Goal: Task Accomplishment & Management: Use online tool/utility

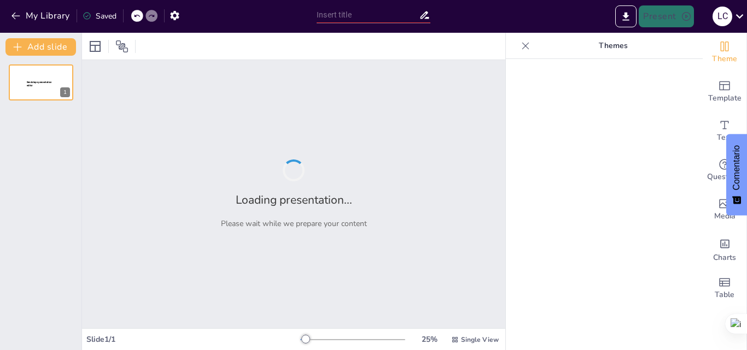
type input "La Ingeniería Electrónica: [PERSON_NAME] del Progreso Tecnológico y Social"
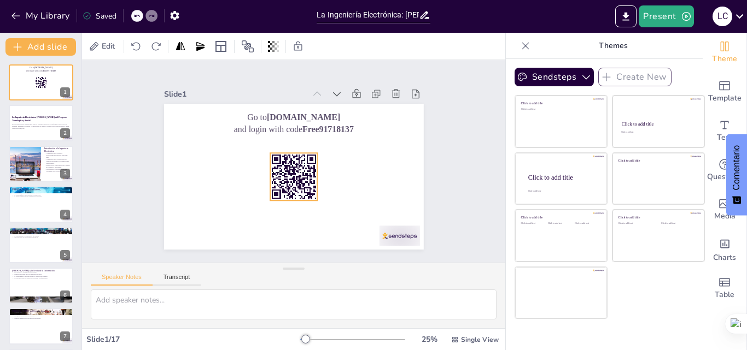
click at [296, 166] on rect at bounding box center [286, 175] width 64 height 64
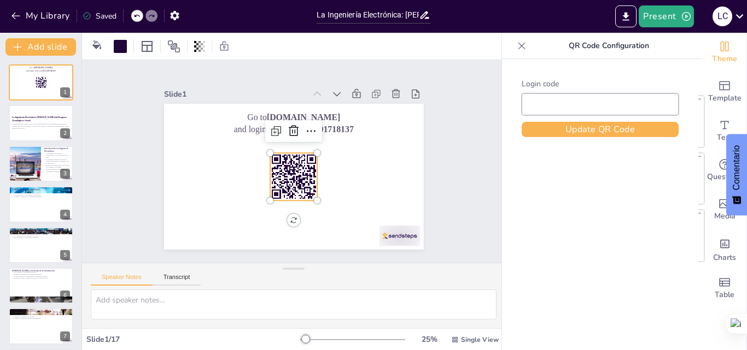
type input "Free91718137"
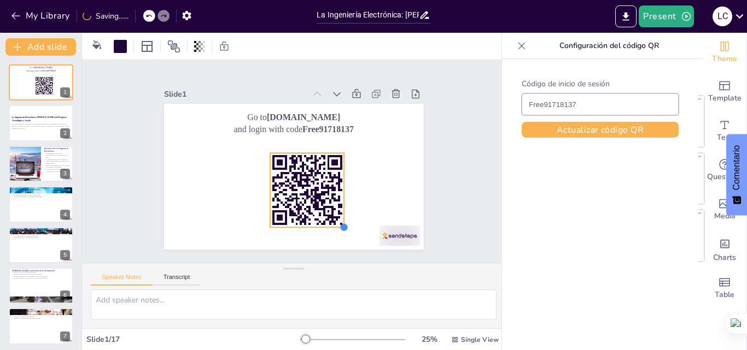
drag, startPoint x: 307, startPoint y: 195, endPoint x: 333, endPoint y: 222, distance: 37.5
click at [310, 238] on div at bounding box center [304, 244] width 12 height 12
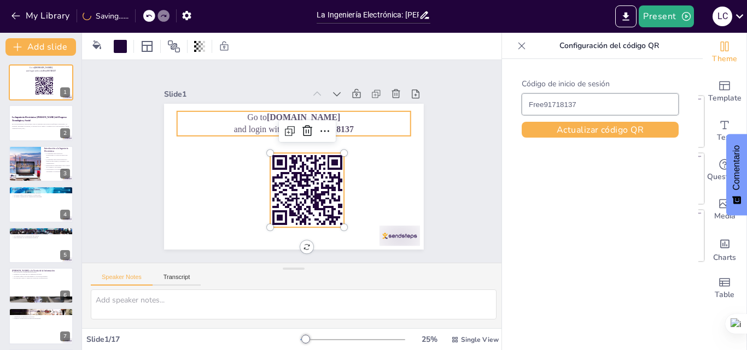
click at [256, 120] on p "and login with code Free91718137" at bounding box center [306, 132] width 218 height 106
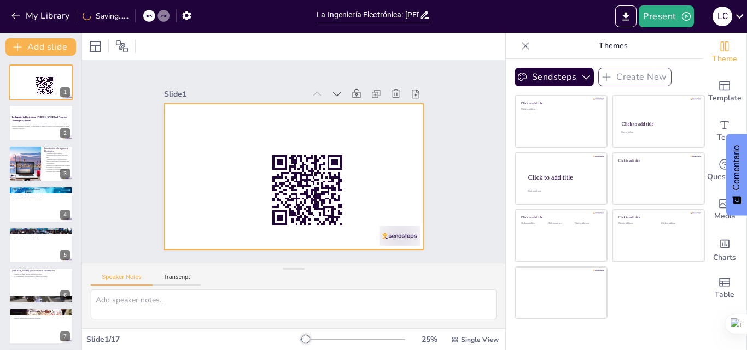
click at [324, 123] on div at bounding box center [290, 176] width 284 height 197
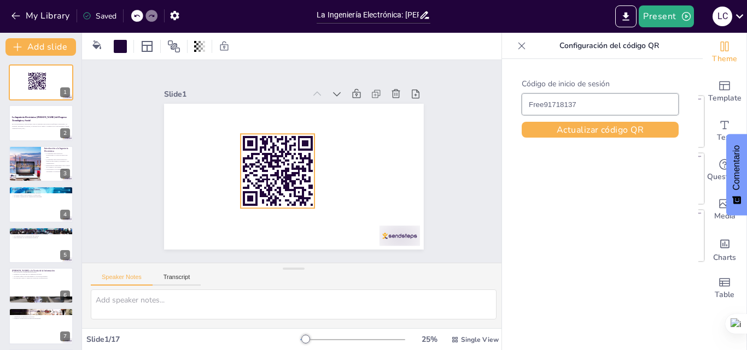
drag, startPoint x: 313, startPoint y: 168, endPoint x: 283, endPoint y: 149, distance: 35.5
click at [283, 149] on rect at bounding box center [277, 171] width 74 height 74
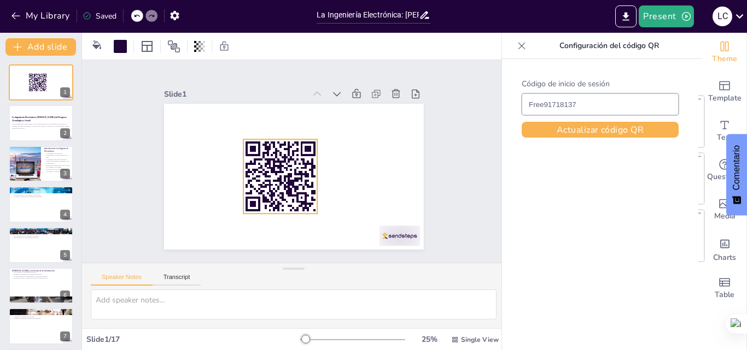
drag, startPoint x: 273, startPoint y: 148, endPoint x: 275, endPoint y: 154, distance: 6.6
click at [284, 154] on rect at bounding box center [286, 155] width 5 height 9
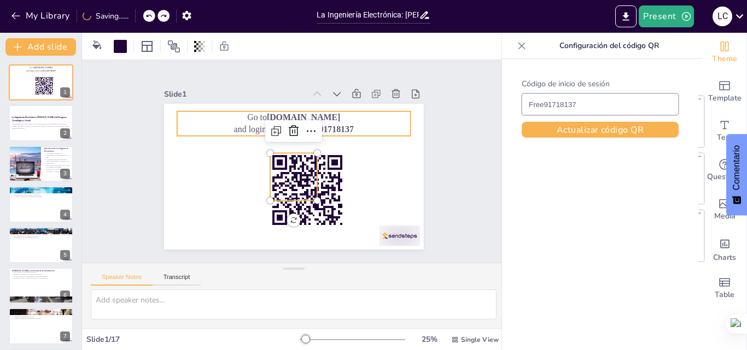
click at [330, 112] on p "Go to sendsteps.me" at bounding box center [297, 117] width 233 height 37
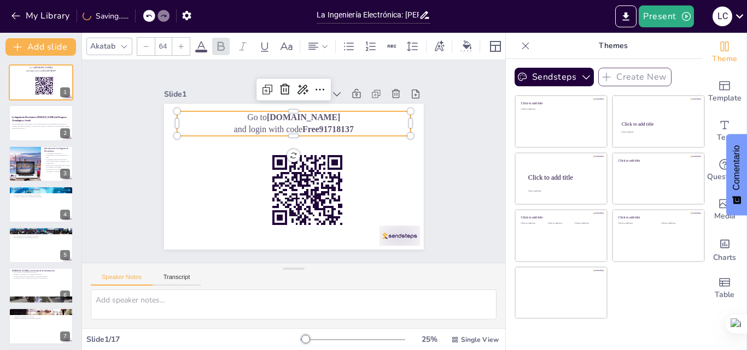
click at [340, 134] on strong "Free91718137" at bounding box center [338, 151] width 49 height 34
click at [340, 129] on strong "Free91718137" at bounding box center [336, 141] width 52 height 25
click at [345, 127] on span "Free91718137" at bounding box center [334, 137] width 52 height 20
click at [346, 126] on p "and login with code Free91718137" at bounding box center [300, 130] width 231 height 60
click at [346, 126] on p "and login with code Free91718137" at bounding box center [306, 132] width 218 height 106
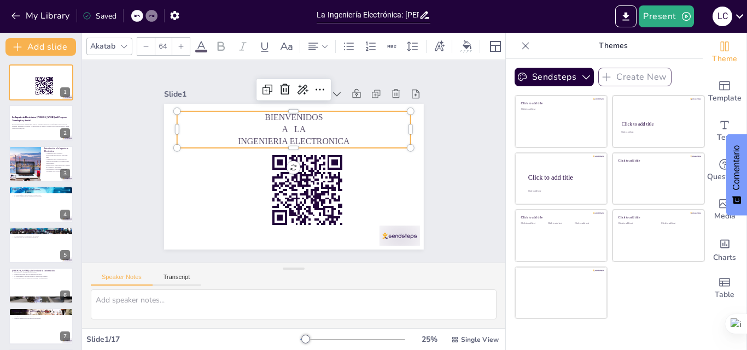
click at [312, 174] on rect at bounding box center [307, 190] width 74 height 74
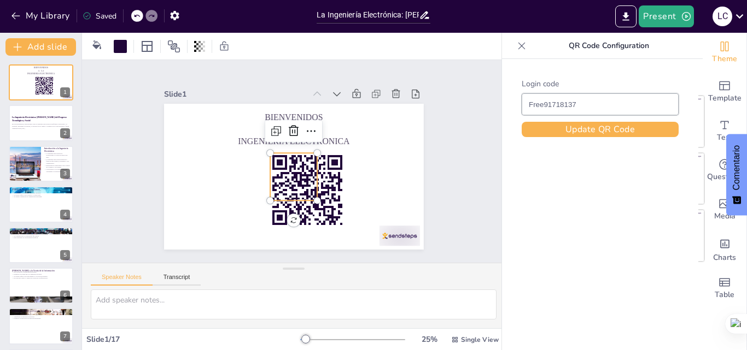
click at [324, 196] on rect at bounding box center [322, 199] width 4 height 7
click at [327, 195] on rect at bounding box center [327, 197] width 3 height 4
click at [325, 201] on rect at bounding box center [301, 193] width 88 height 88
click at [320, 234] on rect at bounding box center [319, 235] width 3 height 3
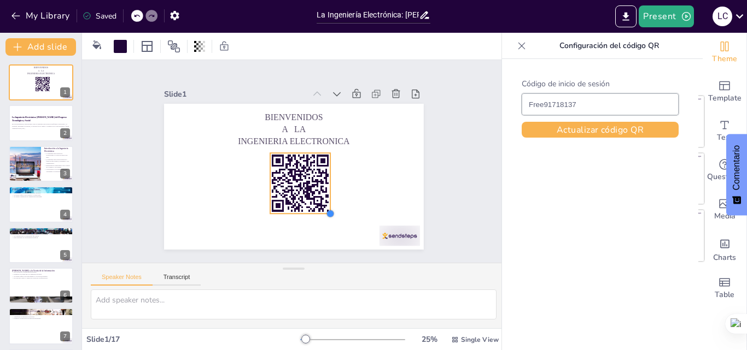
drag, startPoint x: 310, startPoint y: 197, endPoint x: 318, endPoint y: 210, distance: 15.2
click at [320, 212] on div at bounding box center [325, 217] width 10 height 10
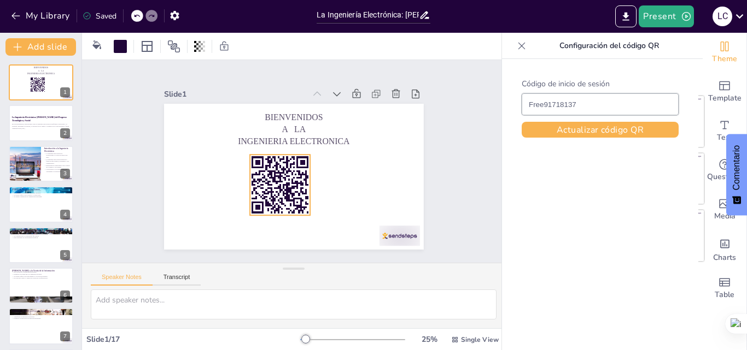
drag, startPoint x: 302, startPoint y: 189, endPoint x: 307, endPoint y: 215, distance: 26.2
click at [282, 191] on rect at bounding box center [272, 178] width 80 height 80
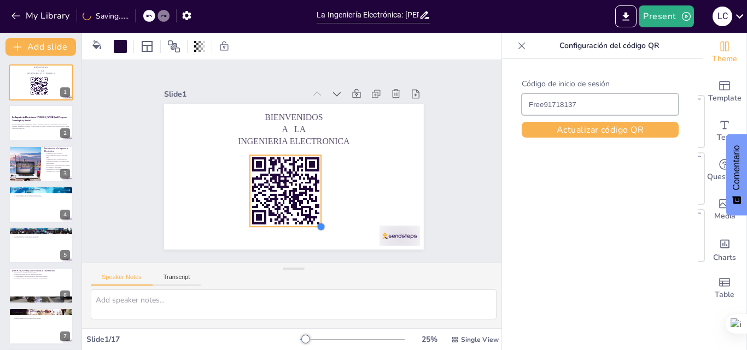
drag, startPoint x: 309, startPoint y: 216, endPoint x: 373, endPoint y: 234, distance: 65.9
click at [320, 220] on div "BIENVENIDOS A LA INGENIERIA ELECTRONICA" at bounding box center [289, 176] width 292 height 219
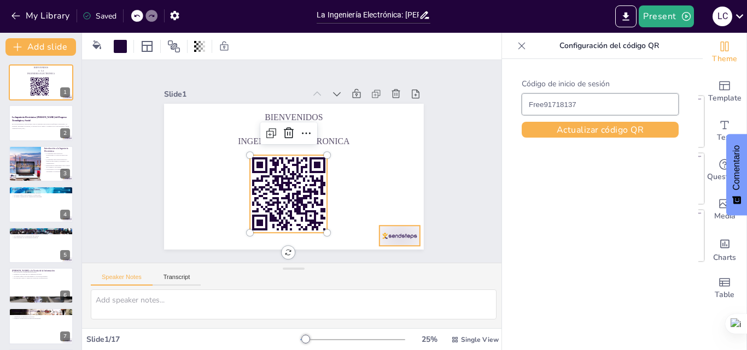
drag, startPoint x: 393, startPoint y: 237, endPoint x: 387, endPoint y: 229, distance: 10.2
click at [391, 249] on div at bounding box center [371, 265] width 45 height 32
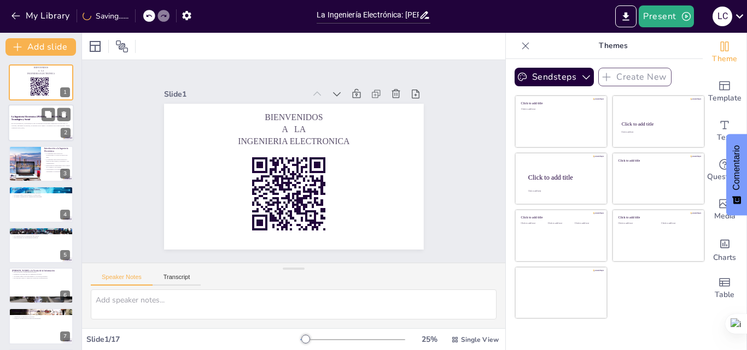
drag, startPoint x: 56, startPoint y: 122, endPoint x: 61, endPoint y: 127, distance: 6.2
click at [56, 123] on p "En esta presentación, exploraremos cómo la Ingeniería Electrónica transforma la…" at bounding box center [40, 125] width 59 height 4
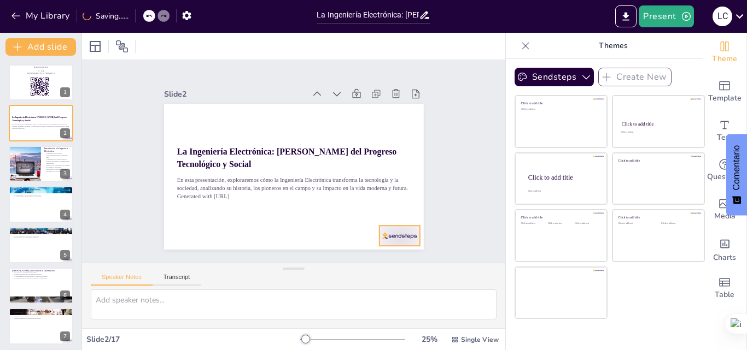
click at [392, 242] on div at bounding box center [382, 256] width 44 height 28
click at [25, 165] on div at bounding box center [25, 163] width 66 height 37
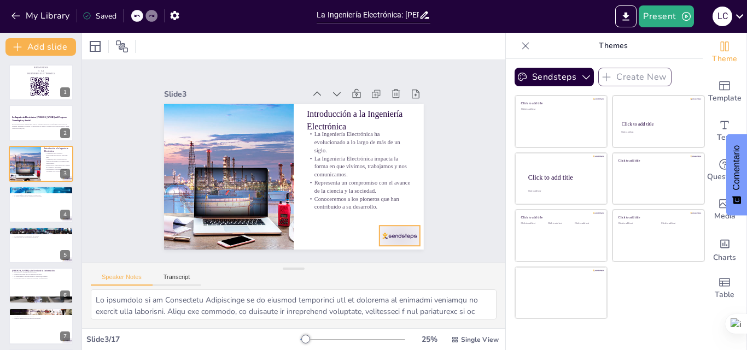
click at [392, 249] on div at bounding box center [371, 265] width 45 height 32
click at [42, 210] on div at bounding box center [41, 204] width 66 height 37
type textarea "La invención de la válvula de vacío por Fleming fue un hito crucial en el desar…"
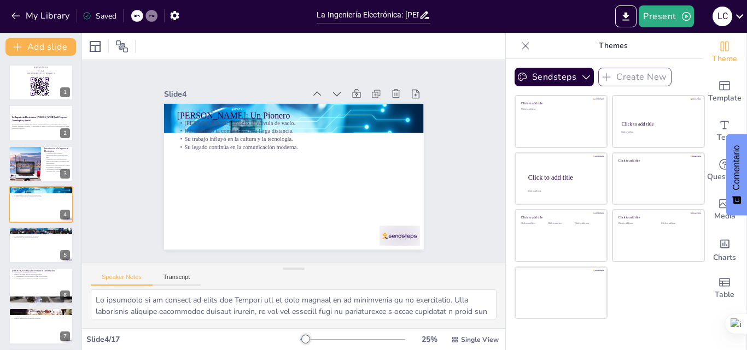
scroll to position [2, 0]
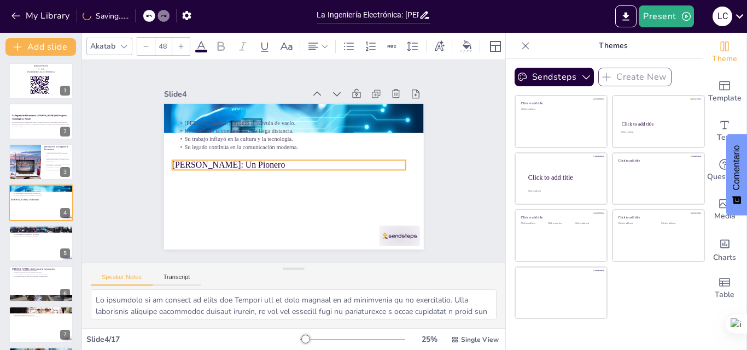
drag, startPoint x: 253, startPoint y: 113, endPoint x: 248, endPoint y: 162, distance: 48.9
click at [248, 162] on p "[PERSON_NAME]: Un Pionero" at bounding box center [288, 164] width 226 height 84
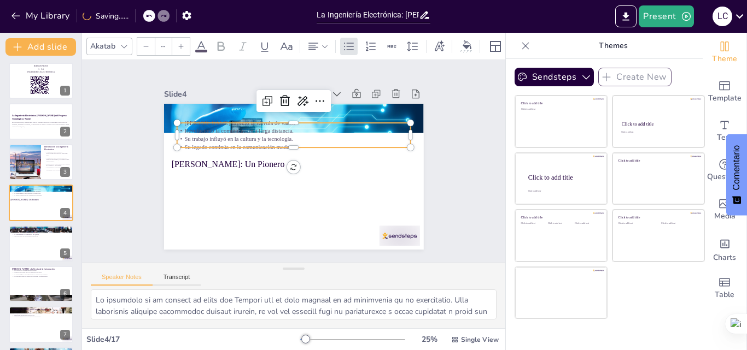
type input "32"
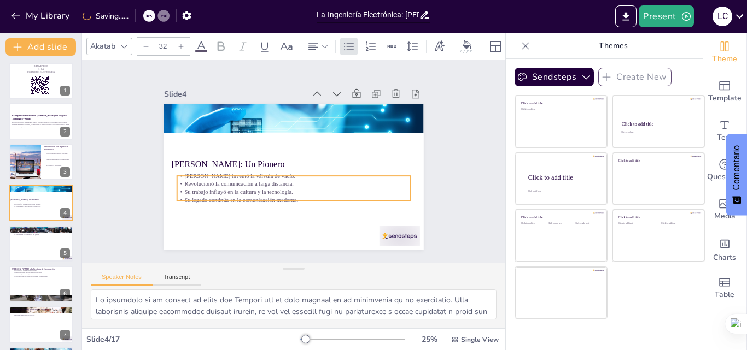
drag, startPoint x: 218, startPoint y: 118, endPoint x: 218, endPoint y: 171, distance: 53.0
click at [251, 171] on p "[PERSON_NAME] inventó la válvula de vacío." at bounding box center [279, 165] width 56 height 230
click at [337, 199] on div at bounding box center [275, 201] width 217 height 103
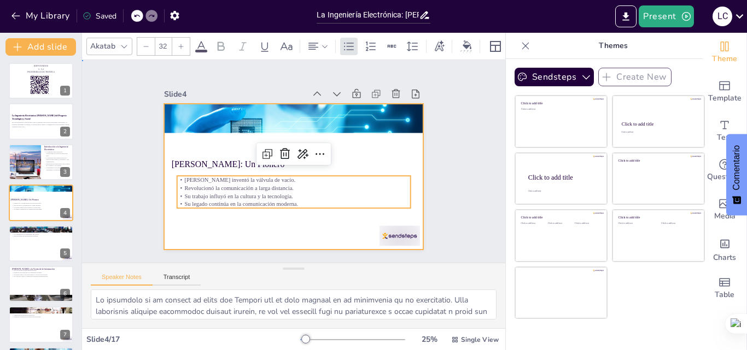
click at [333, 224] on div at bounding box center [282, 172] width 282 height 290
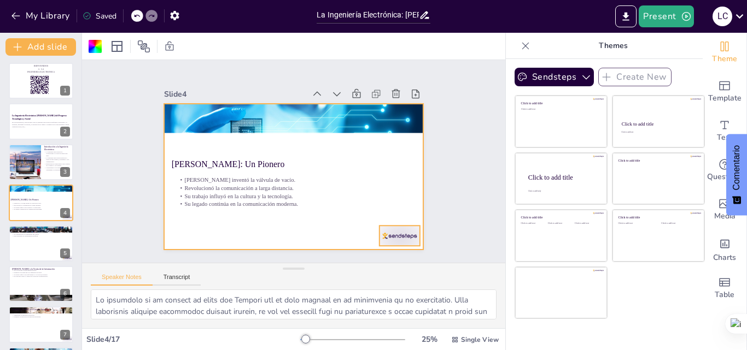
click at [383, 255] on div at bounding box center [359, 272] width 45 height 35
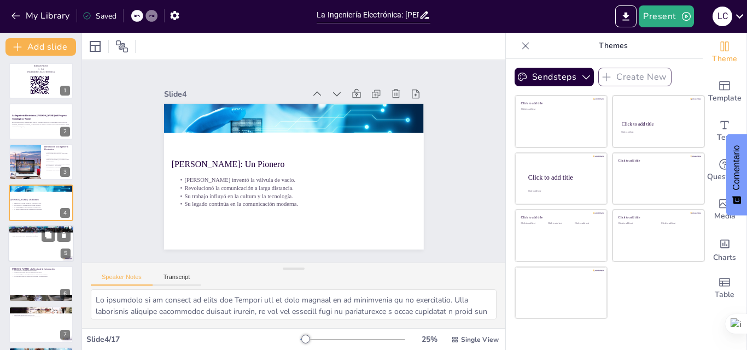
click at [38, 244] on div at bounding box center [41, 243] width 66 height 37
type textarea "La máquina de Turing es un concepto fundamental en la teoría de la computación.…"
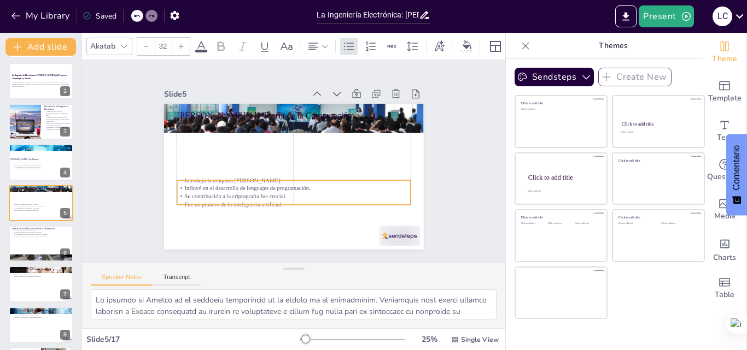
drag, startPoint x: 218, startPoint y: 137, endPoint x: 218, endPoint y: 195, distance: 57.4
click at [218, 195] on p "Su contribución a la criptografía fue crucial." at bounding box center [283, 195] width 225 height 80
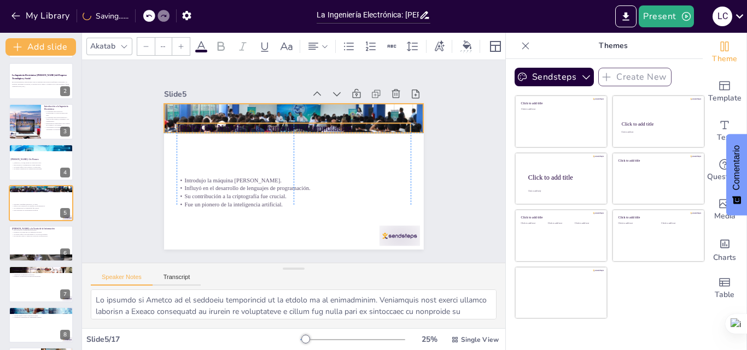
type input "48"
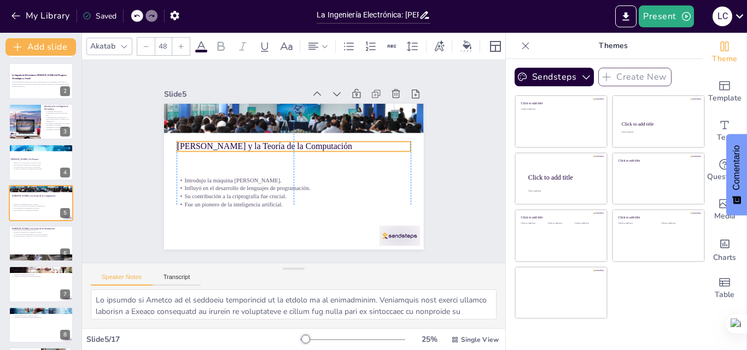
drag, startPoint x: 224, startPoint y: 114, endPoint x: 223, endPoint y: 144, distance: 30.6
click at [223, 144] on p "[PERSON_NAME] y la Teoría de la Computación" at bounding box center [301, 148] width 208 height 127
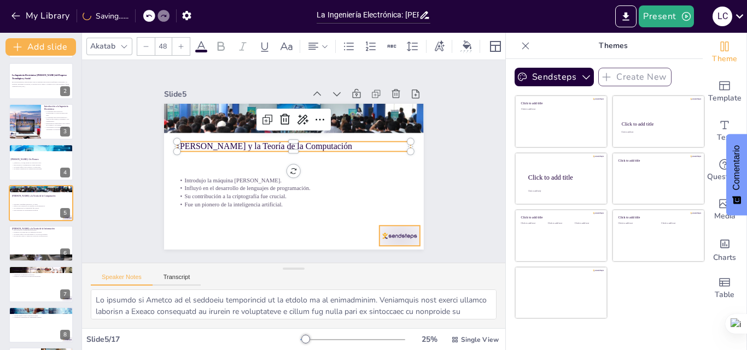
click at [371, 260] on div at bounding box center [347, 279] width 45 height 38
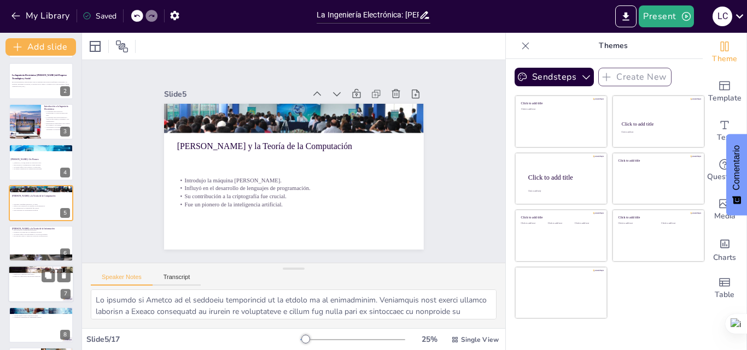
click at [31, 236] on p "Es conocido como el "padre de la teoría de la información"." at bounding box center [41, 237] width 58 height 2
type textarea "La revolución que Shannon trajo a la comunicación moderna es innegable. Su teor…"
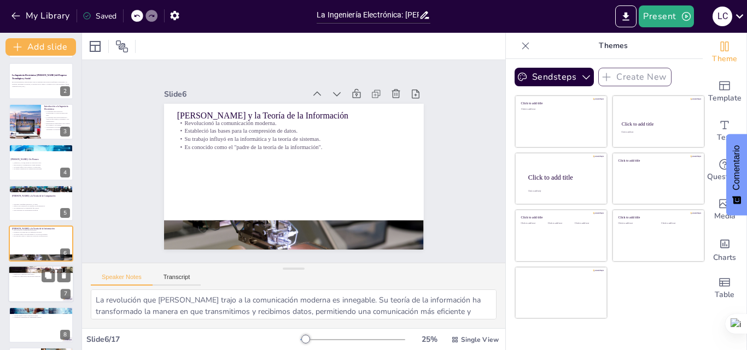
scroll to position [83, 0]
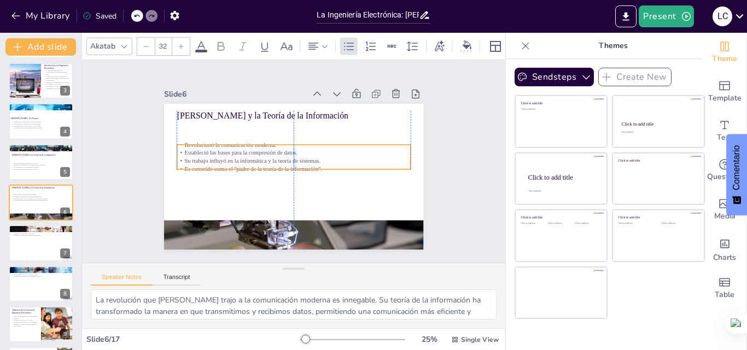
drag, startPoint x: 211, startPoint y: 124, endPoint x: 209, endPoint y: 145, distance: 22.0
click at [209, 145] on p "Estableció las bases para la compresión de datos." at bounding box center [298, 155] width 193 height 144
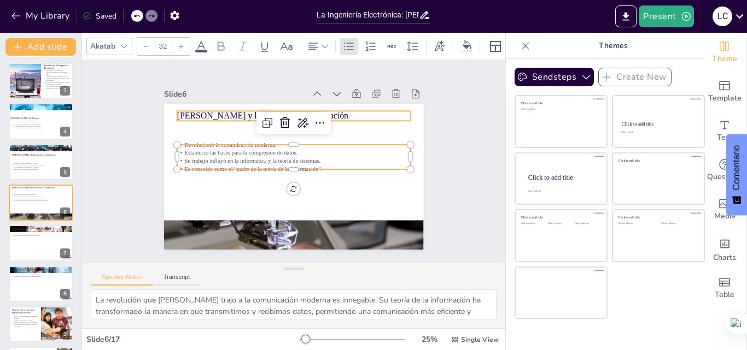
click at [205, 114] on p "[PERSON_NAME] y la Teoría de la Información" at bounding box center [312, 120] width 218 height 106
type input "48"
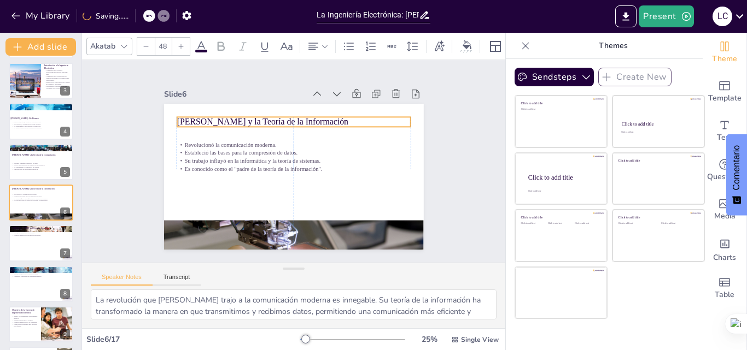
drag, startPoint x: 206, startPoint y: 113, endPoint x: 206, endPoint y: 119, distance: 6.0
click at [206, 119] on p "[PERSON_NAME] y la Teoría de la Información" at bounding box center [306, 124] width 226 height 84
click at [23, 248] on div at bounding box center [41, 243] width 66 height 37
type textarea "Co-fundar Intel fue un paso crucial en la carrera de Noyce. Esta empresa se ha …"
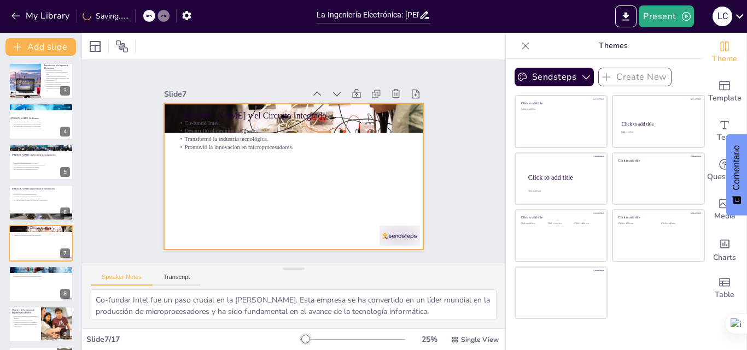
scroll to position [124, 0]
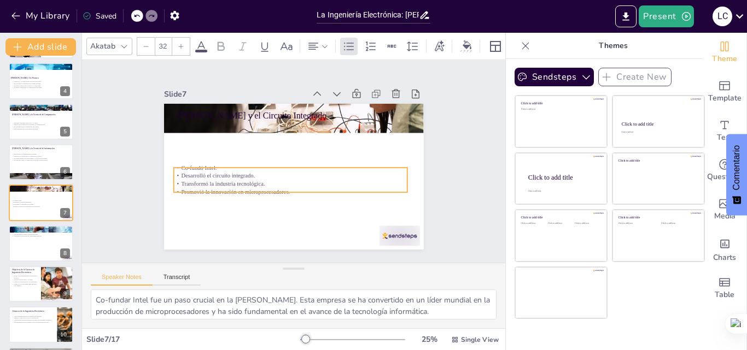
drag, startPoint x: 256, startPoint y: 135, endPoint x: 252, endPoint y: 180, distance: 44.9
click at [252, 180] on p "Transformó la industria tecnológica." at bounding box center [283, 182] width 225 height 80
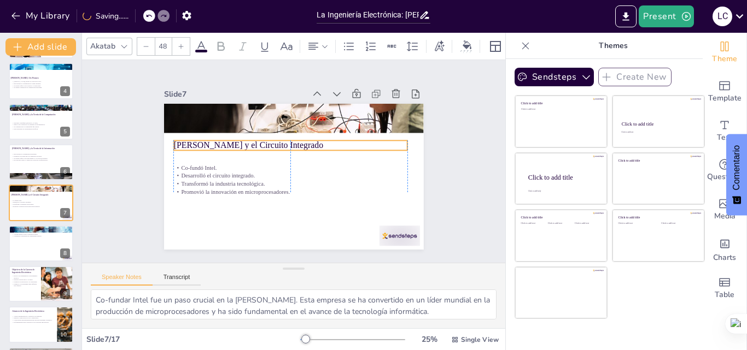
drag, startPoint x: 235, startPoint y: 111, endPoint x: 231, endPoint y: 138, distance: 26.6
click at [231, 139] on p "[PERSON_NAME] y el Circuito Integrado" at bounding box center [289, 145] width 233 height 12
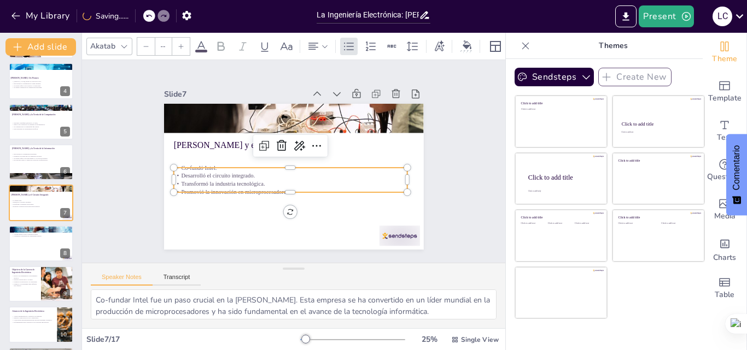
type input "32"
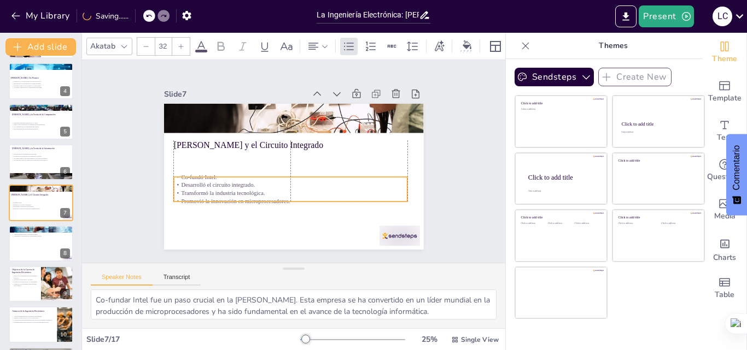
drag, startPoint x: 213, startPoint y: 175, endPoint x: 213, endPoint y: 184, distance: 9.3
click at [213, 184] on p "Desarrolló el circuito integrado." at bounding box center [289, 185] width 233 height 8
click at [281, 184] on p "Desarrolló el circuito integrado." at bounding box center [283, 183] width 225 height 80
drag, startPoint x: 16, startPoint y: 89, endPoint x: 16, endPoint y: 95, distance: 6.0
click at [16, 63] on div "John Ambrose Fleming: Un Pionero Fleming inventó la válvula de vacío. Revolucio…" at bounding box center [41, 63] width 64 height 0
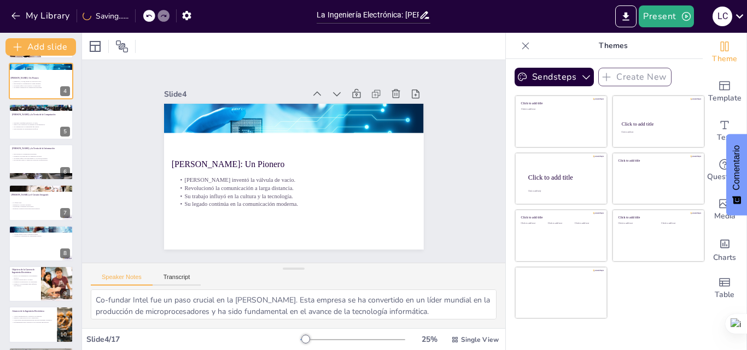
type textarea "La invención de la válvula de vacío por Fleming fue un hito crucial en el desar…"
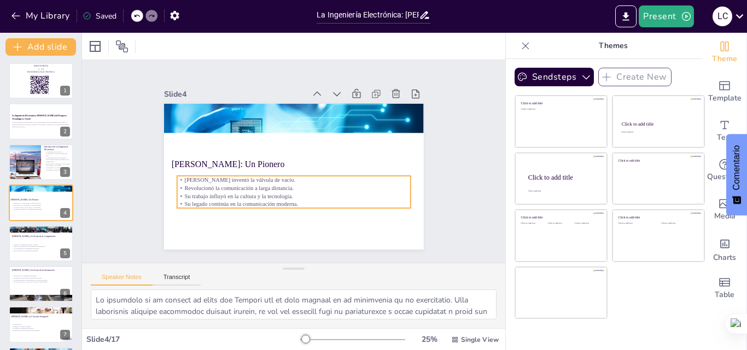
click at [208, 177] on p "[PERSON_NAME] inventó la válvula de vacío." at bounding box center [286, 178] width 216 height 102
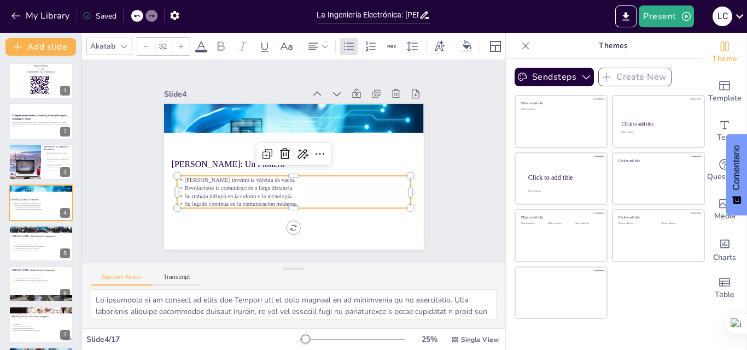
click at [175, 174] on p "[PERSON_NAME] inventó la válvula de vacío." at bounding box center [287, 179] width 225 height 80
click at [520, 46] on icon at bounding box center [525, 45] width 11 height 11
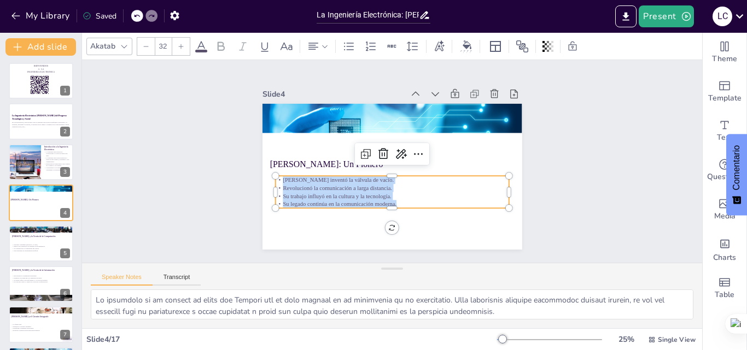
drag, startPoint x: 390, startPoint y: 198, endPoint x: 271, endPoint y: 175, distance: 121.9
click at [271, 175] on div "John Ambrose Fleming: Un Pionero Fleming inventó la válvula de vacío. Revolucio…" at bounding box center [390, 177] width 273 height 172
click at [420, 55] on div at bounding box center [425, 48] width 11 height 11
click at [182, 44] on icon at bounding box center [181, 46] width 7 height 7
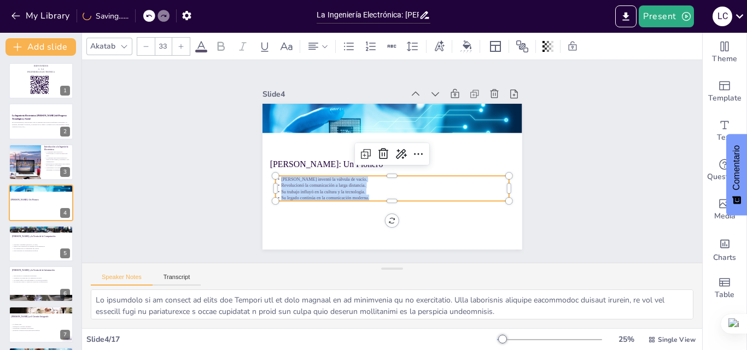
click at [182, 44] on icon at bounding box center [181, 46] width 7 height 7
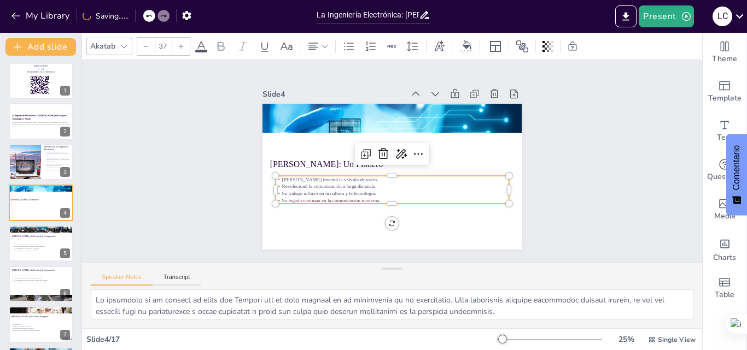
click at [182, 45] on icon at bounding box center [181, 46] width 7 height 7
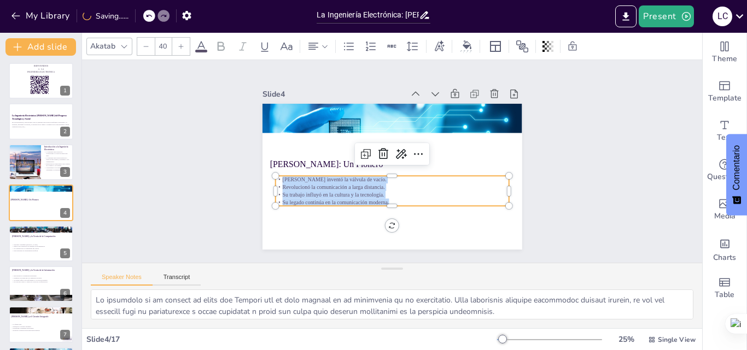
click at [182, 45] on icon at bounding box center [181, 46] width 7 height 7
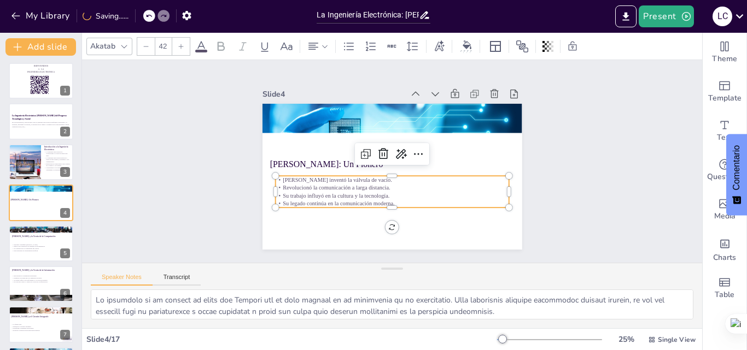
click at [182, 45] on icon at bounding box center [181, 46] width 7 height 7
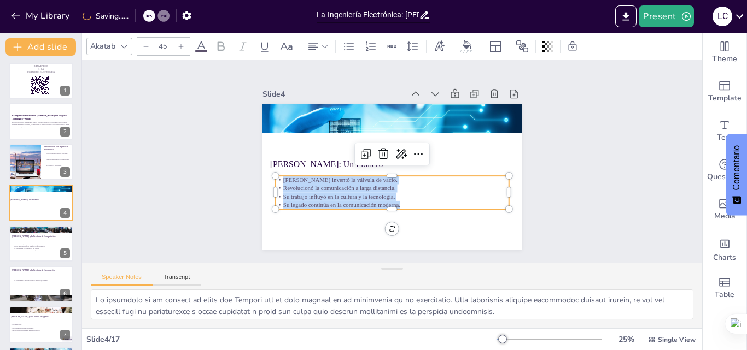
click at [182, 45] on icon at bounding box center [181, 46] width 7 height 7
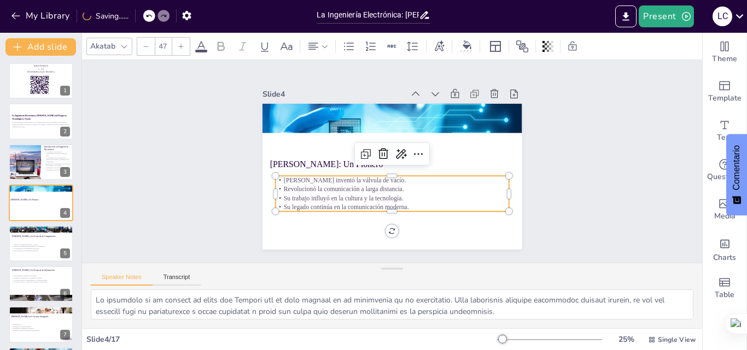
click at [182, 45] on icon at bounding box center [181, 46] width 7 height 7
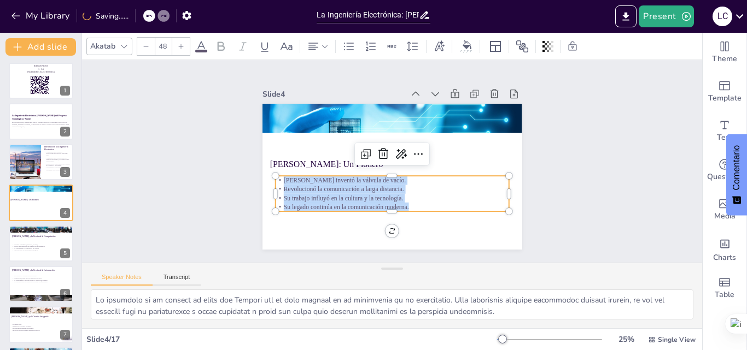
click at [182, 45] on icon at bounding box center [181, 46] width 7 height 7
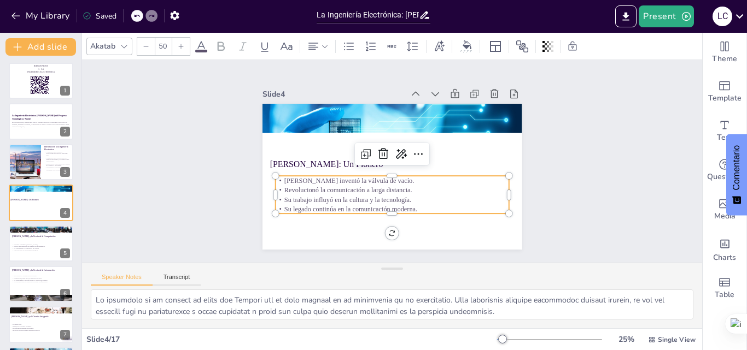
click at [182, 45] on icon at bounding box center [181, 46] width 7 height 7
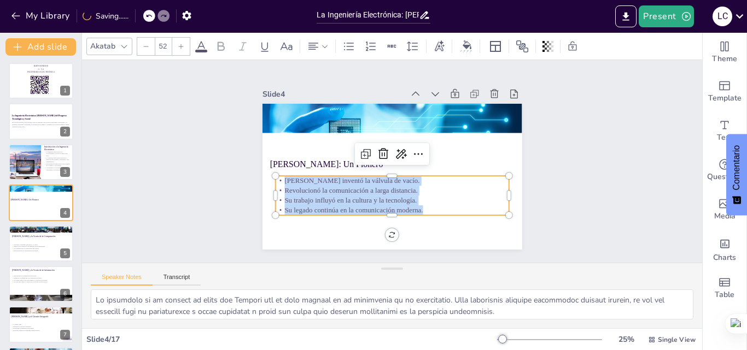
click at [182, 45] on icon at bounding box center [181, 46] width 7 height 7
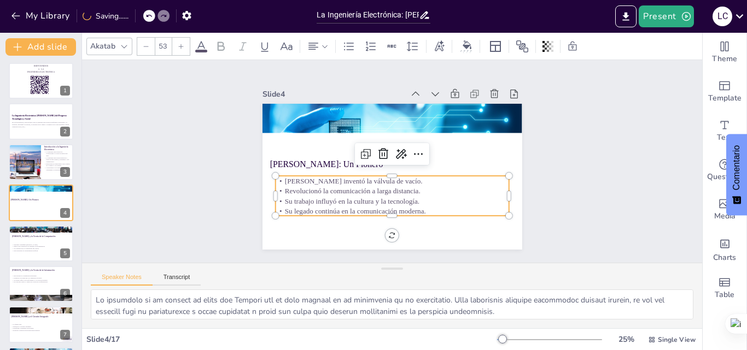
click at [182, 45] on icon at bounding box center [181, 46] width 7 height 7
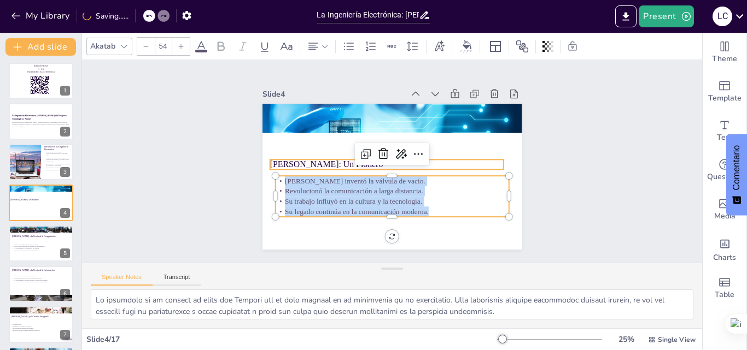
click at [303, 164] on p "[PERSON_NAME]: Un Pionero" at bounding box center [385, 164] width 233 height 37
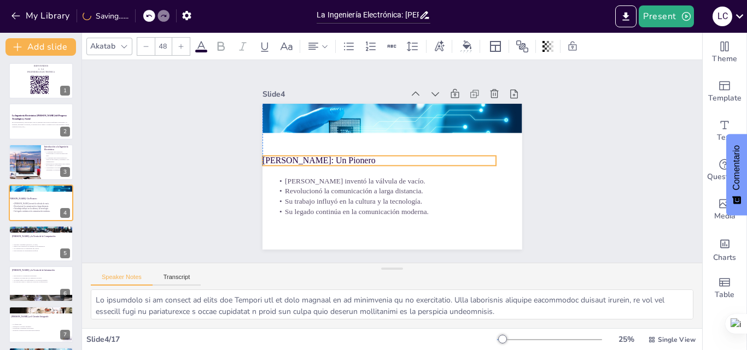
drag, startPoint x: 415, startPoint y: 161, endPoint x: 408, endPoint y: 157, distance: 8.6
click at [408, 157] on p "[PERSON_NAME]: Un Pionero" at bounding box center [378, 159] width 233 height 37
click at [408, 157] on p "[PERSON_NAME]: Un Pionero" at bounding box center [380, 157] width 226 height 84
click at [408, 157] on p "[PERSON_NAME]: Un Pionero" at bounding box center [379, 158] width 231 height 60
drag, startPoint x: 397, startPoint y: 158, endPoint x: 253, endPoint y: 158, distance: 144.3
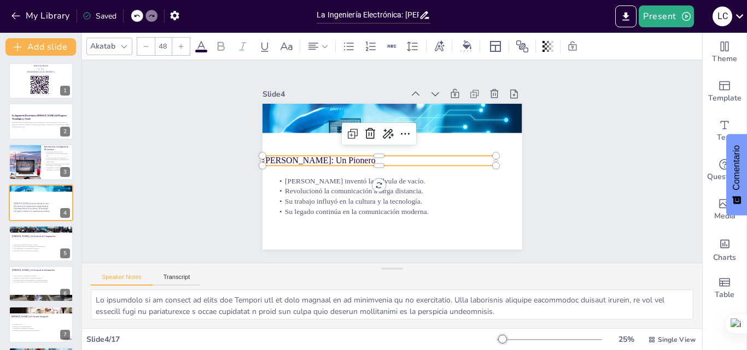
click at [253, 158] on div "Fleming inventó la válvula de vacío. Revolucionó la comunicación a larga distan…" at bounding box center [385, 175] width 296 height 239
click at [184, 48] on icon at bounding box center [181, 46] width 7 height 7
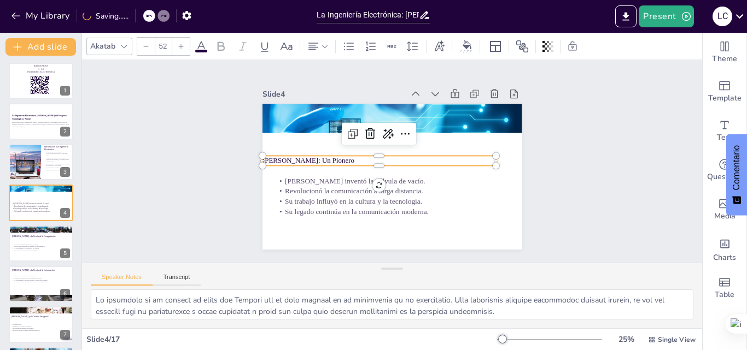
click at [184, 48] on icon at bounding box center [181, 46] width 7 height 7
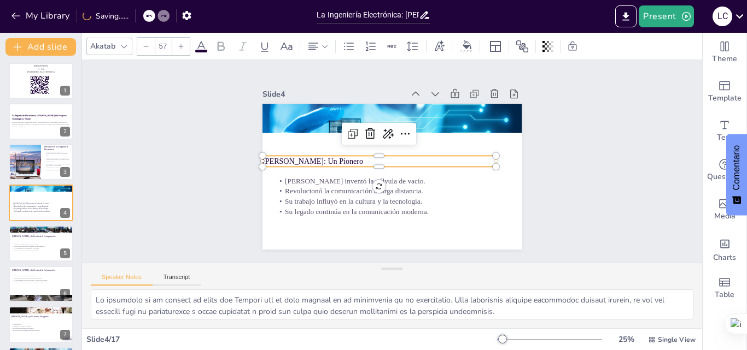
click at [184, 48] on icon at bounding box center [181, 46] width 7 height 7
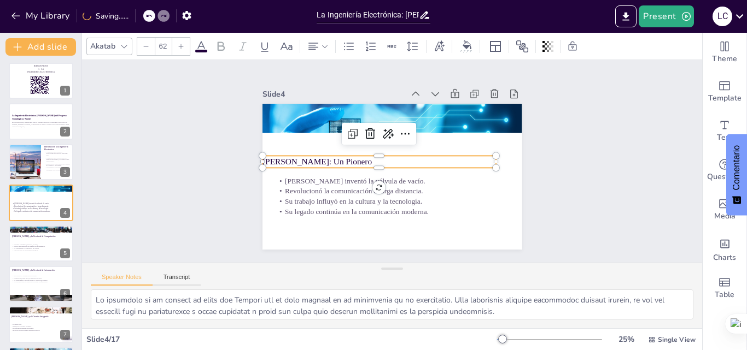
click at [184, 48] on icon at bounding box center [181, 46] width 7 height 7
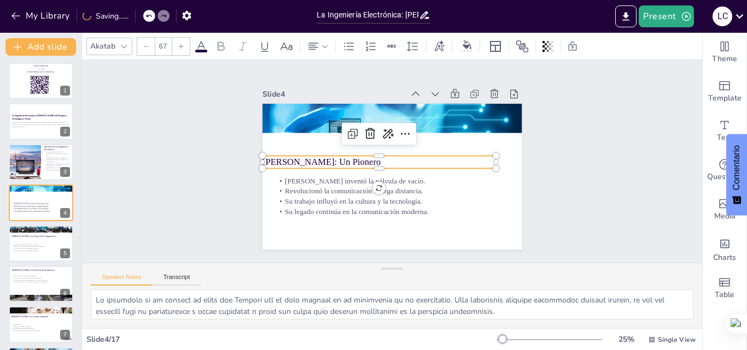
click at [184, 48] on icon at bounding box center [181, 46] width 7 height 7
type input "68"
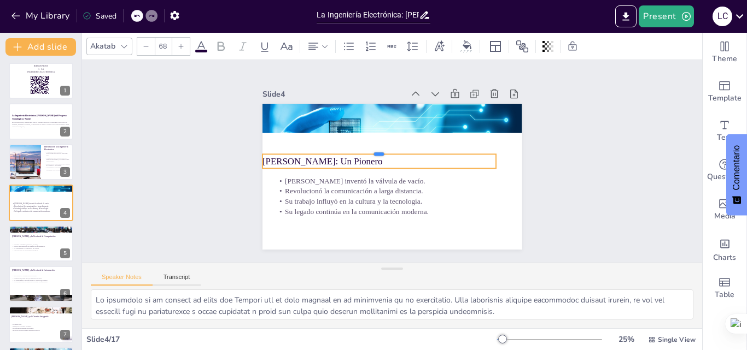
drag, startPoint x: 444, startPoint y: 151, endPoint x: 451, endPoint y: 149, distance: 6.9
click at [451, 149] on div at bounding box center [386, 145] width 207 height 124
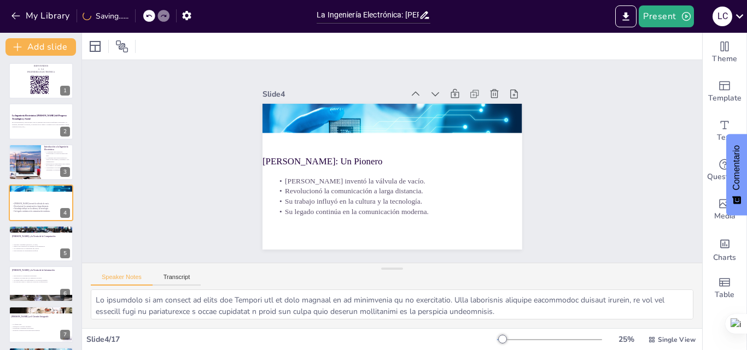
click at [430, 157] on p "[PERSON_NAME]: Un Pionero" at bounding box center [404, 160] width 233 height 37
click at [338, 152] on p "[PERSON_NAME]: Un Pionero" at bounding box center [380, 156] width 219 height 107
click at [346, 160] on p "[PERSON_NAME]: Un Pionero" at bounding box center [380, 157] width 226 height 84
click at [410, 160] on p "[PERSON_NAME]: Un Pionero" at bounding box center [380, 157] width 226 height 84
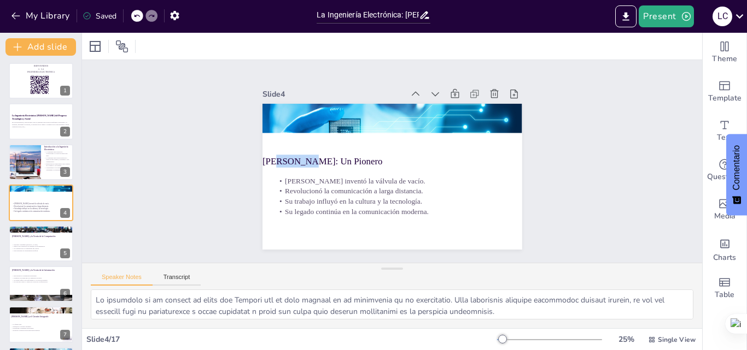
drag, startPoint x: 265, startPoint y: 154, endPoint x: 298, endPoint y: 152, distance: 32.9
click at [298, 152] on p "[PERSON_NAME]: Un Pionero" at bounding box center [378, 160] width 233 height 37
click at [362, 162] on button at bounding box center [355, 168] width 14 height 14
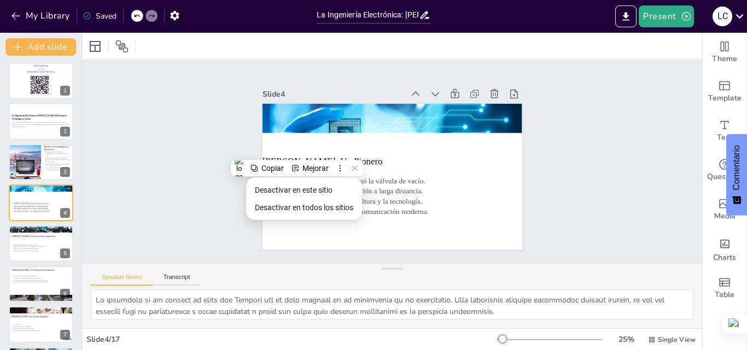
click at [422, 161] on p "[PERSON_NAME]: Un Pionero" at bounding box center [381, 155] width 209 height 128
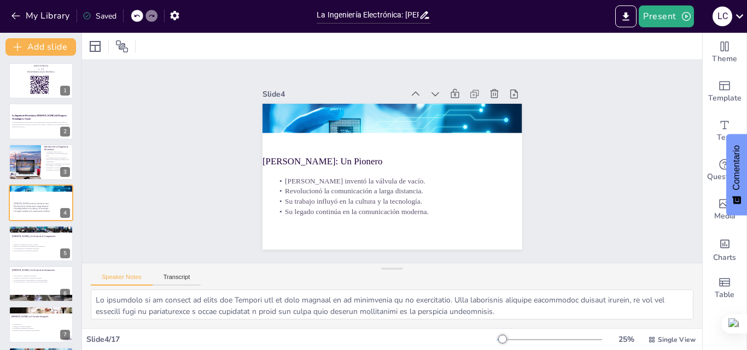
click at [391, 152] on p "[PERSON_NAME]: Un Pionero" at bounding box center [380, 157] width 226 height 84
click at [391, 152] on p "[PERSON_NAME]: Un Pionero" at bounding box center [381, 154] width 196 height 148
click at [389, 157] on p "[PERSON_NAME]: Un Pionero" at bounding box center [382, 153] width 182 height 166
click at [389, 157] on p "[PERSON_NAME]: Un Pionero" at bounding box center [378, 158] width 231 height 61
click at [389, 157] on p "[PERSON_NAME]: Un Pionero" at bounding box center [378, 160] width 233 height 37
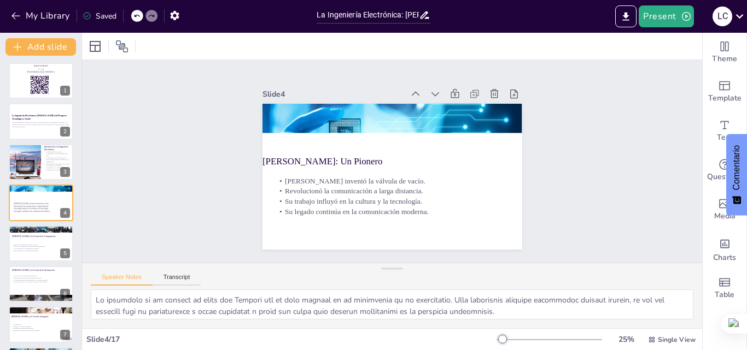
click at [393, 157] on p "[PERSON_NAME]: Un Pionero" at bounding box center [380, 157] width 226 height 85
click at [285, 157] on p "[PERSON_NAME]: Un Pionero" at bounding box center [380, 156] width 219 height 107
click at [278, 158] on p "[PERSON_NAME]: Un Pionero" at bounding box center [380, 157] width 226 height 84
click at [23, 155] on div at bounding box center [25, 162] width 66 height 37
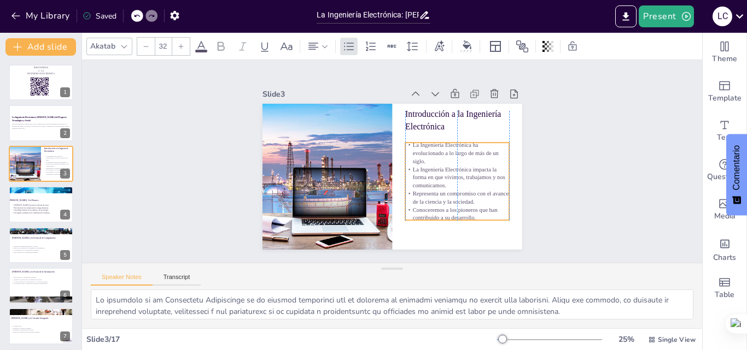
drag, startPoint x: 444, startPoint y: 181, endPoint x: 445, endPoint y: 192, distance: 11.1
click at [445, 192] on p "Representa un compromiso con el avance de la ciencia y la sociedad." at bounding box center [436, 220] width 101 height 57
click at [404, 144] on p "La Ingeniería Electrónica ha evolucionado a lo largo de más de un siglo." at bounding box center [457, 166] width 107 height 45
click at [408, 146] on p "La Ingeniería Electrónica ha evolucionado a lo largo de más de un siglo." at bounding box center [460, 168] width 107 height 45
click at [496, 168] on div "Slide 1 BIENVENIDOS A LA INGENIERIA ELECTRONICA Slide 2 La Ingeniería Electróni…" at bounding box center [391, 161] width 209 height 337
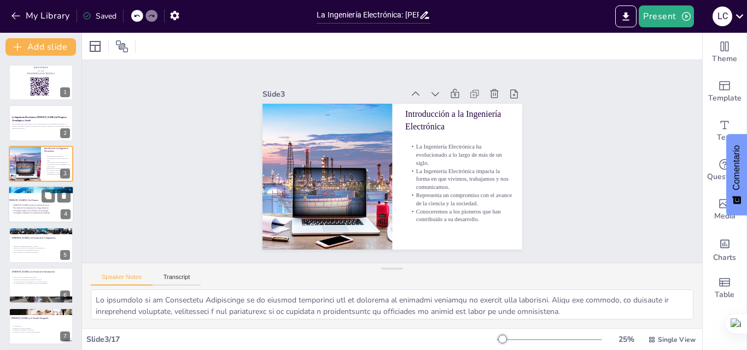
click at [20, 209] on p "Revolucionó la comunicación a larga distancia." at bounding box center [40, 208] width 59 height 3
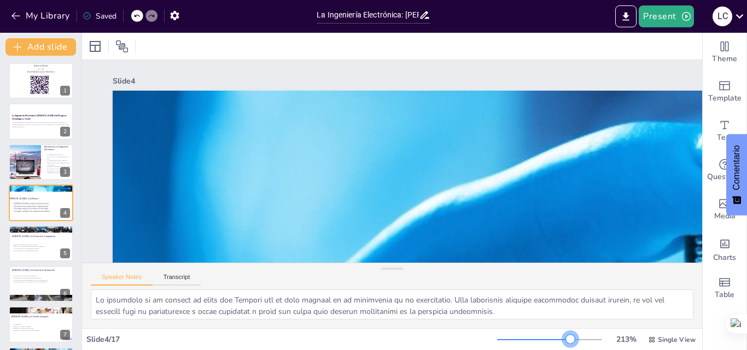
click at [563, 339] on div at bounding box center [549, 340] width 105 height 9
click at [511, 343] on div at bounding box center [549, 340] width 105 height 9
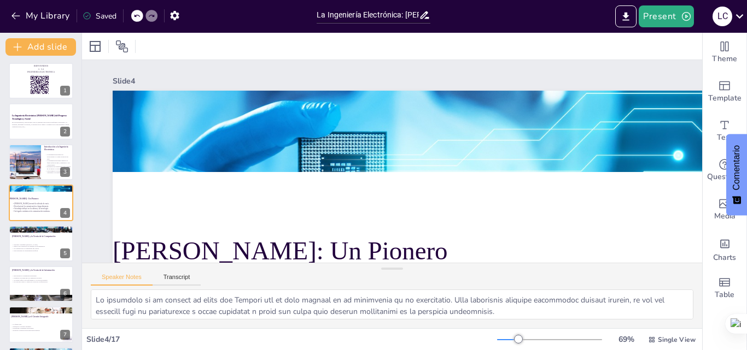
click at [498, 341] on div at bounding box center [549, 340] width 105 height 9
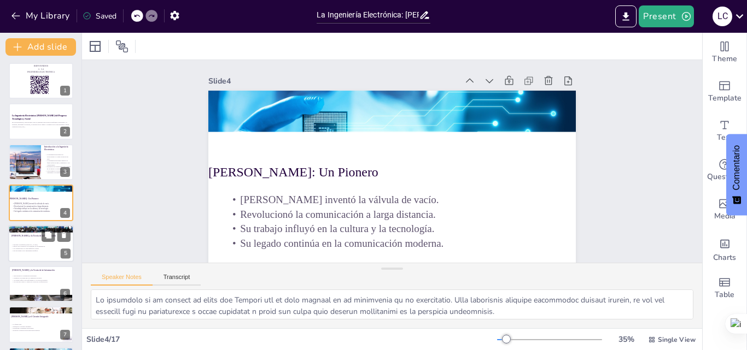
click at [19, 237] on p "[PERSON_NAME] y la Teoría de la Computación" at bounding box center [40, 235] width 59 height 3
type textarea "La máquina de Turing es un concepto fundamental en la teoría de la computación.…"
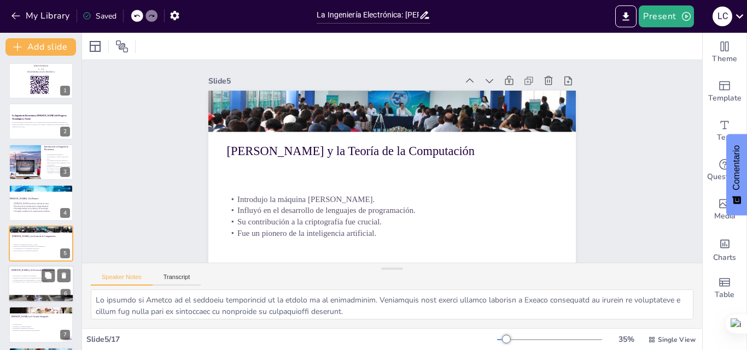
scroll to position [42, 0]
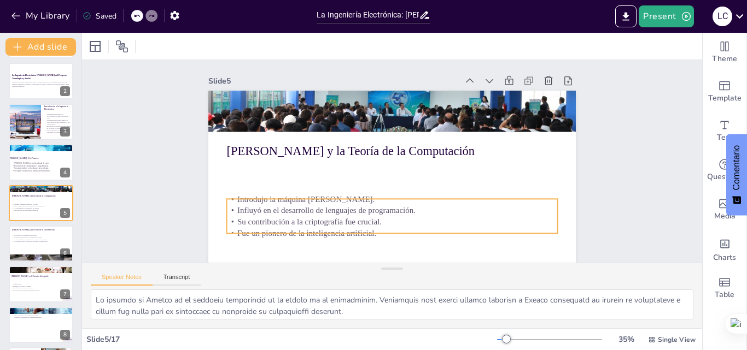
click at [245, 198] on div "Alan Turing y la Teoría de la Computación Introdujo la máquina de Turing. Influ…" at bounding box center [362, 148] width 338 height 420
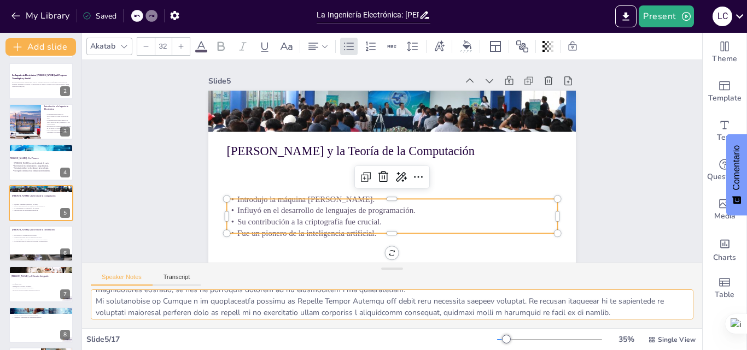
scroll to position [72, 0]
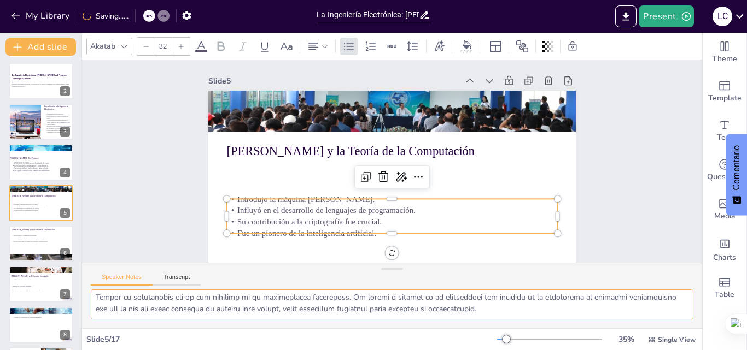
drag, startPoint x: 370, startPoint y: 315, endPoint x: 486, endPoint y: 316, distance: 116.4
click at [486, 316] on textarea at bounding box center [392, 305] width 602 height 30
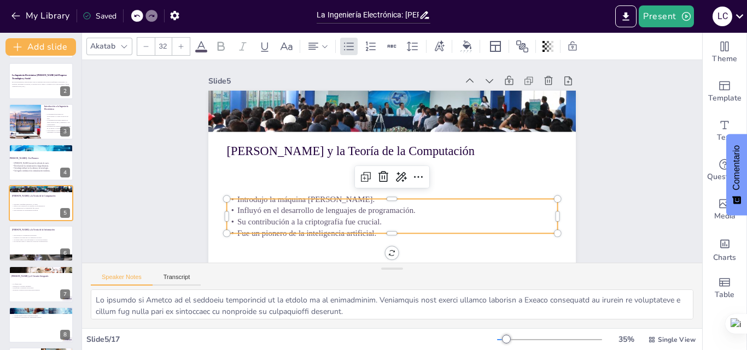
click at [452, 231] on p "Fue un pionero de la inteligencia artificial." at bounding box center [339, 209] width 230 height 253
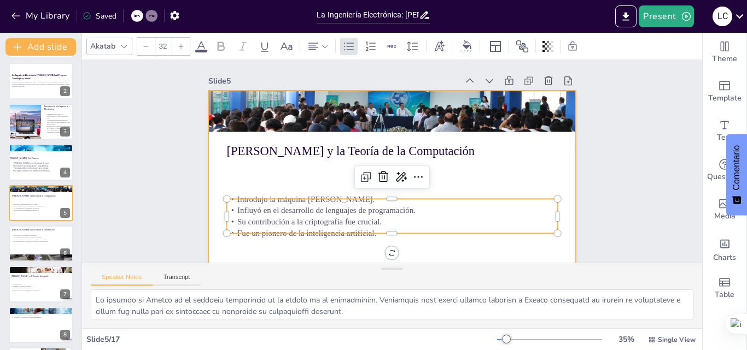
click at [455, 241] on div at bounding box center [385, 193] width 402 height 278
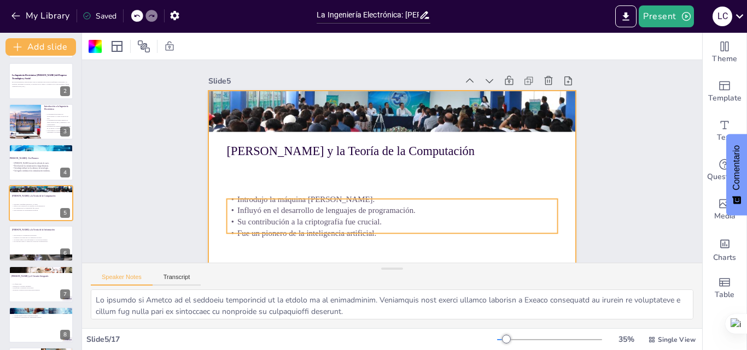
click at [413, 201] on p "Introdujo la máquina de Turing." at bounding box center [355, 173] width 113 height 318
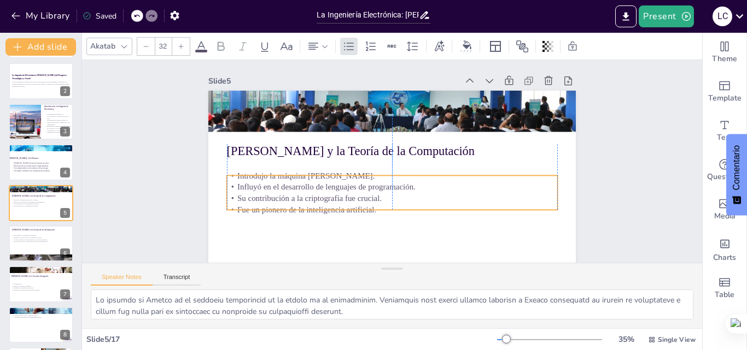
drag, startPoint x: 228, startPoint y: 202, endPoint x: 228, endPoint y: 178, distance: 23.5
click at [228, 178] on p "Introdujo la máquina de Turing." at bounding box center [390, 175] width 330 height 46
click at [408, 198] on p "Su contribución a la criptografía fue crucial." at bounding box center [392, 198] width 331 height 11
click at [408, 198] on p "Su contribución a la criptografía fue crucial." at bounding box center [359, 180] width 175 height 292
click at [322, 189] on p "Influyó en el desarrollo de lenguajes de programación." at bounding box center [375, 181] width 254 height 230
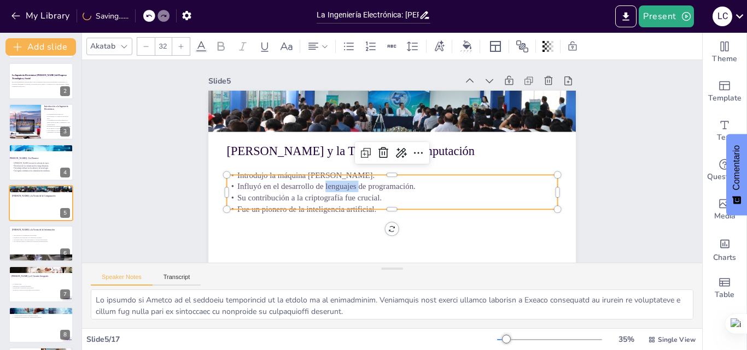
click at [321, 189] on p "Influyó en el desarrollo de lenguajes de programación." at bounding box center [381, 184] width 307 height 145
click at [230, 180] on p "Introdujo la máquina de Turing." at bounding box center [389, 175] width 326 height 80
click at [246, 180] on p "Introdujo la máquina de Turing." at bounding box center [383, 172] width 274 height 203
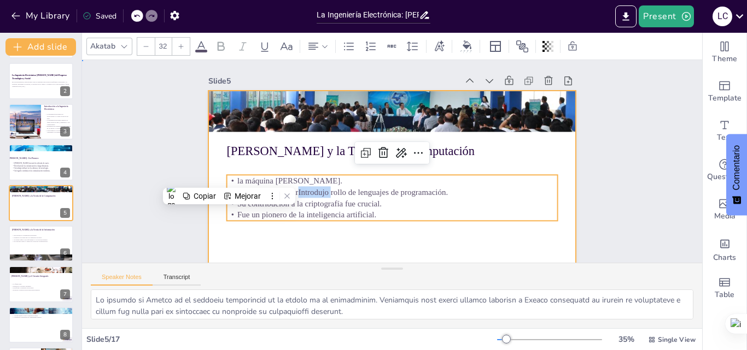
click at [443, 233] on div at bounding box center [381, 193] width 413 height 310
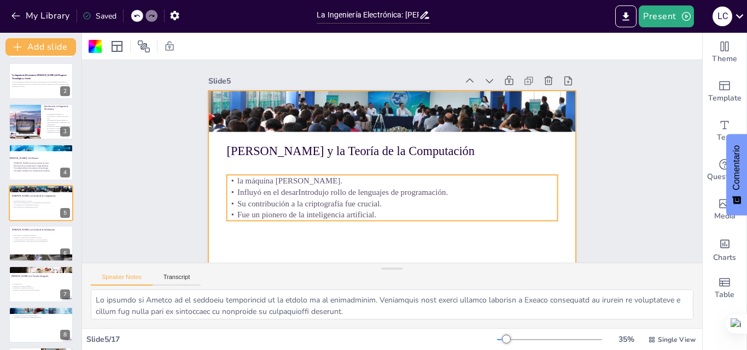
click at [313, 183] on p "la máquina de Turing." at bounding box center [388, 143] width 326 height 80
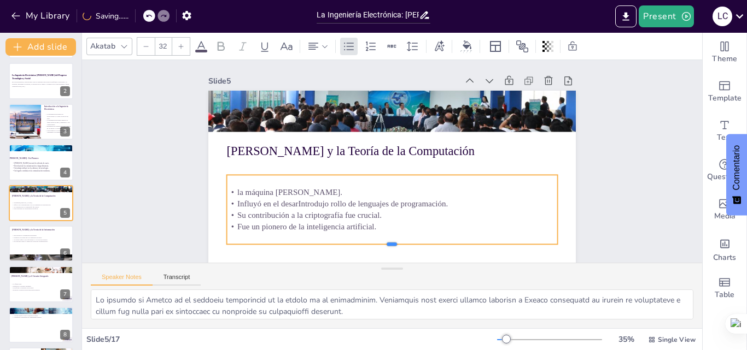
drag, startPoint x: 387, startPoint y: 220, endPoint x: 386, endPoint y: 245, distance: 24.6
click at [386, 245] on div at bounding box center [365, 244] width 317 height 110
click at [313, 206] on p "Influyó en el desarIntrodujo rollo de lenguajes de programación." at bounding box center [383, 203] width 326 height 80
click at [313, 205] on p "Influyó en el desarIntrodujo rollo de lenguajes de programación." at bounding box center [379, 202] width 318 height 113
click at [313, 205] on p "Influyó en el desarIntrodujo rollo de lenguajes de programación." at bounding box center [374, 200] width 307 height 145
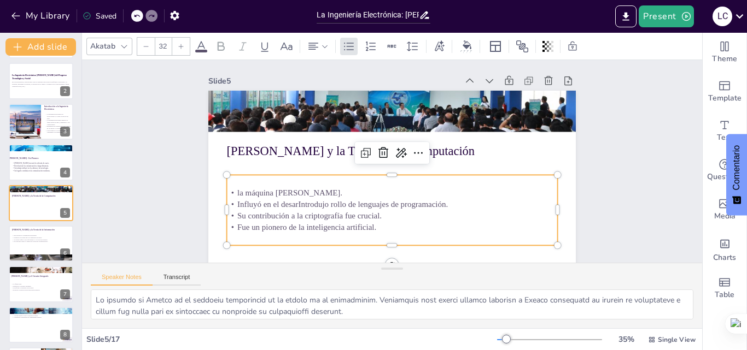
click at [326, 205] on p "Influyó en el desarIntrodujo rollo de lenguajes de programación." at bounding box center [349, 157] width 46 height 330
click at [313, 205] on p "Influyó en el desarIntrodujo rollo de lenguajes de programación." at bounding box center [379, 202] width 318 height 113
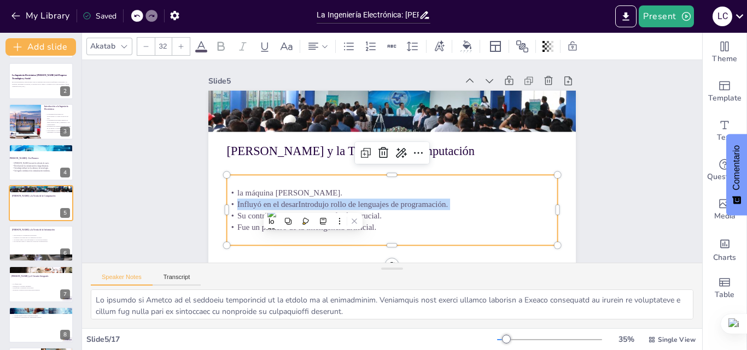
click at [312, 206] on p "Influyó en el desarIntrodujo rollo de lenguajes de programación." at bounding box center [374, 200] width 307 height 145
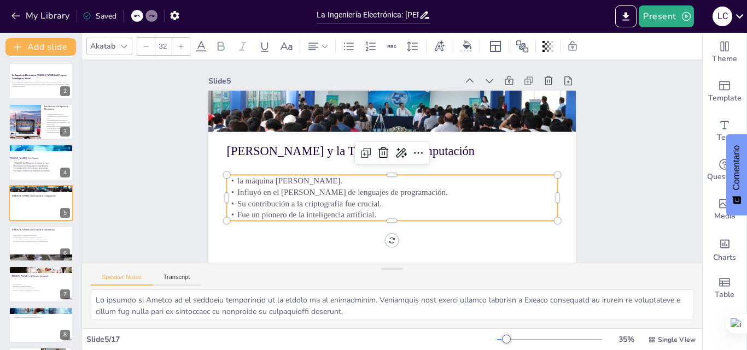
click at [281, 193] on p "Influyó en el jo rollo de lenguajes de programación." at bounding box center [392, 191] width 331 height 11
click at [230, 180] on p "la máquina de Turing." at bounding box center [388, 180] width 326 height 80
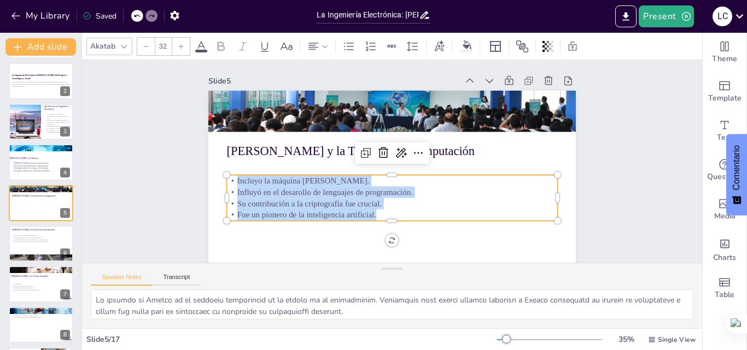
drag, startPoint x: 228, startPoint y: 180, endPoint x: 372, endPoint y: 216, distance: 147.7
click at [372, 216] on div "Incluyo la máquina de Turing. Influyó en el desarollo de lenguajes de programac…" at bounding box center [380, 196] width 328 height 145
click at [414, 232] on icon at bounding box center [413, 232] width 1 height 7
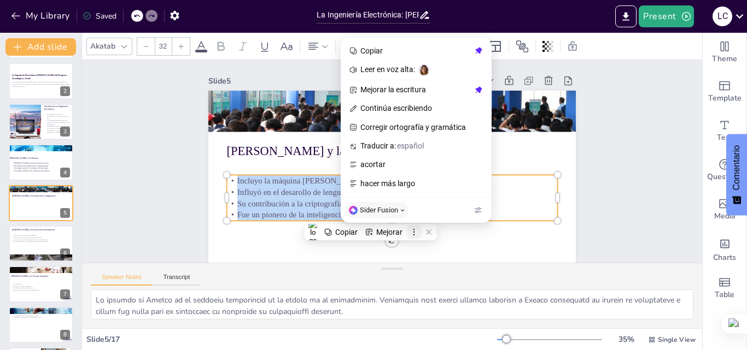
click at [414, 232] on icon at bounding box center [413, 232] width 1 height 7
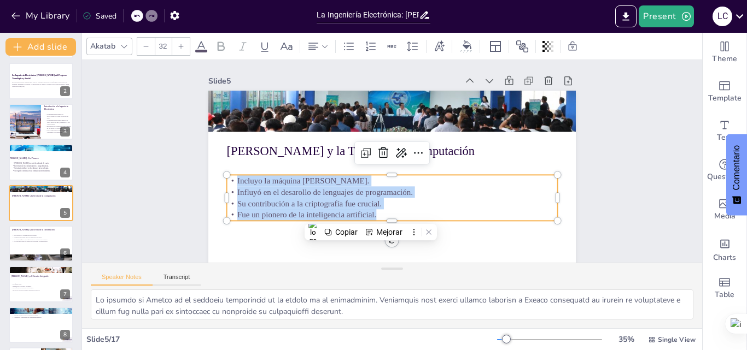
click at [178, 44] on icon at bounding box center [181, 46] width 7 height 7
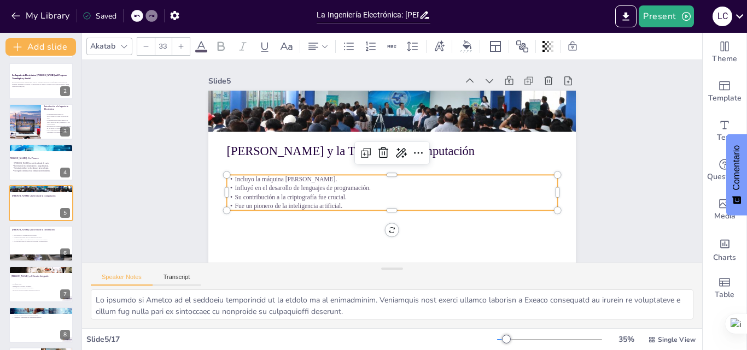
click at [178, 44] on icon at bounding box center [181, 46] width 7 height 7
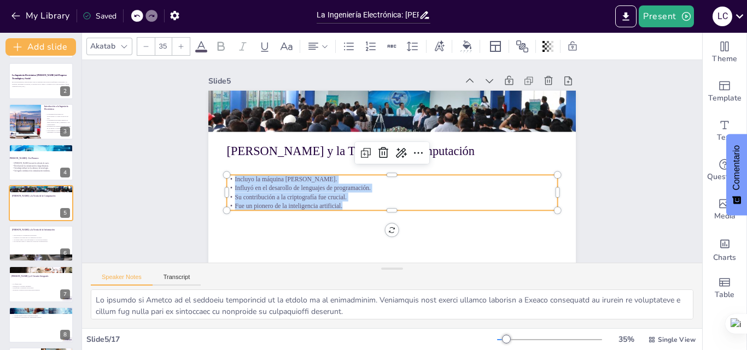
click at [178, 44] on icon at bounding box center [181, 46] width 7 height 7
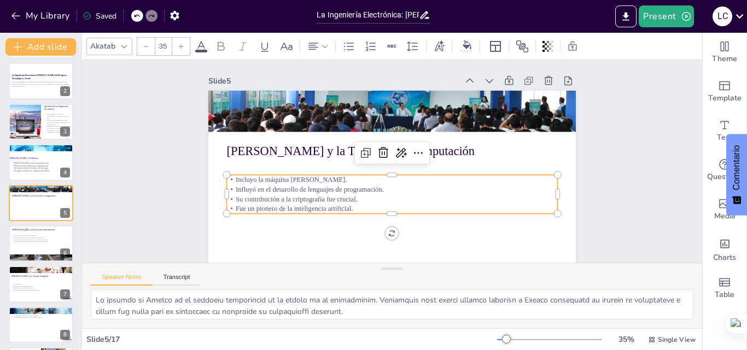
click at [178, 44] on icon at bounding box center [181, 46] width 7 height 7
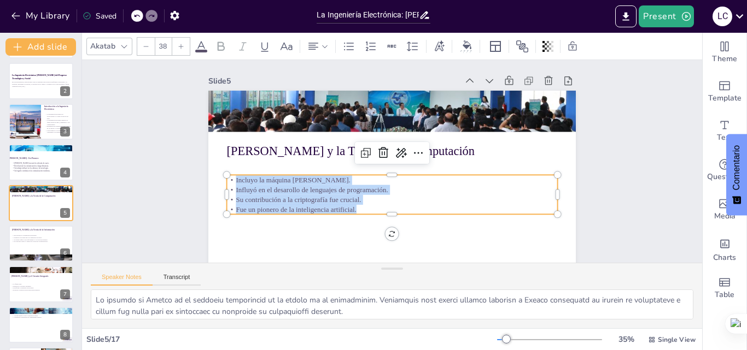
click at [178, 44] on icon at bounding box center [181, 46] width 7 height 7
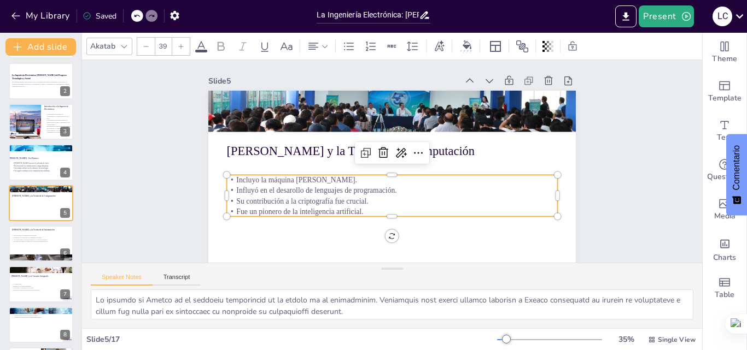
click at [178, 44] on icon at bounding box center [181, 46] width 7 height 7
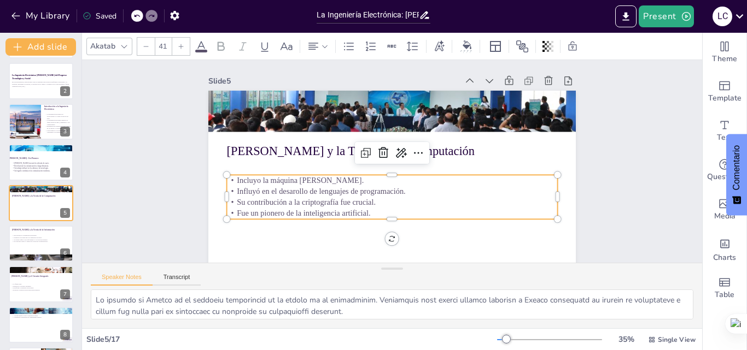
click at [178, 44] on icon at bounding box center [181, 46] width 7 height 7
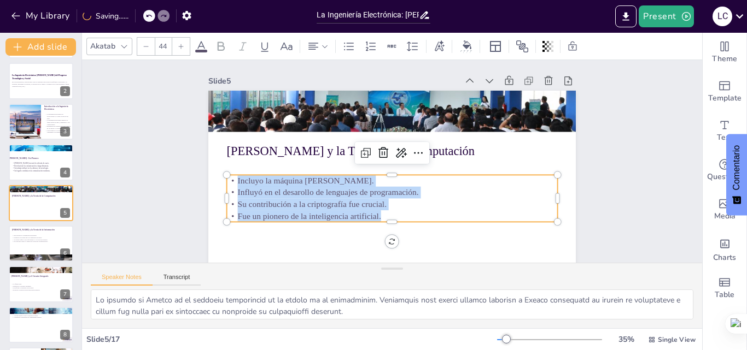
click at [178, 44] on icon at bounding box center [181, 46] width 7 height 7
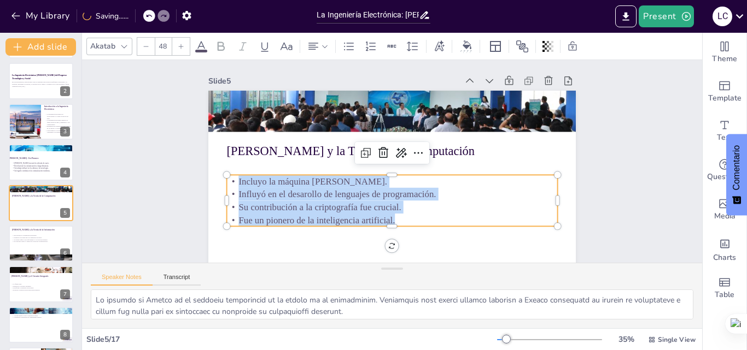
click at [178, 44] on icon at bounding box center [181, 46] width 7 height 7
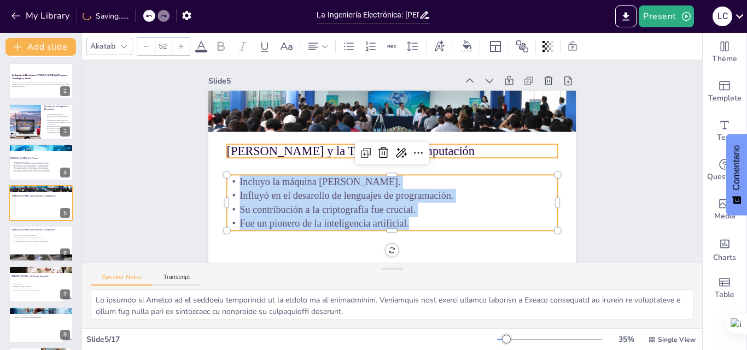
click at [227, 149] on p "[PERSON_NAME] y la Teoría de la Computación" at bounding box center [392, 151] width 331 height 17
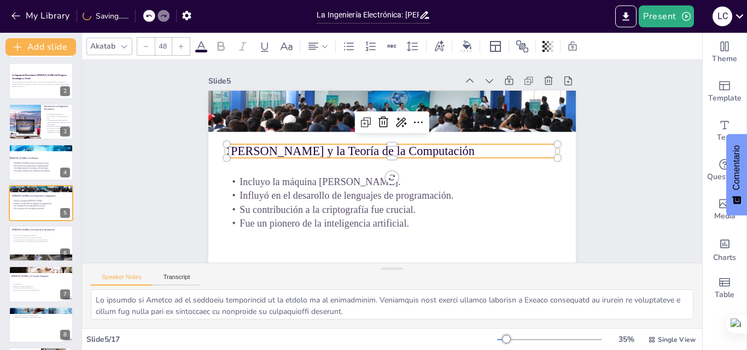
click at [231, 150] on p "[PERSON_NAME] y la Teoría de la Computación" at bounding box center [394, 151] width 327 height 85
click at [425, 152] on p "[PERSON_NAME] y la Teoría de la Computación" at bounding box center [398, 153] width 278 height 208
click at [425, 151] on p "[PERSON_NAME] y la Teoría de la Computación" at bounding box center [393, 151] width 331 height 51
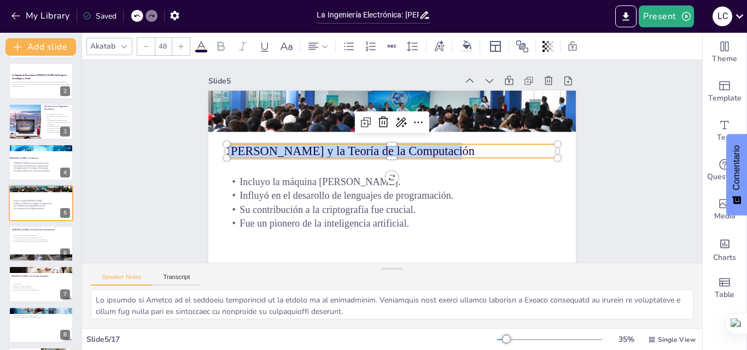
drag, startPoint x: 427, startPoint y: 151, endPoint x: 222, endPoint y: 150, distance: 204.9
click at [235, 150] on p "[PERSON_NAME] y la Teoría de la Computación" at bounding box center [395, 151] width 320 height 119
click at [185, 46] on div at bounding box center [180, 46] width 17 height 17
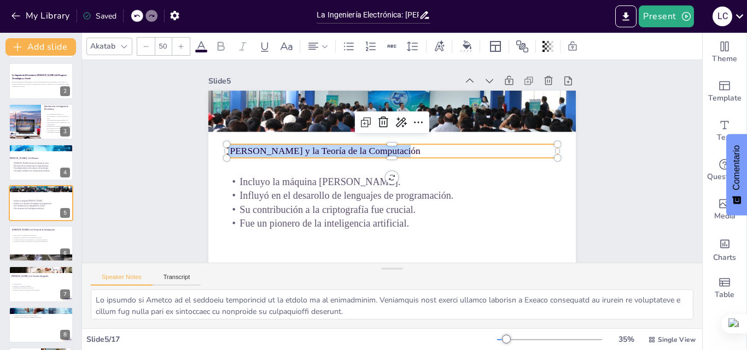
click at [185, 46] on div at bounding box center [180, 46] width 17 height 17
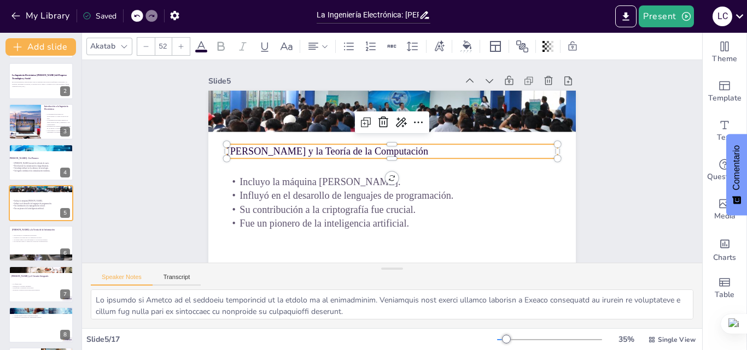
click at [185, 46] on div at bounding box center [180, 46] width 17 height 17
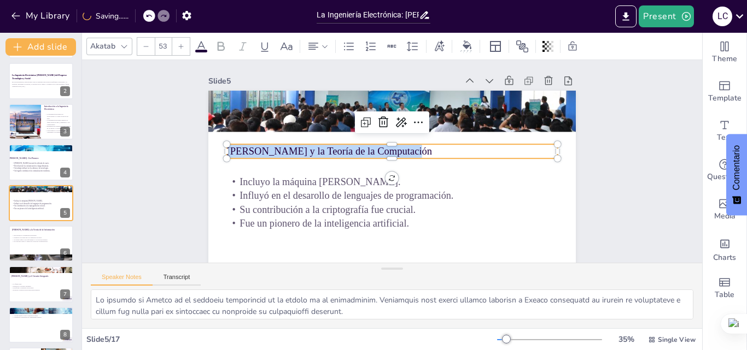
click at [185, 46] on div at bounding box center [180, 46] width 17 height 17
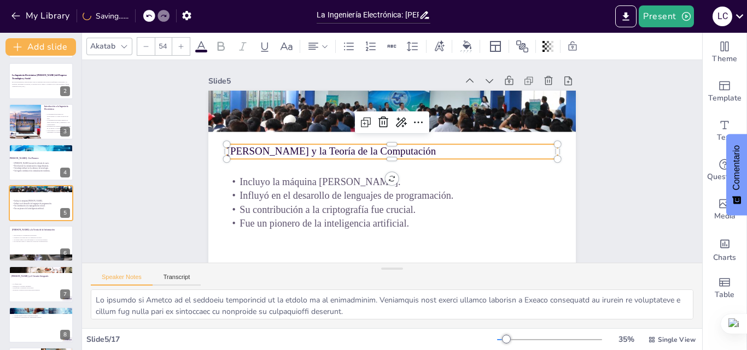
click at [185, 46] on div at bounding box center [180, 46] width 17 height 17
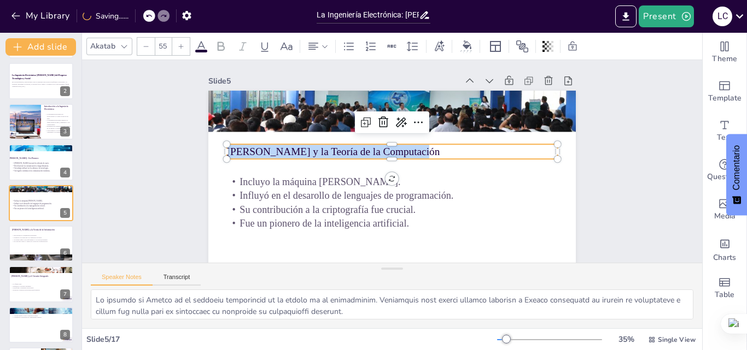
click at [185, 46] on div at bounding box center [180, 46] width 17 height 17
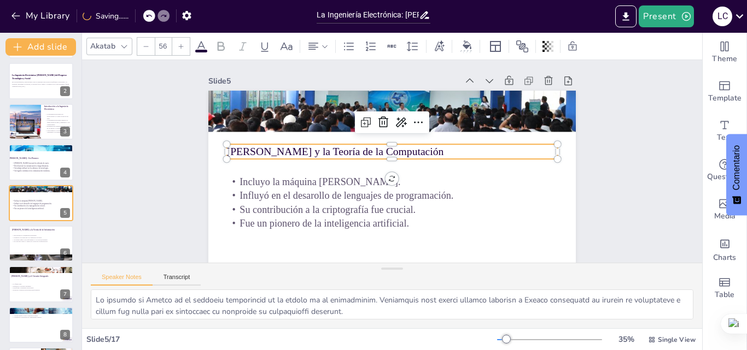
click at [185, 46] on div at bounding box center [180, 46] width 17 height 17
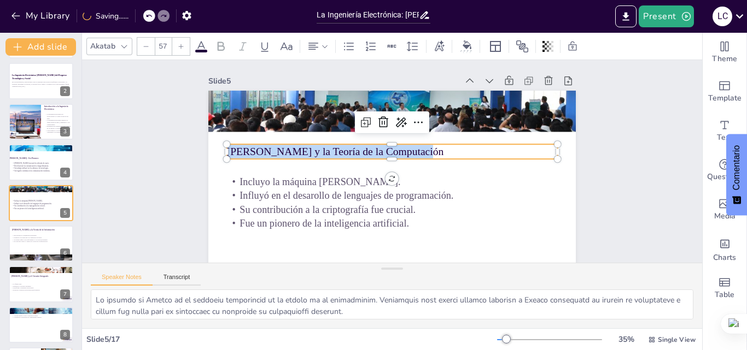
click at [185, 46] on div at bounding box center [180, 46] width 17 height 17
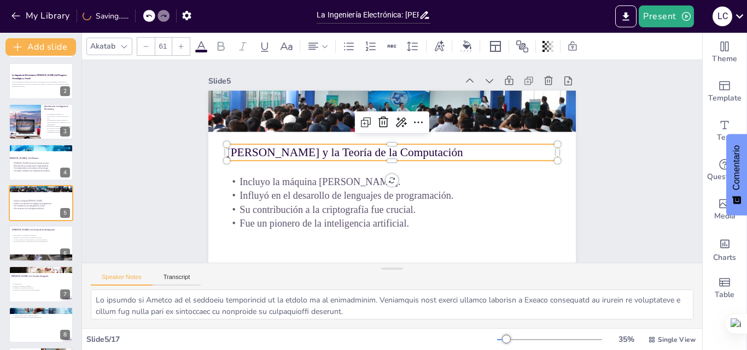
click at [185, 46] on div at bounding box center [180, 46] width 17 height 17
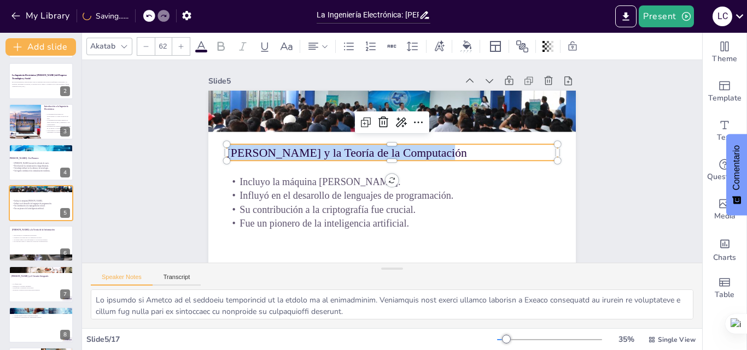
click at [185, 46] on div at bounding box center [180, 46] width 17 height 17
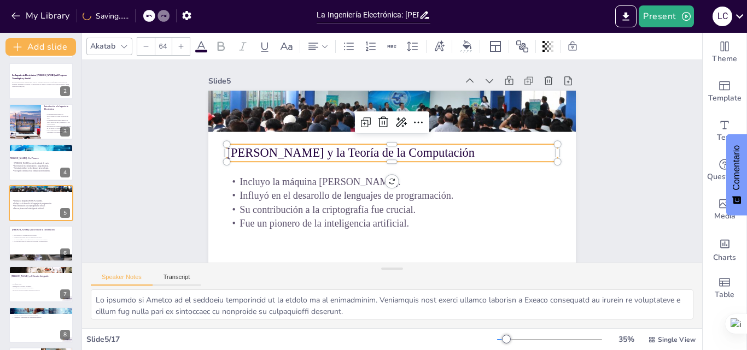
click at [185, 46] on div at bounding box center [180, 46] width 17 height 17
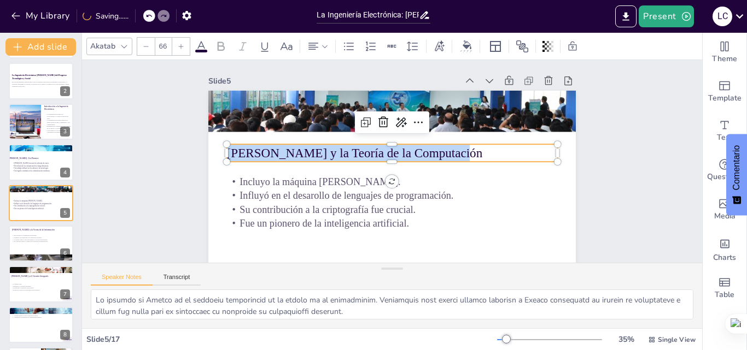
click at [185, 46] on div at bounding box center [180, 46] width 17 height 17
type input "68"
click at [40, 246] on div at bounding box center [41, 243] width 66 height 37
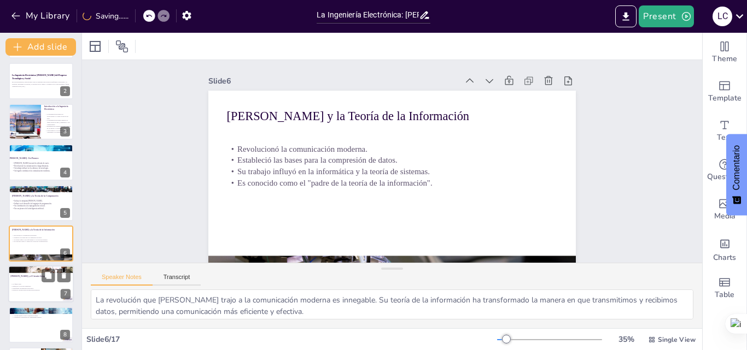
scroll to position [83, 0]
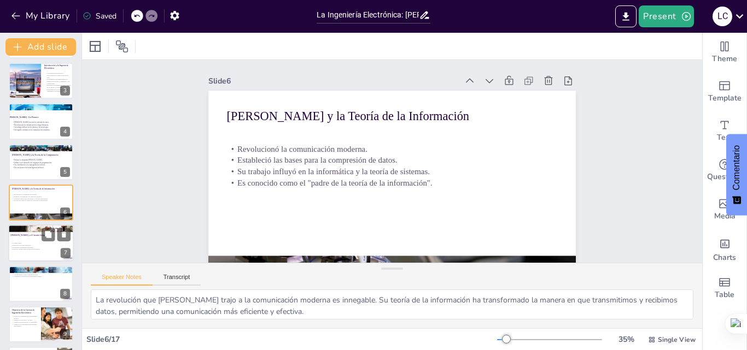
click at [31, 240] on div at bounding box center [41, 243] width 66 height 37
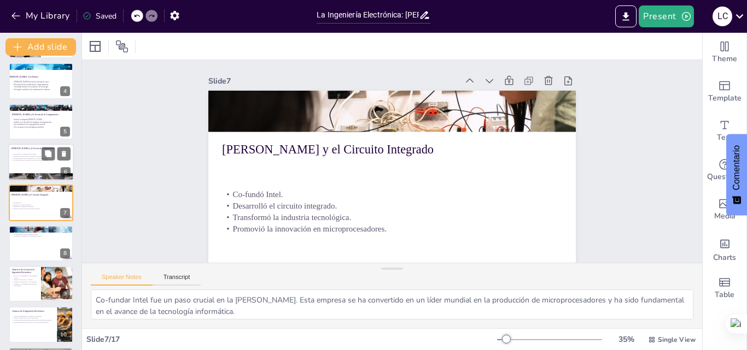
click at [32, 166] on div at bounding box center [41, 162] width 66 height 37
type textarea "La revolución que Shannon trajo a la comunicación moderna es innegable. Su teor…"
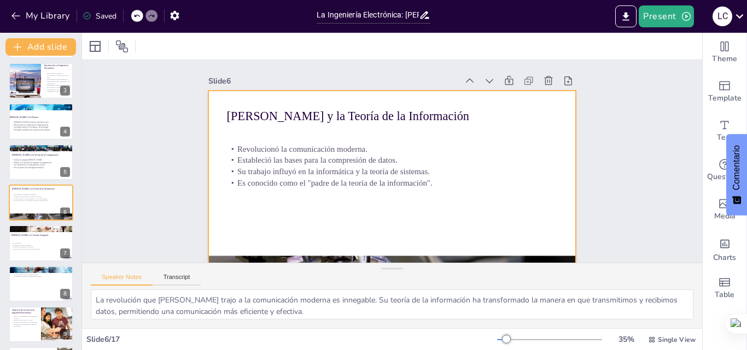
click at [471, 208] on div at bounding box center [388, 194] width 387 height 244
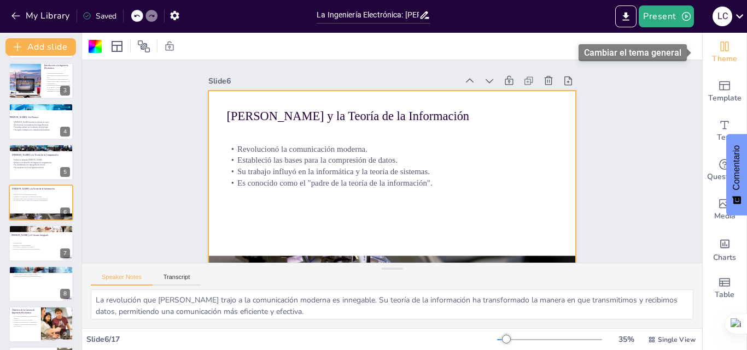
click at [709, 71] on div "Theme" at bounding box center [724, 52] width 44 height 39
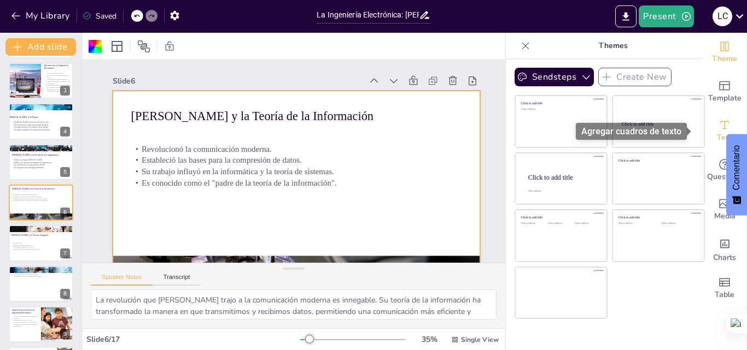
click at [718, 130] on icon "Add text boxes" at bounding box center [724, 125] width 13 height 13
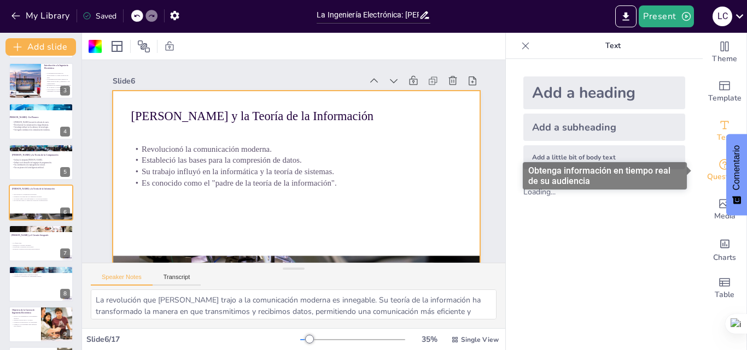
click at [717, 173] on span "Questions" at bounding box center [725, 177] width 36 height 12
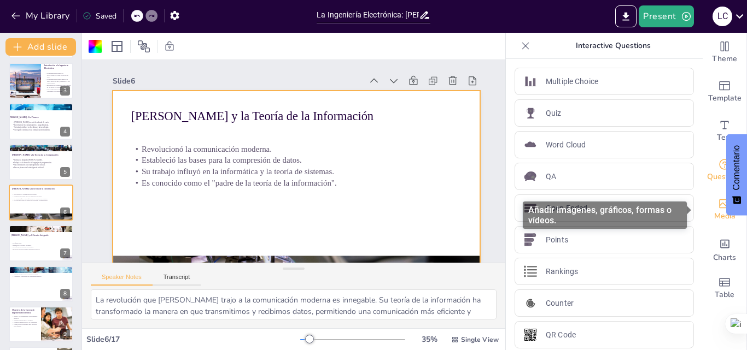
click at [714, 215] on span "Media" at bounding box center [724, 216] width 21 height 12
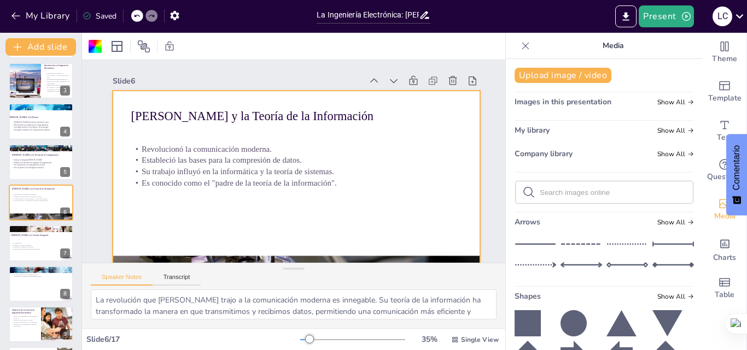
click at [600, 187] on form at bounding box center [612, 192] width 146 height 10
click at [602, 191] on input "text" at bounding box center [612, 193] width 146 height 8
type input "informacion"
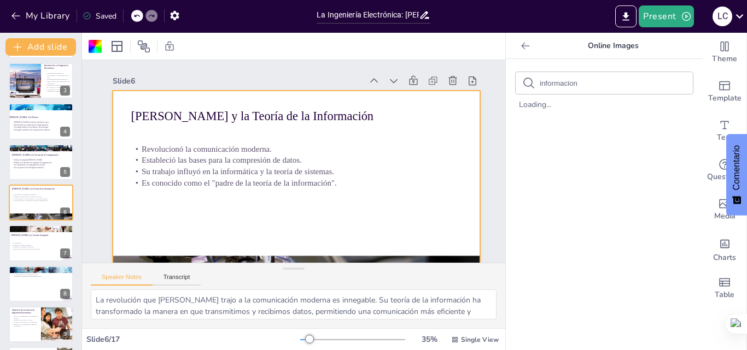
click at [586, 86] on input "informacion" at bounding box center [585, 83] width 92 height 8
type input "i"
click at [520, 49] on icon at bounding box center [525, 45] width 11 height 11
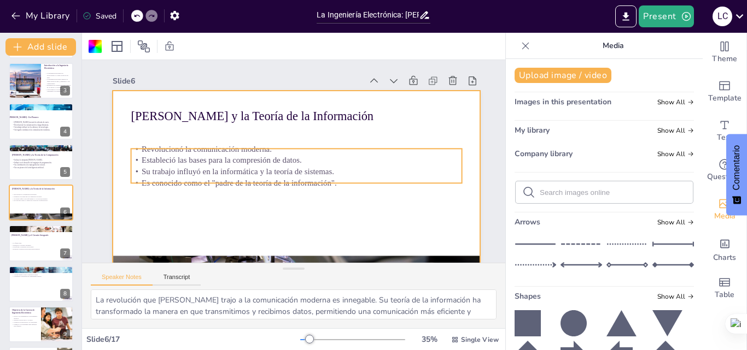
click at [390, 157] on p "Estableció las bases para la compresión de datos." at bounding box center [296, 161] width 307 height 145
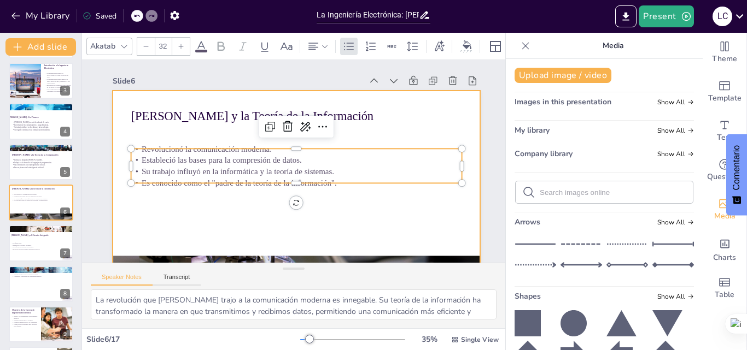
click at [404, 133] on div at bounding box center [285, 193] width 413 height 310
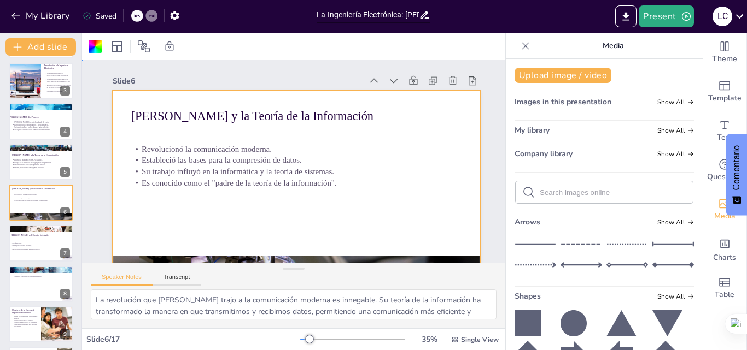
click at [421, 134] on div at bounding box center [290, 194] width 402 height 278
click at [421, 134] on div at bounding box center [292, 194] width 387 height 244
click at [522, 45] on div at bounding box center [524, 45] width 17 height 17
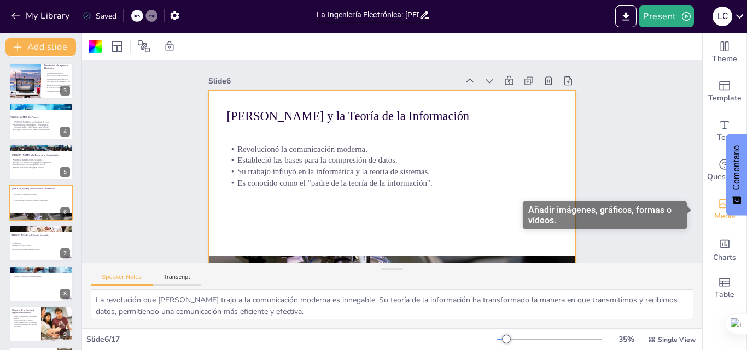
click at [714, 213] on span "Media" at bounding box center [724, 216] width 21 height 12
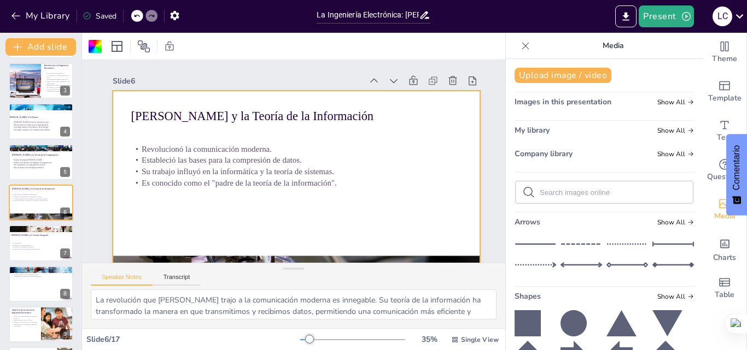
click at [545, 103] on span "Images in this presentation" at bounding box center [562, 102] width 97 height 10
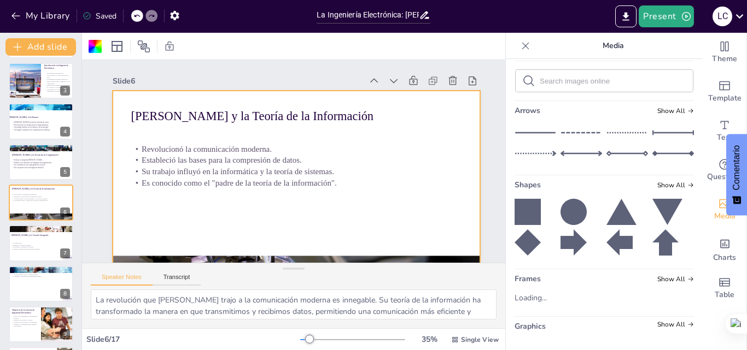
scroll to position [115, 0]
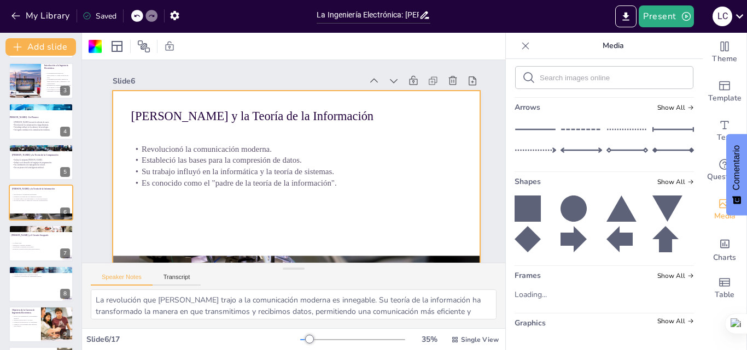
click at [520, 44] on icon at bounding box center [525, 45] width 11 height 11
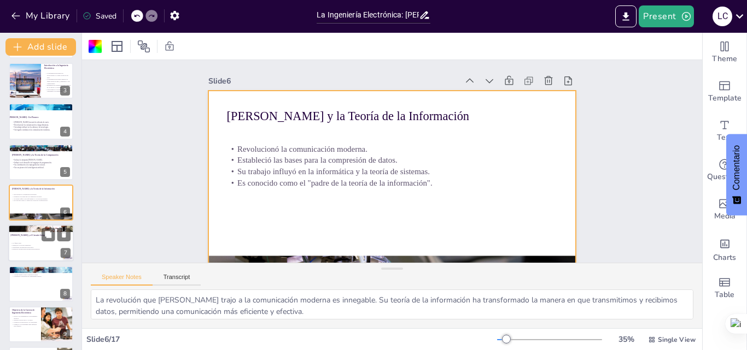
click at [11, 234] on p "[PERSON_NAME] y el Circuito Integrado" at bounding box center [39, 235] width 59 height 3
type textarea "Co-fundar Intel fue un paso crucial en la carrera de Noyce. Esta empresa se ha …"
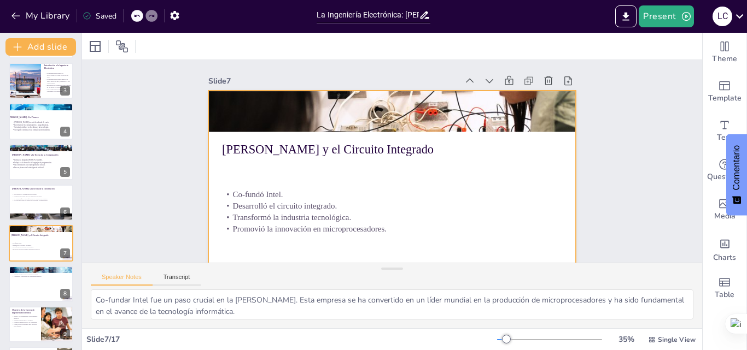
scroll to position [124, 0]
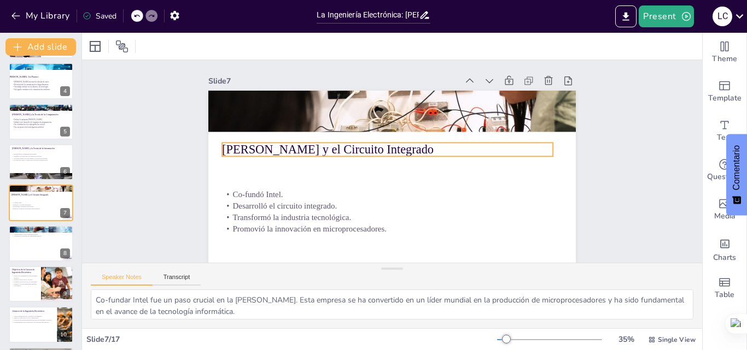
click at [306, 151] on p "[PERSON_NAME] y el Circuito Integrado" at bounding box center [388, 150] width 331 height 52
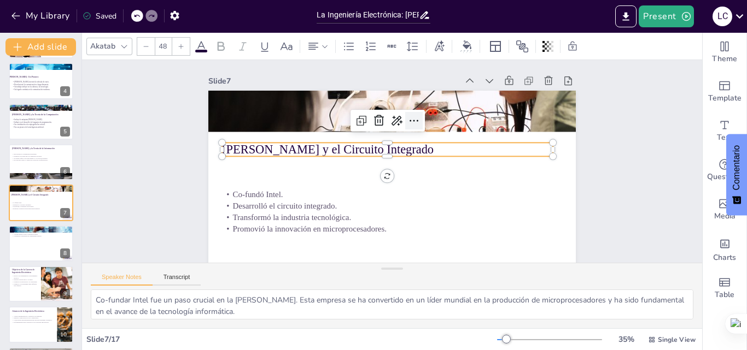
click at [407, 117] on icon at bounding box center [413, 120] width 13 height 13
click at [414, 119] on icon at bounding box center [421, 126] width 15 height 15
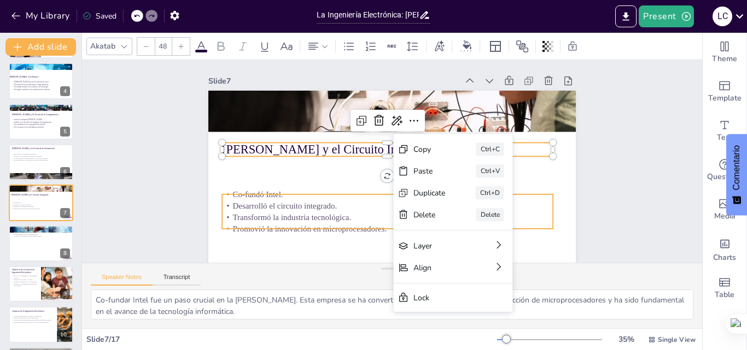
click at [306, 195] on p "Co-fundó Intel." at bounding box center [384, 194] width 330 height 46
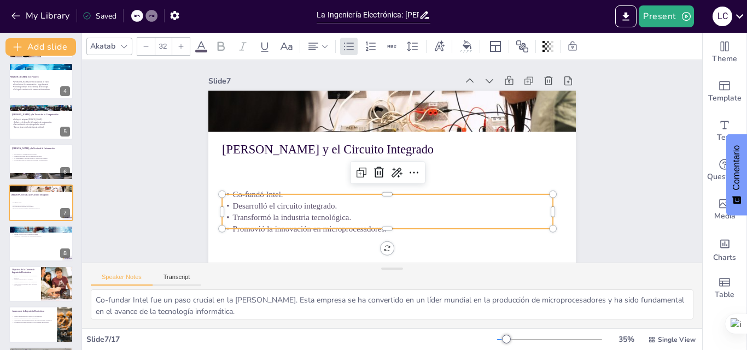
click at [406, 220] on p "Transformó la industria tecnológica." at bounding box center [376, 215] width 326 height 80
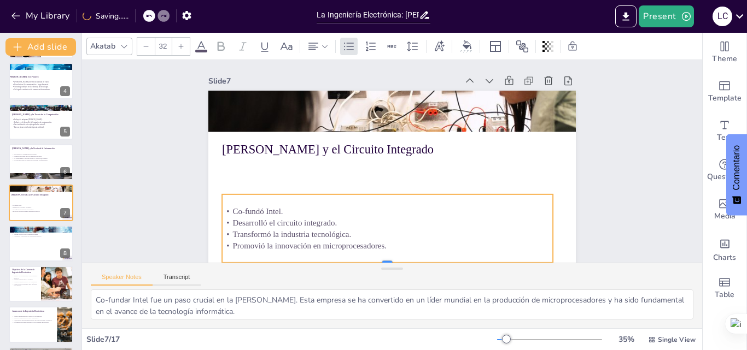
drag, startPoint x: 380, startPoint y: 228, endPoint x: 384, endPoint y: 262, distance: 34.1
click at [384, 262] on div "Slide 1 BIENVENIDOS A LA INGENIERIA ELECTRONICA Slide 2 La Ingeniería Electróni…" at bounding box center [392, 161] width 652 height 384
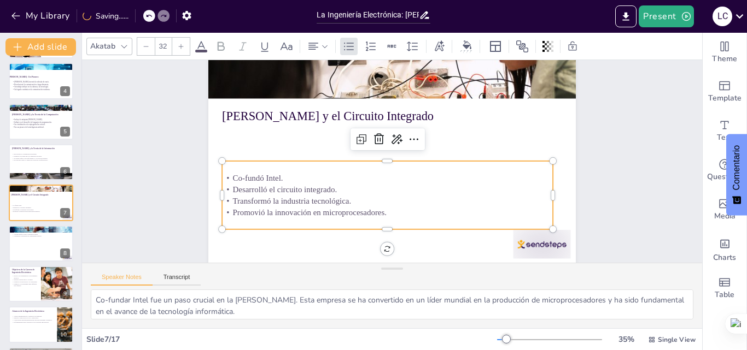
scroll to position [43, 0]
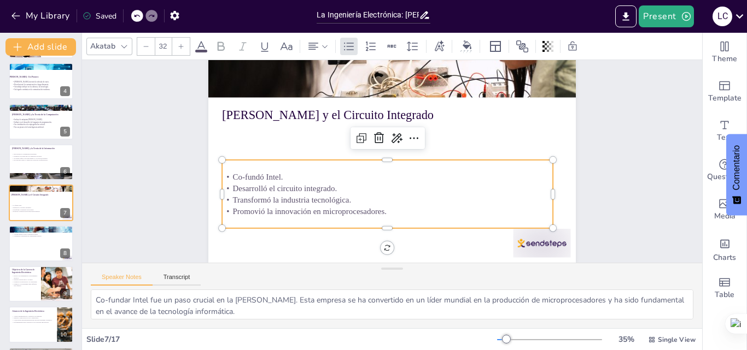
click at [224, 168] on p "Co-fundó Intel." at bounding box center [384, 176] width 326 height 80
click at [224, 168] on p "Co-fundó Intel." at bounding box center [383, 175] width 318 height 113
drag, startPoint x: 224, startPoint y: 168, endPoint x: 234, endPoint y: 175, distance: 12.6
click at [234, 175] on div "Co-fundó Intel. Desarrolló el circuito integrado. Transformó la industria tecno…" at bounding box center [377, 191] width 328 height 146
click at [297, 178] on span "Desarrolló el circuito integrado." at bounding box center [282, 165] width 104 height 31
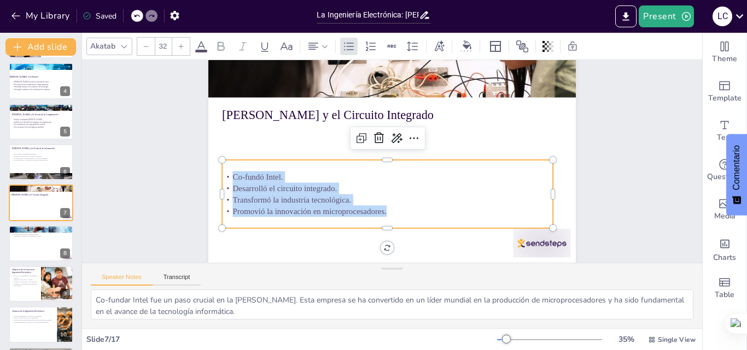
drag, startPoint x: 225, startPoint y: 169, endPoint x: 384, endPoint y: 209, distance: 164.1
click at [384, 209] on div "Co-fundó Intel. Desarrolló el circuito integrado. Transformó la industria tecno…" at bounding box center [372, 187] width 320 height 225
click at [178, 50] on div at bounding box center [180, 46] width 17 height 17
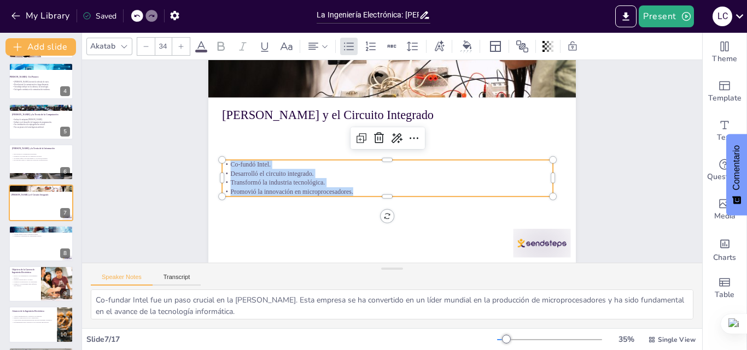
click at [178, 50] on div at bounding box center [180, 46] width 17 height 17
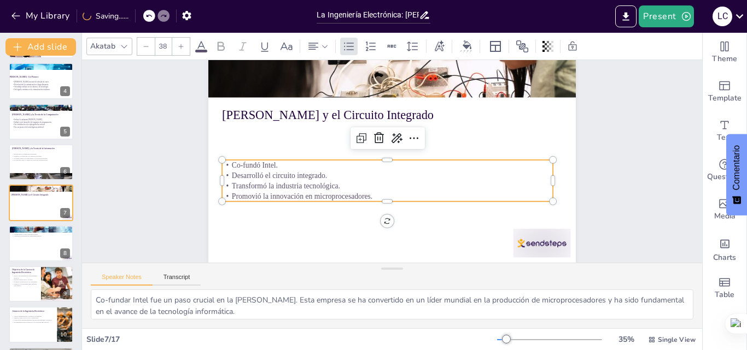
click at [178, 50] on div at bounding box center [180, 46] width 17 height 17
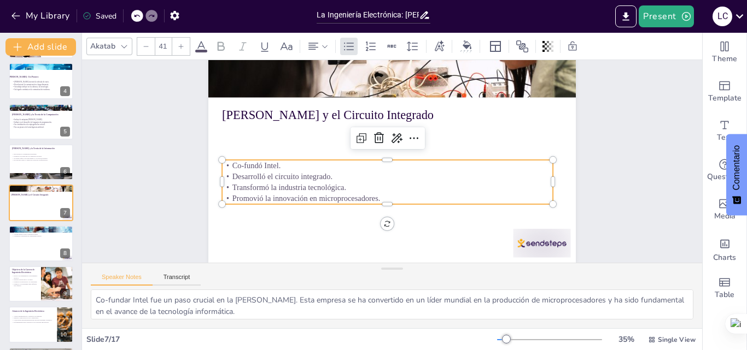
click at [178, 50] on div at bounding box center [180, 46] width 17 height 17
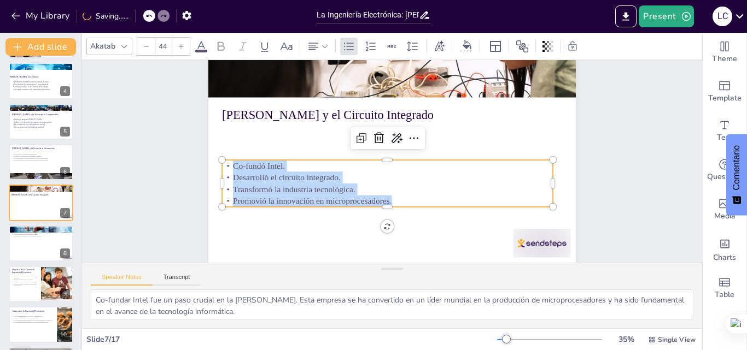
click at [178, 50] on div at bounding box center [180, 46] width 17 height 17
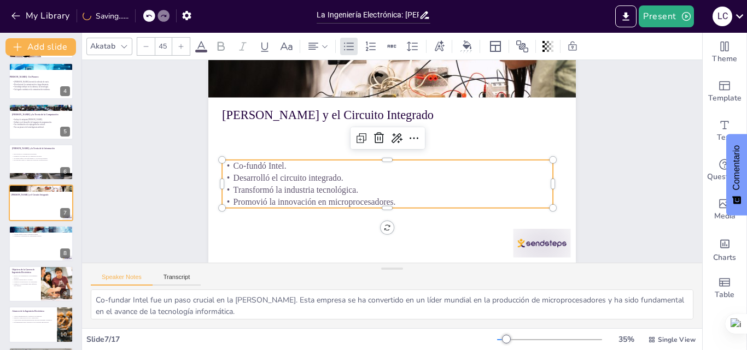
click at [178, 50] on div at bounding box center [180, 46] width 17 height 17
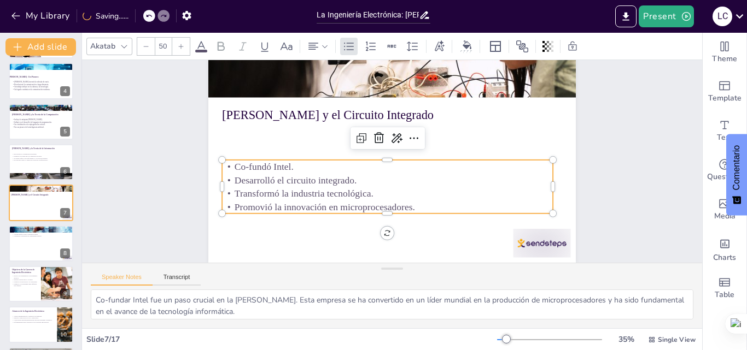
click at [178, 50] on div at bounding box center [180, 46] width 17 height 17
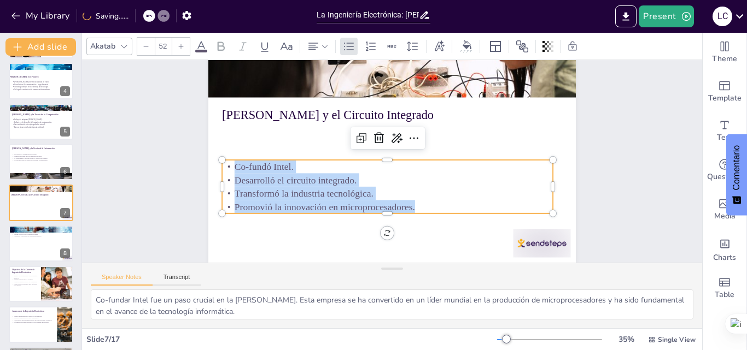
click at [178, 50] on div at bounding box center [180, 46] width 17 height 17
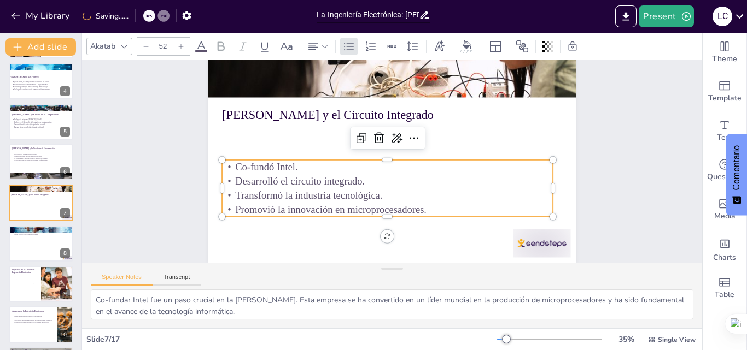
type input "53"
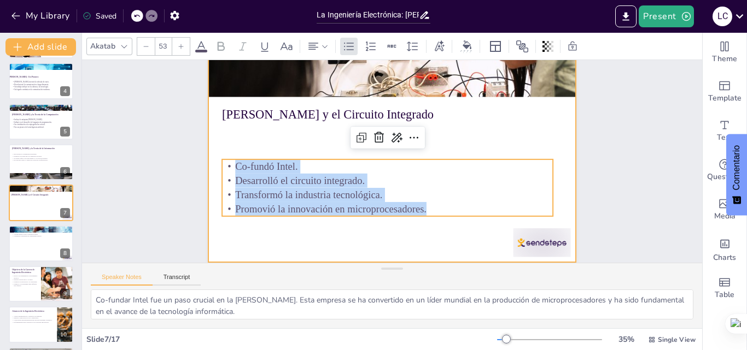
click at [461, 130] on div at bounding box center [394, 161] width 278 height 402
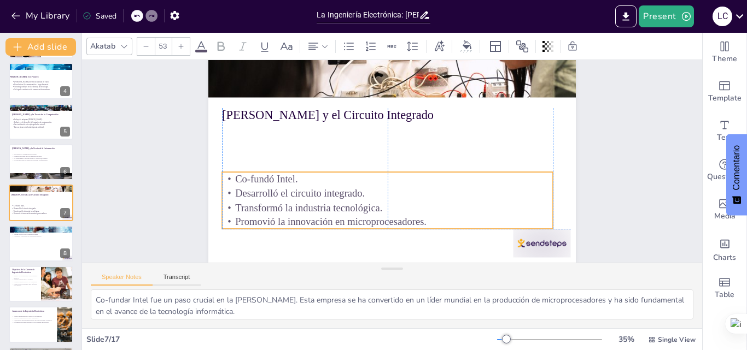
drag, startPoint x: 452, startPoint y: 178, endPoint x: 319, endPoint y: 125, distance: 143.5
click at [451, 187] on p "Desarrolló el circuito integrado." at bounding box center [386, 130] width 319 height 116
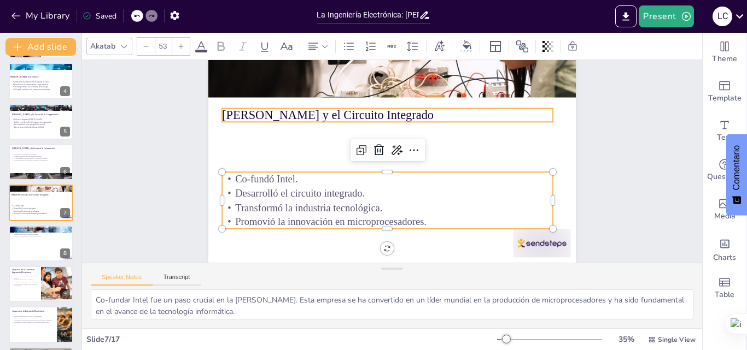
click at [307, 104] on p "[PERSON_NAME] y el Circuito Integrado" at bounding box center [402, 116] width 320 height 119
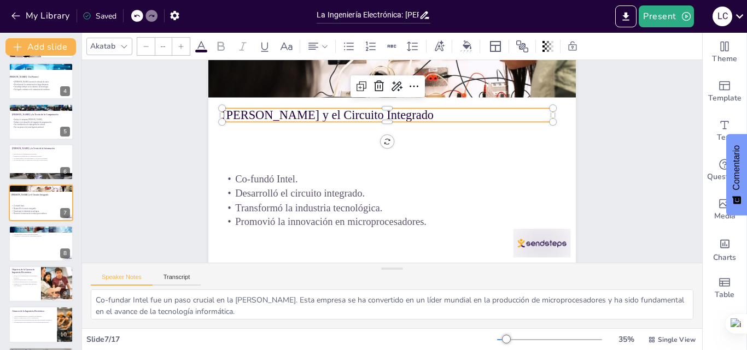
type input "48"
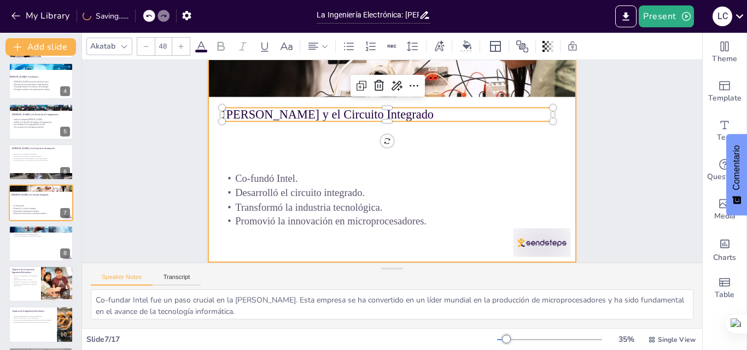
click at [450, 130] on div at bounding box center [392, 159] width 402 height 278
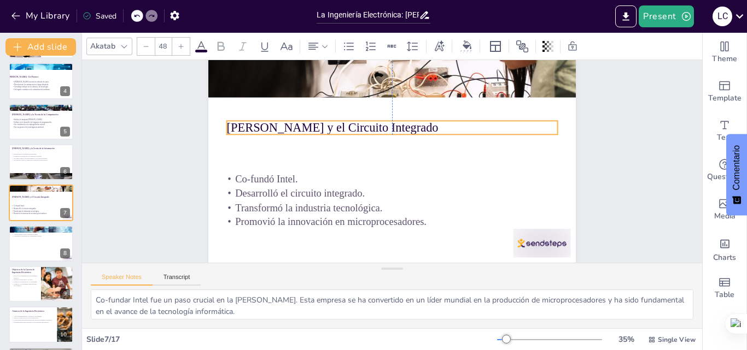
drag, startPoint x: 433, startPoint y: 107, endPoint x: 439, endPoint y: 122, distance: 15.7
click at [439, 122] on p "[PERSON_NAME] y el Circuito Integrado" at bounding box center [408, 132] width 295 height 180
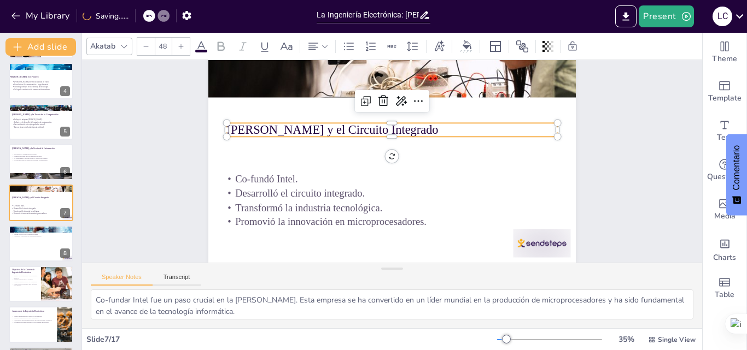
click at [402, 122] on p "[PERSON_NAME] y el Circuito Integrado" at bounding box center [402, 131] width 320 height 119
click at [402, 122] on p "[PERSON_NAME] y el Circuito Integrado" at bounding box center [423, 154] width 86 height 327
click at [402, 122] on p "[PERSON_NAME] y el Circuito Integrado" at bounding box center [419, 145] width 180 height 295
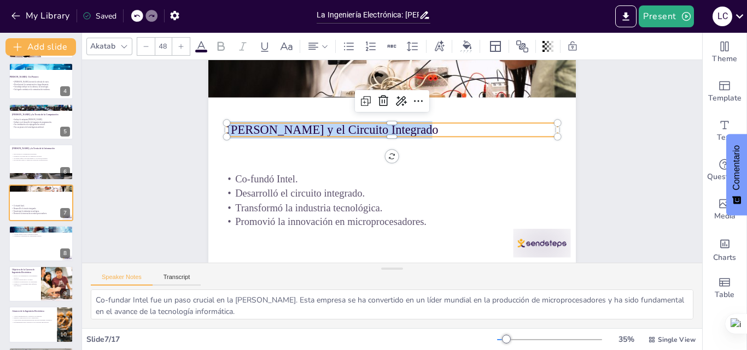
drag, startPoint x: 402, startPoint y: 122, endPoint x: 254, endPoint y: 127, distance: 148.8
click at [284, 127] on p "[PERSON_NAME] y el Circuito Integrado" at bounding box center [412, 138] width 257 height 234
click at [179, 52] on div at bounding box center [180, 46] width 17 height 17
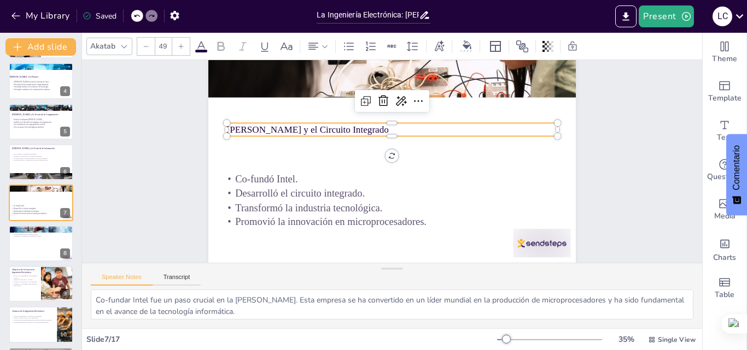
click at [179, 52] on div at bounding box center [180, 46] width 17 height 17
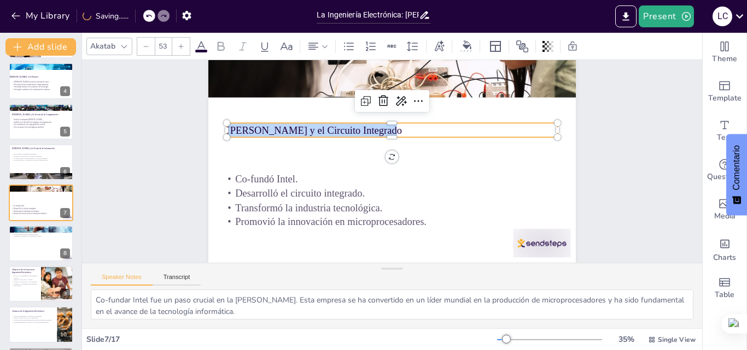
click at [179, 52] on div at bounding box center [180, 46] width 17 height 17
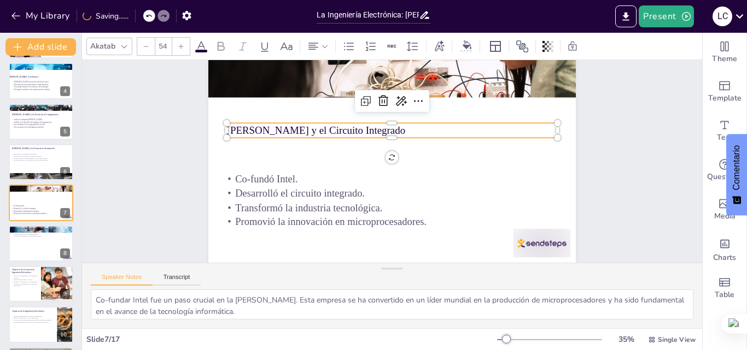
click at [179, 52] on div at bounding box center [180, 46] width 17 height 17
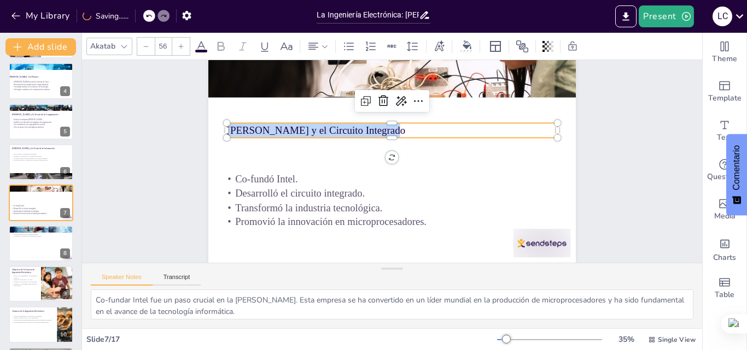
click at [179, 52] on div at bounding box center [180, 46] width 17 height 17
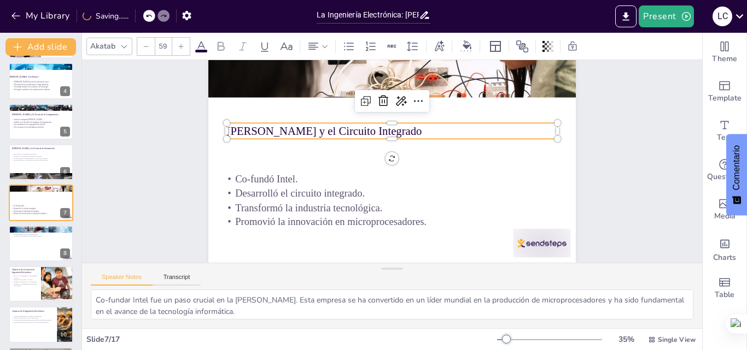
click at [179, 52] on div at bounding box center [180, 46] width 17 height 17
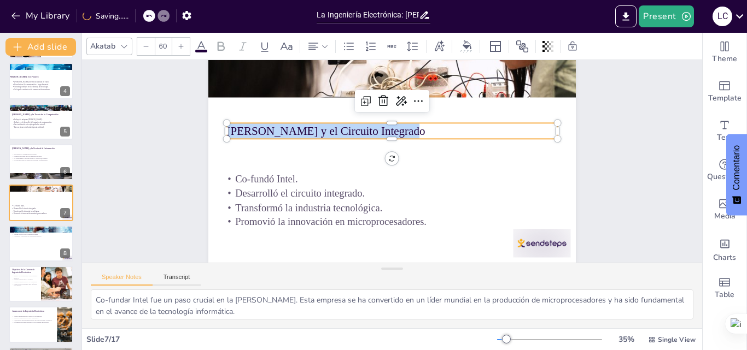
click at [179, 52] on div at bounding box center [180, 46] width 17 height 17
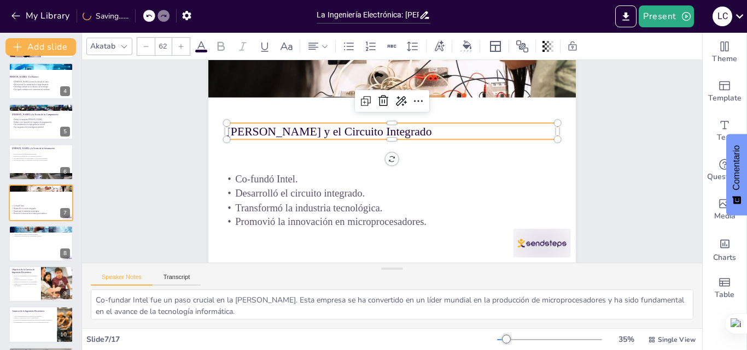
click at [179, 52] on div at bounding box center [180, 46] width 17 height 17
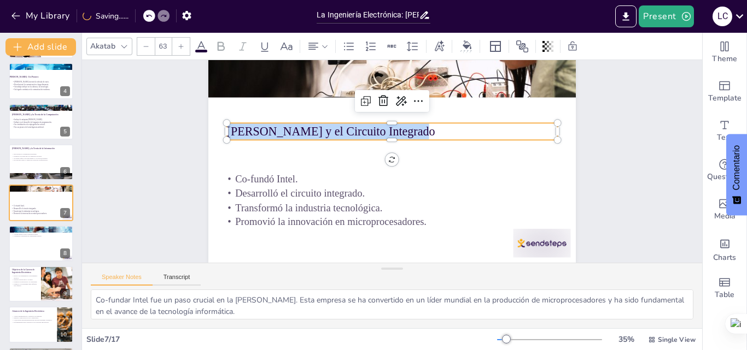
click at [179, 52] on div at bounding box center [180, 46] width 17 height 17
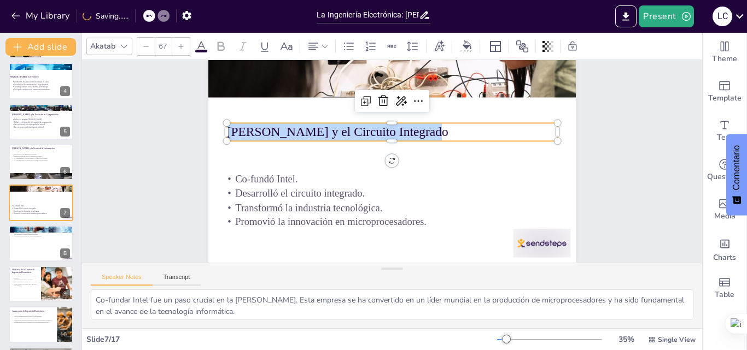
click at [179, 52] on div at bounding box center [180, 46] width 17 height 17
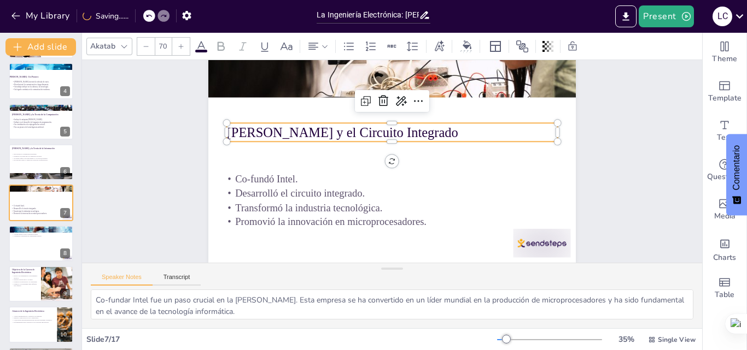
click at [179, 52] on div at bounding box center [180, 46] width 17 height 17
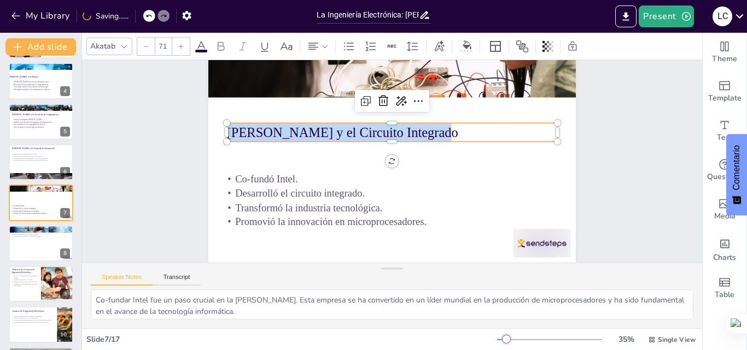
click at [179, 52] on div at bounding box center [180, 46] width 17 height 17
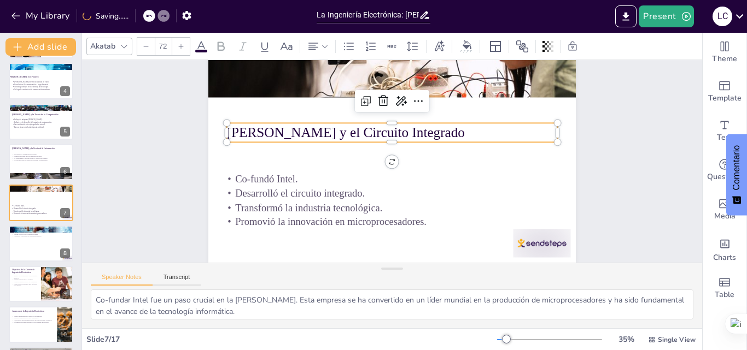
click at [179, 52] on div at bounding box center [180, 46] width 17 height 17
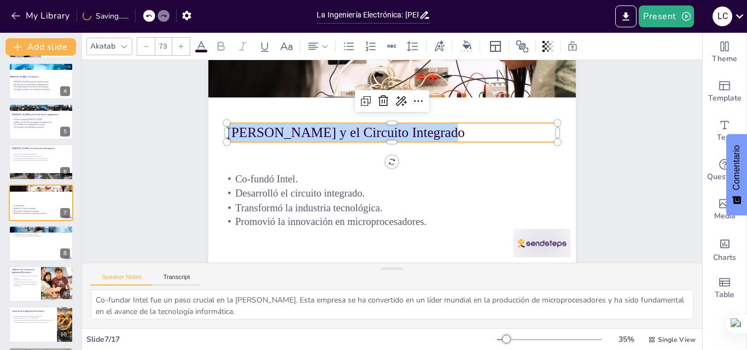
click at [179, 52] on div at bounding box center [180, 46] width 17 height 17
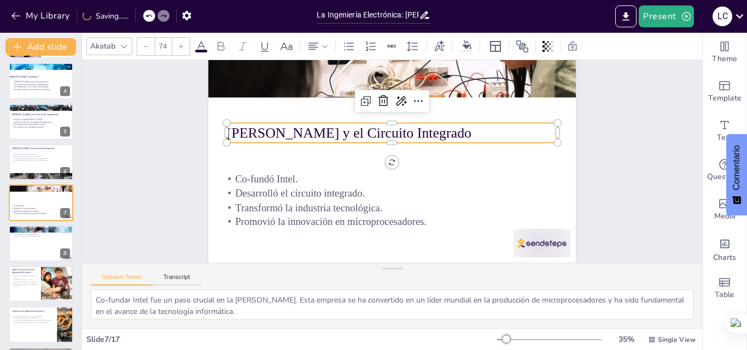
click at [179, 52] on div at bounding box center [180, 46] width 17 height 17
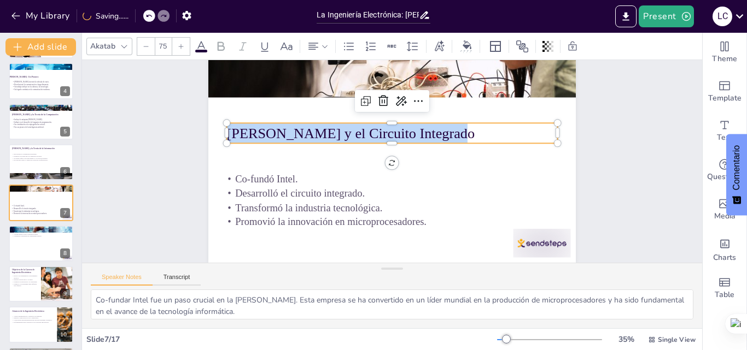
click at [179, 52] on div at bounding box center [180, 46] width 17 height 17
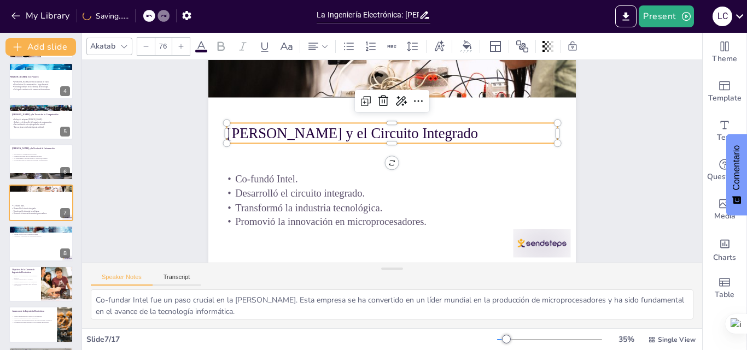
click at [179, 52] on div at bounding box center [180, 46] width 17 height 17
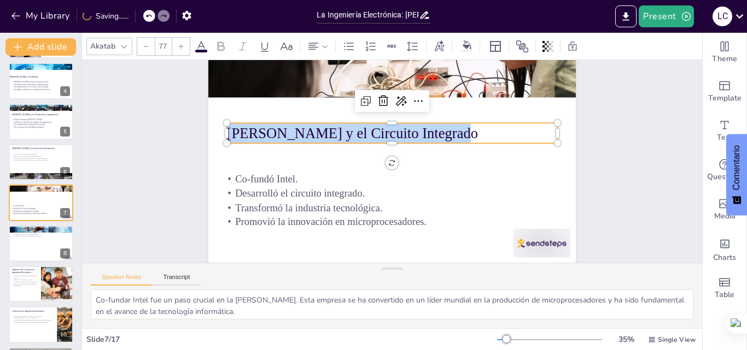
click at [179, 52] on div at bounding box center [180, 46] width 17 height 17
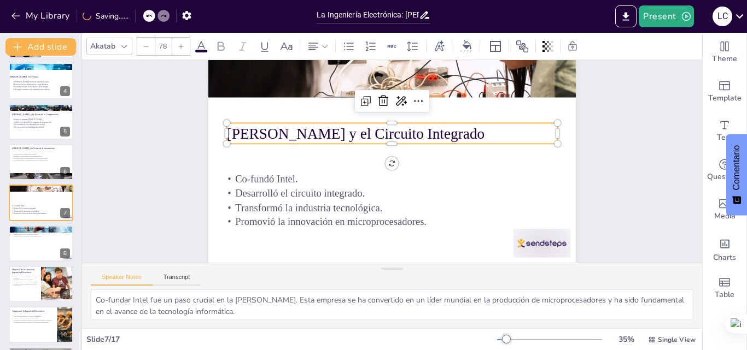
click at [179, 52] on div at bounding box center [180, 46] width 17 height 17
type input "79"
click at [39, 238] on div at bounding box center [41, 243] width 66 height 37
type textarea "La mejora en la calidad de vida es uno de los objetivos principales de la Ingen…"
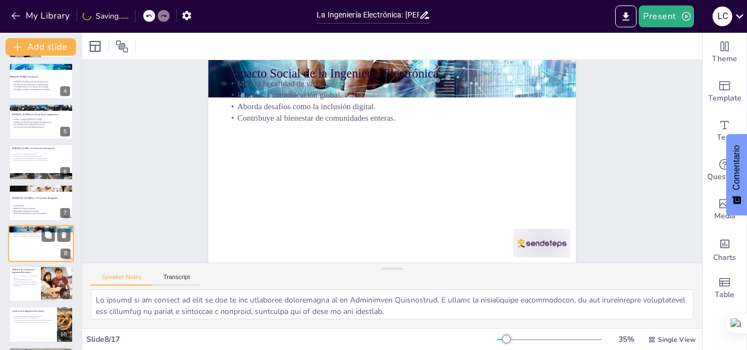
scroll to position [0, 0]
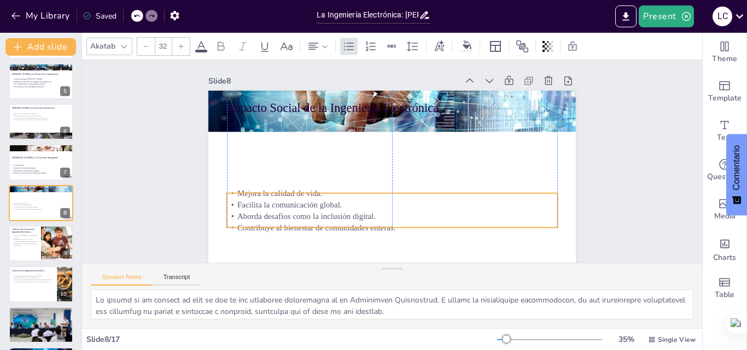
drag, startPoint x: 297, startPoint y: 133, endPoint x: 298, endPoint y: 208, distance: 75.4
click at [298, 208] on p "Facilita la comunicación global." at bounding box center [352, 179] width 145 height 307
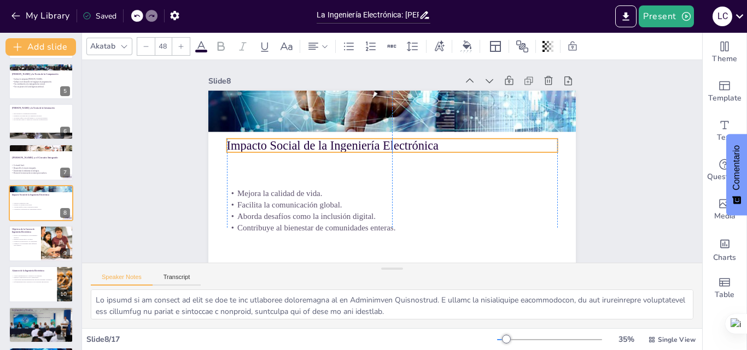
drag, startPoint x: 276, startPoint y: 105, endPoint x: 276, endPoint y: 143, distance: 37.7
click at [276, 143] on p "Impacto Social de la Ingeniería Electrónica" at bounding box center [392, 145] width 331 height 17
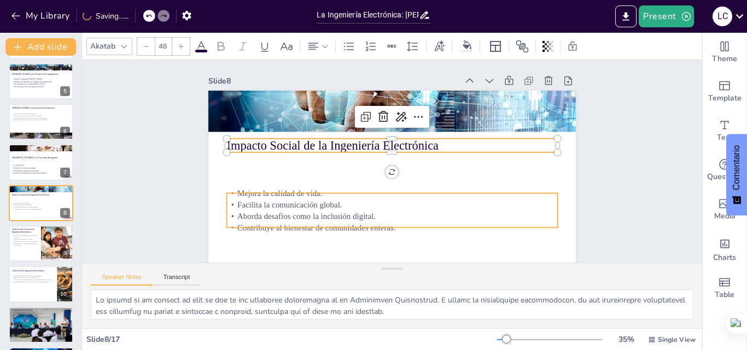
click at [275, 142] on p "Facilita la comunicación global." at bounding box center [387, 119] width 330 height 46
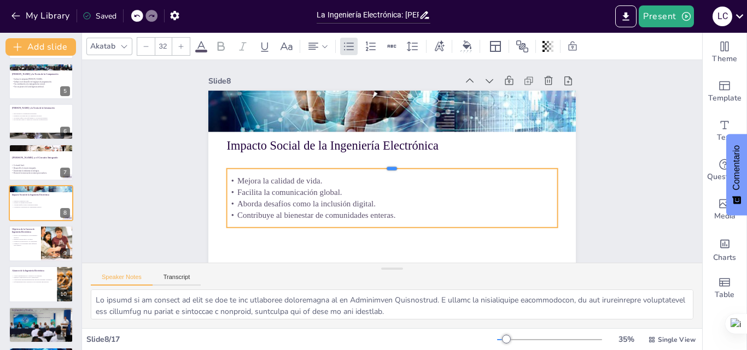
drag, startPoint x: 383, startPoint y: 192, endPoint x: 382, endPoint y: 167, distance: 24.6
click at [382, 167] on div at bounding box center [390, 164] width 317 height 110
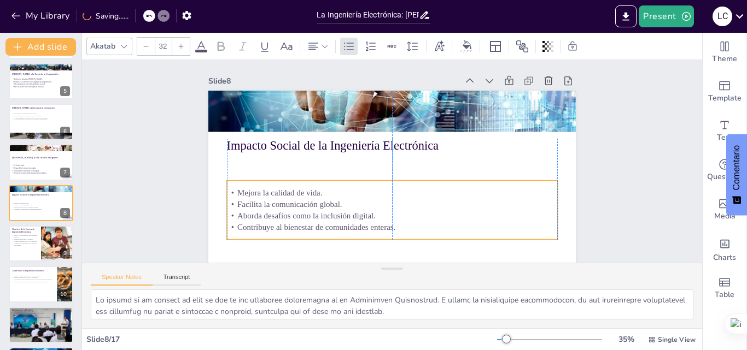
click at [424, 204] on p "Facilita la comunicación global." at bounding box center [379, 202] width 318 height 113
click at [230, 191] on p "Mejora la calidad de vida." at bounding box center [376, 188] width 292 height 175
click at [277, 191] on p "Mejora la calidad de vida." at bounding box center [364, 177] width 175 height 292
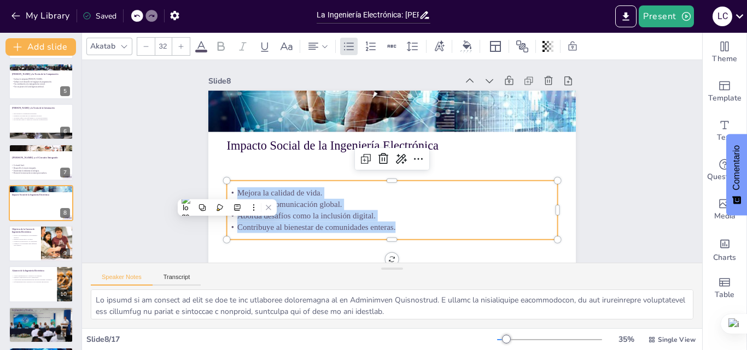
click at [336, 228] on div "Mejora la calidad de vida. Facilita la comunicación global. Aborda desafíos com…" at bounding box center [377, 207] width 328 height 145
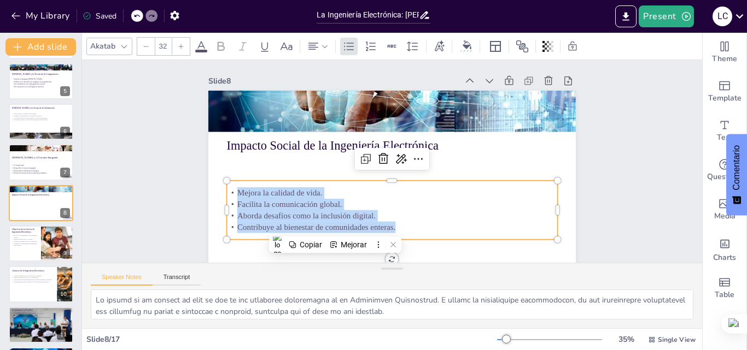
click at [174, 49] on div at bounding box center [180, 46] width 17 height 17
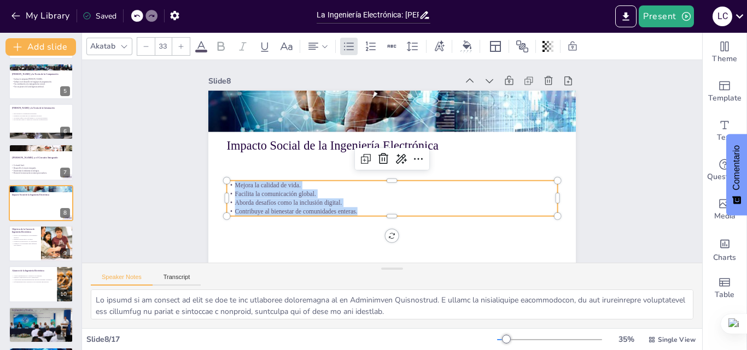
click at [174, 49] on div at bounding box center [180, 46] width 17 height 17
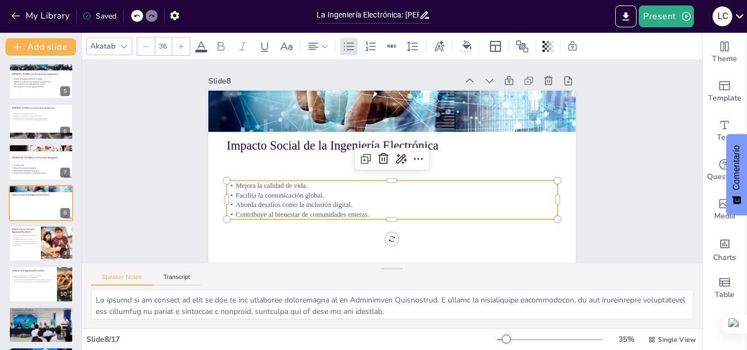
click at [174, 49] on div at bounding box center [180, 46] width 17 height 17
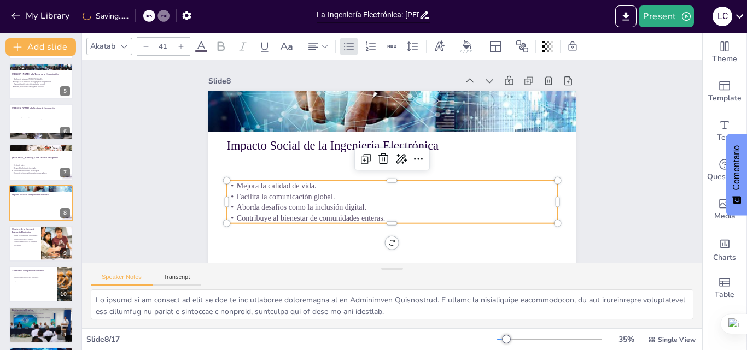
click at [174, 49] on div at bounding box center [180, 46] width 17 height 17
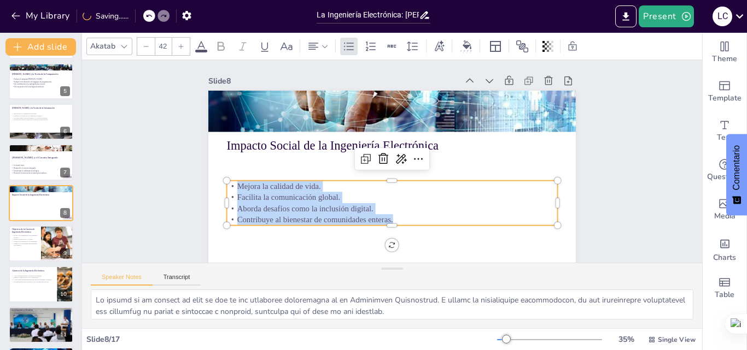
click at [174, 49] on div at bounding box center [180, 46] width 17 height 17
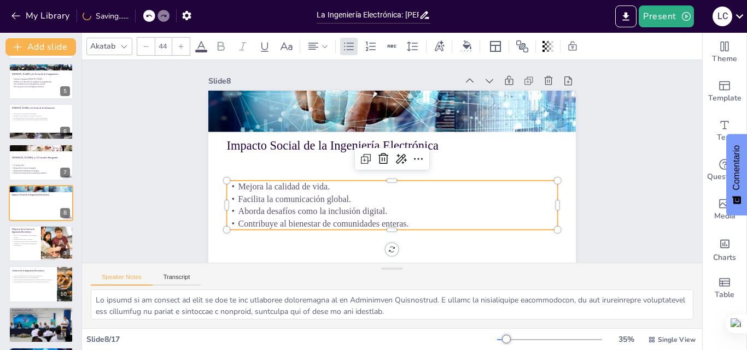
click at [174, 49] on div at bounding box center [180, 46] width 17 height 17
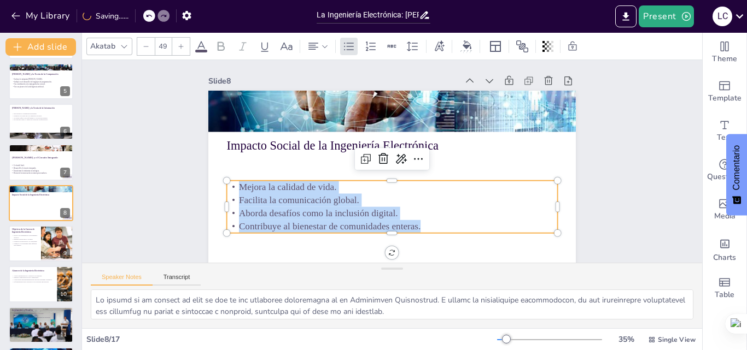
click at [174, 49] on div at bounding box center [180, 46] width 17 height 17
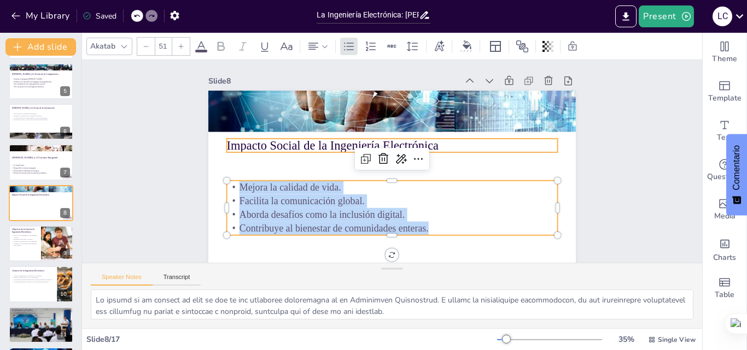
click at [284, 151] on p "Impacto Social de la Ingeniería Electrónica" at bounding box center [395, 145] width 327 height 85
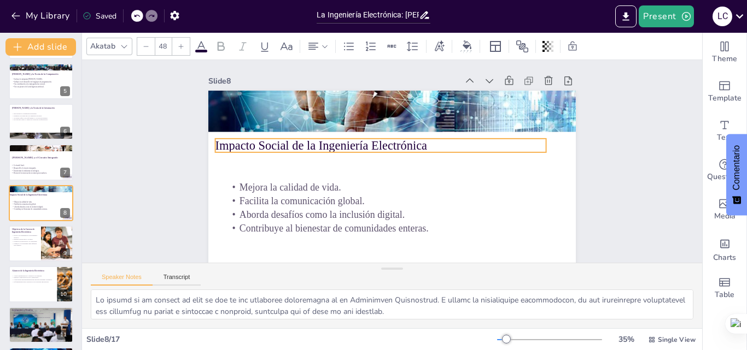
drag, startPoint x: 445, startPoint y: 146, endPoint x: 430, endPoint y: 146, distance: 14.8
click at [432, 146] on p "Impacto Social de la Ingeniería Electrónica" at bounding box center [411, 159] width 180 height 295
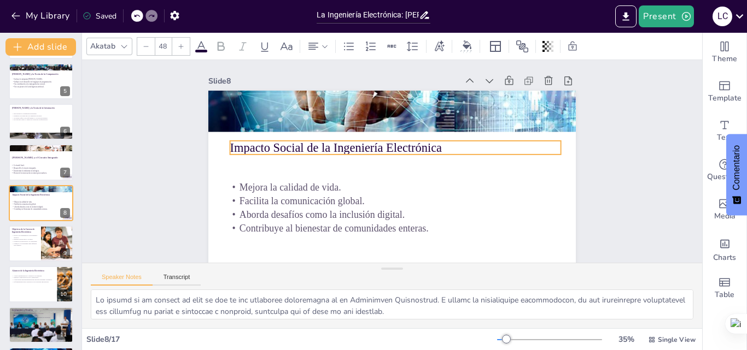
drag, startPoint x: 430, startPoint y: 146, endPoint x: 446, endPoint y: 148, distance: 16.0
click at [446, 148] on p "Impacto Social de la Ingeniería Electrónica" at bounding box center [406, 158] width 150 height 309
click at [430, 148] on p "Impacto Social de la Ingeniería Electrónica" at bounding box center [399, 149] width 320 height 119
click at [430, 148] on p "Impacto Social de la Ingeniería Electrónica" at bounding box center [406, 158] width 150 height 309
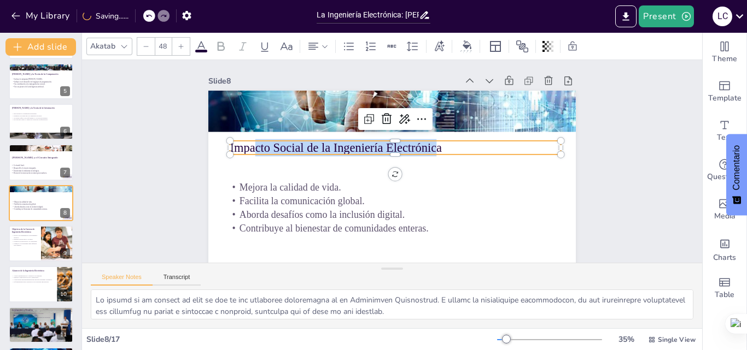
drag, startPoint x: 431, startPoint y: 147, endPoint x: 357, endPoint y: 151, distance: 73.3
click at [244, 149] on span "Impacto Social de la Ingeniería Electrónica" at bounding box center [336, 148] width 212 height 14
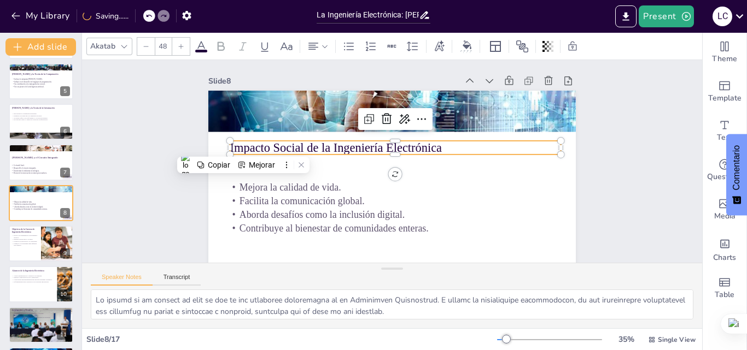
click at [448, 146] on p "Impacto Social de la Ingeniería Electrónica" at bounding box center [399, 149] width 320 height 119
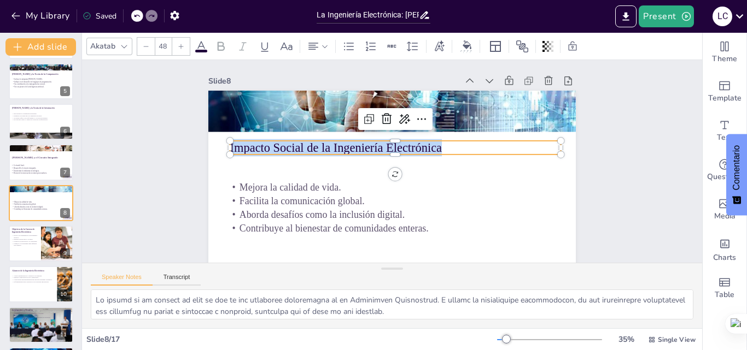
drag, startPoint x: 440, startPoint y: 146, endPoint x: 225, endPoint y: 150, distance: 215.9
click at [225, 150] on div "Mejora la calidad de vida. Facilita la comunicación global. Aborda desafíos com…" at bounding box center [379, 191] width 420 height 338
click at [180, 42] on div at bounding box center [180, 46] width 17 height 17
click at [180, 43] on icon at bounding box center [181, 46] width 7 height 7
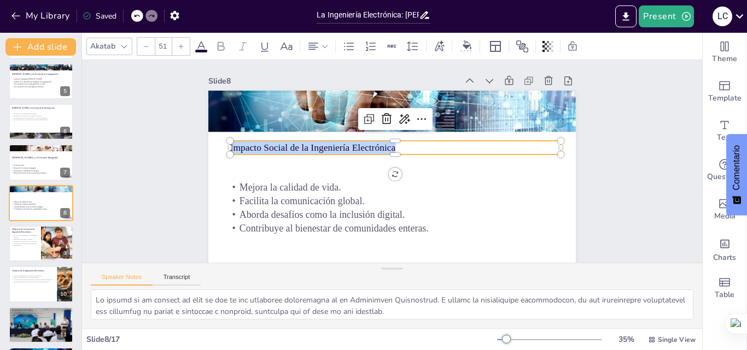
click at [180, 43] on icon at bounding box center [181, 46] width 7 height 7
click at [180, 42] on div at bounding box center [180, 46] width 17 height 17
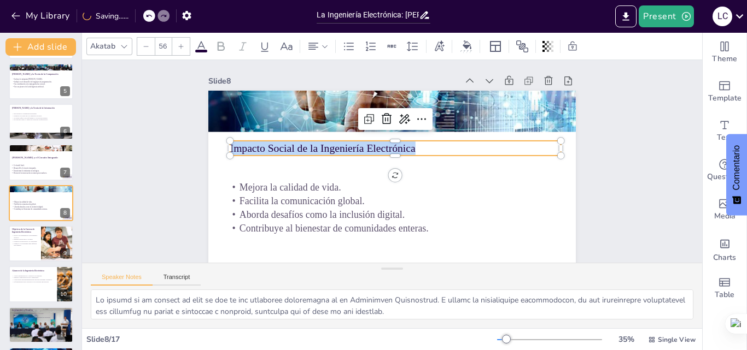
click at [180, 42] on div at bounding box center [180, 46] width 17 height 17
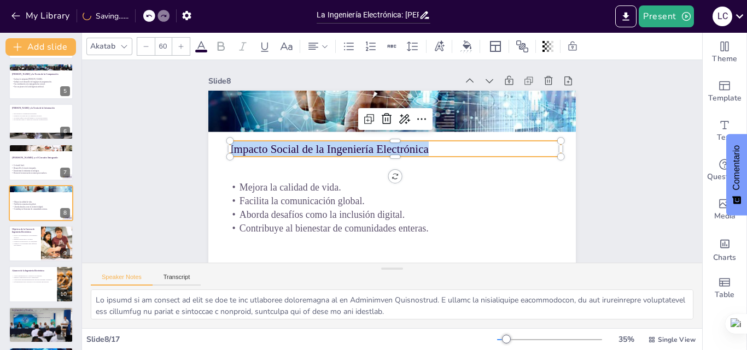
click at [180, 42] on div at bounding box center [180, 46] width 17 height 17
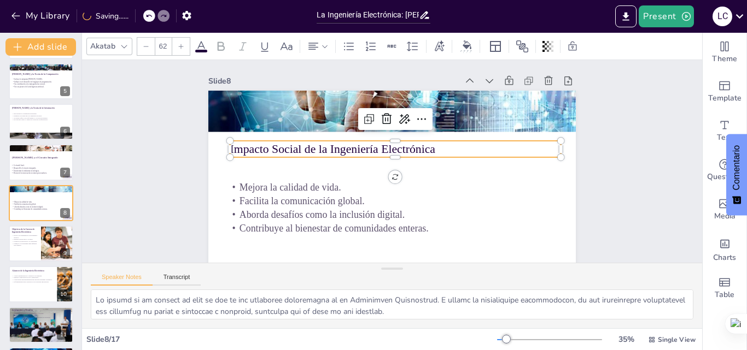
click at [180, 42] on div at bounding box center [180, 46] width 17 height 17
type input "63"
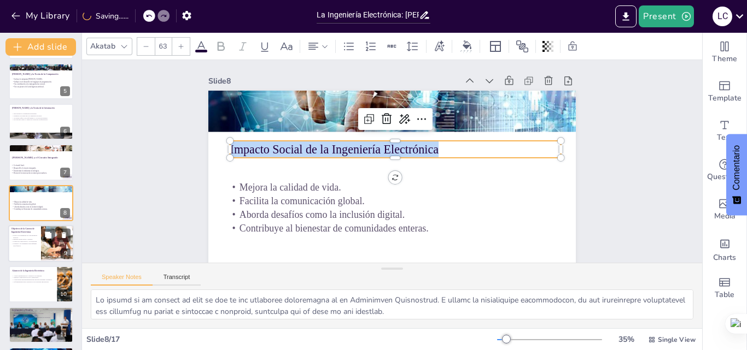
click at [23, 233] on p "Objetivos de la Carrera de Ingeniería Electrónica" at bounding box center [24, 230] width 26 height 6
type textarea "La formación de estudiantes en Ingeniería Electrónica es fundamental para el de…"
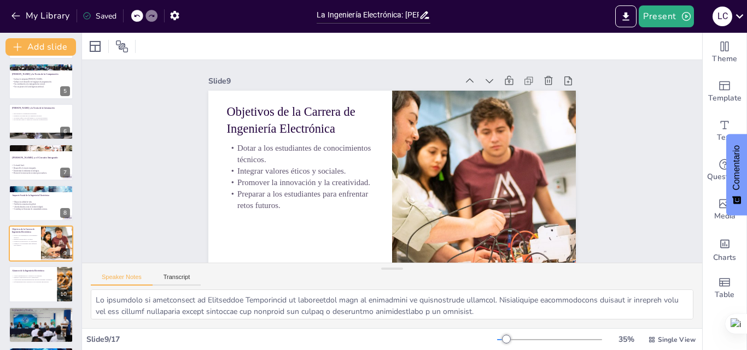
scroll to position [205, 0]
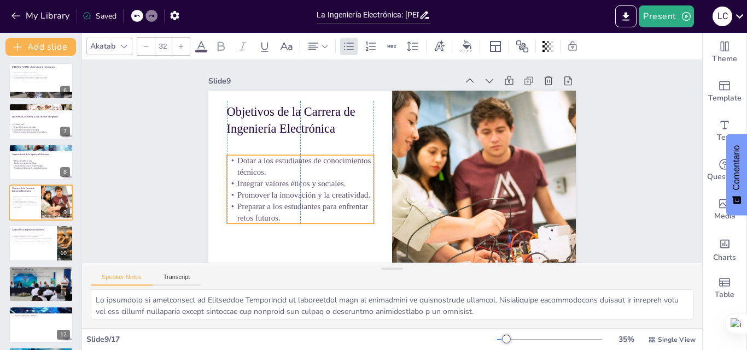
drag, startPoint x: 295, startPoint y: 155, endPoint x: 295, endPoint y: 168, distance: 12.6
click at [295, 168] on p "Dotar a los estudiantes de conocimientos técnicos." at bounding box center [301, 147] width 149 height 53
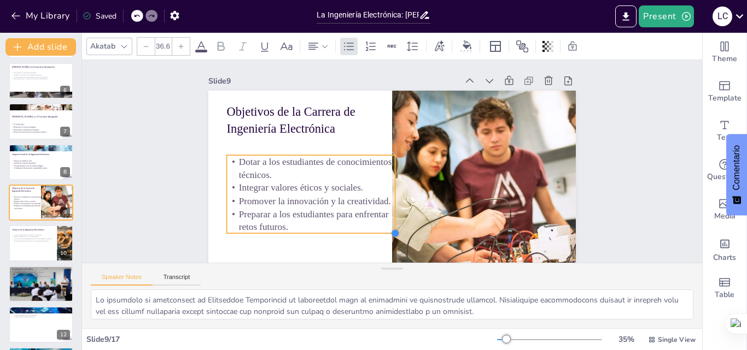
drag, startPoint x: 365, startPoint y: 221, endPoint x: 370, endPoint y: 231, distance: 11.0
click at [370, 231] on div "Objetivos de la Carrera de Ingeniería Electrónica Dotar a los estudiantes de co…" at bounding box center [381, 192] width 413 height 310
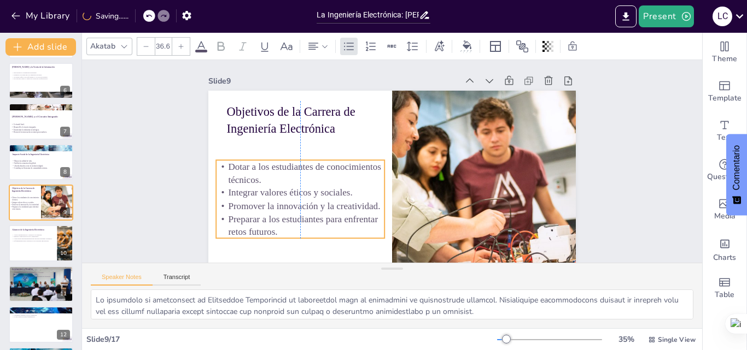
drag, startPoint x: 367, startPoint y: 179, endPoint x: 356, endPoint y: 184, distance: 11.5
click at [356, 183] on p "Dotar a los estudiantes de conocimientos técnicos." at bounding box center [301, 144] width 168 height 77
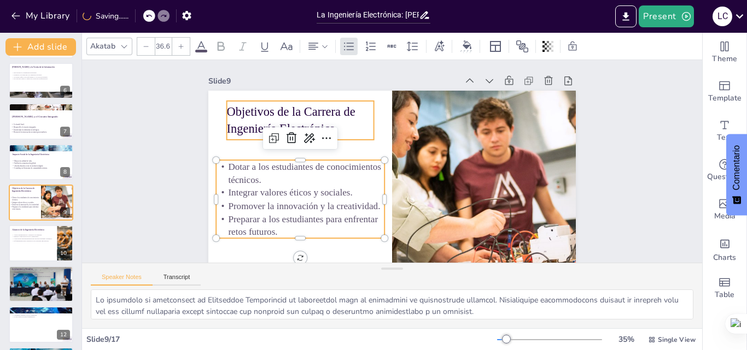
click at [245, 116] on p "Objetivos de la Carrera de Ingeniería Electrónica" at bounding box center [305, 110] width 150 height 49
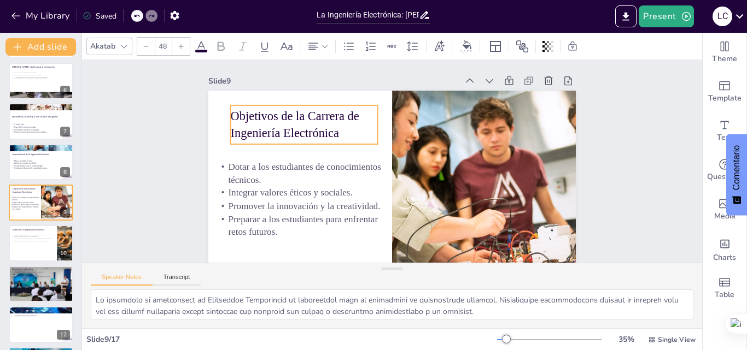
click at [415, 134] on p "Objetivos de la Carrera de Ingeniería Electrónica" at bounding box center [454, 89] width 78 height 150
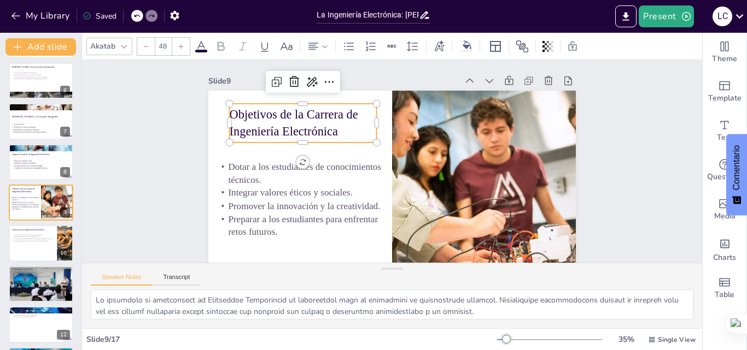
click at [330, 133] on p "Objetivos de la Carrera de Ingeniería Electrónica" at bounding box center [312, 105] width 151 height 64
click at [413, 133] on p "Objetivos de la Carrera de Ingeniería Electrónica" at bounding box center [430, 72] width 34 height 147
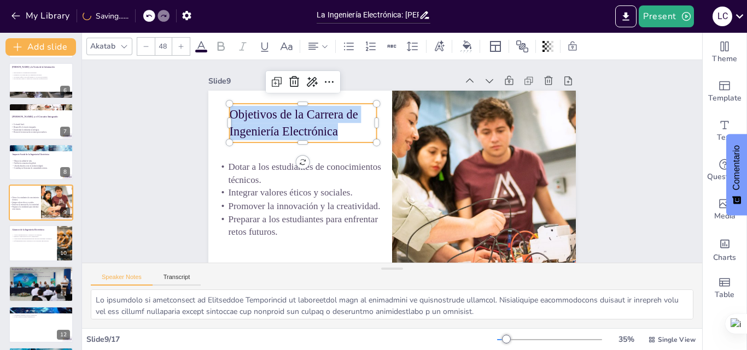
drag, startPoint x: 330, startPoint y: 133, endPoint x: 222, endPoint y: 114, distance: 108.8
click at [238, 115] on span "Objetivos de la Carrera de Ingeniería Electrónica" at bounding box center [304, 101] width 132 height 52
click at [184, 50] on div at bounding box center [180, 46] width 17 height 17
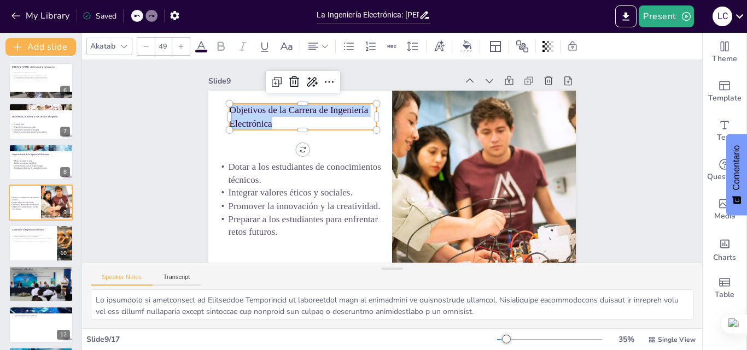
click at [184, 50] on div at bounding box center [180, 46] width 17 height 17
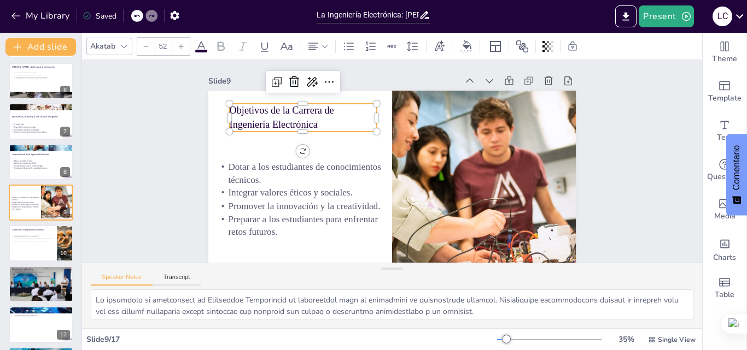
click at [184, 50] on div at bounding box center [180, 46] width 17 height 17
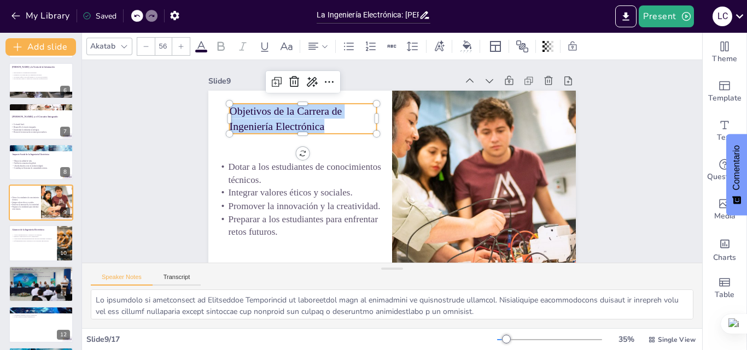
click at [184, 50] on div at bounding box center [180, 46] width 17 height 17
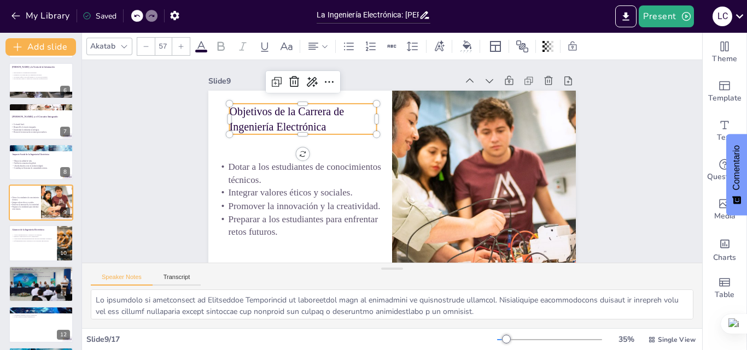
click at [184, 50] on div at bounding box center [180, 46] width 17 height 17
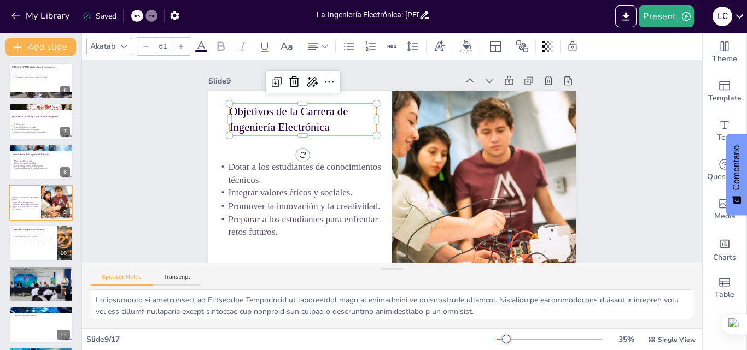
click at [184, 50] on div at bounding box center [180, 46] width 17 height 17
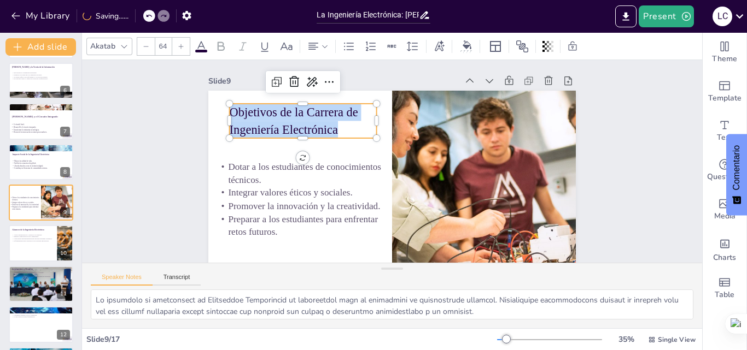
click at [184, 50] on div at bounding box center [180, 46] width 17 height 17
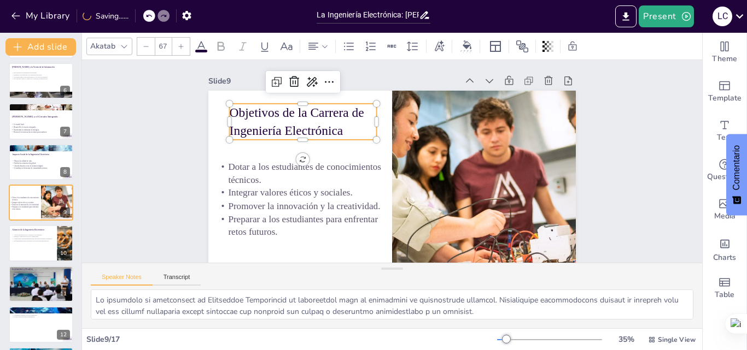
click at [184, 50] on div at bounding box center [180, 46] width 17 height 17
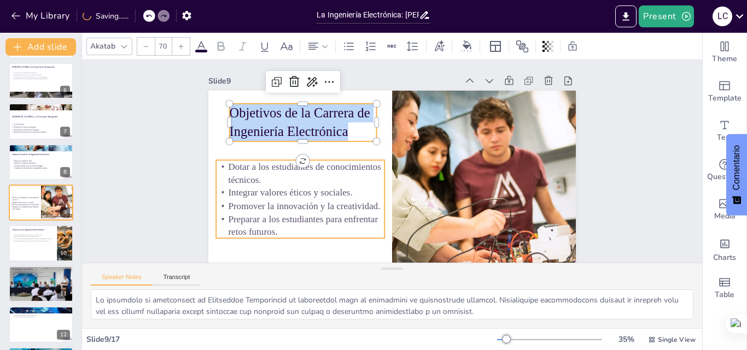
click at [222, 162] on p "Dotar a los estudiantes de conocimientos técnicos." at bounding box center [300, 154] width 170 height 61
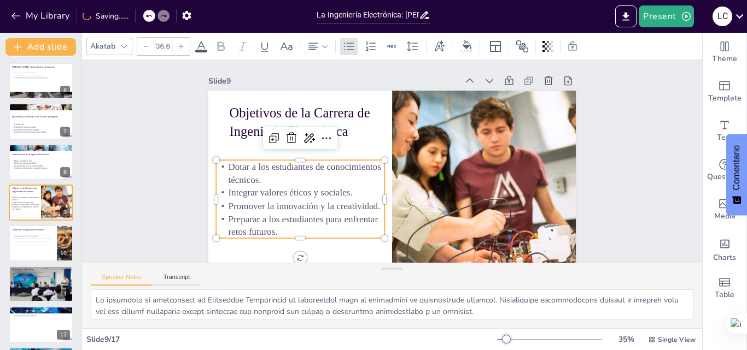
click at [220, 164] on p "Dotar a los estudiantes de conocimientos técnicos." at bounding box center [300, 154] width 170 height 61
click at [221, 164] on p "Dotar a los estudiantes de conocimientos técnicos." at bounding box center [303, 135] width 165 height 92
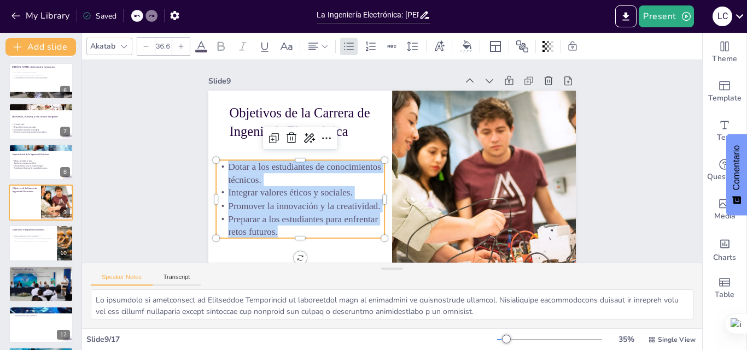
drag, startPoint x: 220, startPoint y: 164, endPoint x: 275, endPoint y: 223, distance: 81.2
click at [275, 223] on div "Dotar a los estudiantes de conocimientos técnicos. Integrar valores éticos y so…" at bounding box center [294, 179] width 181 height 111
click at [180, 48] on icon at bounding box center [181, 46] width 7 height 7
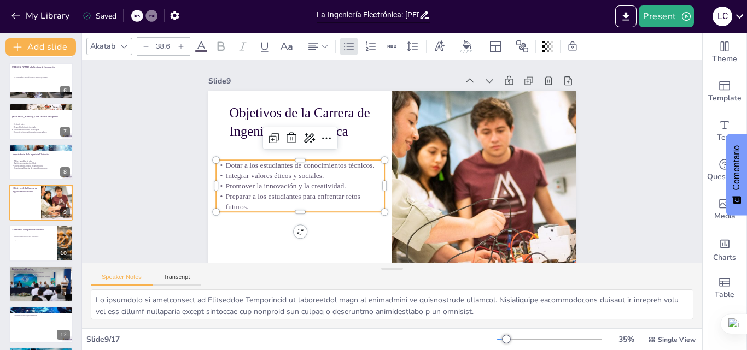
click at [180, 48] on icon at bounding box center [181, 46] width 7 height 7
click at [181, 48] on icon at bounding box center [181, 46] width 7 height 7
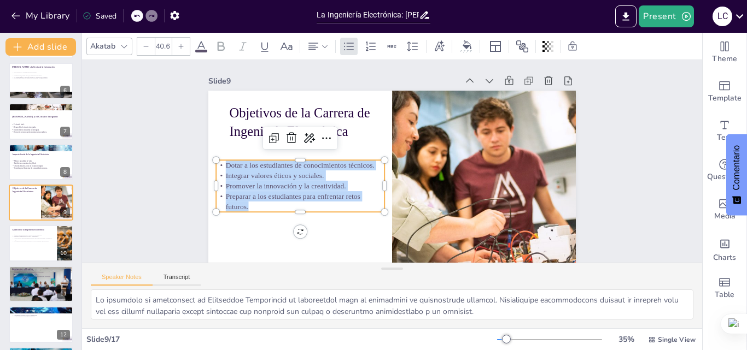
click at [181, 48] on icon at bounding box center [181, 46] width 7 height 7
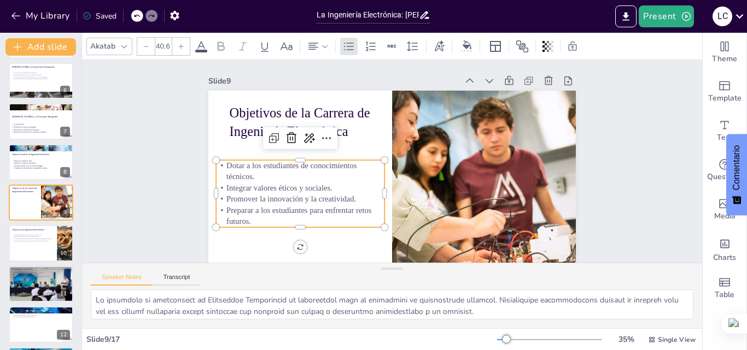
click at [181, 48] on icon at bounding box center [181, 46] width 7 height 7
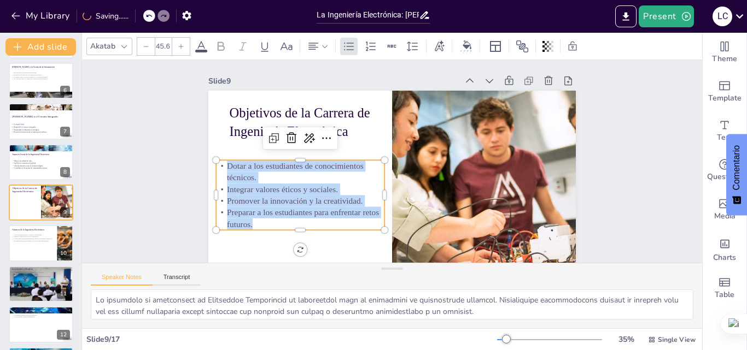
click at [182, 48] on icon at bounding box center [181, 46] width 7 height 7
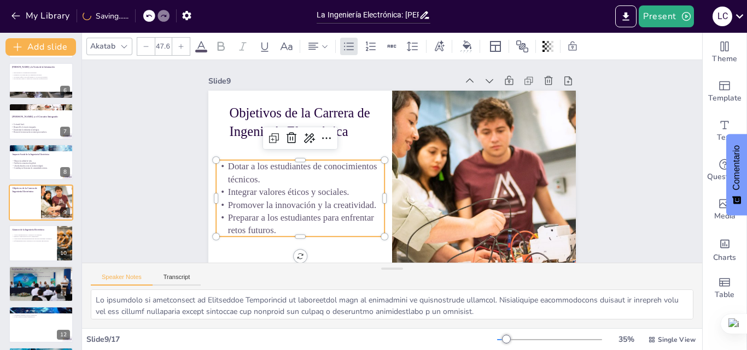
click at [182, 48] on icon at bounding box center [181, 46] width 7 height 7
type input "49.6"
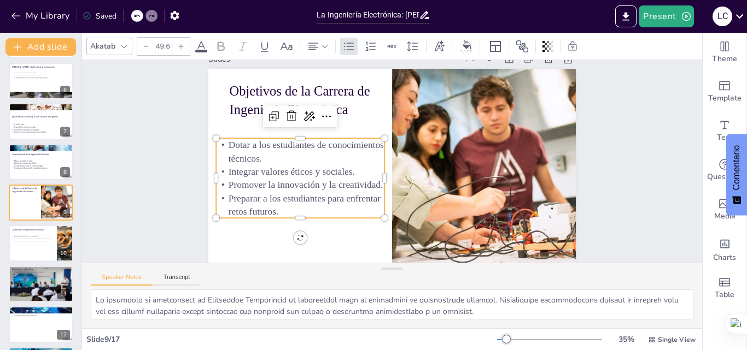
scroll to position [23, 0]
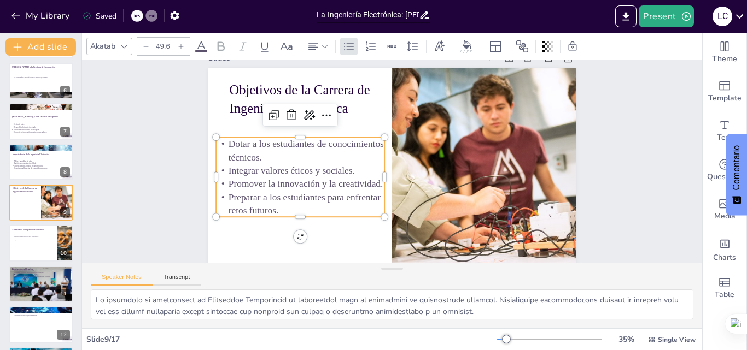
click at [379, 156] on div at bounding box center [382, 174] width 40 height 77
click at [426, 163] on div at bounding box center [437, 242] width 349 height 372
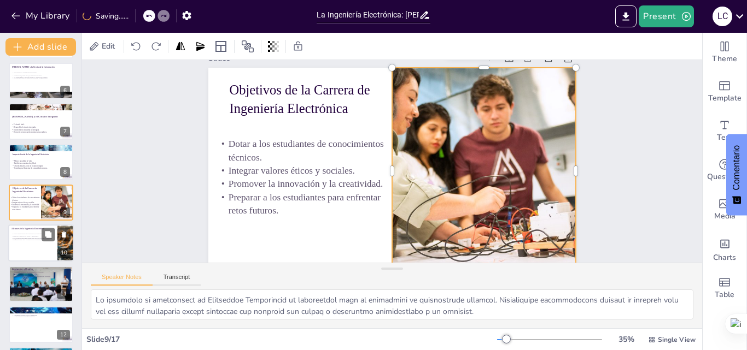
click at [26, 251] on div at bounding box center [41, 243] width 66 height 37
type textarea "La automatización y el desarrollo de hardware son componentes esenciales de la …"
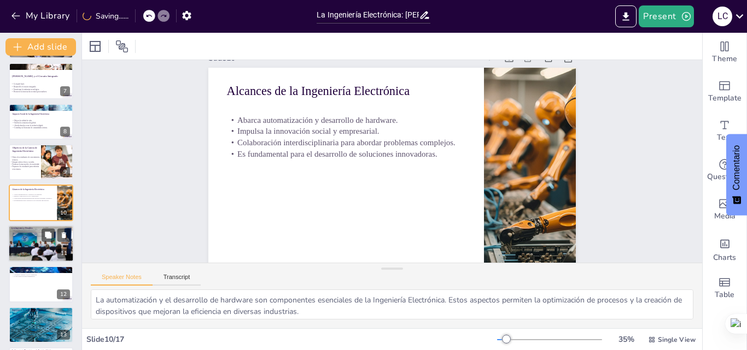
scroll to position [0, 0]
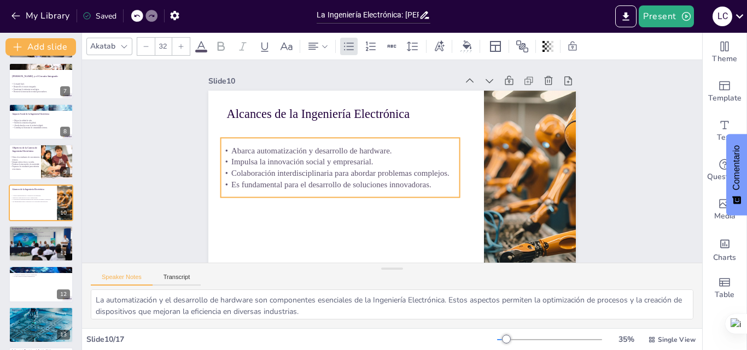
drag, startPoint x: 297, startPoint y: 161, endPoint x: 291, endPoint y: 173, distance: 13.4
click at [291, 173] on p "Colaboración interdisciplinaria para abordar problemas complejos." at bounding box center [339, 157] width 231 height 85
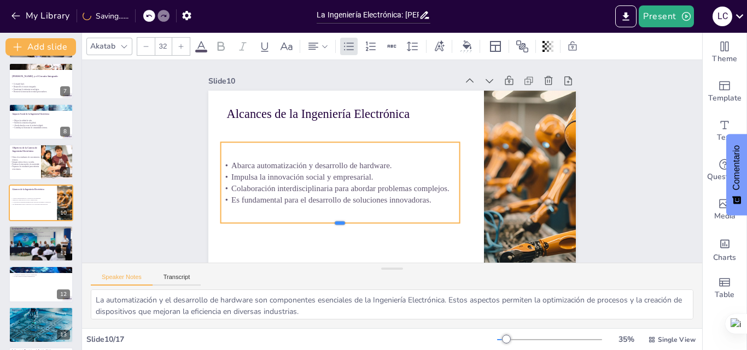
drag, startPoint x: 331, startPoint y: 202, endPoint x: 331, endPoint y: 224, distance: 21.3
click at [331, 224] on div at bounding box center [318, 200] width 222 height 105
click at [362, 163] on p "Abarca automatización y desarrollo de hardware." at bounding box center [404, 111] width 85 height 231
click at [270, 163] on p "Abarca automatización y desarrollo de hardware." at bounding box center [354, 125] width 168 height 185
click at [248, 163] on span "Abarca automatización y desarrollo de hardware." at bounding box center [319, 125] width 143 height 88
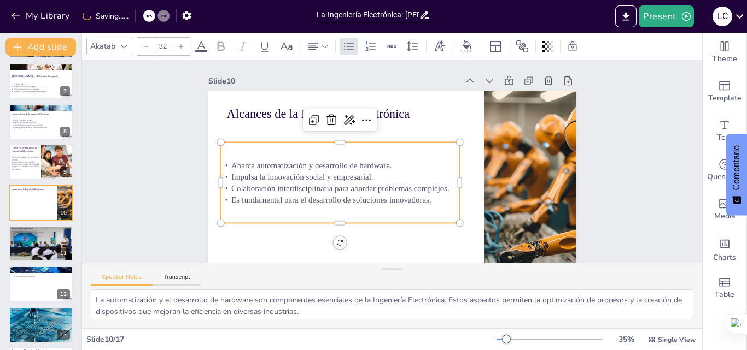
click at [237, 164] on span "Abarca automatización y desarrollo de hardware." at bounding box center [314, 140] width 155 height 58
click at [248, 166] on span "Abarca automatización y desarrollo de hardware." at bounding box center [319, 125] width 143 height 88
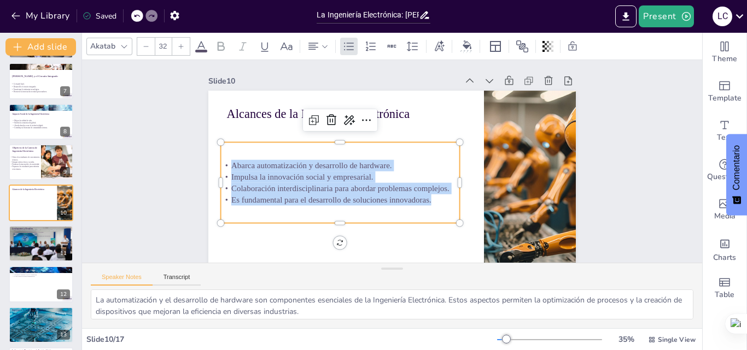
drag, startPoint x: 225, startPoint y: 166, endPoint x: 428, endPoint y: 202, distance: 206.5
click at [428, 202] on div "Abarca automatización y desarrollo de hardware. Impulsa la innovación social y …" at bounding box center [388, 105] width 118 height 241
click at [183, 48] on icon at bounding box center [181, 46] width 7 height 7
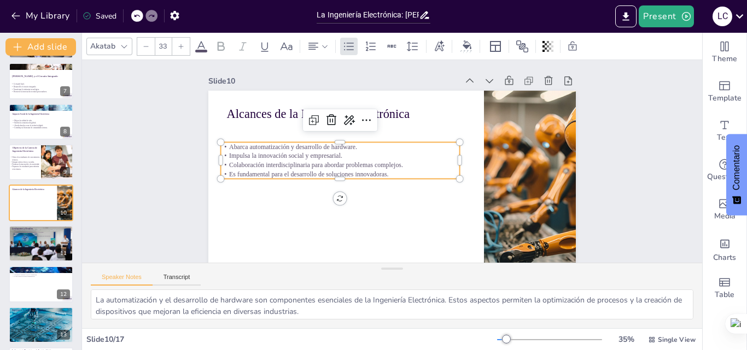
click at [183, 48] on icon at bounding box center [181, 46] width 7 height 7
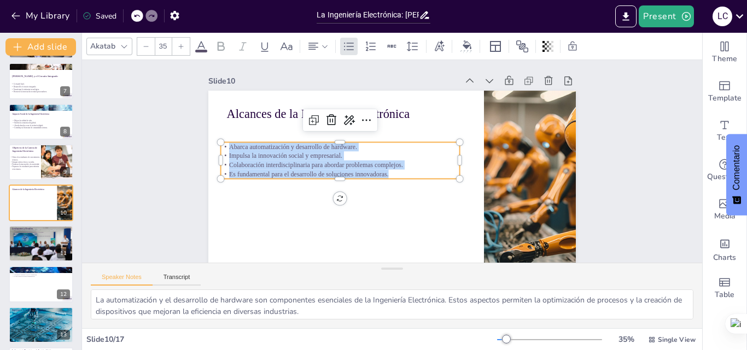
click at [183, 48] on icon at bounding box center [181, 46] width 7 height 7
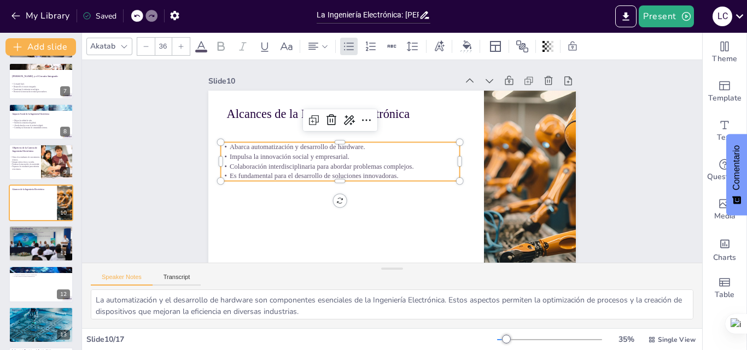
click at [183, 48] on icon at bounding box center [181, 46] width 7 height 7
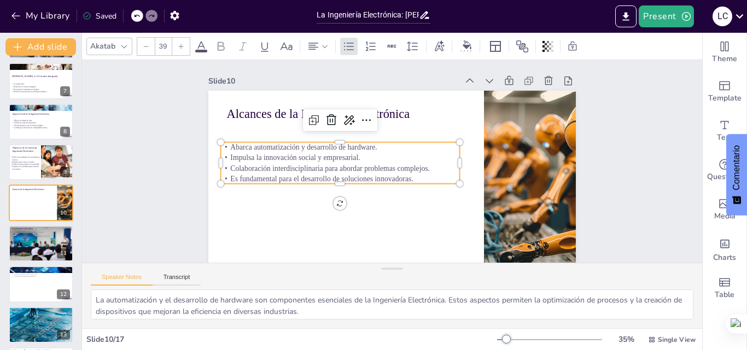
click at [183, 48] on icon at bounding box center [181, 46] width 7 height 7
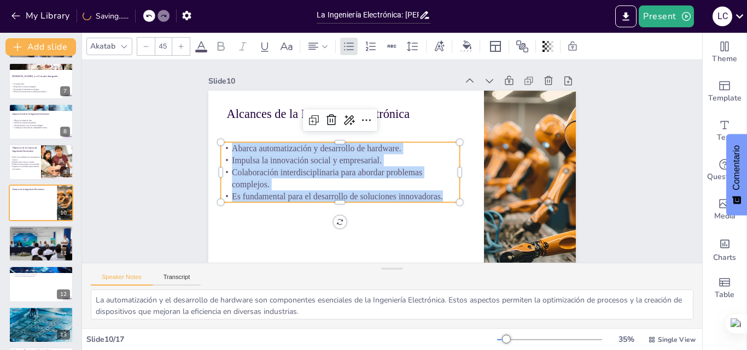
click at [183, 48] on icon at bounding box center [181, 46] width 7 height 7
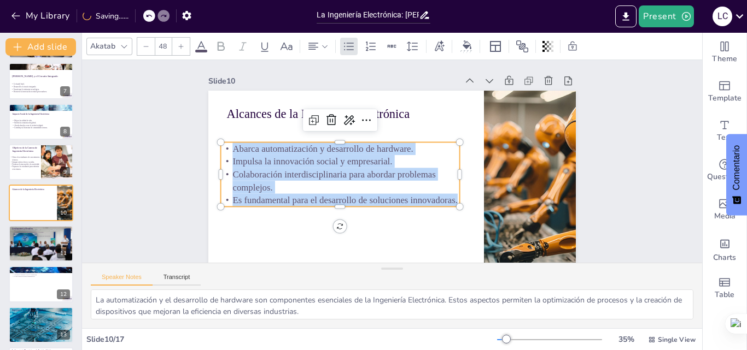
click at [183, 48] on icon at bounding box center [181, 46] width 7 height 7
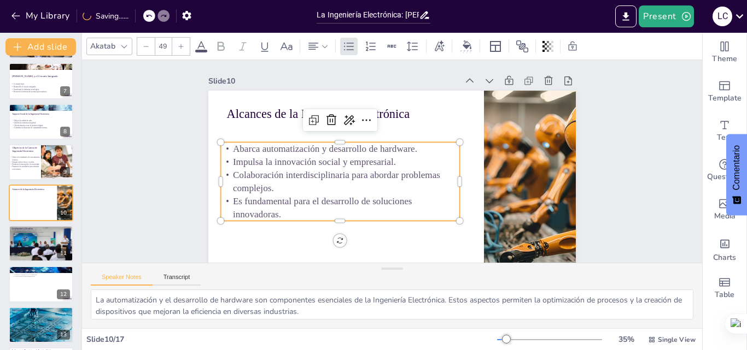
click at [183, 48] on icon at bounding box center [181, 46] width 7 height 7
type input "50"
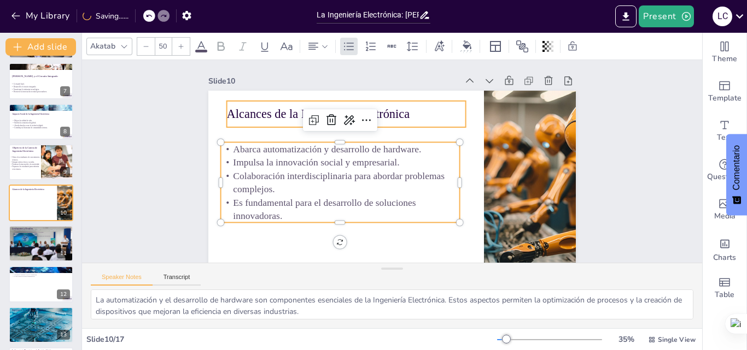
click at [233, 129] on div at bounding box center [379, 191] width 420 height 338
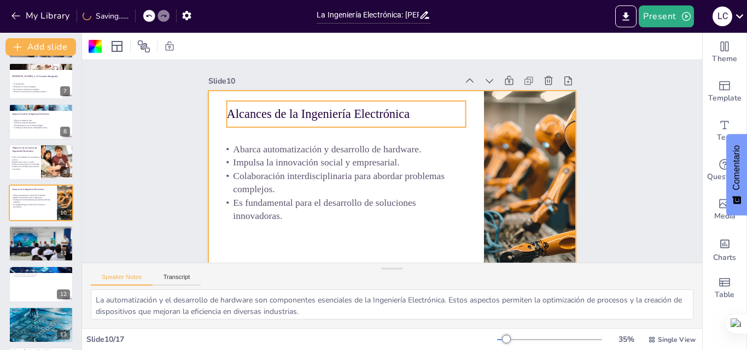
click at [232, 115] on p "Alcances de la Ingeniería Electrónica" at bounding box center [351, 110] width 239 height 42
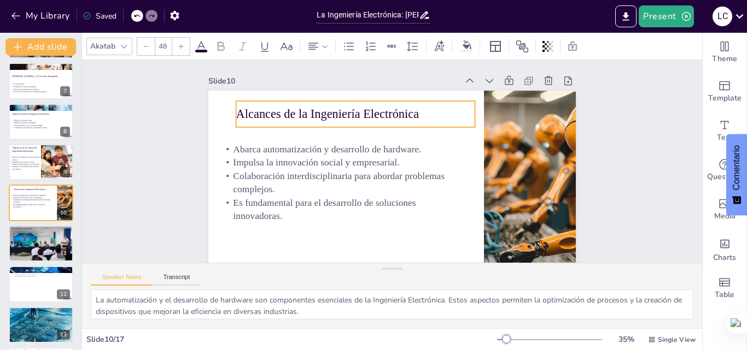
drag, startPoint x: 223, startPoint y: 114, endPoint x: 232, endPoint y: 114, distance: 9.3
click at [241, 114] on p "Alcances de la Ingeniería Electrónica" at bounding box center [360, 111] width 239 height 42
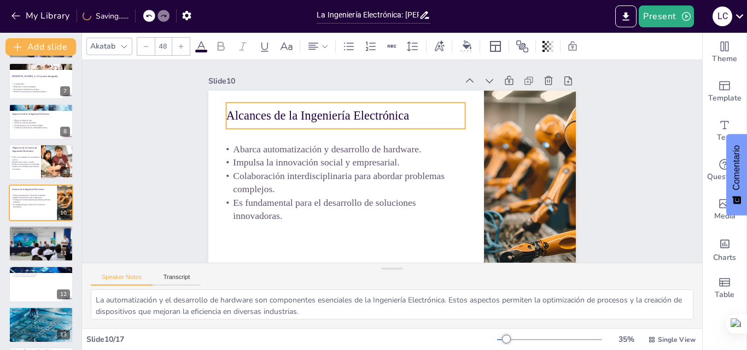
drag, startPoint x: 233, startPoint y: 114, endPoint x: 227, endPoint y: 115, distance: 6.6
click at [255, 115] on p "Alcances de la Ingeniería Electrónica" at bounding box center [367, 100] width 225 height 113
click at [293, 115] on p "Alcances de la Ingeniería Electrónica" at bounding box center [387, 96] width 189 height 172
click at [245, 115] on p "Alcances de la Ingeniería Electrónica" at bounding box center [361, 103] width 232 height 90
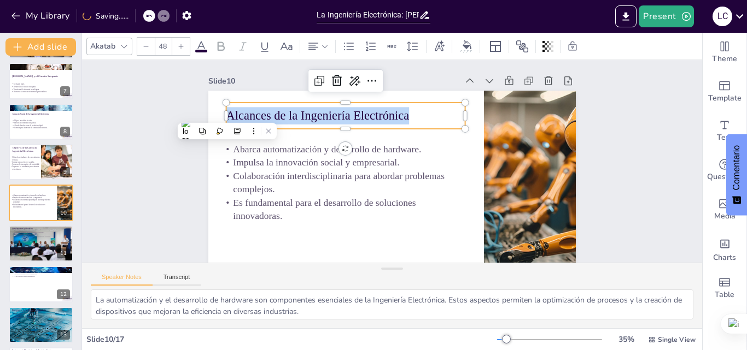
click at [183, 40] on div at bounding box center [180, 46] width 17 height 17
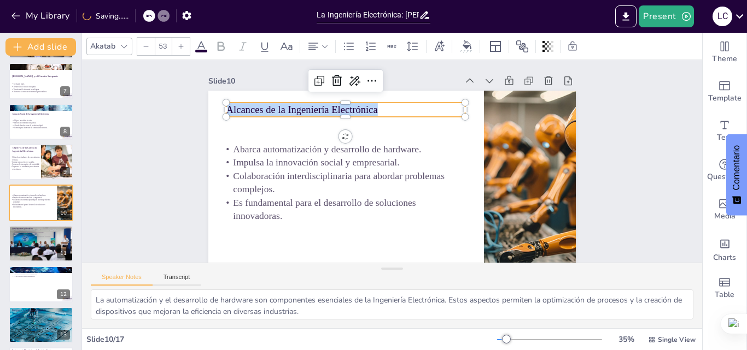
click at [183, 40] on div at bounding box center [180, 46] width 17 height 17
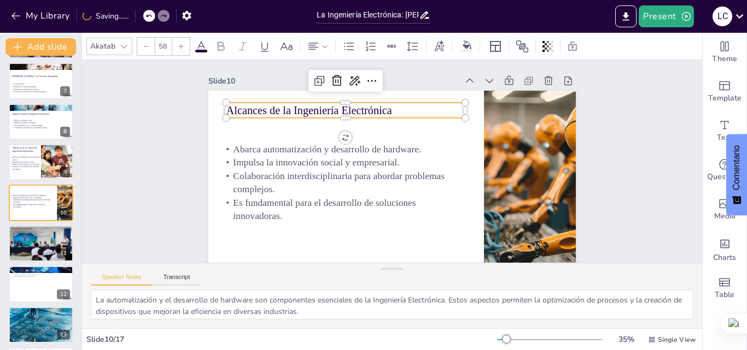
click at [183, 40] on div at bounding box center [180, 46] width 17 height 17
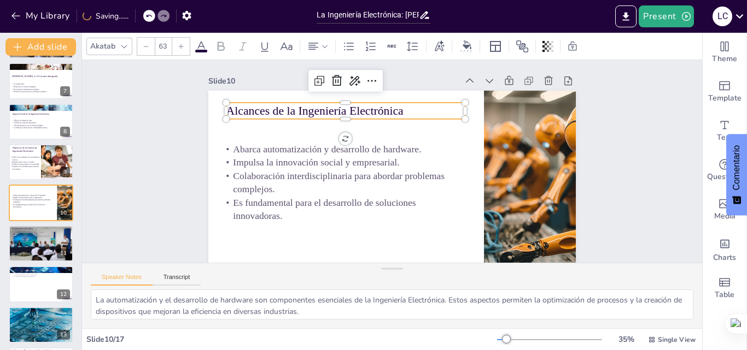
click at [183, 40] on div at bounding box center [180, 46] width 17 height 17
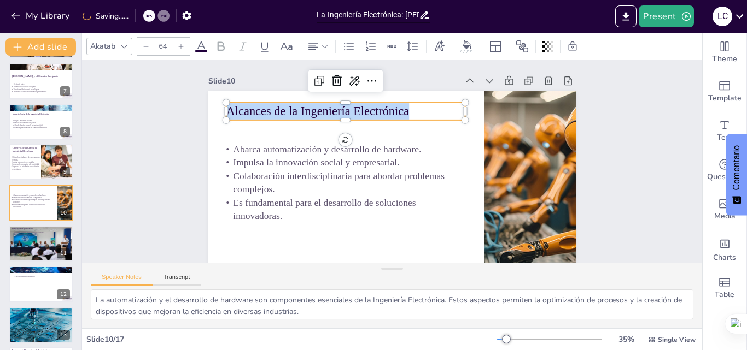
click at [183, 40] on div at bounding box center [180, 46] width 17 height 17
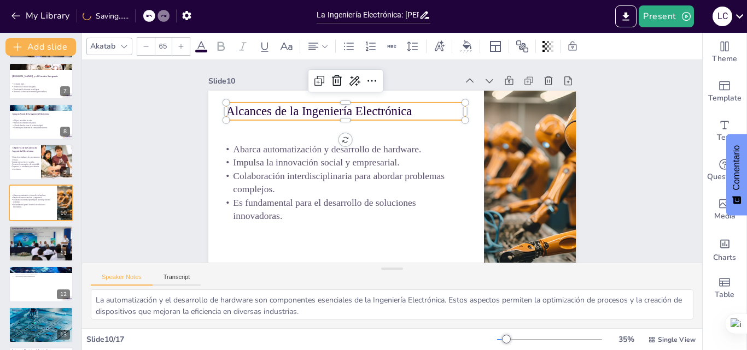
click at [183, 40] on div at bounding box center [180, 46] width 17 height 17
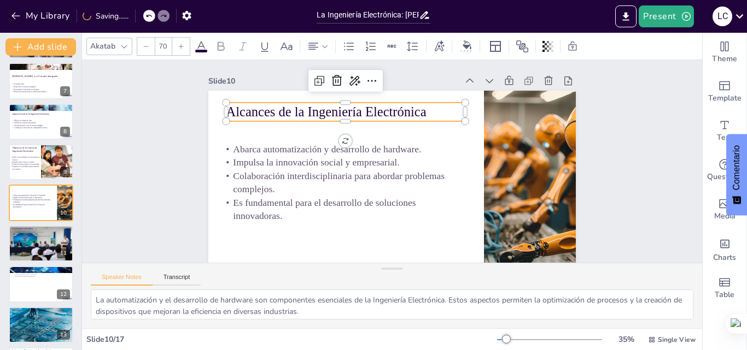
click at [183, 40] on div at bounding box center [180, 46] width 17 height 17
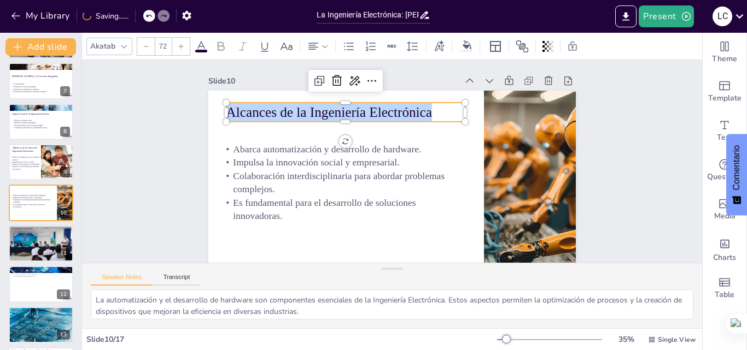
click at [183, 40] on div at bounding box center [180, 46] width 17 height 17
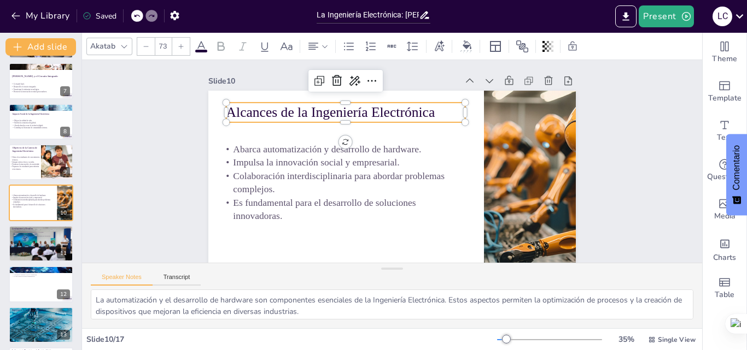
click at [183, 40] on div at bounding box center [180, 46] width 17 height 17
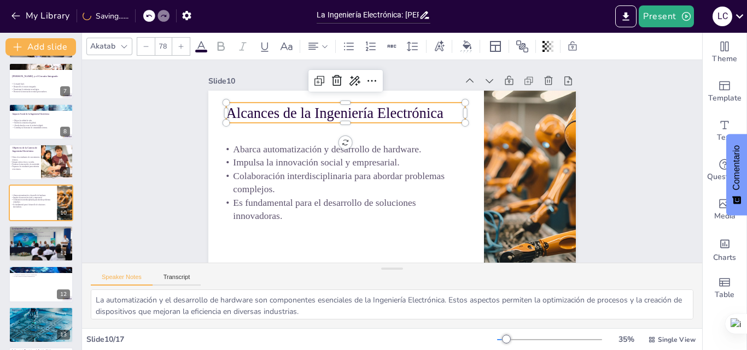
click at [183, 40] on div at bounding box center [180, 46] width 17 height 17
type input "79"
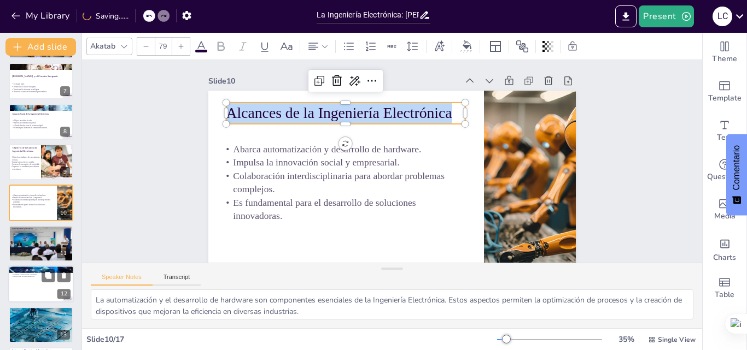
drag, startPoint x: 28, startPoint y: 245, endPoint x: 42, endPoint y: 243, distance: 13.9
click at [28, 245] on div at bounding box center [41, 243] width 64 height 43
type textarea "La obsolescencia tecnológica es un desafío clave en la Ingeniería Electrónica. …"
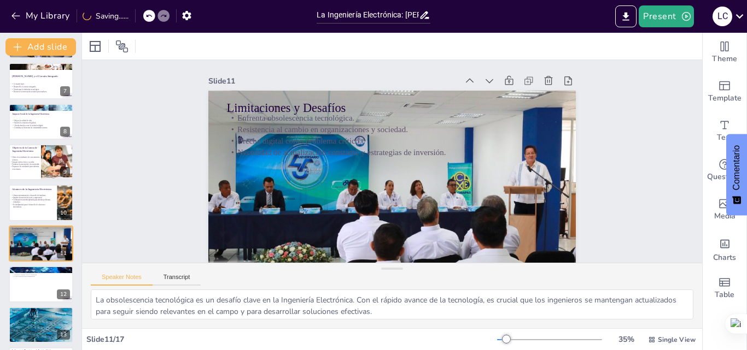
scroll to position [286, 0]
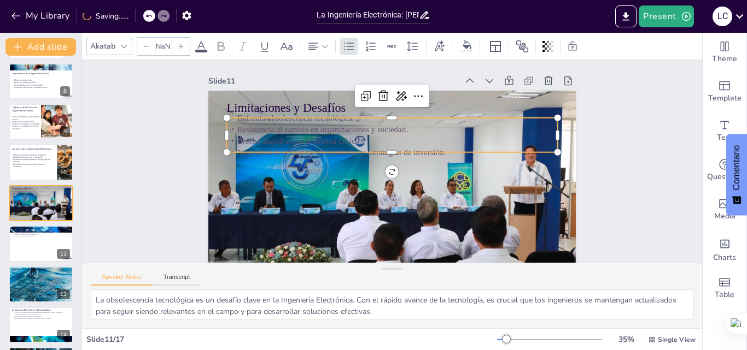
type input "32"
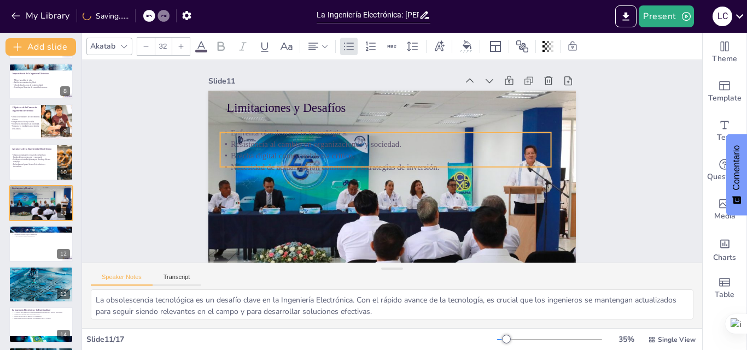
drag, startPoint x: 297, startPoint y: 140, endPoint x: 290, endPoint y: 155, distance: 16.1
click at [290, 155] on p "Brecha digital como problema crítico." at bounding box center [389, 153] width 292 height 175
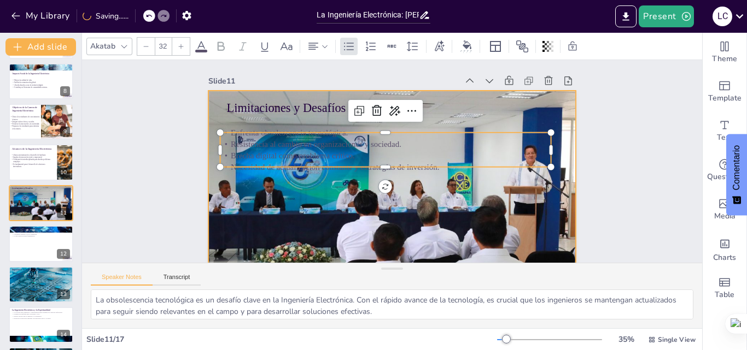
click at [306, 191] on div at bounding box center [385, 194] width 410 height 316
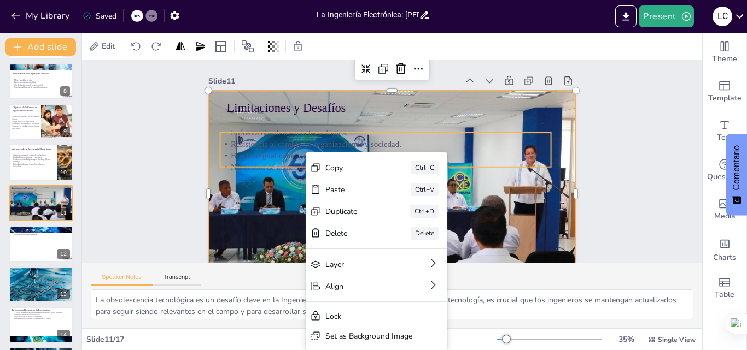
click at [242, 155] on p "Brecha digital como problema crítico." at bounding box center [387, 154] width 326 height 80
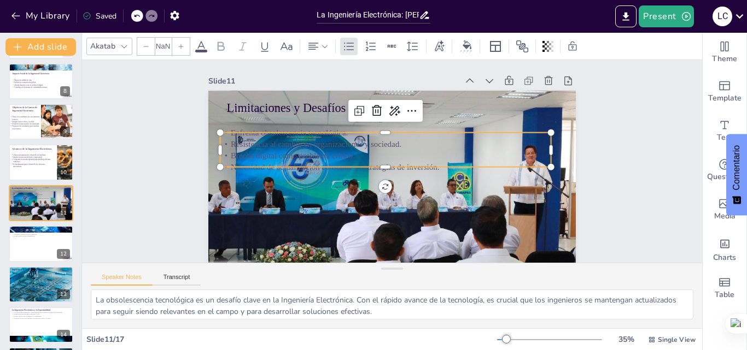
type input "32"
click at [377, 167] on p "Necesidad de actualización constante y estrategias de inversión." at bounding box center [385, 166] width 331 height 11
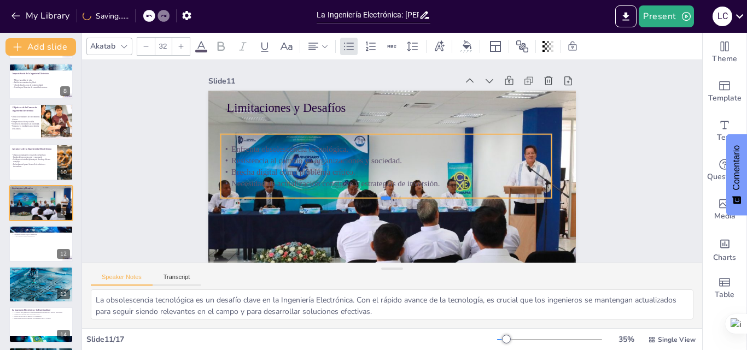
drag, startPoint x: 377, startPoint y: 171, endPoint x: 377, endPoint y: 200, distance: 29.5
click at [377, 200] on div at bounding box center [382, 201] width 330 height 43
click at [226, 146] on p "Enfrenta obsolescencia tecnológica." at bounding box center [387, 149] width 330 height 46
click at [231, 149] on p "Enfrenta obsolescencia tecnológica." at bounding box center [390, 147] width 318 height 113
click at [226, 149] on p "Enfrenta obsolescencia tecnológica." at bounding box center [386, 148] width 331 height 11
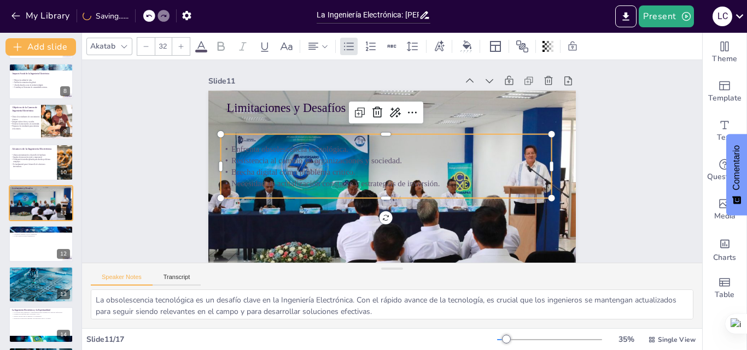
click at [236, 145] on span "Enfrenta obsolescencia tecnológica." at bounding box center [294, 127] width 116 height 33
click at [233, 149] on span "Enfrenta obsolescencia tecnológica." at bounding box center [292, 138] width 118 height 21
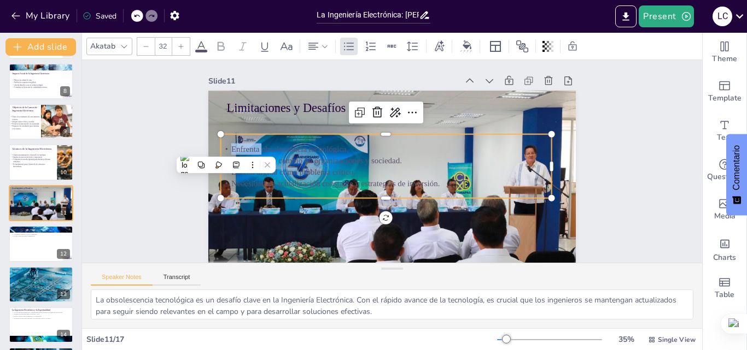
click at [223, 143] on div "Enfrenta obsolescencia tecnológica. Resistencia al cambio en organizaciones y s…" at bounding box center [384, 164] width 337 height 131
click at [236, 145] on span "Enfrenta obsolescencia tecnológica." at bounding box center [294, 127] width 116 height 33
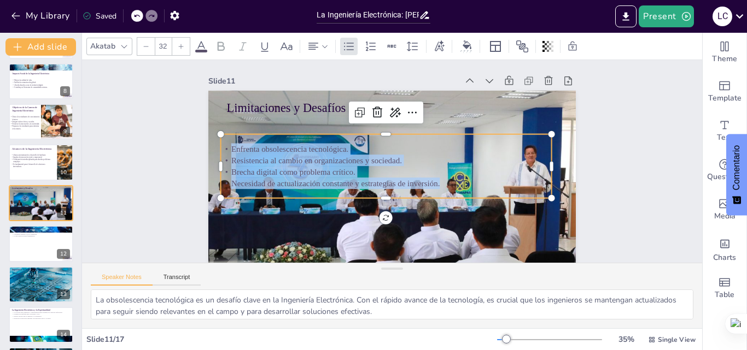
drag, startPoint x: 222, startPoint y: 149, endPoint x: 434, endPoint y: 182, distance: 215.2
click at [434, 182] on div "Enfrenta obsolescencia tecnológica. Resistencia al cambio en organizaciones y s…" at bounding box center [385, 165] width 333 height 114
drag, startPoint x: 324, startPoint y: 173, endPoint x: 295, endPoint y: 168, distance: 28.9
click at [295, 168] on span "Brecha digital como problema crítico." at bounding box center [293, 161] width 124 height 22
drag, startPoint x: 221, startPoint y: 149, endPoint x: 468, endPoint y: 185, distance: 250.3
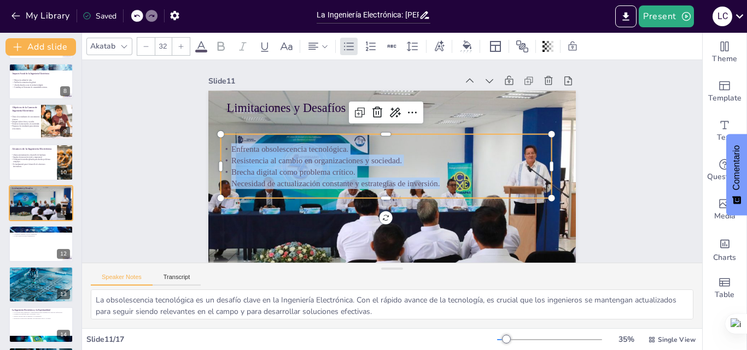
click at [468, 185] on div "Enfrenta obsolescencia tecnológica. Resistencia al cambio en organizaciones y s…" at bounding box center [386, 166] width 331 height 46
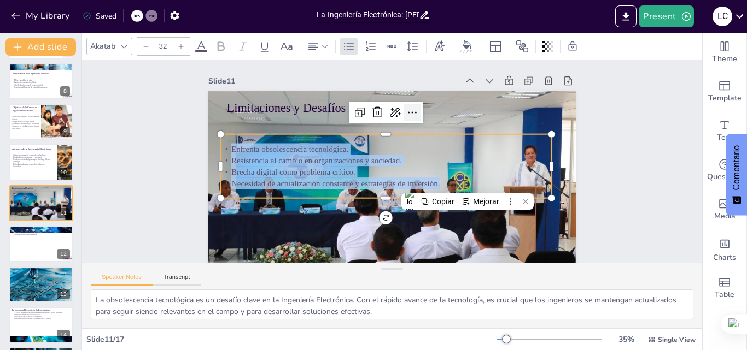
click at [418, 113] on icon at bounding box center [426, 121] width 16 height 16
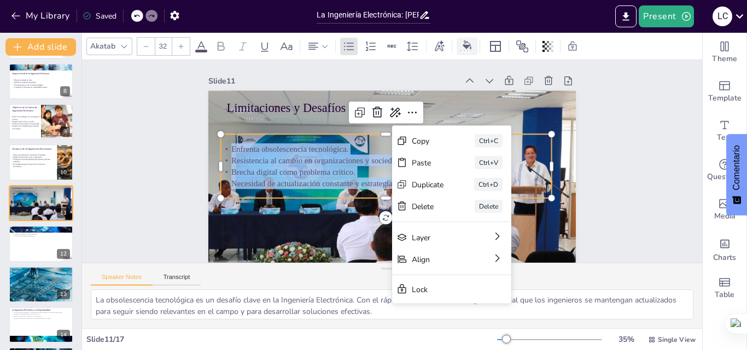
click at [466, 49] on div at bounding box center [467, 45] width 16 height 11
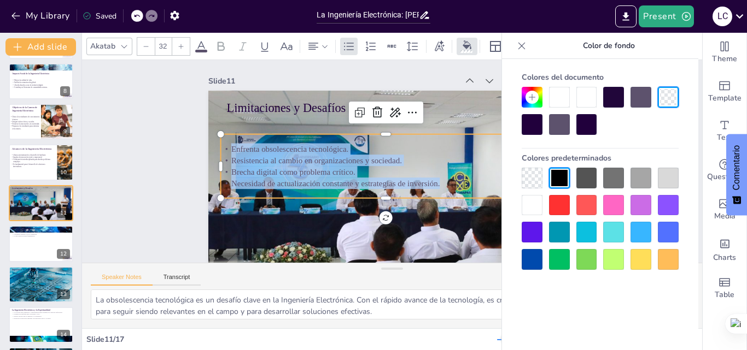
click at [528, 121] on div at bounding box center [531, 124] width 21 height 21
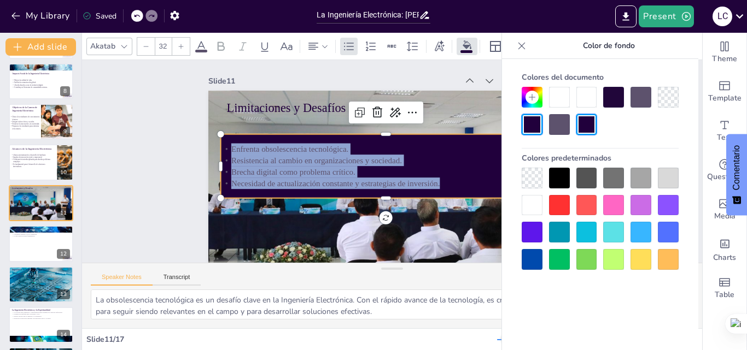
click at [528, 121] on div at bounding box center [531, 124] width 21 height 21
click at [562, 201] on div at bounding box center [559, 205] width 21 height 21
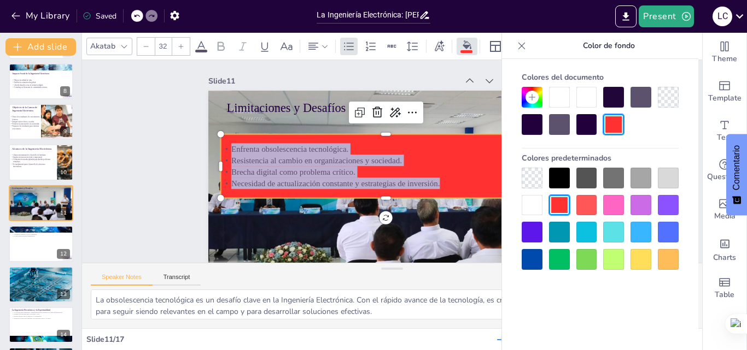
click at [633, 179] on div at bounding box center [640, 178] width 21 height 21
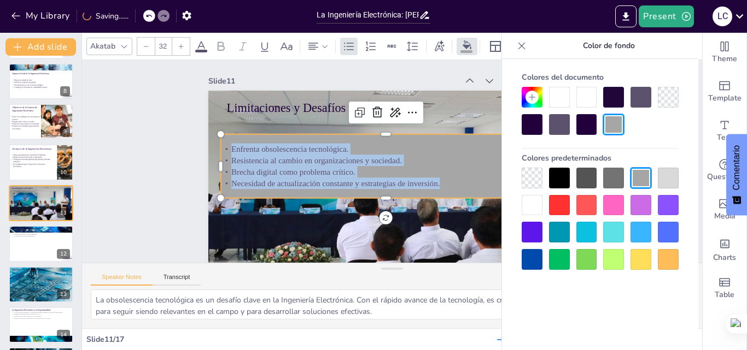
click at [473, 203] on div at bounding box center [381, 192] width 425 height 346
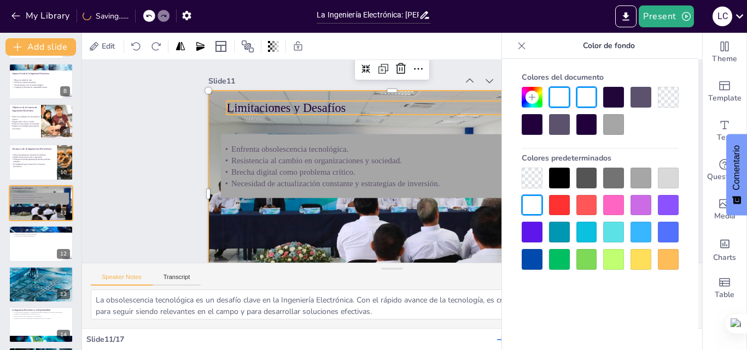
click at [326, 107] on p "Limitaciones y Desafíos" at bounding box center [397, 108] width 331 height 51
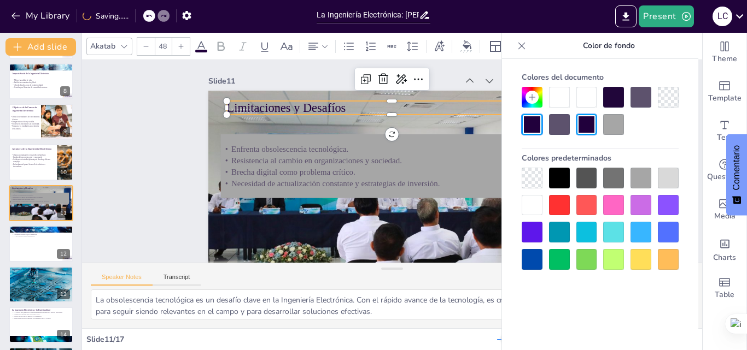
click at [336, 109] on p "Limitaciones y Desafíos" at bounding box center [409, 110] width 320 height 119
click at [336, 109] on p "Limitaciones y Desafíos" at bounding box center [402, 109] width 327 height 86
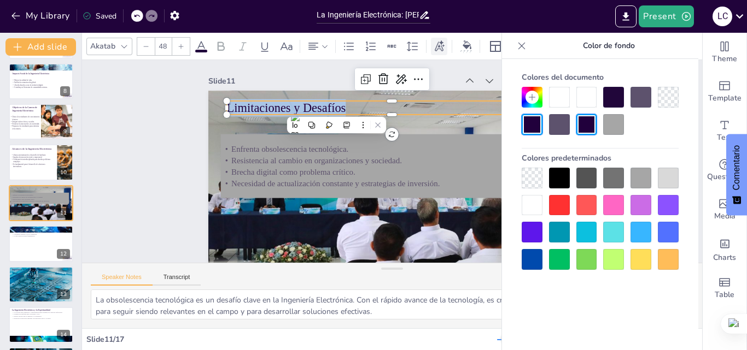
click at [446, 49] on div at bounding box center [439, 46] width 16 height 17
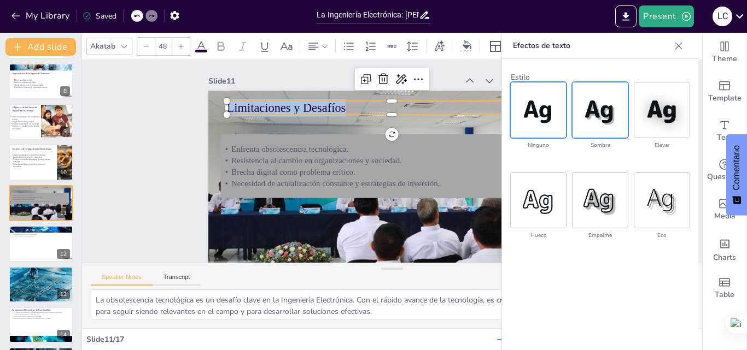
click at [610, 117] on img at bounding box center [599, 110] width 55 height 55
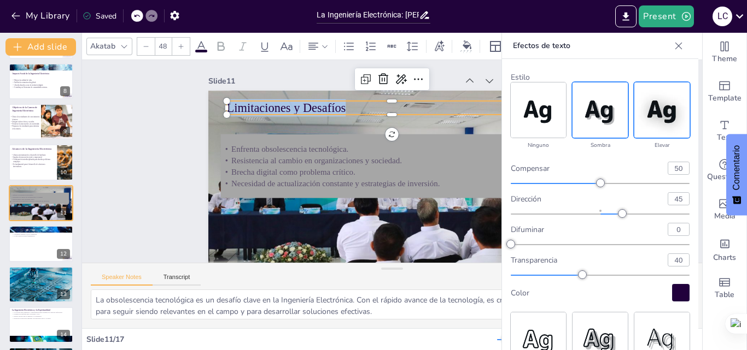
click at [652, 115] on img at bounding box center [661, 110] width 55 height 55
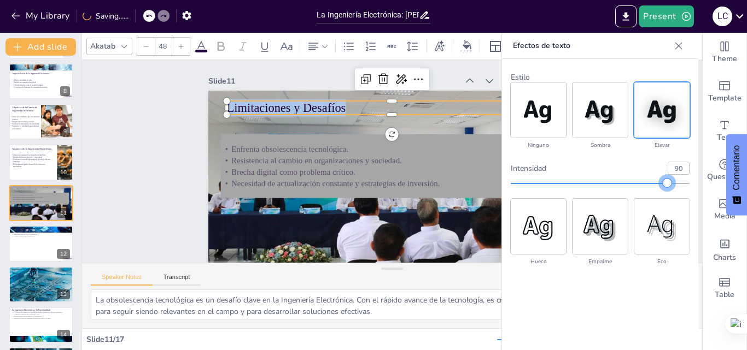
type input "91"
drag, startPoint x: 601, startPoint y: 181, endPoint x: 673, endPoint y: 184, distance: 72.2
click at [673, 184] on div at bounding box center [672, 183] width 9 height 9
click at [198, 50] on span at bounding box center [201, 51] width 12 height 3
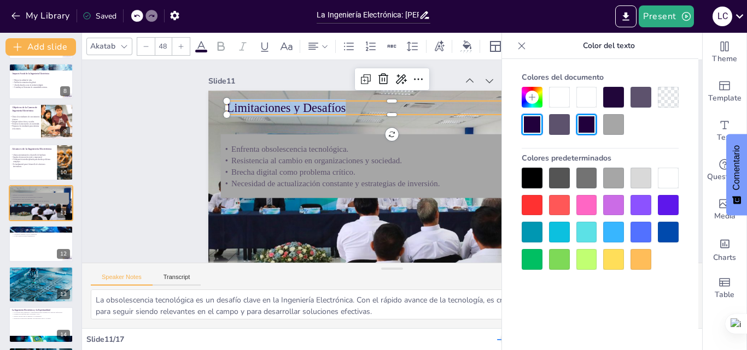
click at [182, 46] on icon at bounding box center [181, 46] width 7 height 7
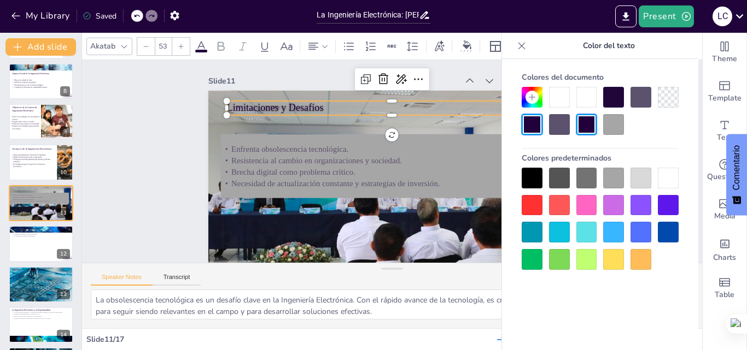
click at [182, 46] on icon at bounding box center [181, 46] width 7 height 7
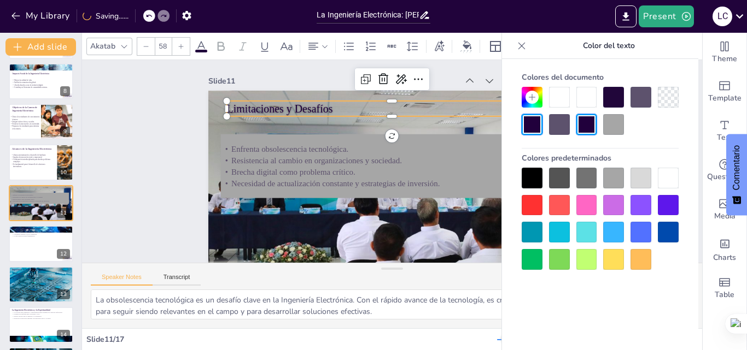
click at [182, 46] on icon at bounding box center [181, 46] width 7 height 7
type input "62"
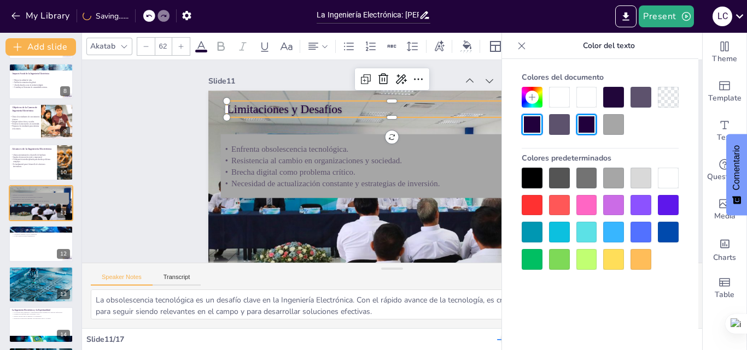
click at [118, 45] on div at bounding box center [124, 46] width 13 height 13
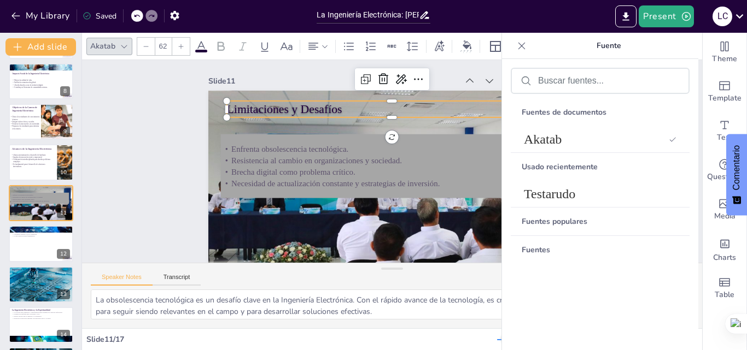
click at [469, 72] on div "Slide 1 BIENVENIDOS A LA INGENIERIA ELECTRONICA Slide 2 La Ingeniería Electróni…" at bounding box center [390, 179] width 390 height 274
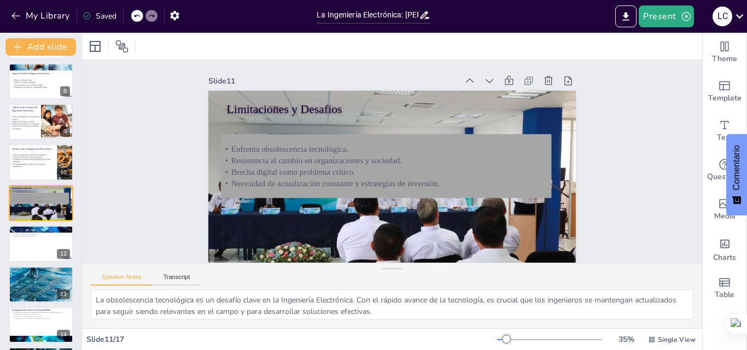
click at [590, 177] on div "Slide 1 BIENVENIDOS A LA INGENIERIA ELECTRONICA Slide 2 La Ingeniería Electróni…" at bounding box center [390, 178] width 451 height 281
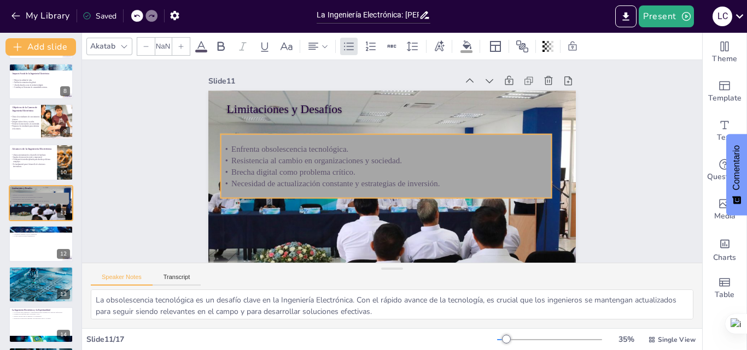
click at [431, 184] on p "Necesidad de actualización constante y estrategias de inversión." at bounding box center [377, 179] width 307 height 145
type input "32"
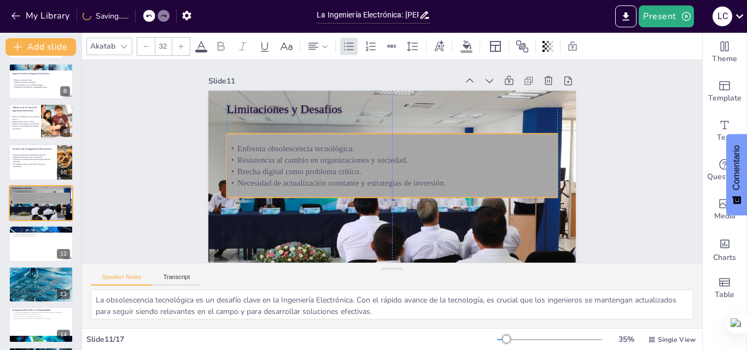
click at [237, 146] on p "Enfrenta obsolescencia tecnológica." at bounding box center [396, 149] width 318 height 113
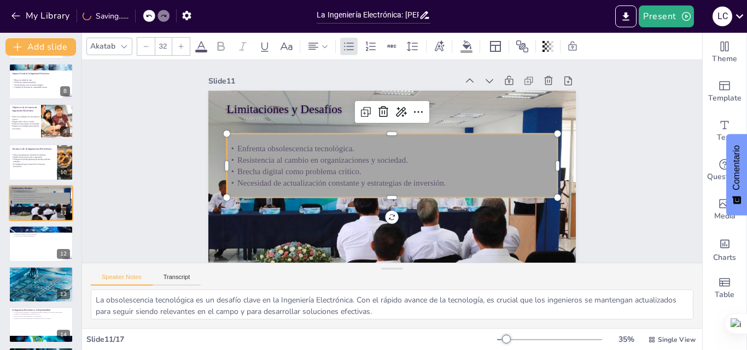
click at [232, 150] on p "Enfrenta obsolescencia tecnológica." at bounding box center [395, 149] width 326 height 80
click at [382, 149] on p "Enfrenta obsolescencia tecnológica." at bounding box center [405, 160] width 46 height 330
click at [415, 134] on span "Enfrenta obsolescencia tecnológica." at bounding box center [443, 79] width 56 height 110
click at [243, 145] on span "Enfrenta obsolescencia tecnológica." at bounding box center [301, 127] width 116 height 33
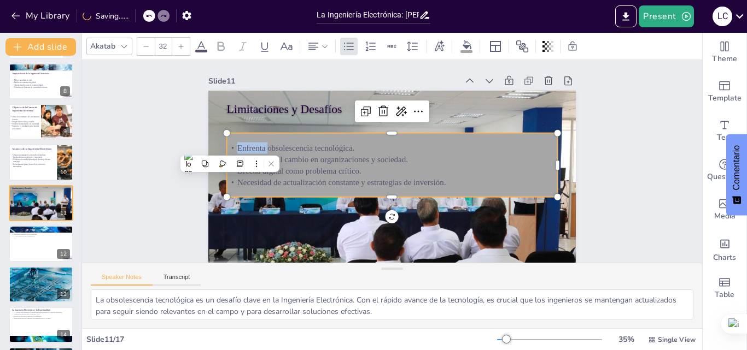
click at [248, 142] on span "Enfrenta obsolescencia tecnológica." at bounding box center [305, 119] width 114 height 45
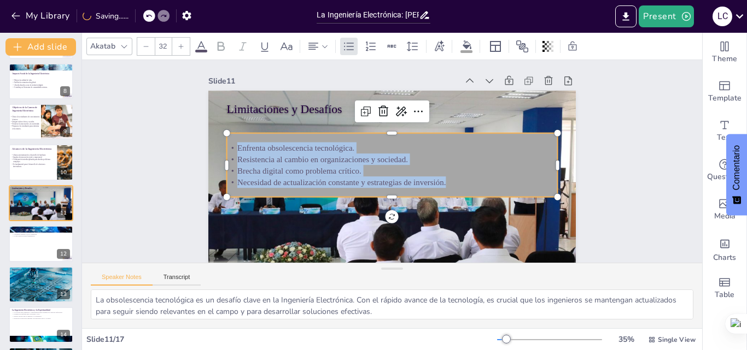
drag, startPoint x: 230, startPoint y: 148, endPoint x: 455, endPoint y: 180, distance: 227.5
click at [455, 180] on div "Enfrenta obsolescencia tecnológica. Resistencia al cambio en organizaciones y s…" at bounding box center [391, 164] width 333 height 113
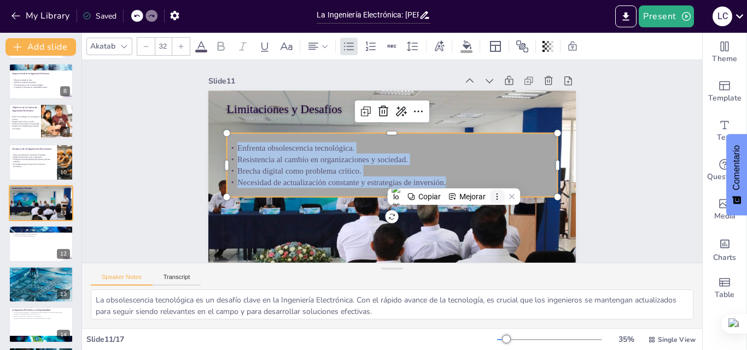
click at [495, 195] on icon at bounding box center [497, 197] width 8 height 8
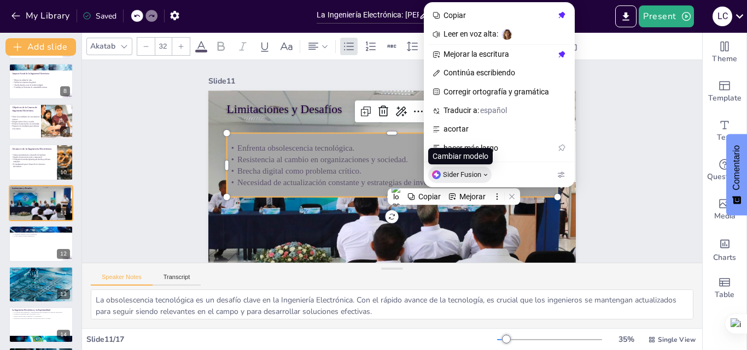
click at [469, 172] on span "Sider Fusion" at bounding box center [462, 175] width 38 height 9
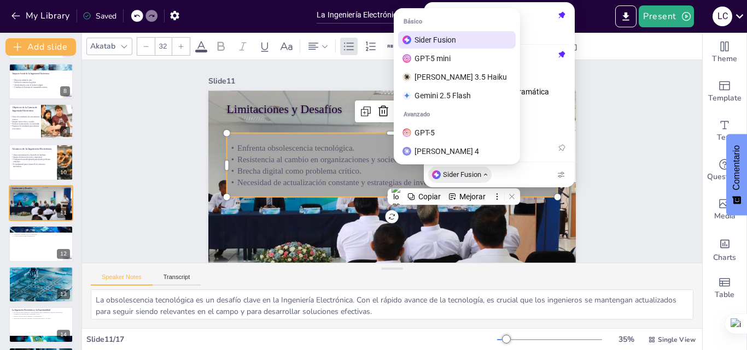
click at [469, 172] on span "Sider Fusion" at bounding box center [462, 175] width 38 height 9
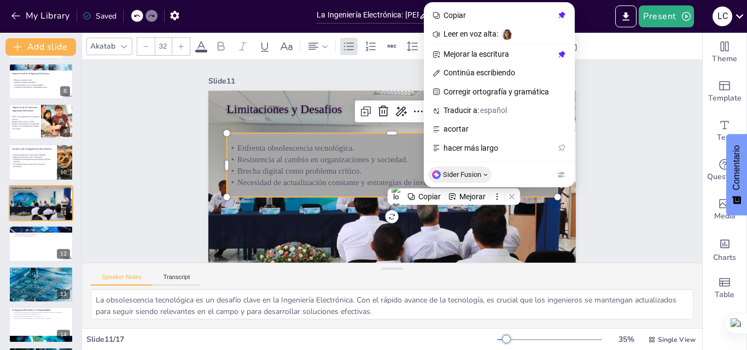
click at [469, 172] on span "Sider Fusion" at bounding box center [462, 175] width 38 height 9
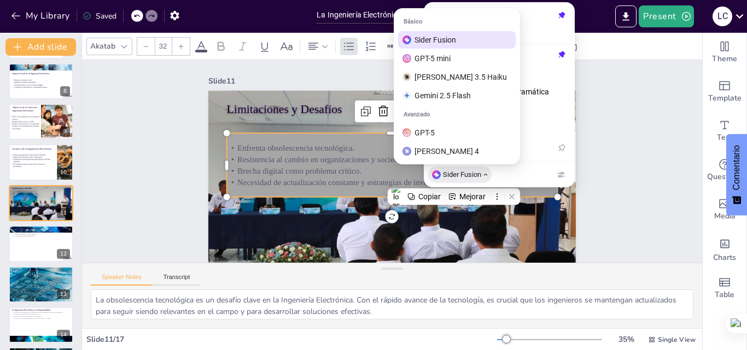
click at [469, 172] on span "Sider Fusion" at bounding box center [462, 175] width 38 height 9
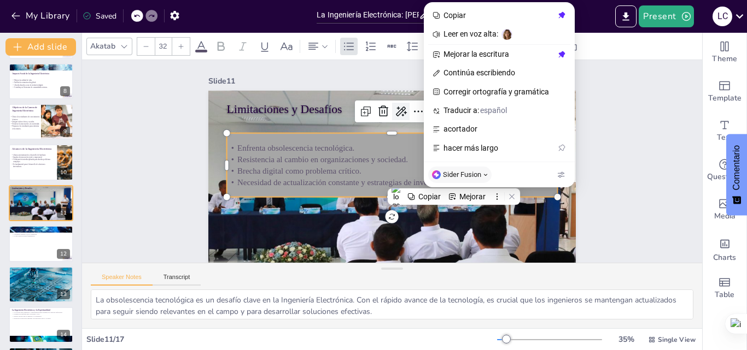
click at [431, 132] on icon at bounding box center [438, 139] width 14 height 15
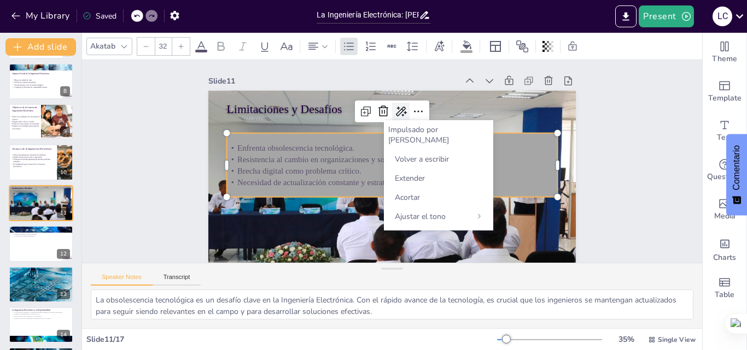
click at [433, 175] on icon at bounding box center [439, 181] width 12 height 13
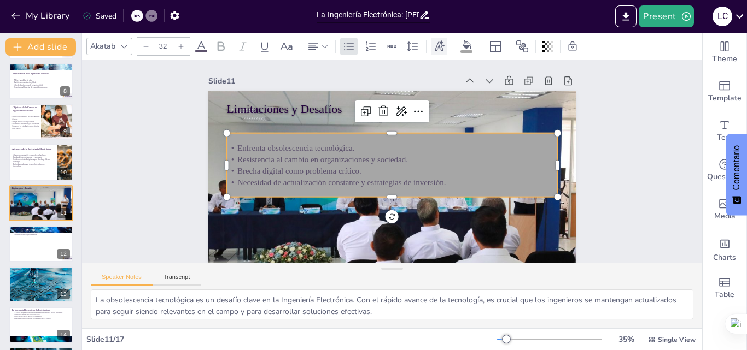
click at [444, 47] on icon at bounding box center [439, 46] width 12 height 12
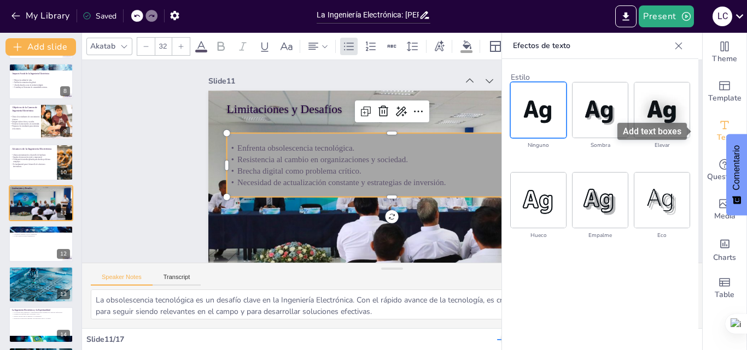
click at [707, 127] on div "Text" at bounding box center [724, 130] width 44 height 39
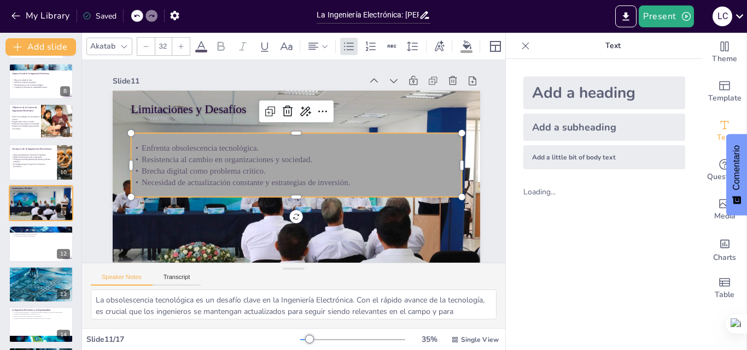
click at [524, 44] on div at bounding box center [524, 45] width 17 height 17
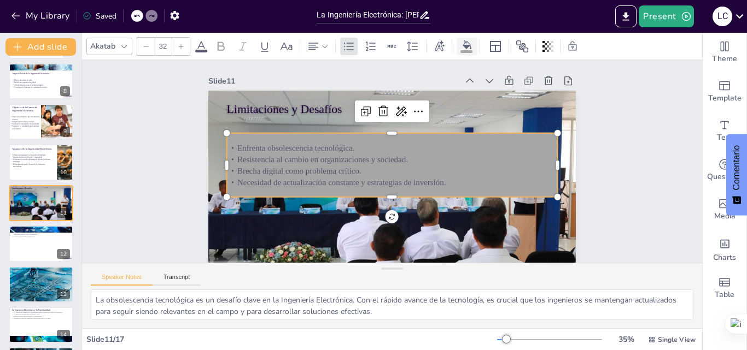
click at [464, 44] on icon at bounding box center [466, 44] width 9 height 9
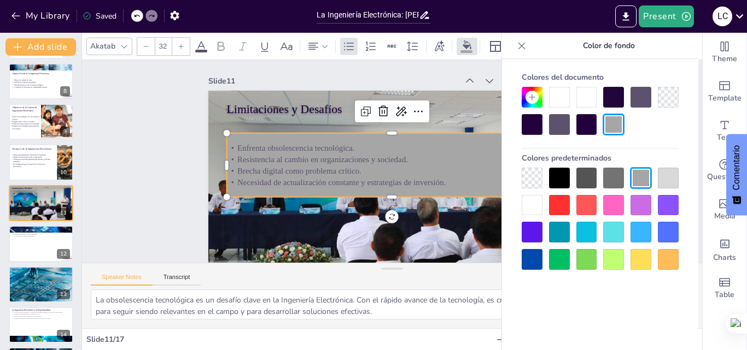
click at [529, 125] on div at bounding box center [531, 124] width 21 height 21
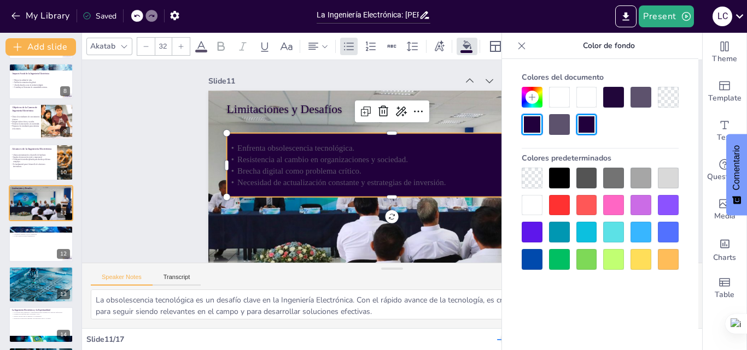
click at [583, 125] on div at bounding box center [586, 124] width 21 height 21
click at [611, 183] on div at bounding box center [613, 178] width 21 height 21
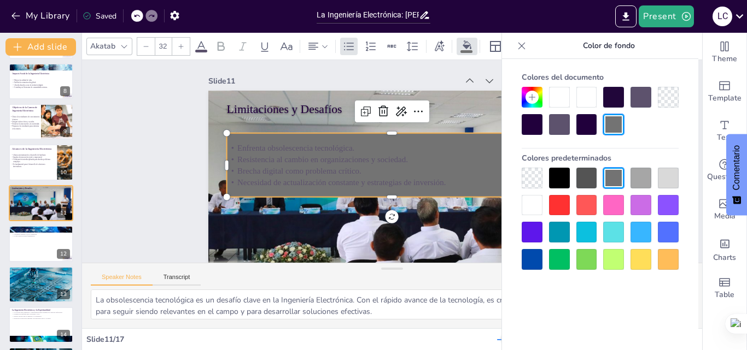
click at [636, 179] on div at bounding box center [640, 178] width 21 height 21
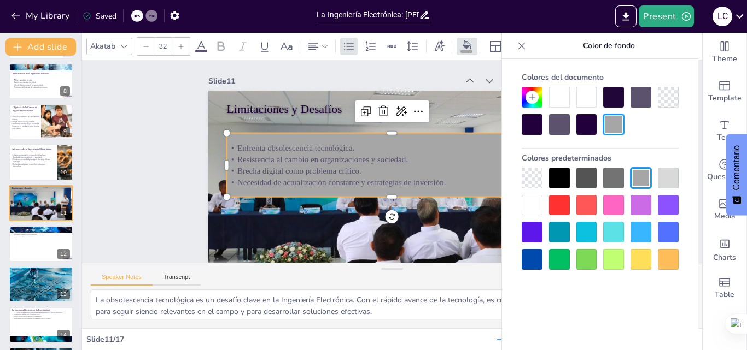
click at [668, 178] on div at bounding box center [667, 178] width 21 height 21
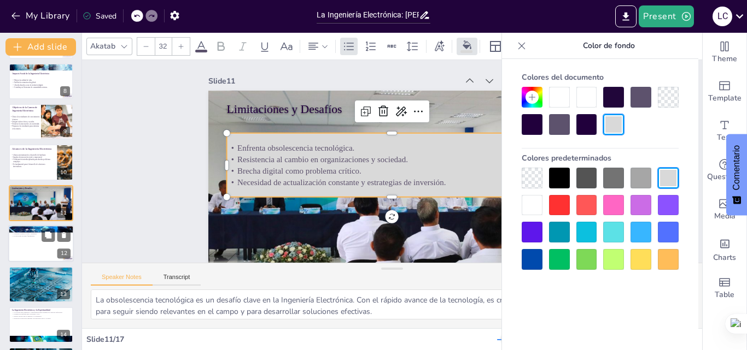
click at [15, 243] on div at bounding box center [41, 243] width 66 height 37
type textarea "El enfoque en el procesamiento de señales y el control de sistemas es fundament…"
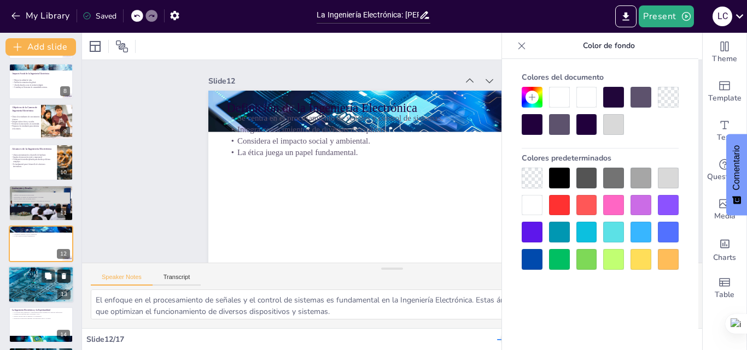
scroll to position [327, 0]
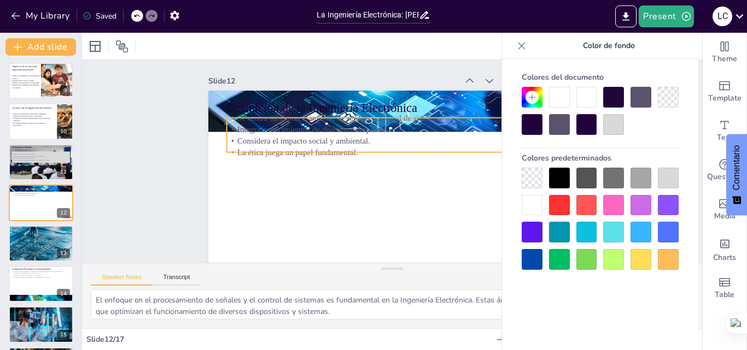
click at [312, 150] on p "La ética juega un papel fundamental." at bounding box center [394, 153] width 326 height 80
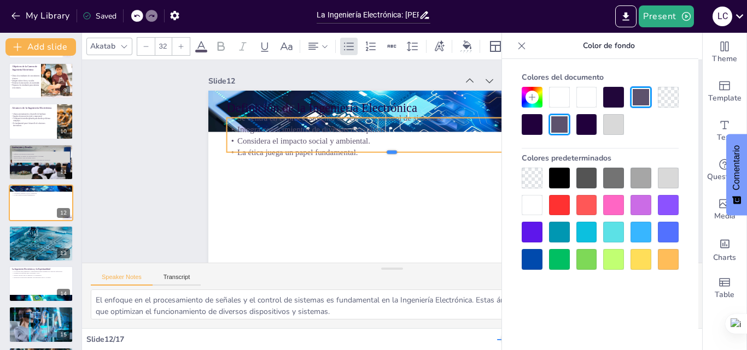
click at [315, 154] on div at bounding box center [392, 156] width 325 height 77
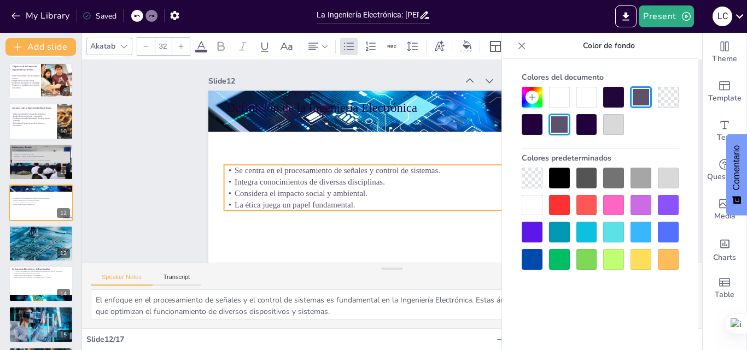
drag, startPoint x: 403, startPoint y: 139, endPoint x: 401, endPoint y: 186, distance: 47.1
click at [401, 186] on p "Integra conocimientos de diversas disciplinas." at bounding box center [383, 180] width 318 height 113
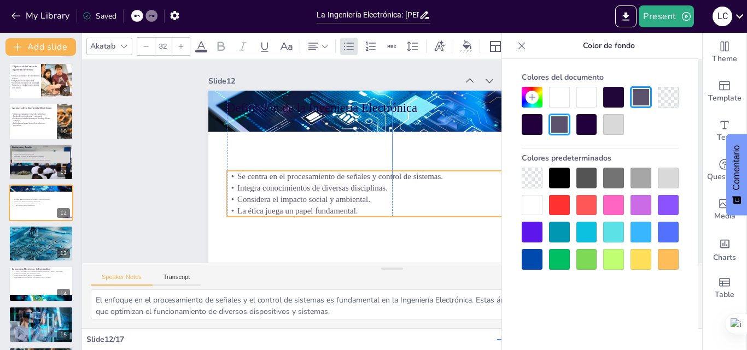
drag, startPoint x: 378, startPoint y: 209, endPoint x: 386, endPoint y: 224, distance: 16.7
click at [379, 216] on p "La ética juega un papel fundamental." at bounding box center [367, 203] width 292 height 175
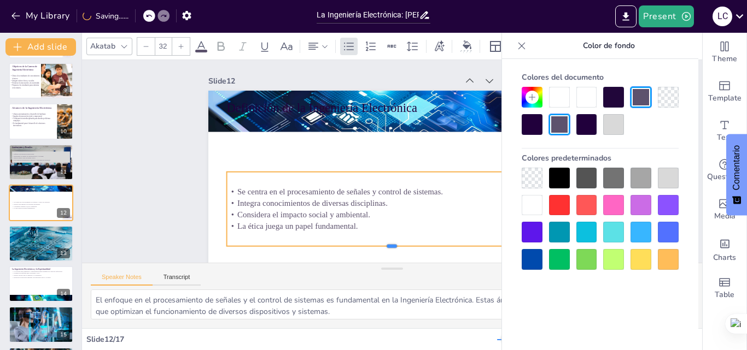
drag, startPoint x: 384, startPoint y: 220, endPoint x: 383, endPoint y: 249, distance: 28.4
click at [383, 249] on div at bounding box center [356, 243] width 306 height 142
click at [230, 191] on p "Se centra en el procesamiento de señales y control de sistemas." at bounding box center [385, 191] width 326 height 80
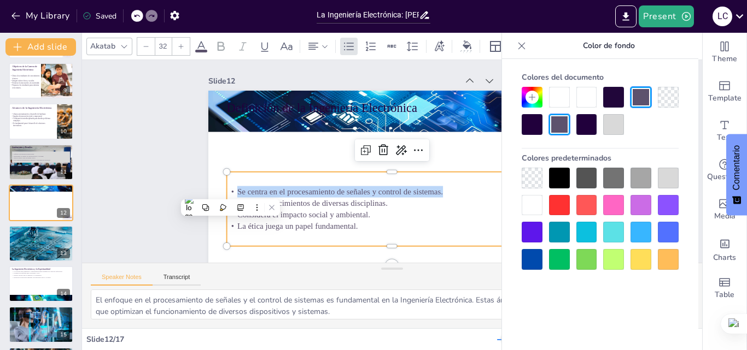
click at [233, 191] on span "Se centra en el procesamiento de señales y control de sistemas." at bounding box center [334, 180] width 203 height 51
drag, startPoint x: 229, startPoint y: 196, endPoint x: 350, endPoint y: 236, distance: 127.2
click at [350, 235] on div "Se centra en el procesamiento de señales y control de sistemas. Integra conocim…" at bounding box center [369, 120] width 324 height 230
click at [350, 234] on div "Se centra en el procesamiento de señales y control de sistemas. Integra conocim…" at bounding box center [377, 206] width 337 height 173
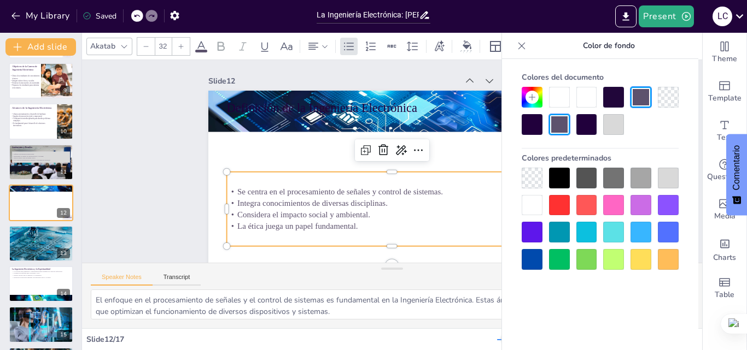
click at [346, 231] on p "La ética juega un papel fundamental." at bounding box center [360, 217] width 292 height 175
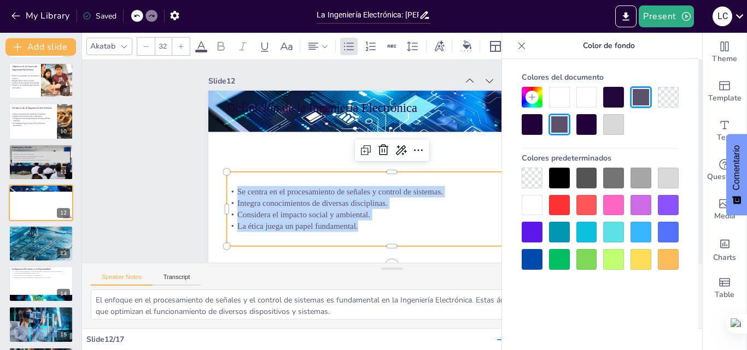
drag, startPoint x: 228, startPoint y: 192, endPoint x: 360, endPoint y: 231, distance: 137.5
click at [360, 207] on div "Se centra en el procesamiento de señales y control de sistemas. Integra conocim…" at bounding box center [372, 118] width 320 height 177
click at [180, 51] on div at bounding box center [180, 46] width 17 height 17
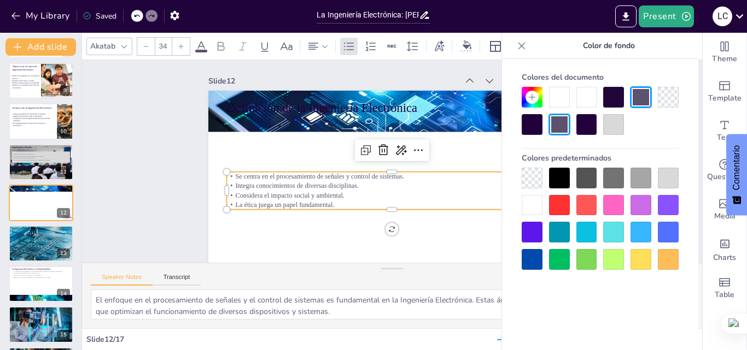
click at [180, 51] on div at bounding box center [180, 46] width 17 height 17
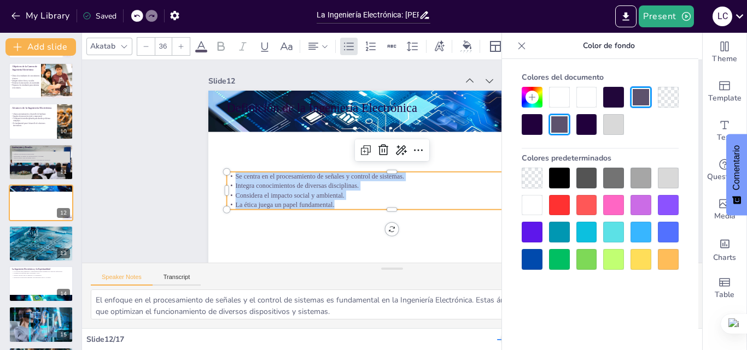
click at [180, 51] on div at bounding box center [180, 46] width 17 height 17
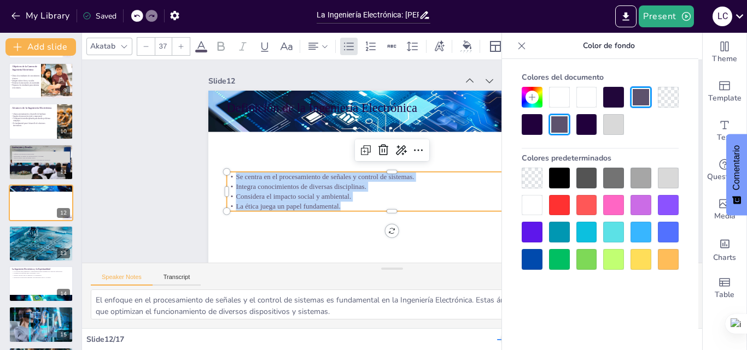
click at [180, 51] on div at bounding box center [180, 46] width 17 height 17
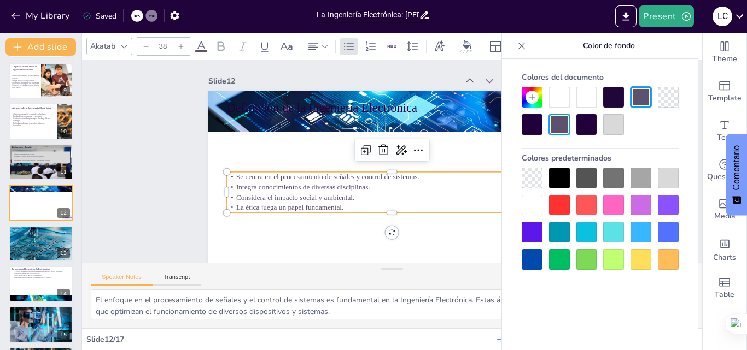
click at [180, 51] on div at bounding box center [180, 46] width 17 height 17
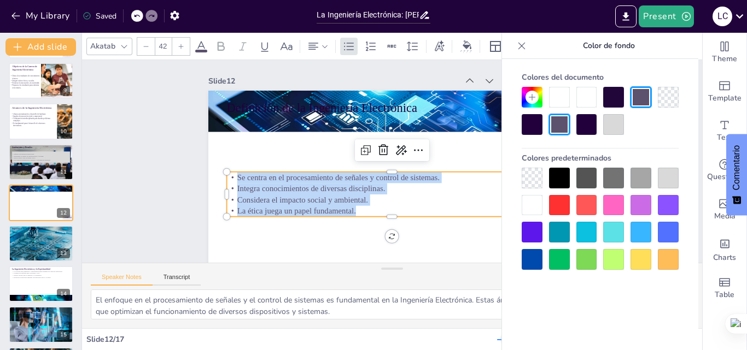
click at [180, 51] on div at bounding box center [180, 46] width 17 height 17
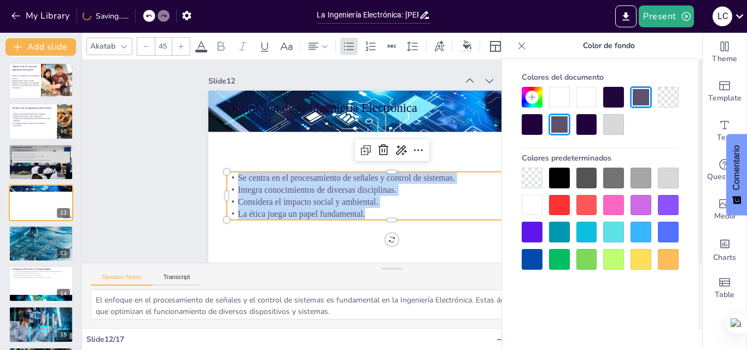
click at [180, 51] on div at bounding box center [180, 46] width 17 height 17
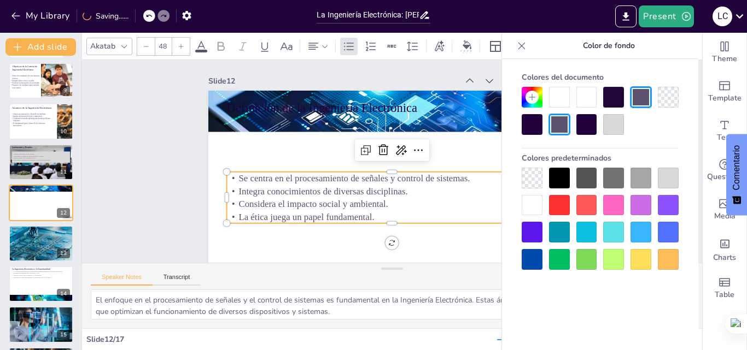
click at [180, 51] on div at bounding box center [180, 46] width 17 height 17
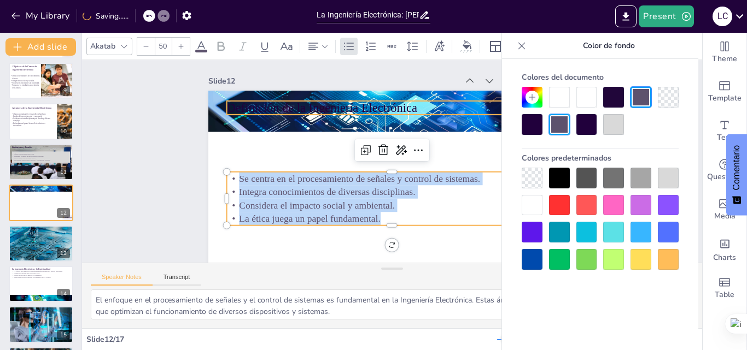
click at [296, 109] on p "Definición de la Ingeniería Electrónica" at bounding box center [397, 109] width 331 height 52
type input "48"
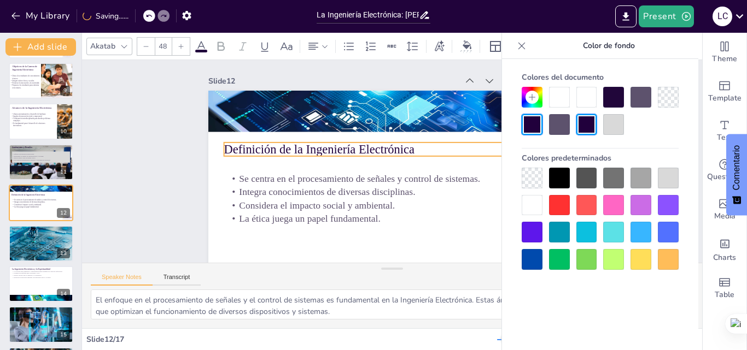
drag, startPoint x: 402, startPoint y: 103, endPoint x: 400, endPoint y: 144, distance: 41.6
click at [400, 144] on p "Definición de la Ingeniería Electrónica" at bounding box center [391, 149] width 327 height 85
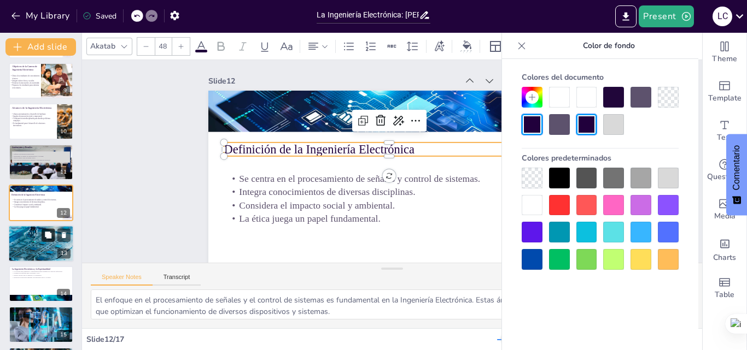
click at [52, 237] on icon at bounding box center [48, 235] width 8 height 8
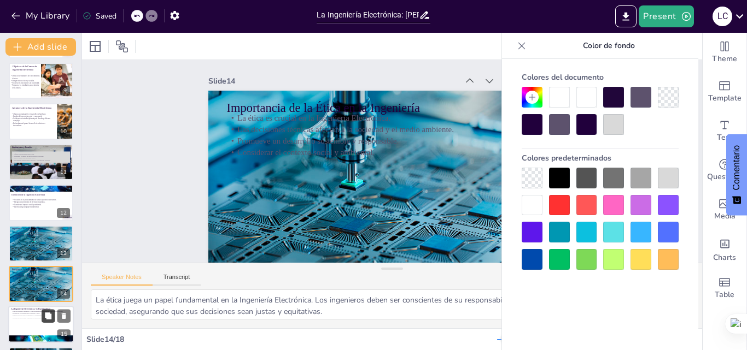
scroll to position [33, 0]
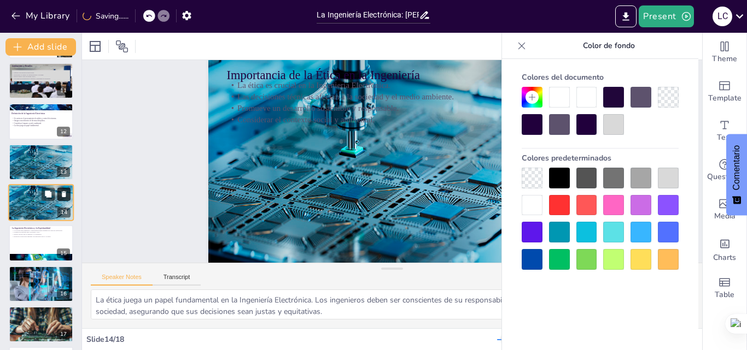
click at [61, 193] on icon at bounding box center [64, 194] width 8 height 8
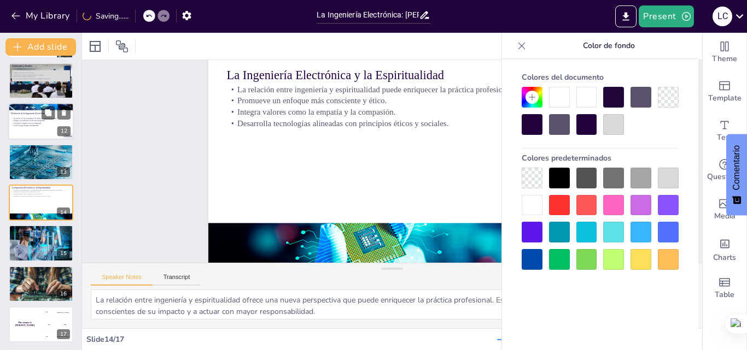
drag, startPoint x: 31, startPoint y: 165, endPoint x: 52, endPoint y: 180, distance: 26.4
click at [31, 165] on div at bounding box center [41, 162] width 64 height 36
type textarea "La ética juega un papel fundamental en la Ingeniería Electrónica. Los ingeniero…"
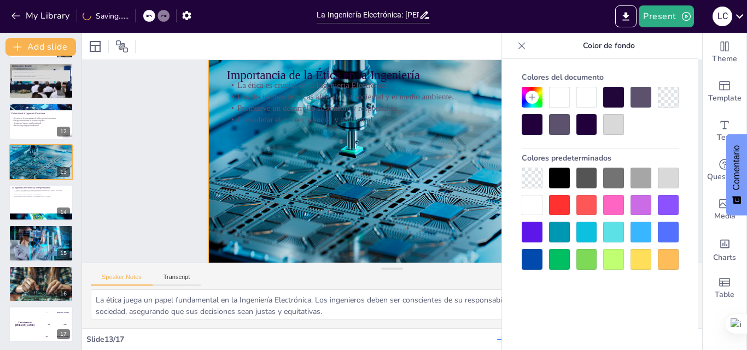
scroll to position [0, 0]
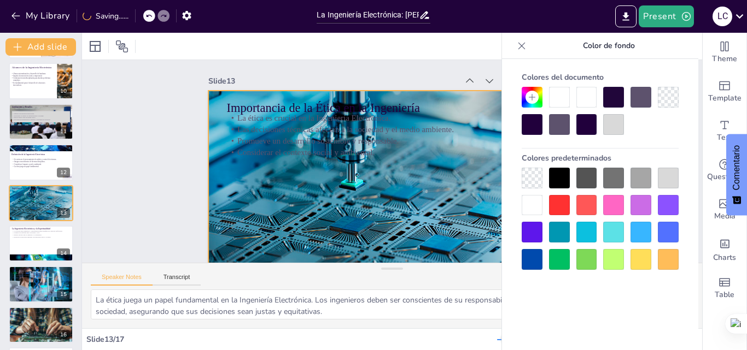
click at [332, 221] on div at bounding box center [375, 189] width 421 height 362
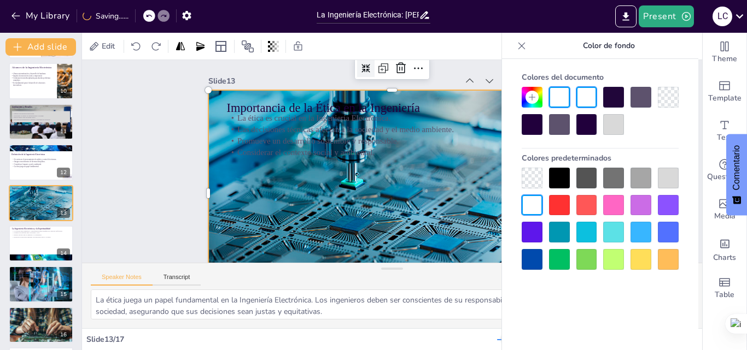
click at [390, 71] on icon at bounding box center [395, 64] width 11 height 11
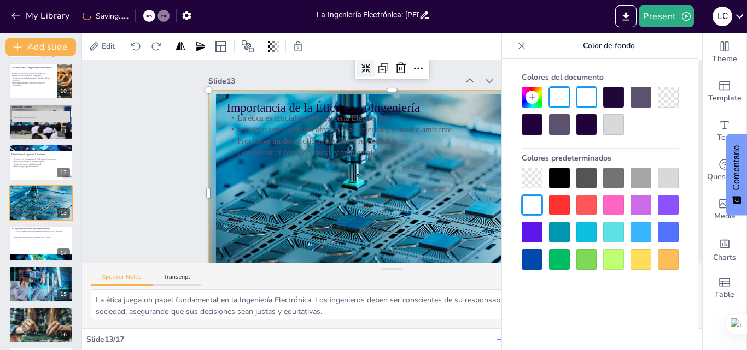
click at [467, 102] on icon at bounding box center [472, 107] width 11 height 11
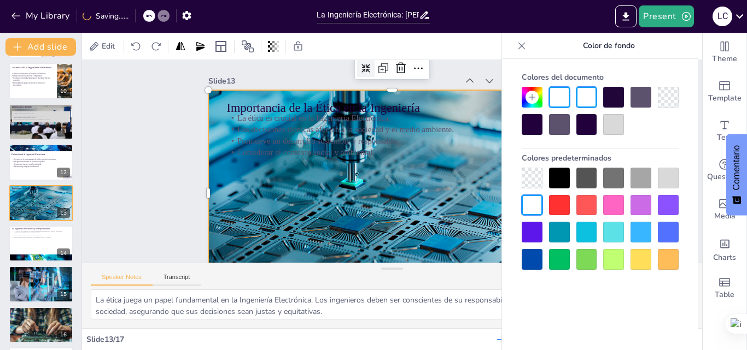
click at [371, 71] on icon at bounding box center [376, 66] width 10 height 10
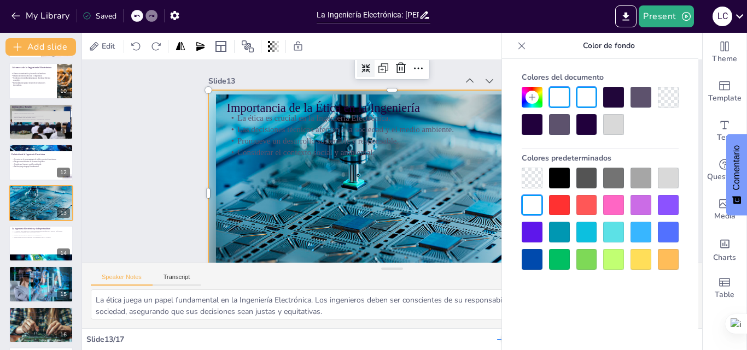
click at [380, 71] on icon at bounding box center [385, 65] width 11 height 11
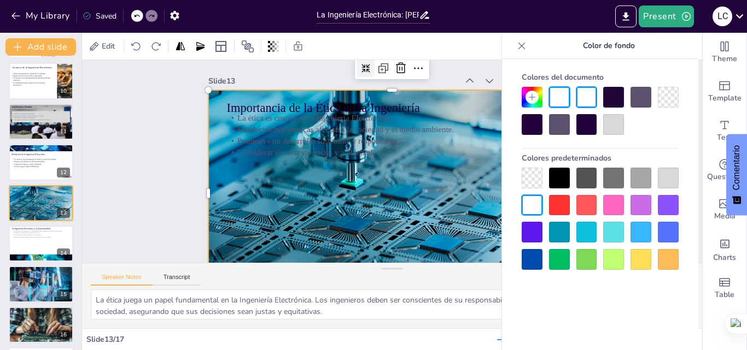
click at [380, 71] on icon at bounding box center [385, 65] width 11 height 11
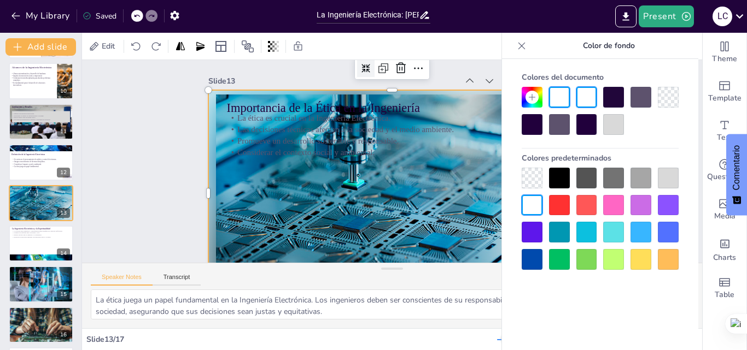
click at [428, 72] on icon at bounding box center [434, 74] width 13 height 13
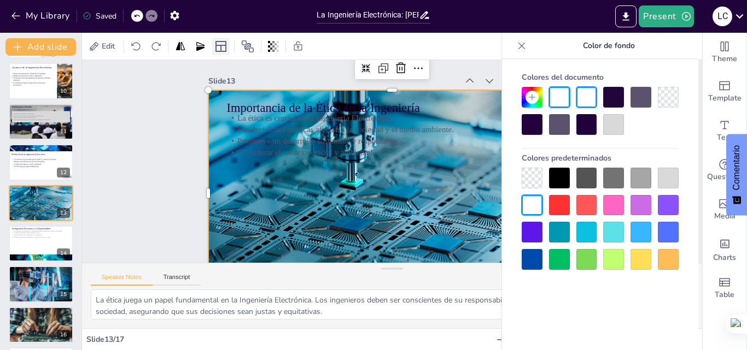
click at [217, 49] on icon at bounding box center [220, 46] width 13 height 13
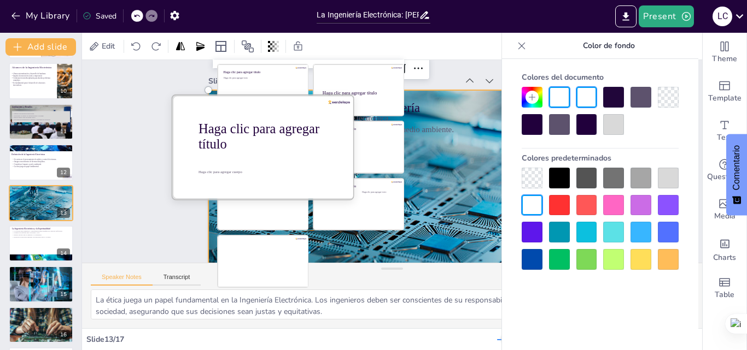
click at [281, 144] on div "Haga clic para agregar título" at bounding box center [267, 136] width 139 height 31
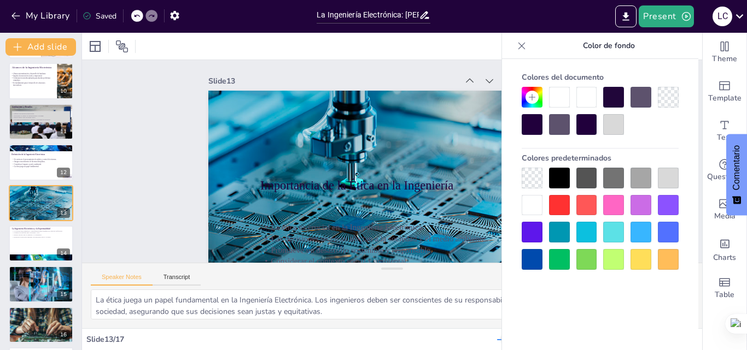
click at [138, 14] on icon at bounding box center [136, 16] width 7 height 7
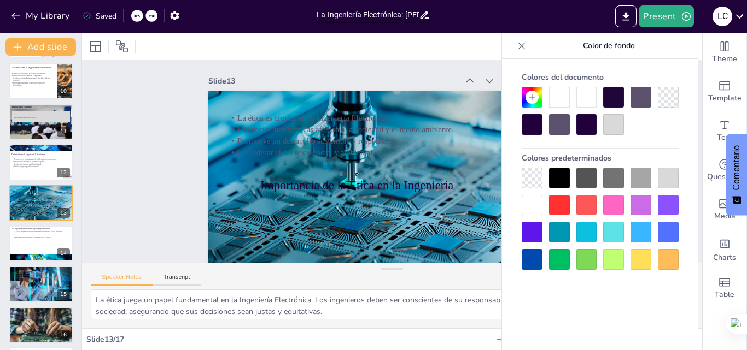
click at [138, 14] on icon at bounding box center [136, 16] width 7 height 7
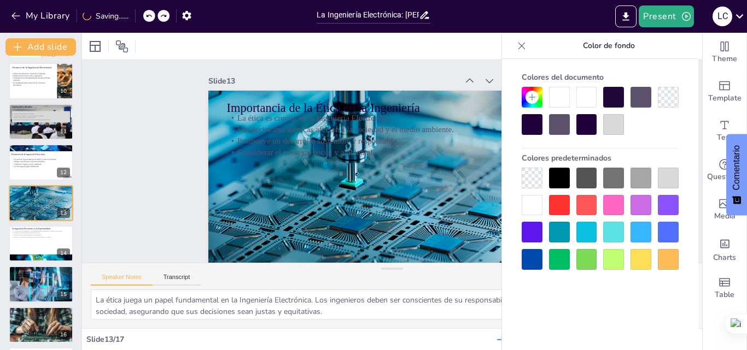
click at [520, 42] on icon at bounding box center [521, 45] width 11 height 11
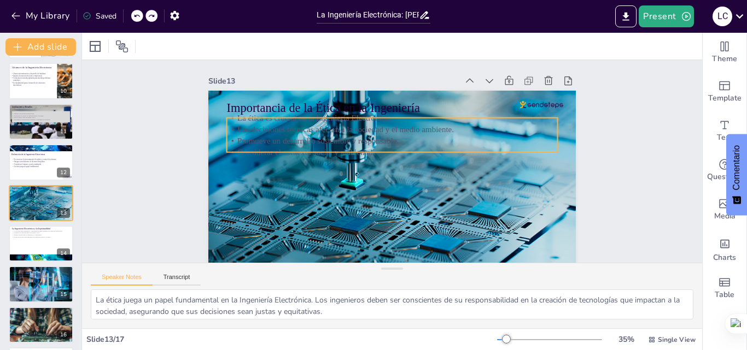
click at [360, 139] on p "Promueve un desarrollo sostenible y responsable." at bounding box center [407, 147] width 230 height 253
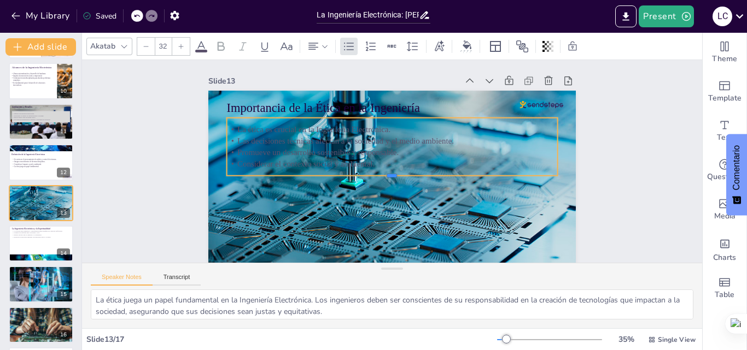
drag, startPoint x: 386, startPoint y: 154, endPoint x: 386, endPoint y: 178, distance: 24.1
click at [386, 178] on div at bounding box center [390, 179] width 330 height 43
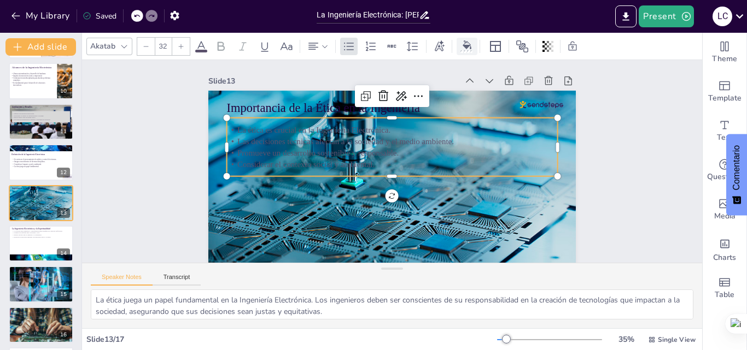
click at [469, 46] on icon at bounding box center [466, 44] width 9 height 9
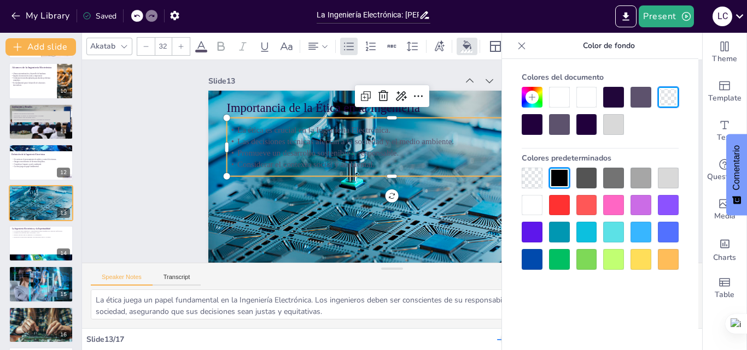
click at [665, 177] on div at bounding box center [667, 178] width 21 height 21
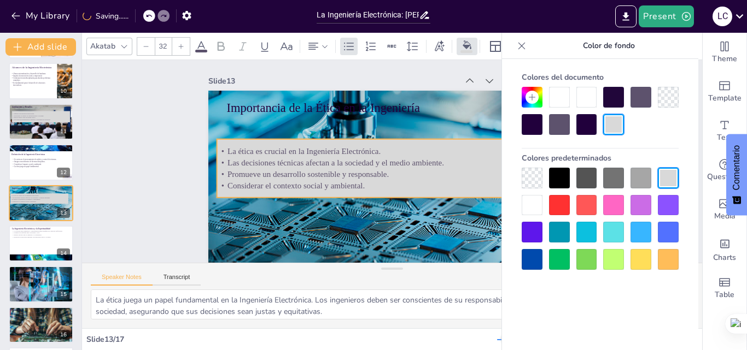
drag, startPoint x: 467, startPoint y: 128, endPoint x: 457, endPoint y: 150, distance: 23.5
click at [457, 150] on p "La ética es crucial en la Ingeniería Electrónica." at bounding box center [386, 148] width 318 height 113
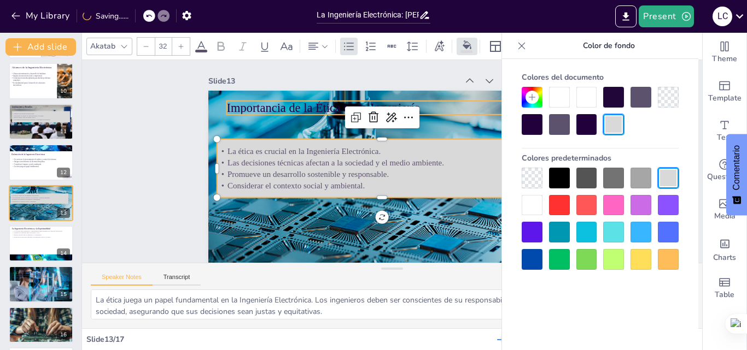
click at [266, 103] on p "Importancia de la Ética en la Ingeniería" at bounding box center [409, 110] width 320 height 119
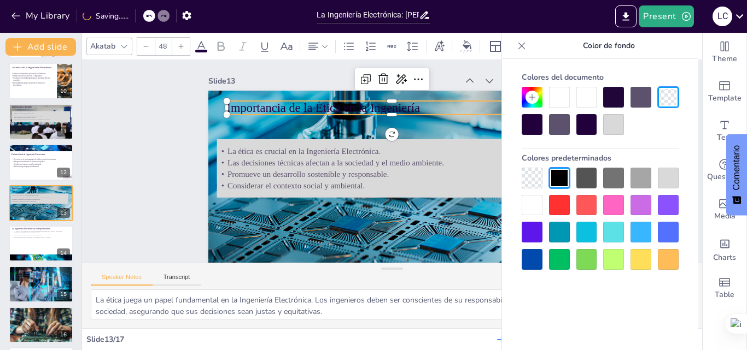
click at [671, 177] on div at bounding box center [667, 178] width 21 height 21
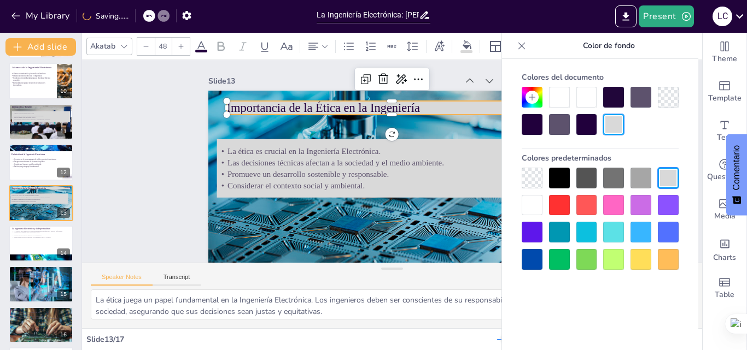
click at [432, 108] on p "Importancia de la Ética en la Ingeniería" at bounding box center [402, 109] width 327 height 86
click at [425, 108] on p "Importancia de la Ética en la Ingeniería" at bounding box center [392, 107] width 331 height 17
click at [425, 108] on p "Importancia de la Ética en la Ingeniería" at bounding box center [409, 110] width 320 height 119
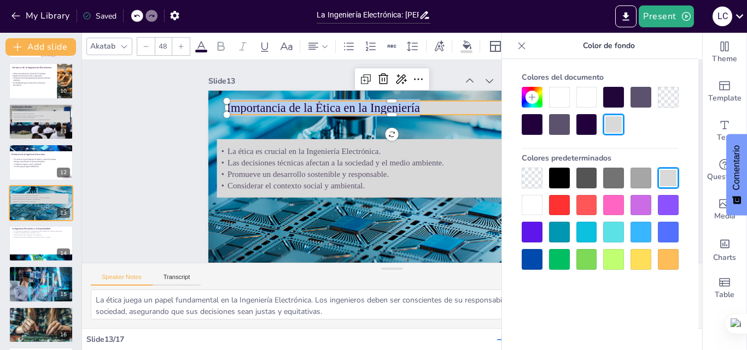
drag, startPoint x: 425, startPoint y: 108, endPoint x: 221, endPoint y: 110, distance: 203.3
click at [220, 110] on div "La ética es crucial en la Ingeniería Electrónica. Las decisiones técnicas afect…" at bounding box center [372, 135] width 419 height 383
click at [186, 42] on div at bounding box center [180, 46] width 17 height 17
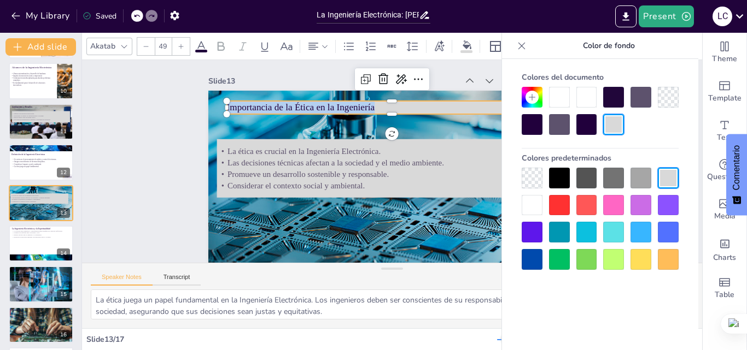
click at [186, 42] on div at bounding box center [180, 46] width 17 height 17
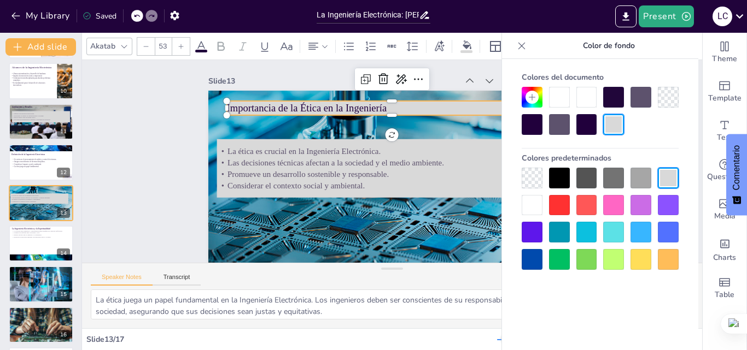
click at [186, 42] on div at bounding box center [180, 46] width 17 height 17
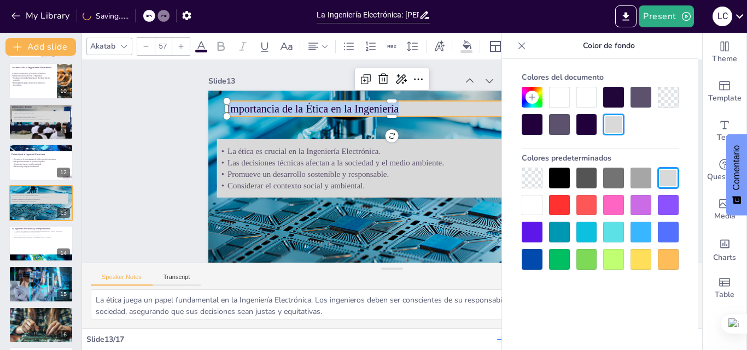
click at [186, 42] on div at bounding box center [180, 46] width 17 height 17
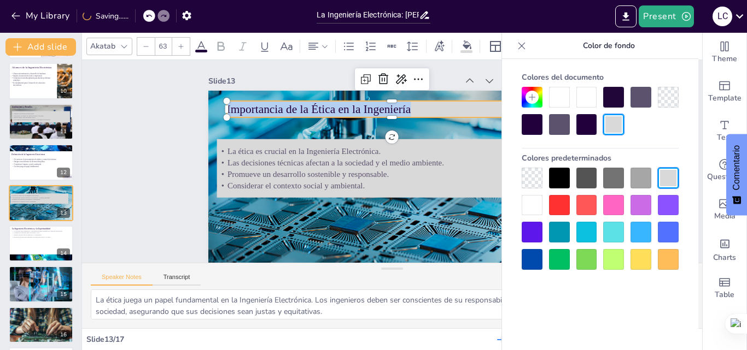
click at [186, 42] on div at bounding box center [180, 46] width 17 height 17
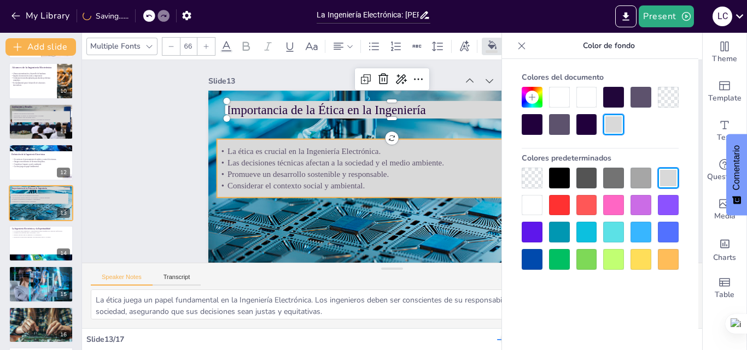
click at [355, 160] on p "Las decisiones técnicas afectan a la sociedad y el medio ambiente." at bounding box center [382, 162] width 331 height 11
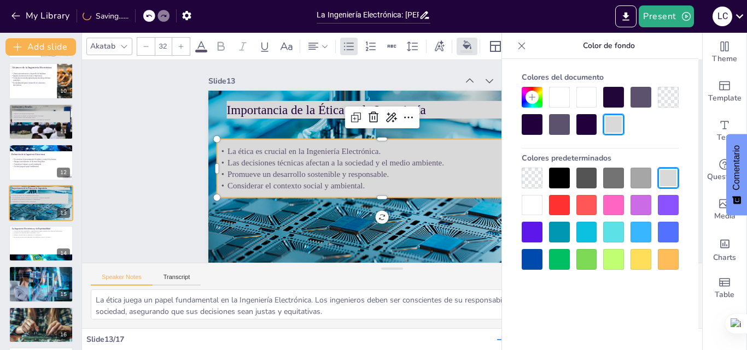
click at [227, 149] on p "La ética es crucial en la Ingeniería Electrónica." at bounding box center [386, 148] width 318 height 113
click at [221, 149] on p "La ética es crucial en la Ingeniería Electrónica." at bounding box center [384, 149] width 326 height 80
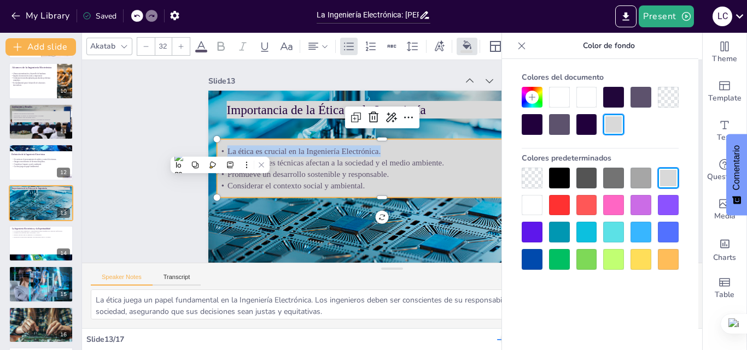
click at [398, 150] on span "La ética es crucial en la Ingeniería Electrónica." at bounding box center [402, 73] width 9 height 153
click at [232, 152] on span "La ética es crucial en la Ingeniería Electrónica." at bounding box center [307, 133] width 151 height 40
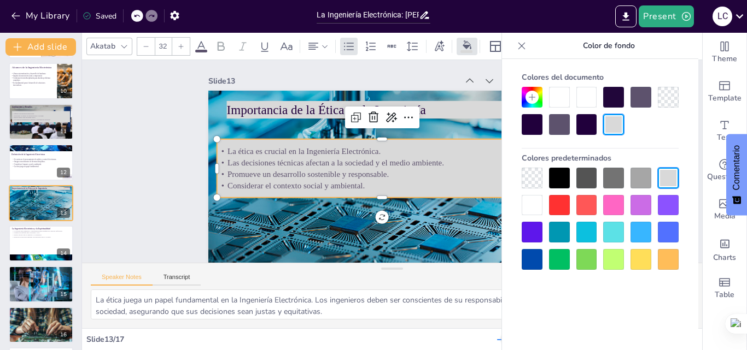
click at [237, 152] on span "La ética es crucial en la Ingeniería Electrónica." at bounding box center [311, 125] width 149 height 56
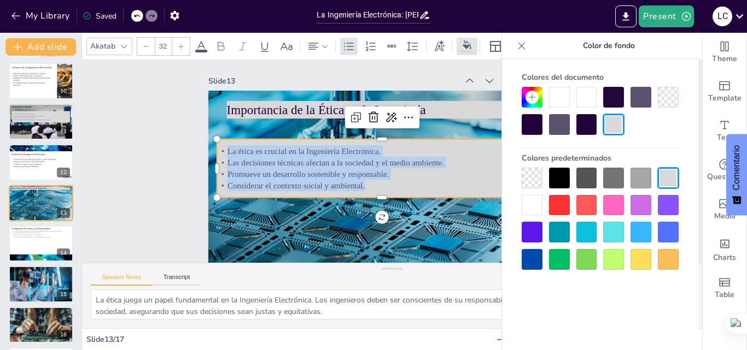
drag, startPoint x: 219, startPoint y: 150, endPoint x: 365, endPoint y: 181, distance: 149.9
click at [365, 181] on div "La ética es crucial en la Ingeniería Electrónica. Las decisiones técnicas afect…" at bounding box center [380, 166] width 333 height 114
click at [179, 42] on div at bounding box center [180, 46] width 17 height 17
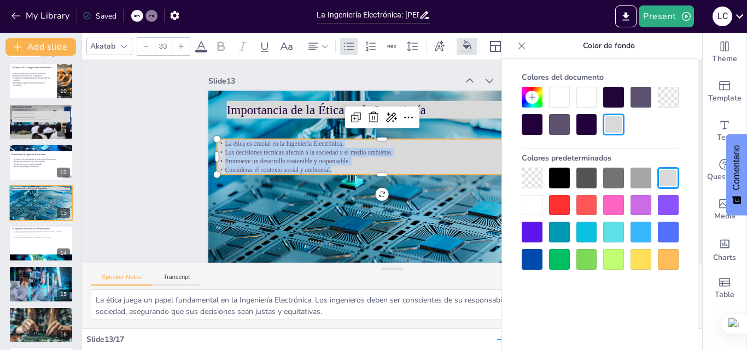
click at [179, 42] on div at bounding box center [180, 46] width 17 height 17
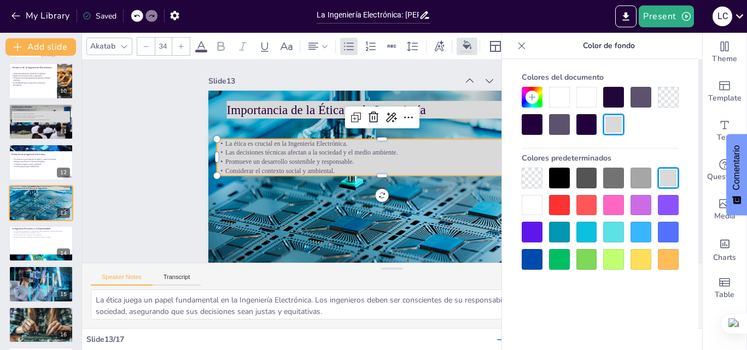
click at [179, 42] on div at bounding box center [180, 46] width 17 height 17
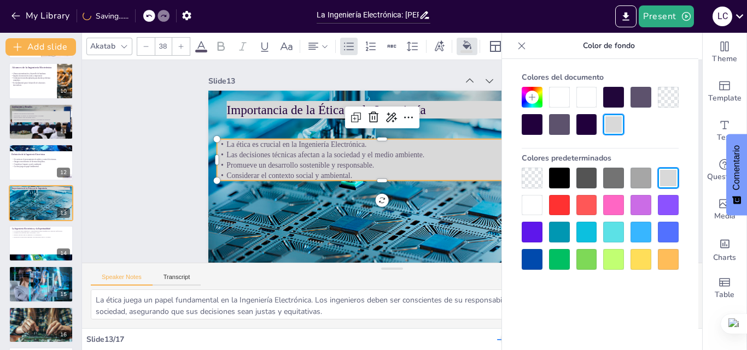
click at [179, 42] on div at bounding box center [180, 46] width 17 height 17
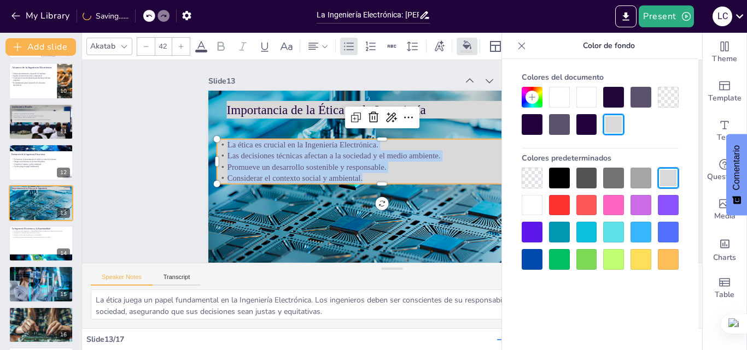
click at [179, 42] on div at bounding box center [180, 46] width 17 height 17
click at [179, 43] on icon at bounding box center [181, 46] width 7 height 7
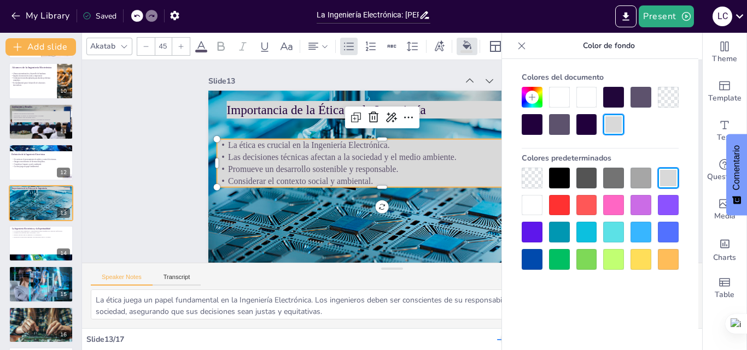
click at [179, 43] on icon at bounding box center [181, 46] width 7 height 7
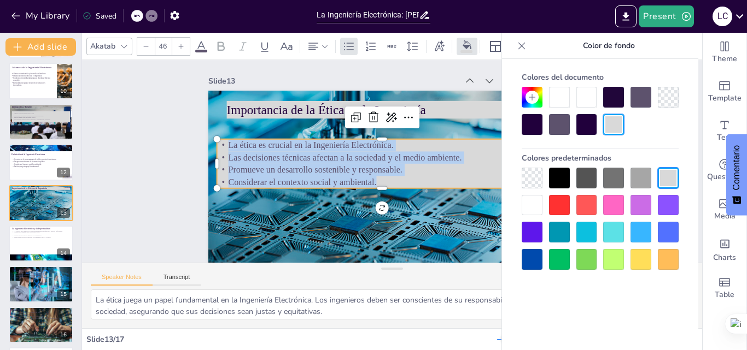
click at [179, 43] on icon at bounding box center [181, 46] width 7 height 7
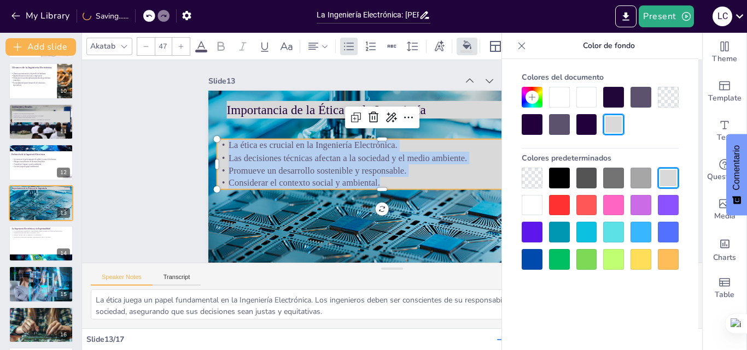
click at [179, 43] on icon at bounding box center [181, 46] width 7 height 7
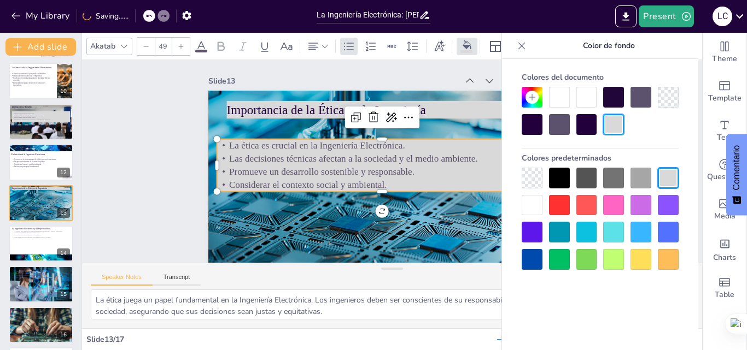
click at [179, 43] on icon at bounding box center [181, 46] width 7 height 7
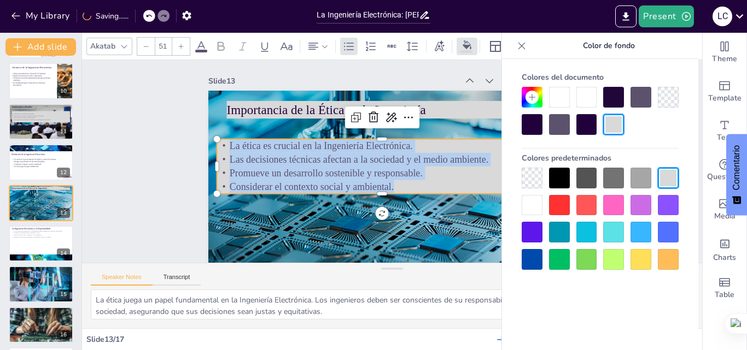
click at [179, 43] on icon at bounding box center [181, 46] width 7 height 7
type input "53"
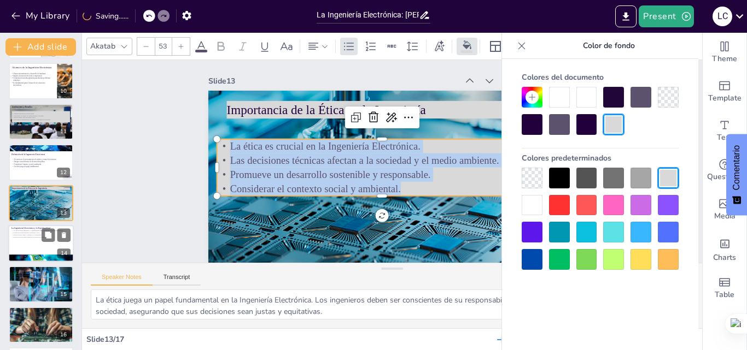
click at [31, 243] on div at bounding box center [41, 243] width 66 height 37
type textarea "La relación entre ingeniería y espiritualidad ofrece una nueva perspectiva que …"
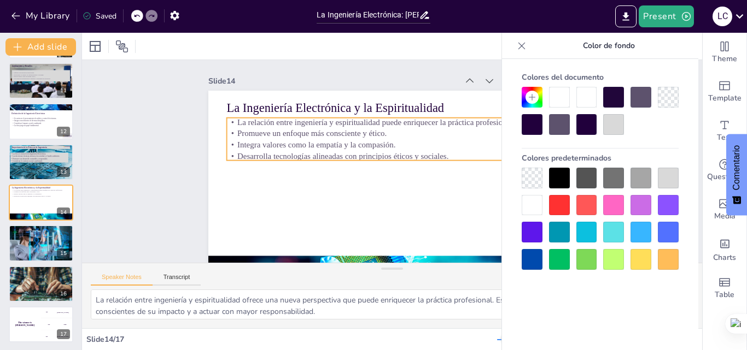
click at [397, 131] on p "Promueve un enfoque más consciente y ético." at bounding box center [420, 164] width 46 height 330
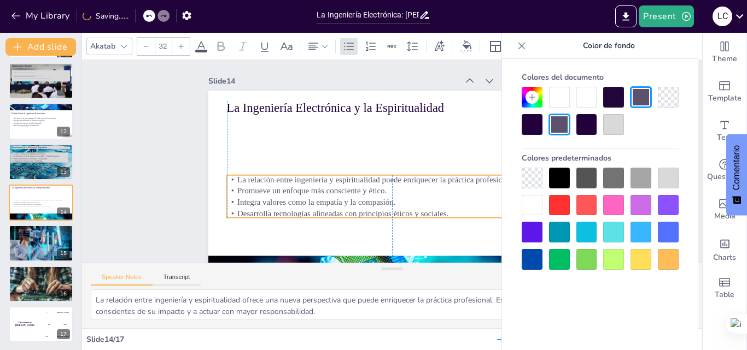
drag, startPoint x: 332, startPoint y: 143, endPoint x: 350, endPoint y: 117, distance: 31.5
click at [332, 201] on p "Integra valores como la empatía y la compasión." at bounding box center [368, 194] width 274 height 203
click at [349, 109] on p "La Ingeniería Electrónica y la Espiritualidad" at bounding box center [409, 110] width 320 height 119
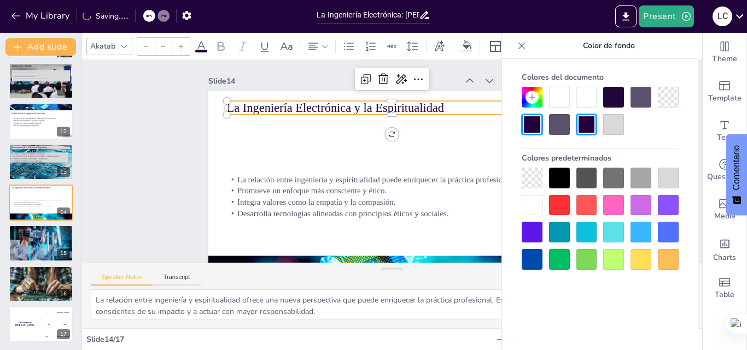
type input "48"
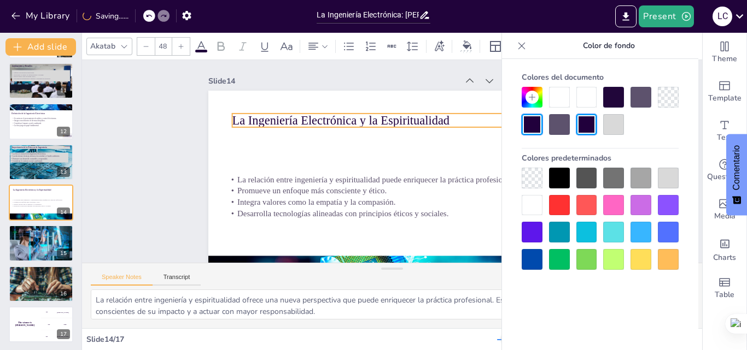
drag, startPoint x: 352, startPoint y: 109, endPoint x: 357, endPoint y: 122, distance: 13.7
click at [357, 122] on p "La Ingeniería Electrónica y la Espiritualidad" at bounding box center [351, 160] width 52 height 331
click at [448, 122] on p "La Ingeniería Electrónica y la Espiritualidad" at bounding box center [413, 126] width 309 height 150
click at [442, 121] on p "La Ingeniería Electrónica y la Espiritualidad" at bounding box center [401, 121] width 331 height 51
click at [440, 121] on p "La Ingeniería Electrónica y la Espiritualidad" at bounding box center [405, 122] width 327 height 85
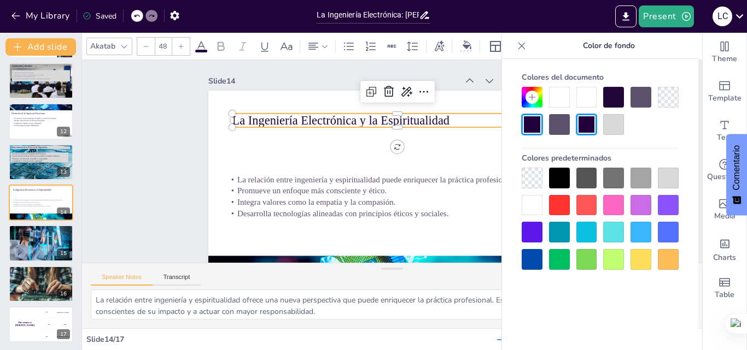
click at [440, 120] on p "La Ingeniería Electrónica y la Espiritualidad" at bounding box center [413, 126] width 309 height 150
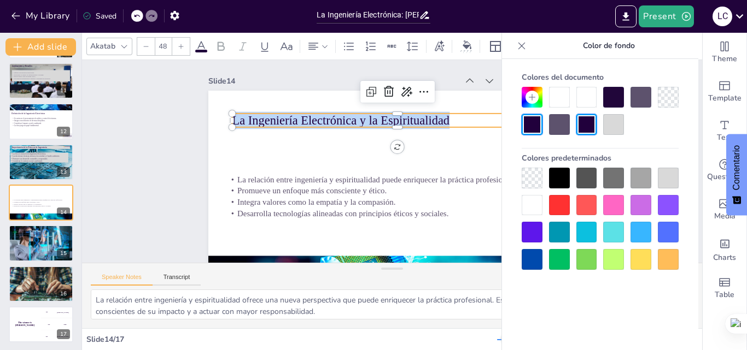
drag, startPoint x: 440, startPoint y: 120, endPoint x: 226, endPoint y: 126, distance: 214.3
click at [226, 126] on div "La relación entre ingeniería y espiritualidad puede enriquecer la práctica prof…" at bounding box center [385, 193] width 402 height 278
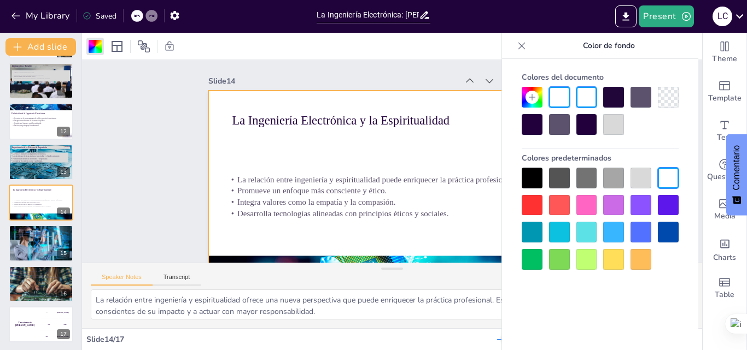
click at [515, 49] on div at bounding box center [521, 45] width 17 height 17
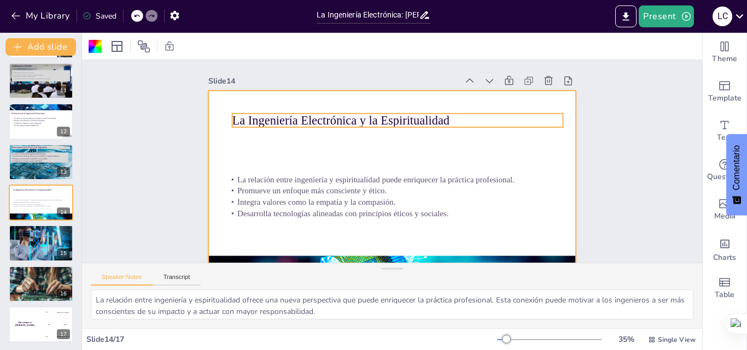
click at [450, 118] on p "La Ingeniería Electrónica y la Espiritualidad" at bounding box center [412, 198] width 278 height 208
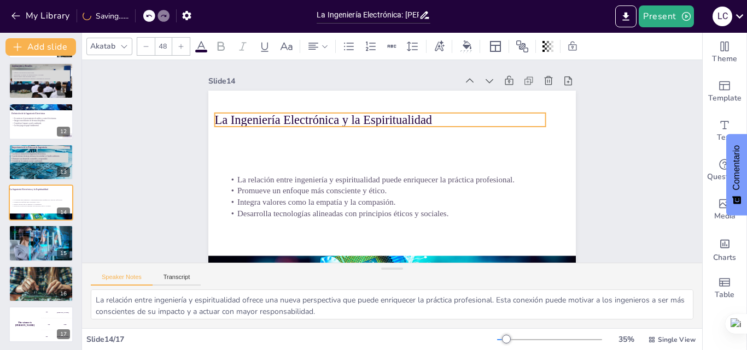
drag, startPoint x: 444, startPoint y: 118, endPoint x: 426, endPoint y: 117, distance: 17.5
click at [426, 117] on p "La Ingeniería Electrónica y la Espiritualidad" at bounding box center [393, 118] width 320 height 119
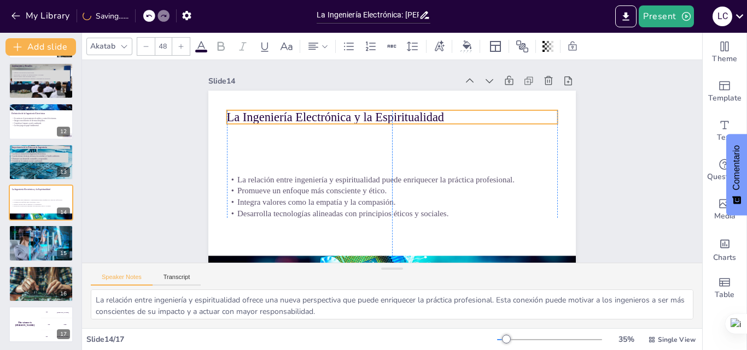
click at [439, 116] on p "La Ingeniería Electrónica y la Espiritualidad" at bounding box center [396, 117] width 331 height 51
click at [439, 116] on p "La Ingeniería Electrónica y la Espiritualidad" at bounding box center [428, 136] width 208 height 278
click at [439, 116] on p "La Ingeniería Electrónica y la Espiritualidad" at bounding box center [434, 148] width 119 height 320
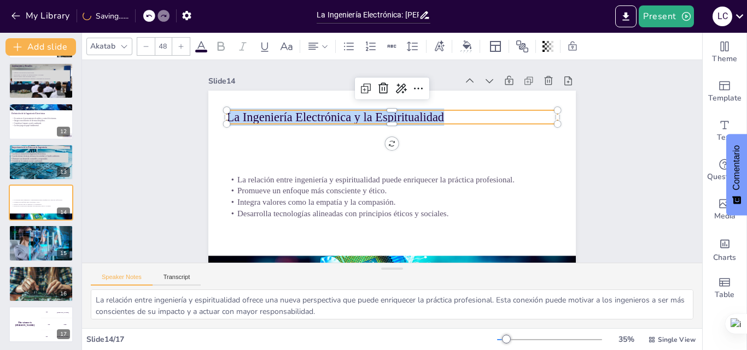
drag, startPoint x: 435, startPoint y: 117, endPoint x: 222, endPoint y: 113, distance: 213.2
click at [215, 116] on div "La relación entre ingeniería y espiritualidad puede enriquecer la práctica prof…" at bounding box center [375, 189] width 421 height 362
click at [177, 45] on div at bounding box center [180, 46] width 17 height 17
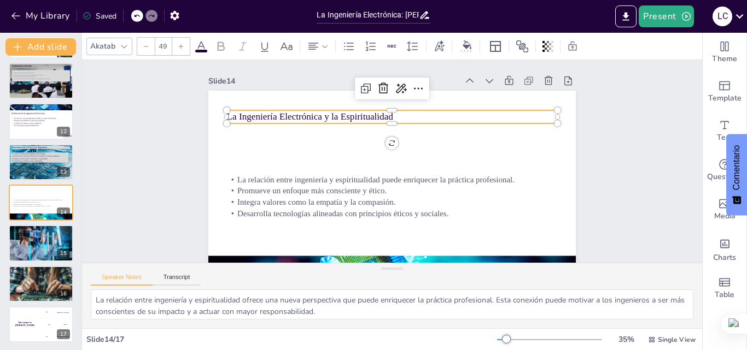
click at [177, 45] on div at bounding box center [180, 46] width 17 height 17
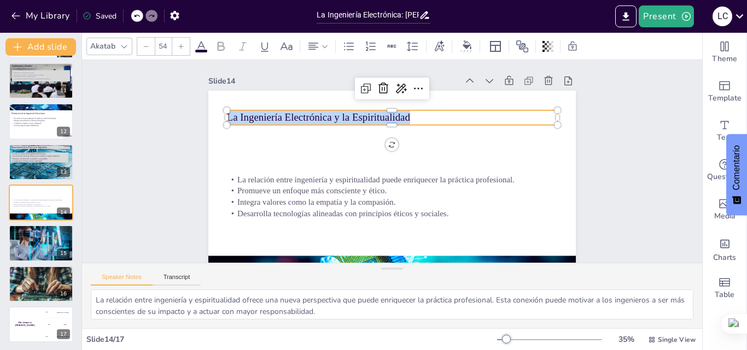
click at [177, 45] on div at bounding box center [180, 46] width 17 height 17
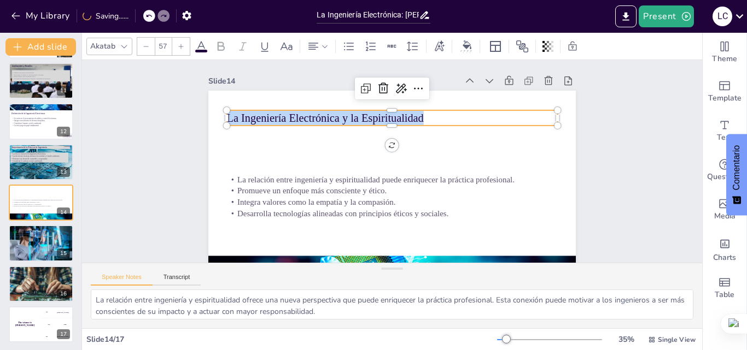
click at [177, 45] on div at bounding box center [180, 46] width 17 height 17
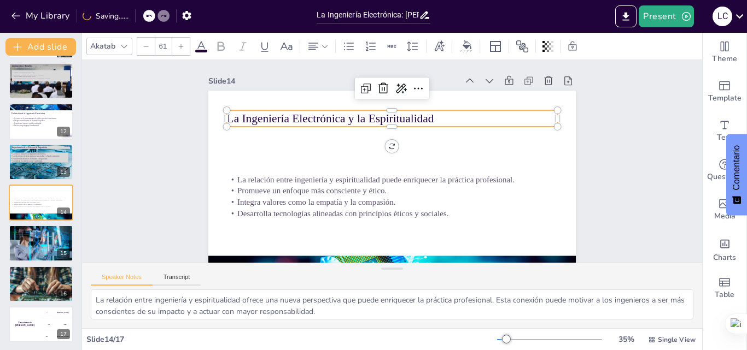
click at [177, 45] on div at bounding box center [180, 46] width 17 height 17
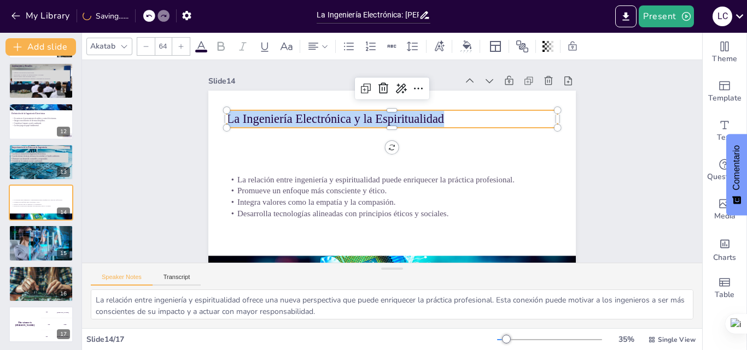
click at [177, 45] on div at bounding box center [180, 46] width 17 height 17
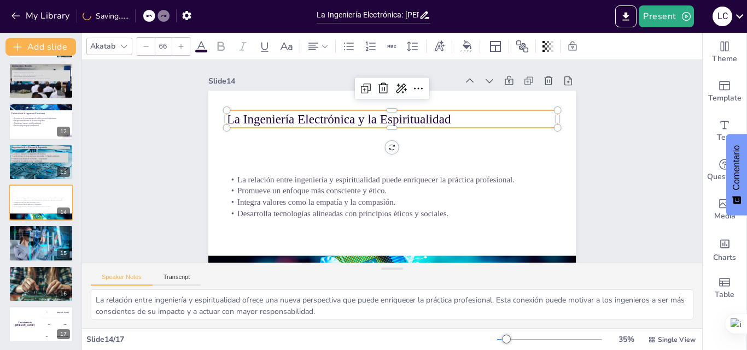
click at [177, 45] on div at bounding box center [180, 46] width 17 height 17
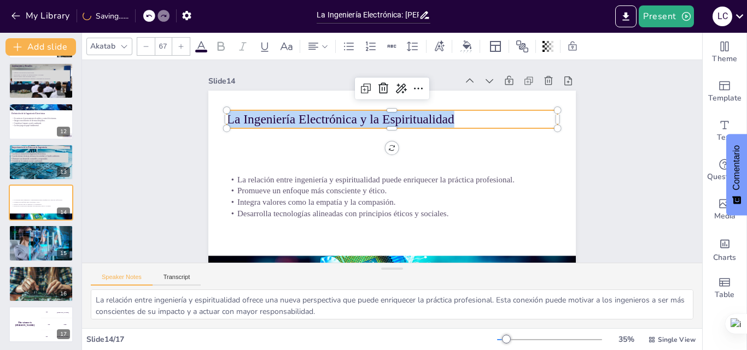
click at [177, 45] on div at bounding box center [180, 46] width 17 height 17
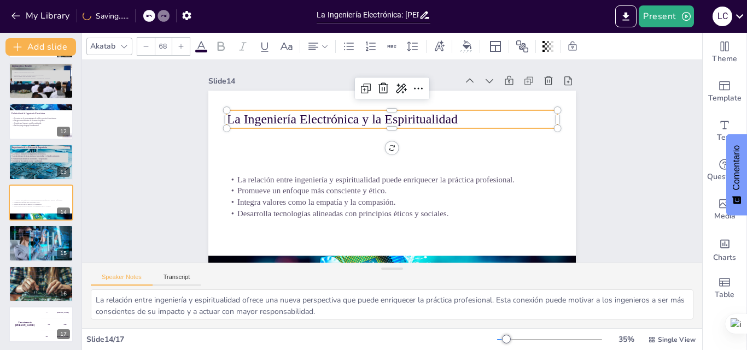
click at [177, 45] on div at bounding box center [180, 46] width 17 height 17
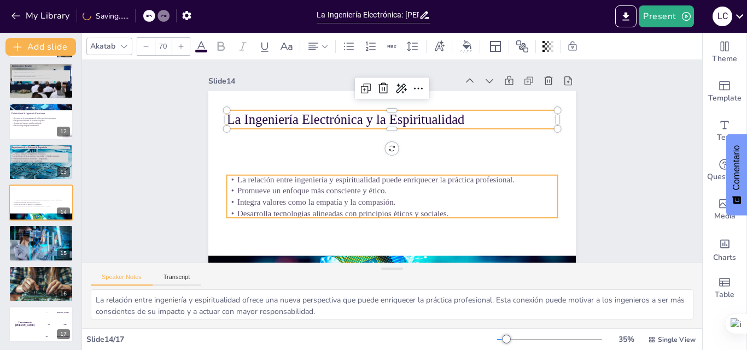
click at [330, 189] on p "Promueve un enfoque más consciente y ético." at bounding box center [386, 190] width 326 height 80
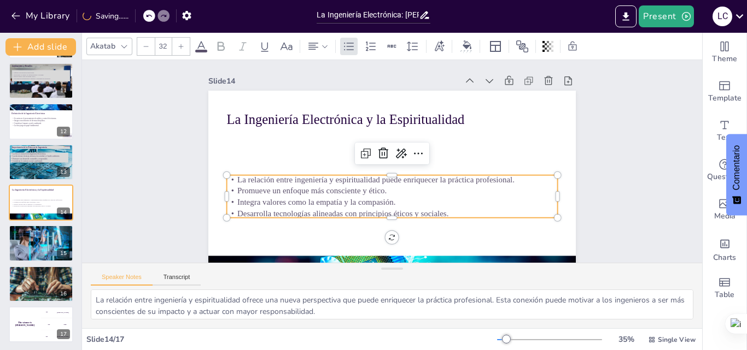
scroll to position [43, 0]
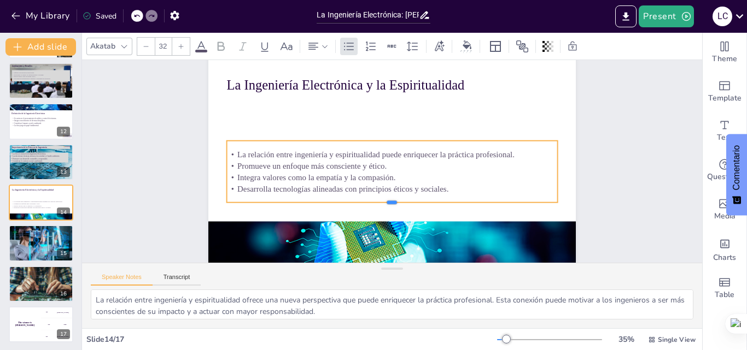
drag, startPoint x: 383, startPoint y: 176, endPoint x: 383, endPoint y: 195, distance: 19.1
click at [383, 195] on div at bounding box center [373, 203] width 306 height 143
click at [242, 145] on p "La relación entre ingeniería y espiritualidad puede enriquecer la práctica prof…" at bounding box center [395, 155] width 307 height 145
click at [235, 145] on p "La relación entre ingeniería y espiritualidad puede enriquecer la práctica prof…" at bounding box center [394, 154] width 318 height 113
click at [378, 145] on span "La relación entre ingeniería y espiritualidad puede enriquecer la práctica prof…" at bounding box center [397, 145] width 38 height 277
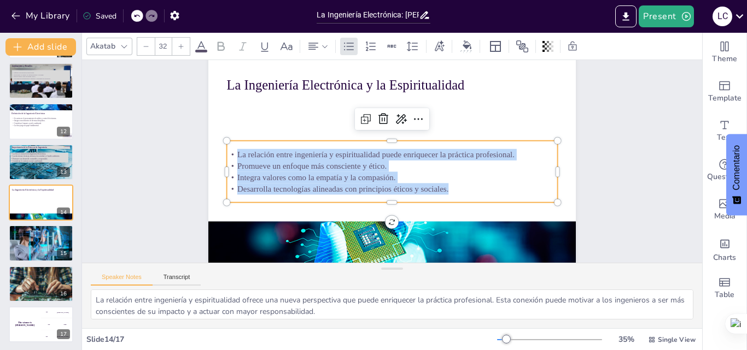
drag, startPoint x: 229, startPoint y: 145, endPoint x: 444, endPoint y: 186, distance: 219.2
click at [444, 186] on div "La relación entre ingeniería y espiritualidad puede enriquecer la práctica prof…" at bounding box center [390, 172] width 333 height 114
click at [184, 45] on div at bounding box center [180, 46] width 17 height 17
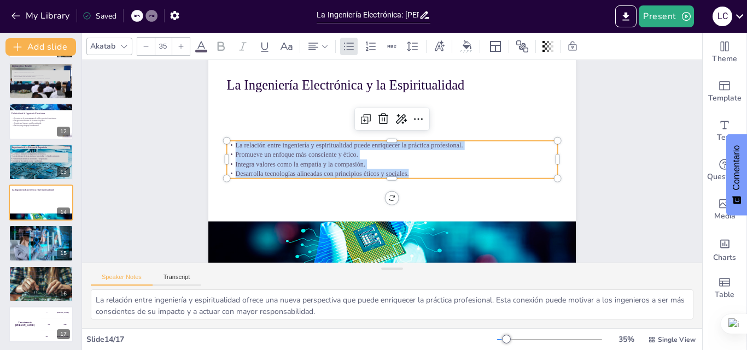
click at [184, 45] on div at bounding box center [180, 46] width 17 height 17
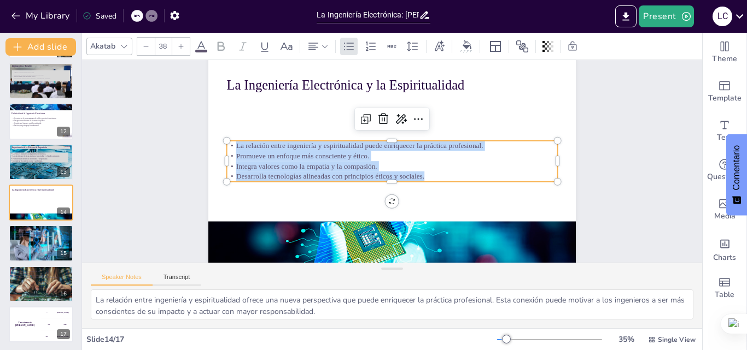
click at [184, 45] on div at bounding box center [180, 46] width 17 height 17
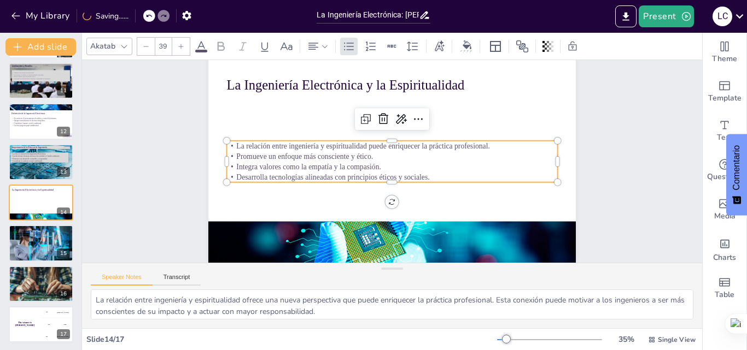
click at [184, 45] on div at bounding box center [180, 46] width 17 height 17
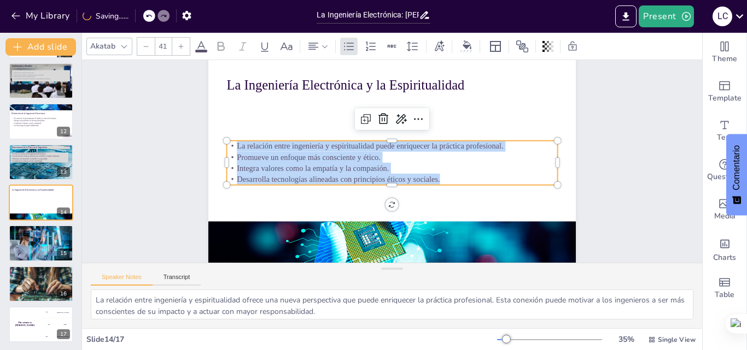
click at [184, 45] on div at bounding box center [180, 46] width 17 height 17
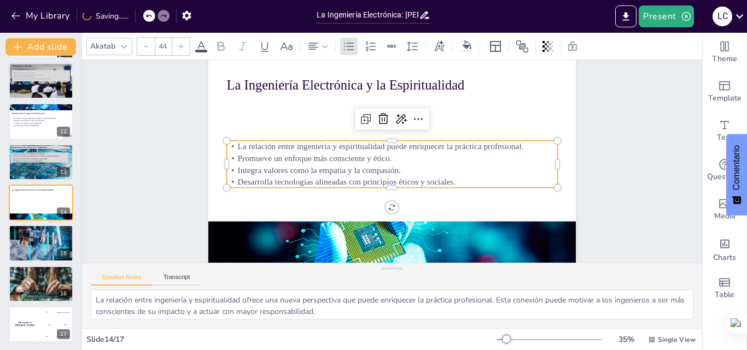
click at [184, 45] on div at bounding box center [180, 46] width 17 height 17
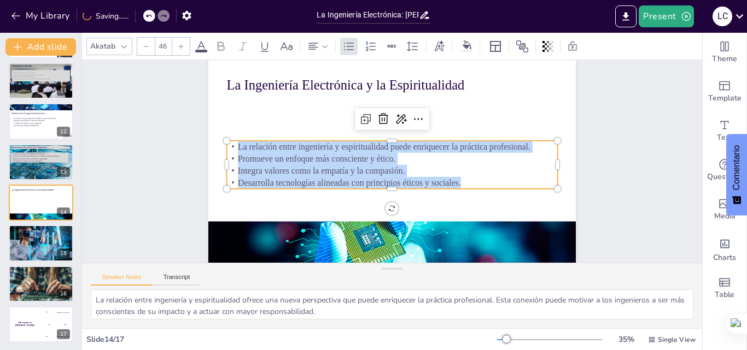
click at [184, 45] on div at bounding box center [180, 46] width 17 height 17
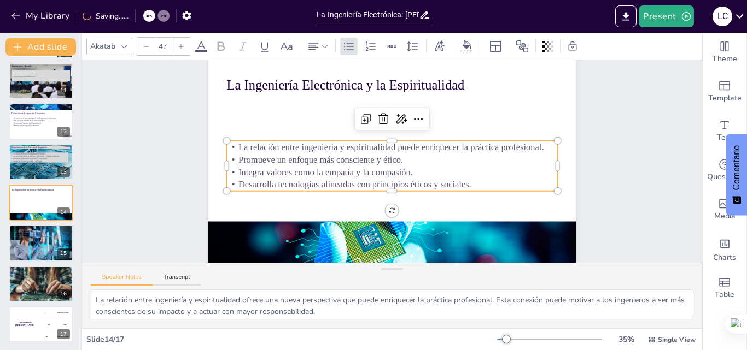
click at [184, 45] on div at bounding box center [180, 46] width 17 height 17
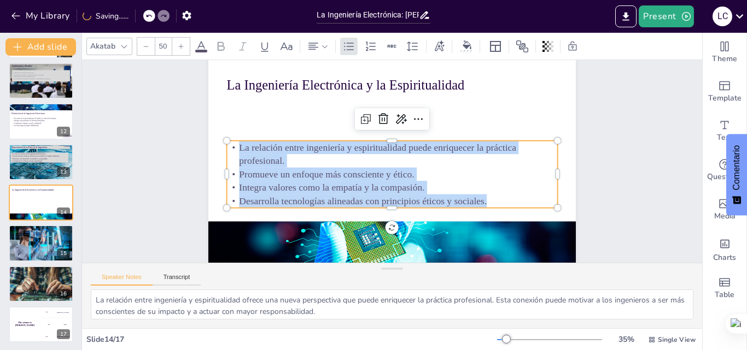
click at [184, 45] on div at bounding box center [180, 46] width 17 height 17
type input "51"
click at [25, 241] on div at bounding box center [40, 243] width 75 height 37
type textarea "La evolución de la Ingeniería Electrónica es un proceso continuo. A medida que …"
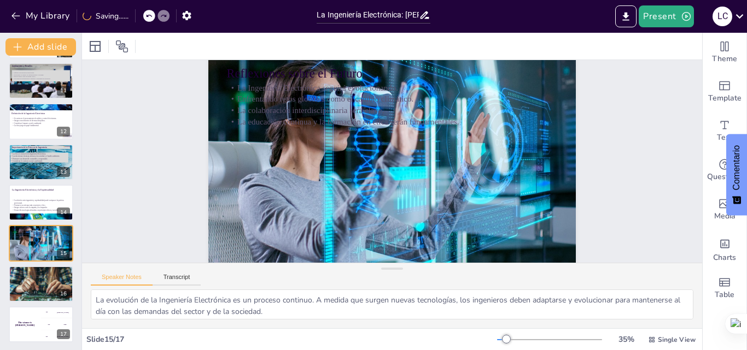
scroll to position [0, 0]
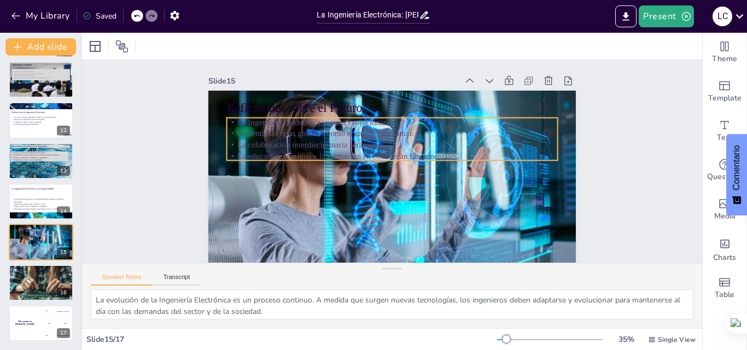
click at [273, 131] on p "Enfrentando retos globales como el cambio climático." at bounding box center [401, 135] width 318 height 113
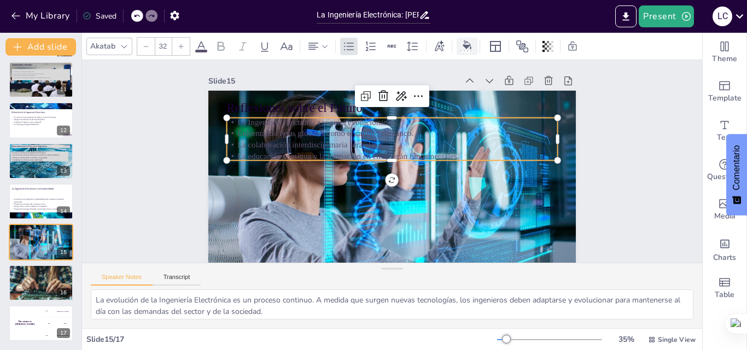
click at [460, 50] on div at bounding box center [466, 51] width 12 height 3
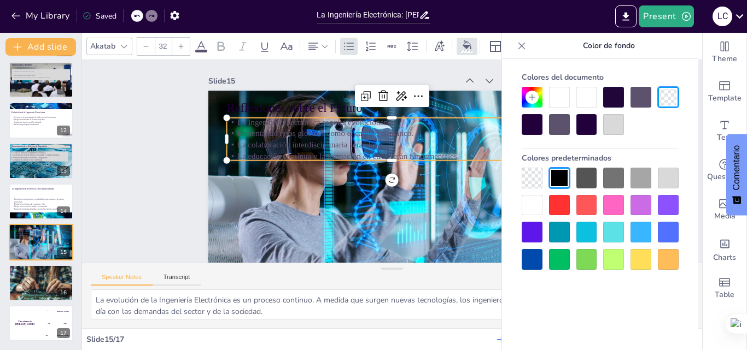
click at [667, 177] on div at bounding box center [667, 178] width 21 height 21
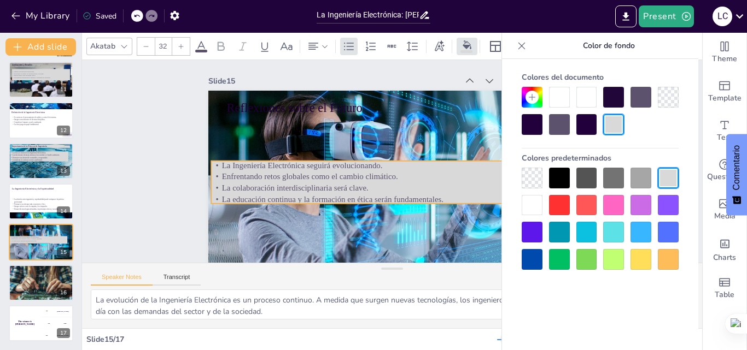
drag, startPoint x: 461, startPoint y: 148, endPoint x: 443, endPoint y: 198, distance: 52.9
click at [443, 198] on p "La colaboración interdisciplinaria será clave." at bounding box center [364, 174] width 274 height 204
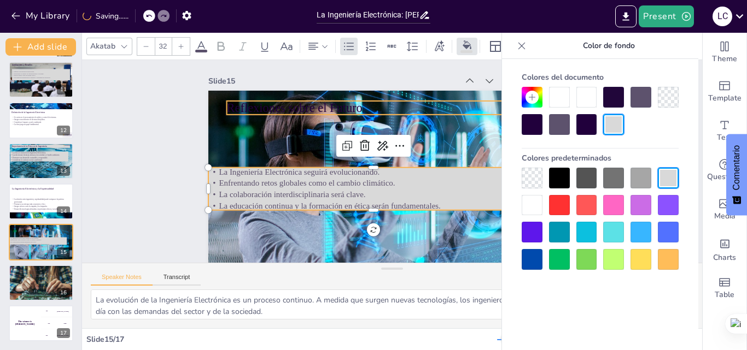
click at [296, 102] on p "Reflexiones sobre el Futuro" at bounding box center [418, 115] width 295 height 180
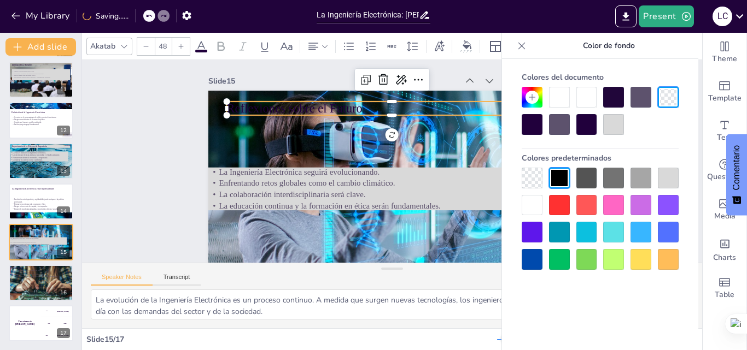
click at [671, 174] on div at bounding box center [667, 178] width 21 height 21
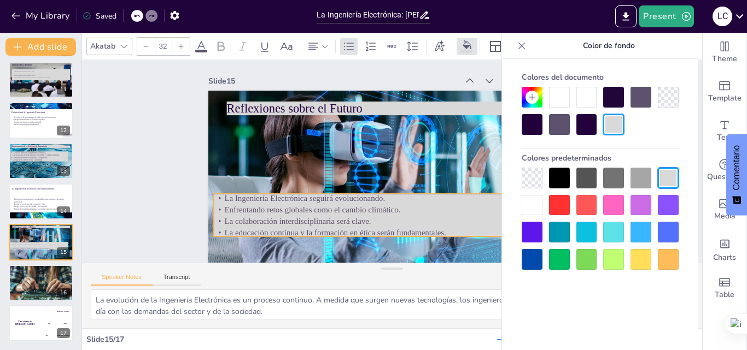
drag, startPoint x: 427, startPoint y: 184, endPoint x: 422, endPoint y: 143, distance: 41.2
click at [432, 209] on p "Enfrentando retos globales como el cambio climático." at bounding box center [360, 200] width 307 height 145
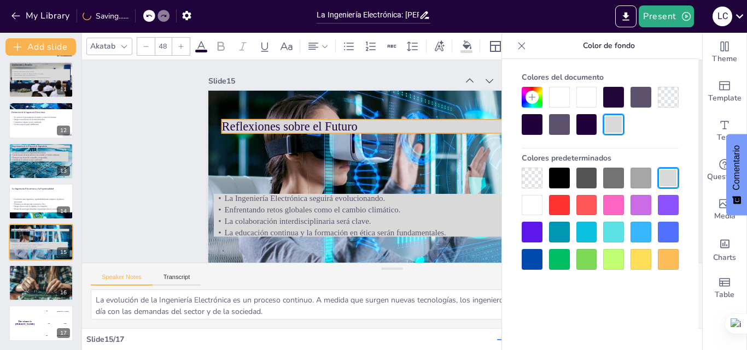
drag, startPoint x: 405, startPoint y: 107, endPoint x: 400, endPoint y: 125, distance: 18.7
click at [400, 125] on p "Reflexiones sobre el Futuro" at bounding box center [424, 174] width 180 height 295
click at [350, 129] on p "Reflexiones sobre el Futuro" at bounding box center [404, 129] width 295 height 180
click at [350, 129] on p "Reflexiones sobre el Futuro" at bounding box center [398, 126] width 320 height 119
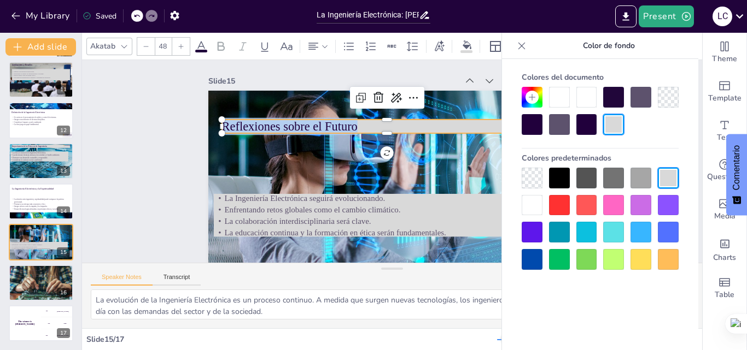
drag, startPoint x: 350, startPoint y: 129, endPoint x: 215, endPoint y: 134, distance: 135.1
click at [215, 134] on div "La Ingeniería Electrónica seguirá evolucionando. Enfrentando retos globales com…" at bounding box center [388, 194] width 387 height 244
drag, startPoint x: 255, startPoint y: 126, endPoint x: 249, endPoint y: 126, distance: 6.6
click at [271, 119] on span "Reflexiones sobre el Futuro" at bounding box center [330, 73] width 118 height 91
drag, startPoint x: 356, startPoint y: 127, endPoint x: 215, endPoint y: 131, distance: 141.1
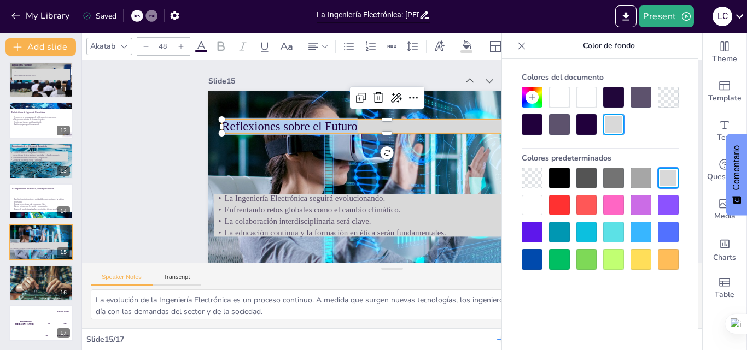
click at [211, 133] on div "La Ingeniería Electrónica seguirá evolucionando. Enfrentando retos globales com…" at bounding box center [375, 189] width 421 height 362
click at [178, 44] on icon at bounding box center [181, 46] width 7 height 7
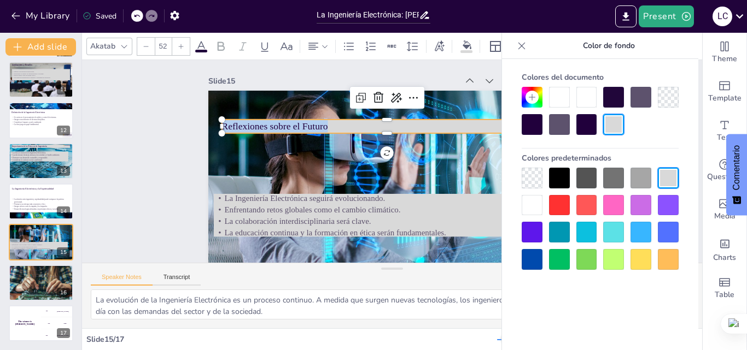
click at [178, 44] on icon at bounding box center [181, 46] width 7 height 7
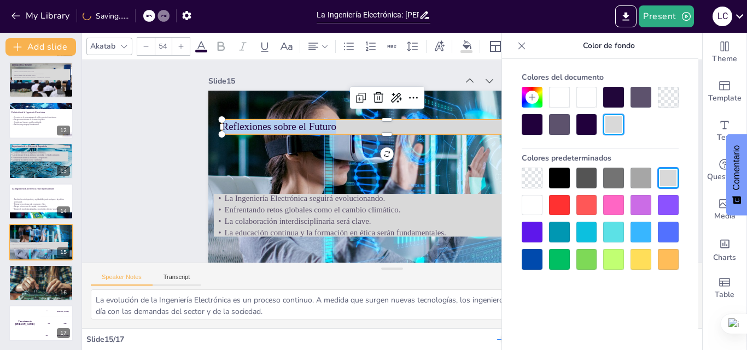
click at [178, 44] on icon at bounding box center [181, 46] width 7 height 7
click at [179, 44] on icon at bounding box center [181, 46] width 7 height 7
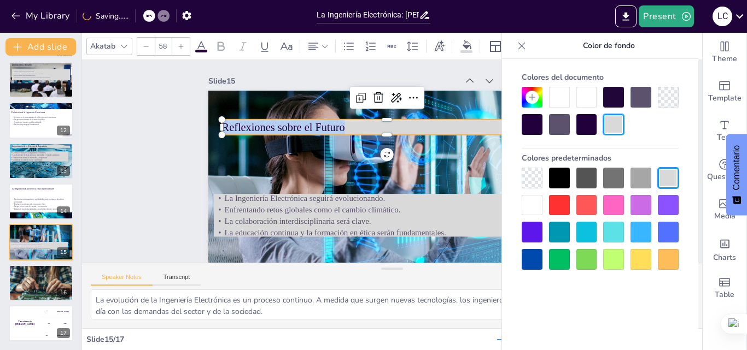
click at [179, 44] on icon at bounding box center [181, 46] width 7 height 7
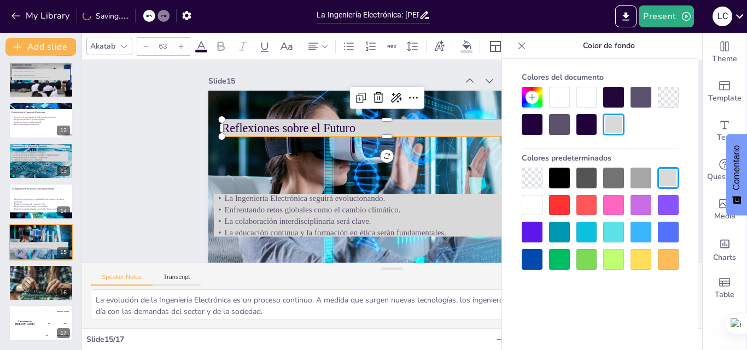
click at [179, 44] on icon at bounding box center [181, 46] width 7 height 7
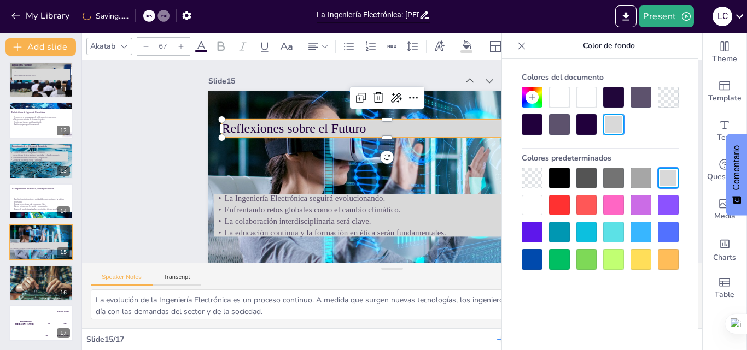
click at [179, 44] on icon at bounding box center [181, 46] width 7 height 7
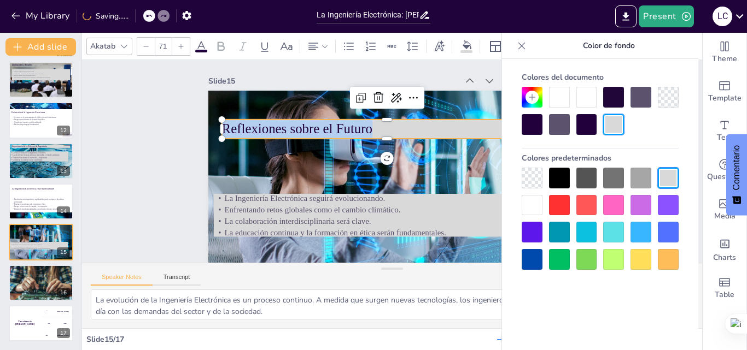
click at [179, 44] on icon at bounding box center [181, 46] width 7 height 7
click at [393, 212] on p "Enfrentando retos globales como el cambio climático." at bounding box center [356, 196] width 292 height 175
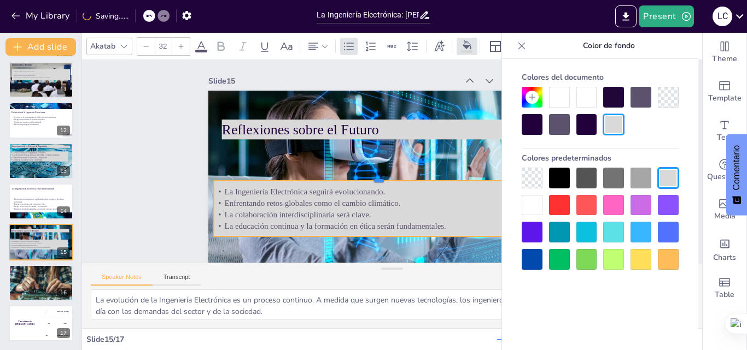
drag, startPoint x: 373, startPoint y: 193, endPoint x: 373, endPoint y: 180, distance: 13.1
click at [373, 180] on div at bounding box center [373, 167] width 291 height 173
click at [310, 192] on p "La Ingeniería Electrónica seguirá evolucionando." at bounding box center [366, 140] width 113 height 318
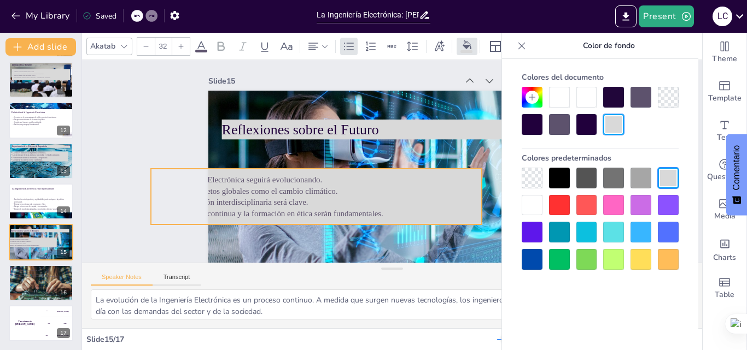
drag, startPoint x: 215, startPoint y: 190, endPoint x: 152, endPoint y: 178, distance: 64.0
click at [152, 178] on div "Slide 1 BIENVENIDOS A LA INGENIERIA ELECTRONICA Slide 2 La Ingeniería Electróni…" at bounding box center [385, 177] width 663 height 468
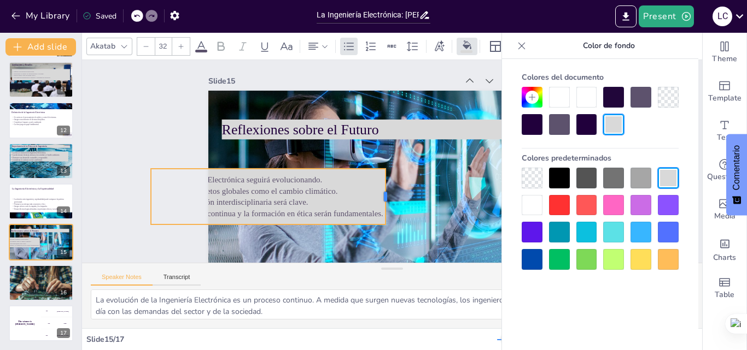
drag, startPoint x: 473, startPoint y: 196, endPoint x: 377, endPoint y: 197, distance: 96.2
click at [377, 197] on div at bounding box center [366, 186] width 44 height 48
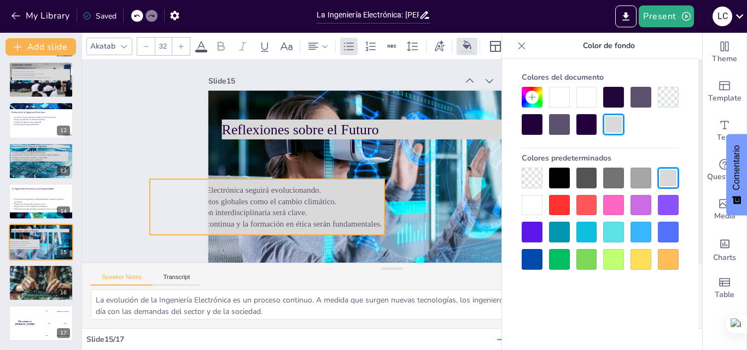
drag, startPoint x: 258, startPoint y: 224, endPoint x: 257, endPoint y: 234, distance: 10.4
click at [257, 226] on div "La Ingeniería Electrónica seguirá evolucionando. Enfrentando retos globales com…" at bounding box center [258, 152] width 237 height 146
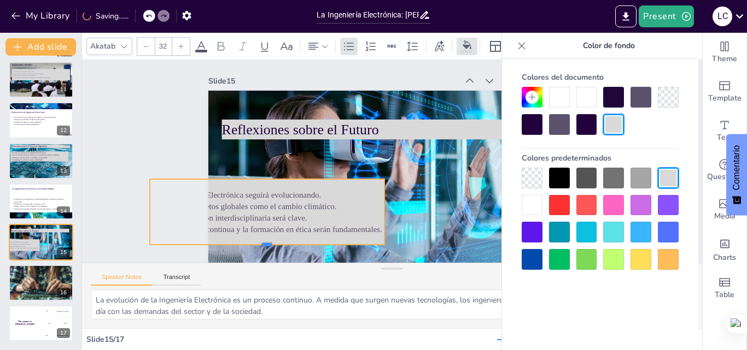
drag, startPoint x: 259, startPoint y: 236, endPoint x: 333, endPoint y: 213, distance: 77.6
click at [257, 237] on div at bounding box center [239, 175] width 207 height 125
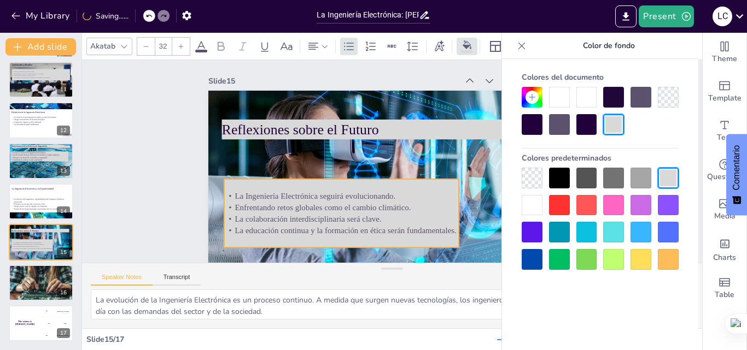
drag, startPoint x: 336, startPoint y: 208, endPoint x: 410, endPoint y: 208, distance: 74.3
click at [410, 208] on p "Enfrentando retos globales como el cambio climático." at bounding box center [329, 190] width 226 height 84
drag, startPoint x: 452, startPoint y: 211, endPoint x: 471, endPoint y: 213, distance: 18.7
click at [471, 213] on div at bounding box center [475, 222] width 16 height 69
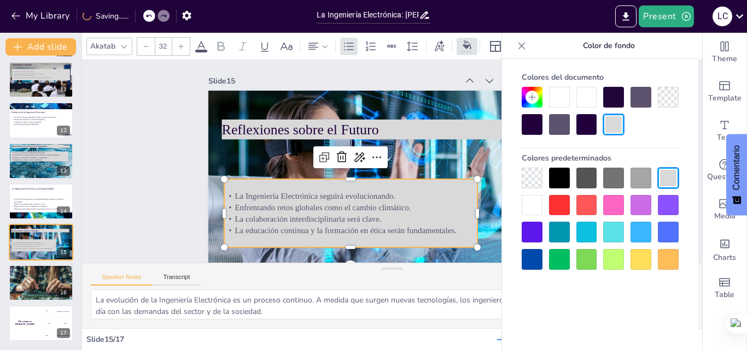
click at [249, 193] on p "La Ingeniería Electrónica seguirá evolucionando." at bounding box center [338, 154] width 178 height 196
click at [227, 193] on p "La Ingeniería Electrónica seguirá evolucionando." at bounding box center [342, 181] width 244 height 89
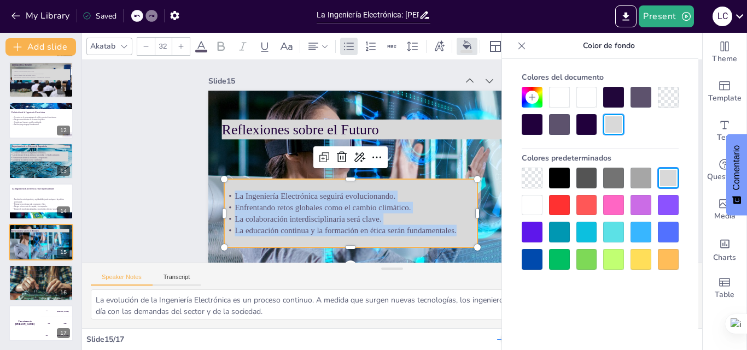
drag, startPoint x: 227, startPoint y: 196, endPoint x: 449, endPoint y: 238, distance: 226.3
click at [449, 238] on div "La Ingeniería Electrónica seguirá evolucionando. Enfrentando retos globales com…" at bounding box center [341, 204] width 262 height 120
click at [180, 46] on icon at bounding box center [181, 46] width 7 height 7
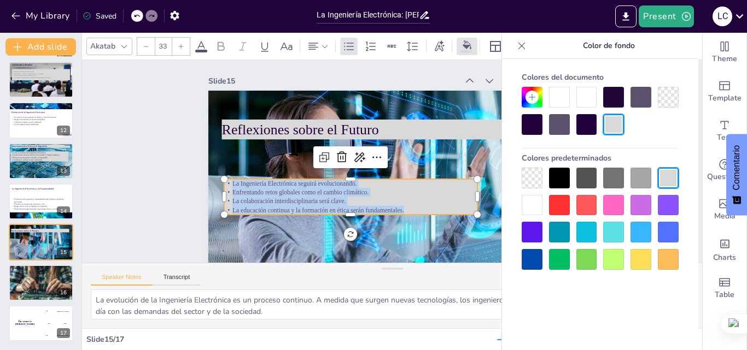
click at [180, 46] on icon at bounding box center [181, 46] width 7 height 7
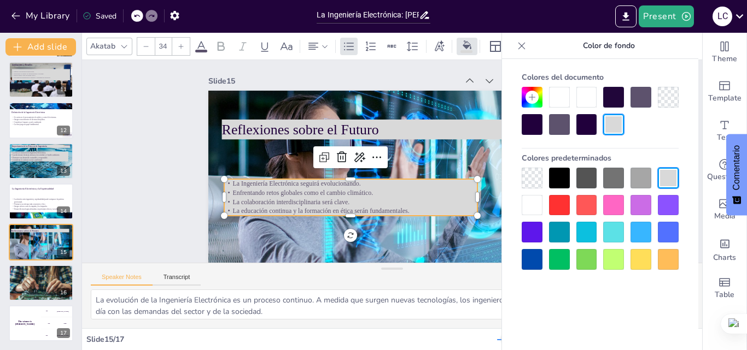
click
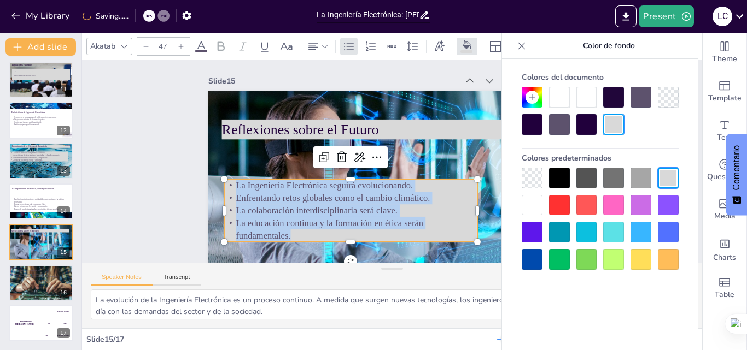
type input "48"
type textarea "Reconocer que la Ingeniería Electrónica es un motor de cambio es fundamental. E…"
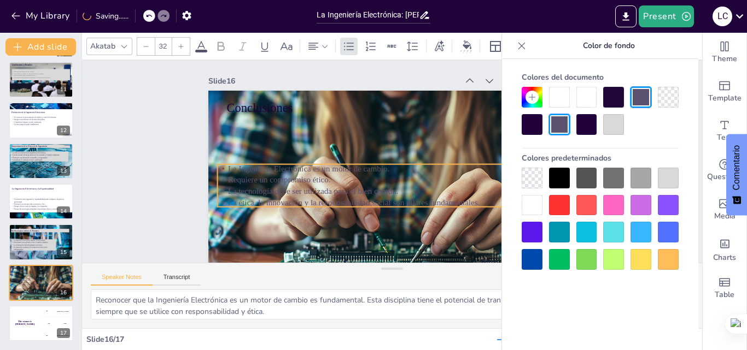
drag, startPoint x: 290, startPoint y: 132, endPoint x: 280, endPoint y: 178, distance: 47.4
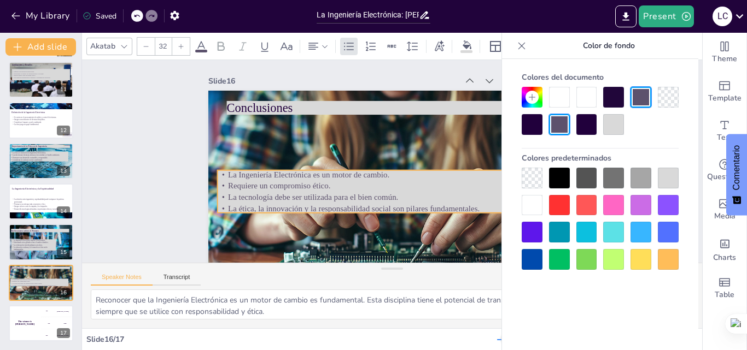
drag, startPoint x: 376, startPoint y: 207, endPoint x: 376, endPoint y: 213, distance: 6.0
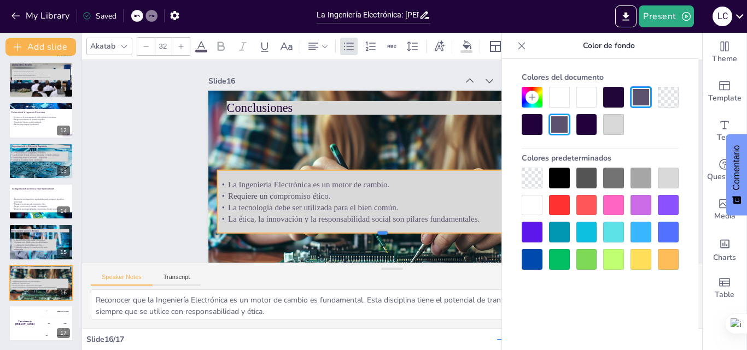
drag, startPoint x: 377, startPoint y: 215, endPoint x: 414, endPoint y: 213, distance: 37.2
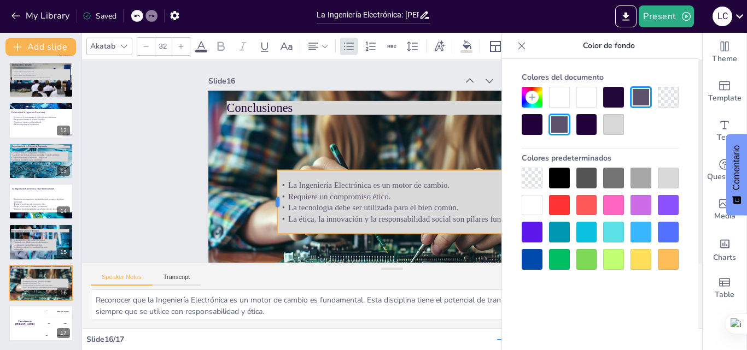
drag, startPoint x: 208, startPoint y: 202, endPoint x: 268, endPoint y: 216, distance: 61.6
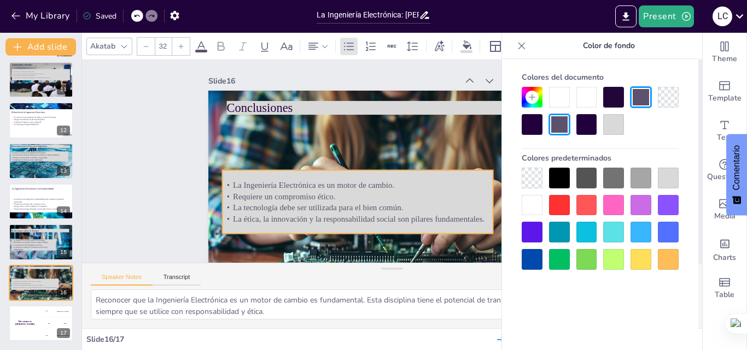
drag, startPoint x: 455, startPoint y: 197, endPoint x: 400, endPoint y: 197, distance: 55.2
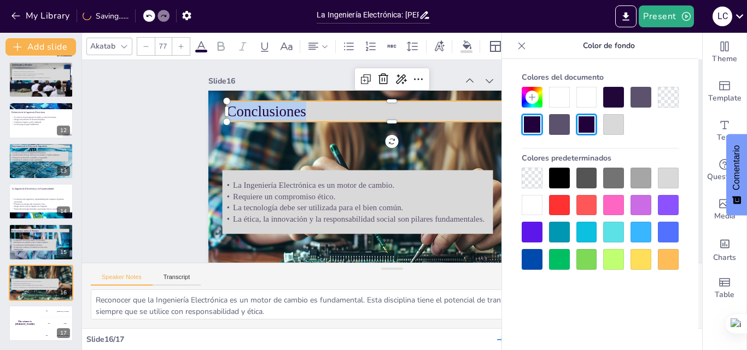
type input "79"
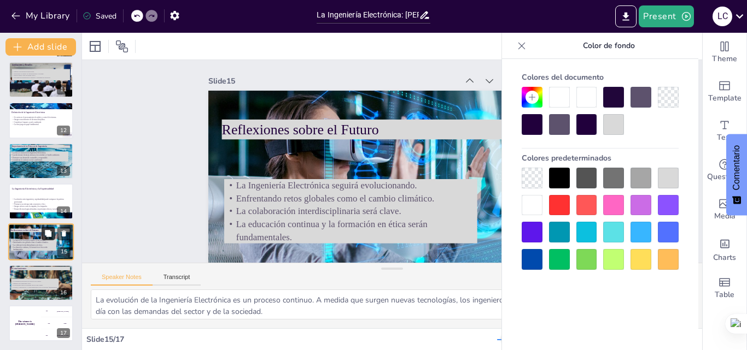
type textarea "Reconocer que la Ingeniería Electrónica es un motor de cambio es fundamental. E…"
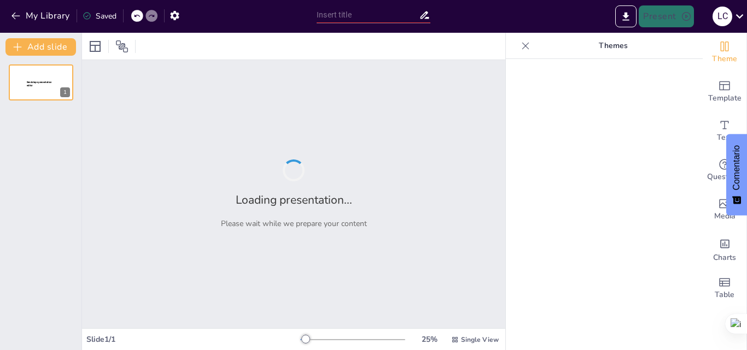
type input "La Ingeniería Electrónica: [PERSON_NAME] del Progreso Tecnológico y Social"
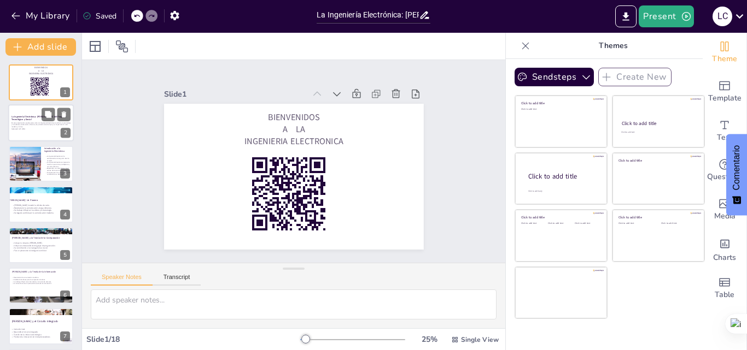
click at [24, 128] on p "Generated with [URL]" at bounding box center [40, 129] width 59 height 2
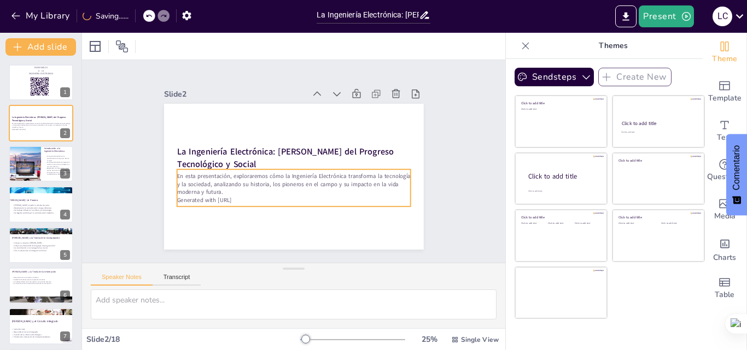
click at [240, 196] on p "Generated with Sendsteps.ai" at bounding box center [286, 199] width 230 height 56
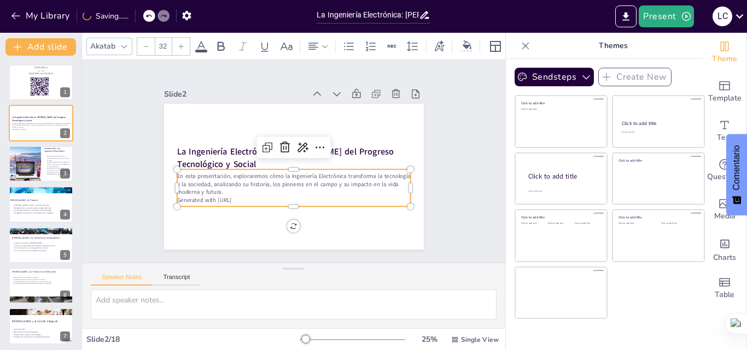
click at [240, 198] on p "Generated with Sendsteps.ai" at bounding box center [293, 200] width 233 height 8
click at [240, 198] on p "Generated with Sendsteps.ai" at bounding box center [286, 199] width 230 height 56
click at [240, 197] on p "Generated with Sendsteps.ai" at bounding box center [286, 199] width 230 height 56
click at [242, 197] on p "Generated with Sendsteps.ai" at bounding box center [289, 200] width 233 height 32
click at [242, 196] on p "Generated with Sendsteps.ai" at bounding box center [289, 200] width 233 height 32
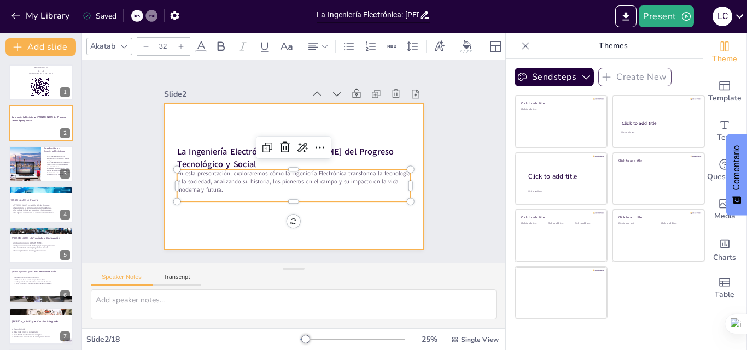
click at [248, 210] on div at bounding box center [291, 177] width 273 height 172
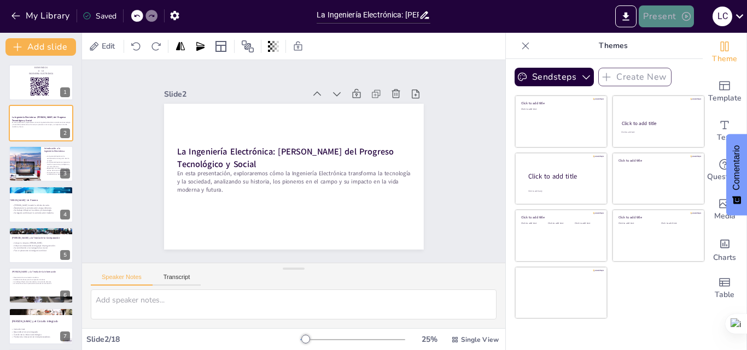
click at [657, 20] on button "Present" at bounding box center [665, 16] width 55 height 22
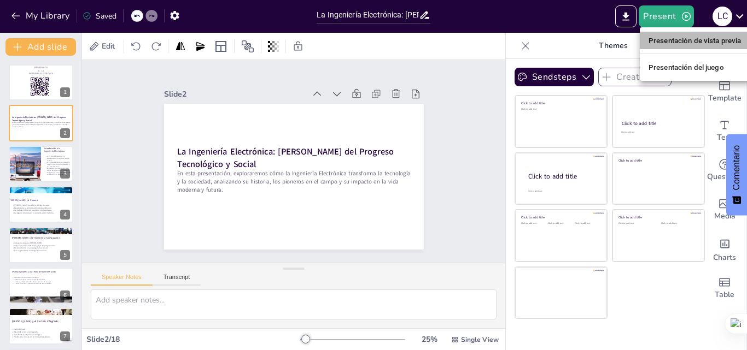
click at [655, 43] on font "Presentación de vista previa" at bounding box center [694, 41] width 93 height 8
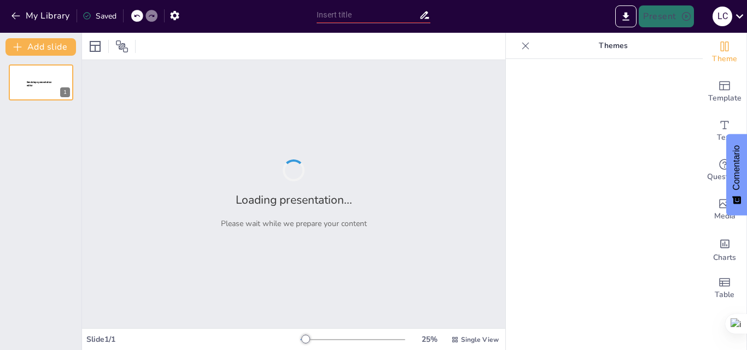
type input "La Ingeniería Electrónica: [PERSON_NAME] del Progreso Tecnológico y Social"
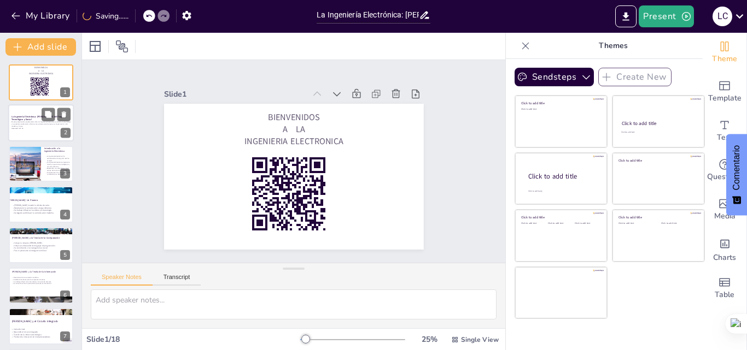
click at [36, 121] on p "En esta presentación, exploraremos cómo la Ingeniería Electrónica transforma la…" at bounding box center [40, 124] width 59 height 6
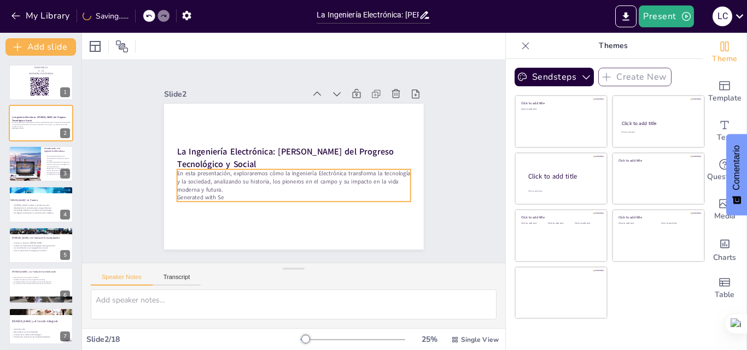
click at [218, 194] on p "Generated with Se" at bounding box center [293, 197] width 233 height 8
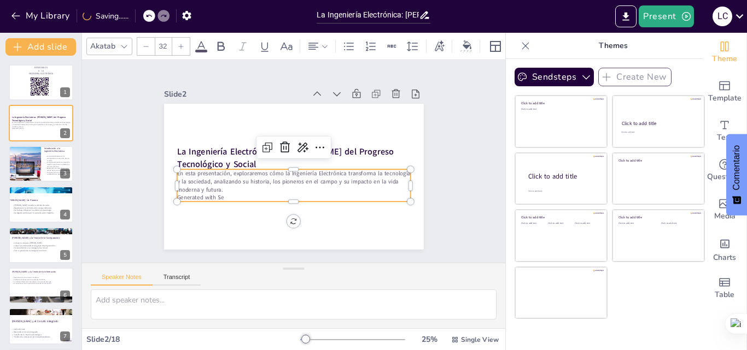
click at [216, 195] on p "Generated with Se" at bounding box center [289, 197] width 233 height 32
click at [216, 195] on p "Generated with Se" at bounding box center [293, 197] width 233 height 8
click at [217, 194] on p "Generated with Se" at bounding box center [289, 197] width 233 height 32
click at [218, 194] on p "Generated with Se" at bounding box center [289, 197] width 233 height 32
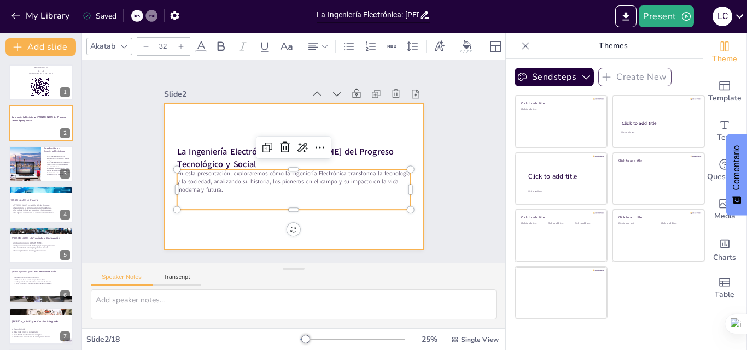
click at [226, 220] on div at bounding box center [291, 177] width 273 height 172
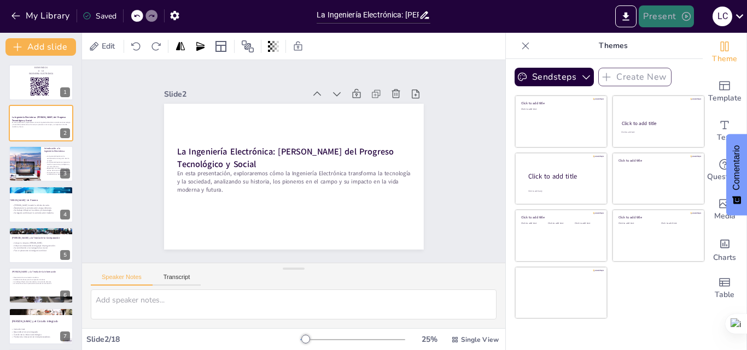
click at [671, 22] on button "Present" at bounding box center [665, 16] width 55 height 22
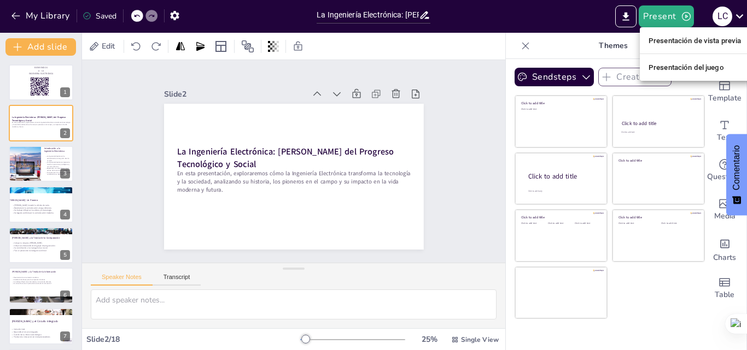
click at [684, 42] on font "Presentación de vista previa" at bounding box center [694, 41] width 93 height 8
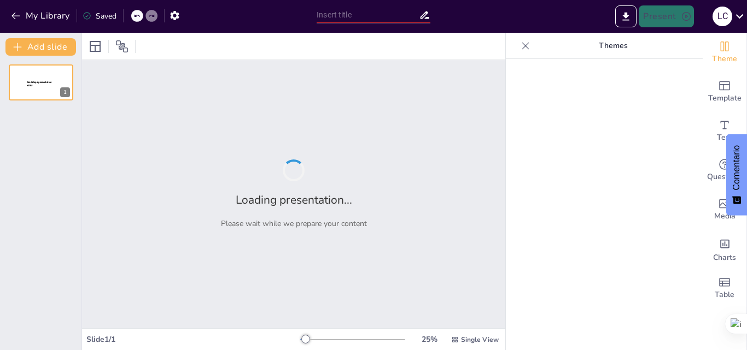
type input "La Ingeniería Electrónica: [PERSON_NAME] del Progreso Tecnológico y Social"
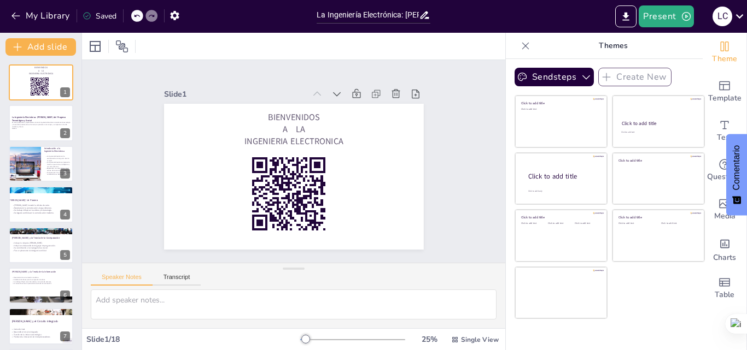
click at [24, 122] on p "En esta presentación, exploraremos cómo la Ingeniería Electrónica transforma la…" at bounding box center [41, 124] width 58 height 6
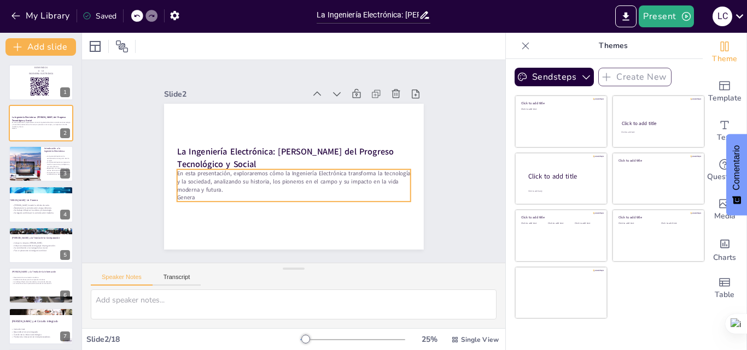
click at [186, 195] on p "Genera" at bounding box center [293, 197] width 233 height 8
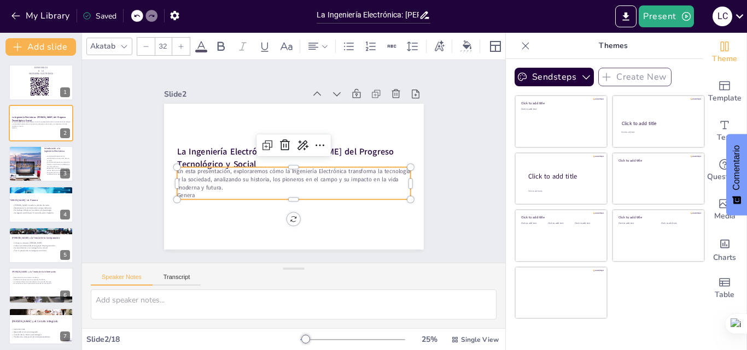
click at [186, 193] on p "Genera" at bounding box center [301, 195] width 230 height 56
click at [221, 193] on p "Genera" at bounding box center [261, 172] width 80 height 225
click at [286, 192] on p "Genera" at bounding box center [326, 151] width 80 height 225
click at [186, 144] on p "Genera" at bounding box center [289, 127] width 233 height 32
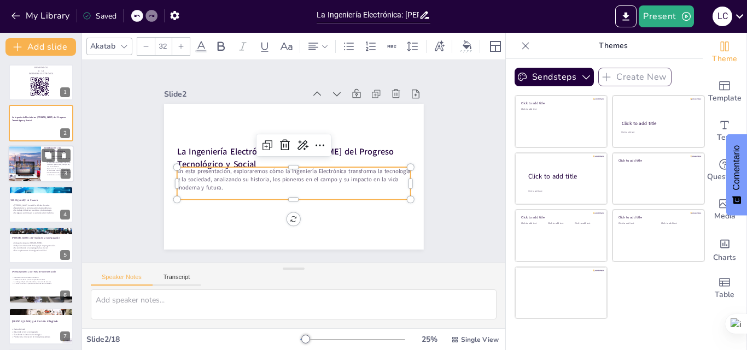
click at [27, 158] on div at bounding box center [25, 163] width 66 height 37
type textarea "Lo ipsumdolo si am Consectetu Adipiscinge se do eiusmod temporinci utl et dolor…"
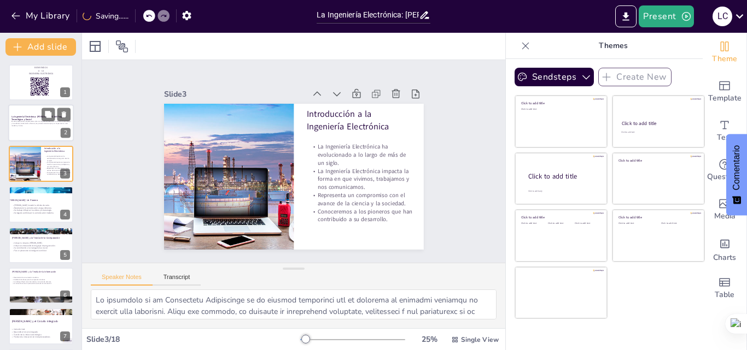
click at [26, 127] on p at bounding box center [40, 128] width 59 height 2
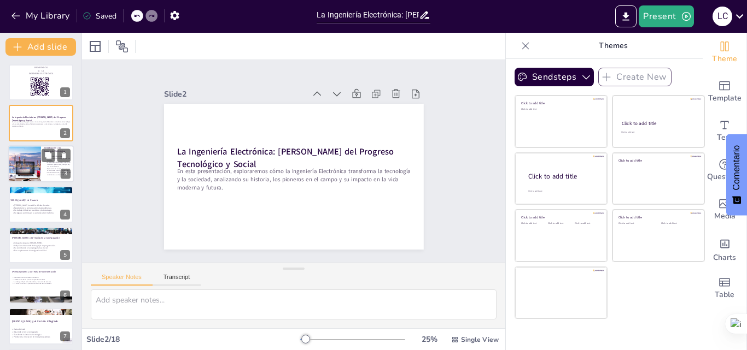
click at [43, 177] on div at bounding box center [41, 163] width 66 height 37
type textarea "Lo ipsumdolo si am Consectetu Adipiscinge se do eiusmod temporinci utl et dolor…"
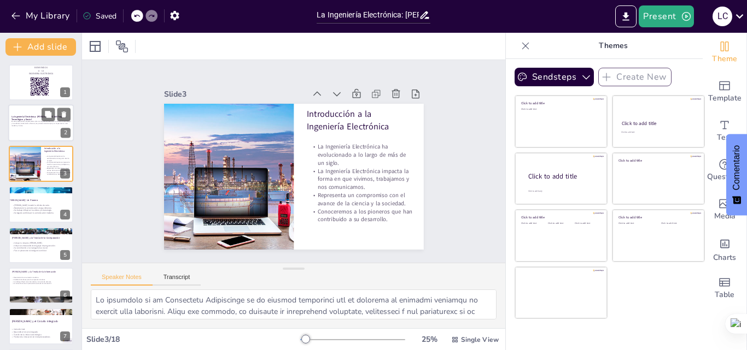
click at [37, 134] on div at bounding box center [41, 123] width 66 height 37
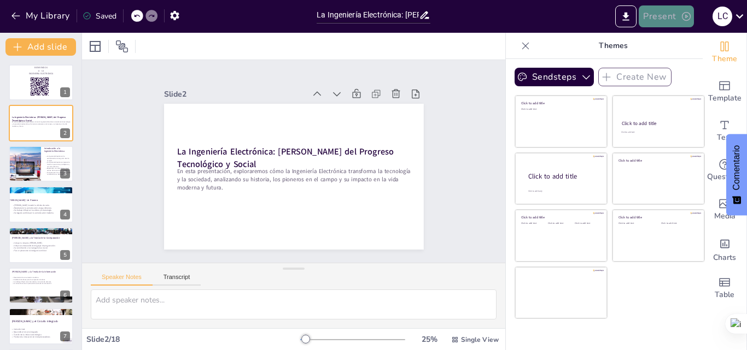
click at [671, 8] on button "Present" at bounding box center [665, 16] width 55 height 22
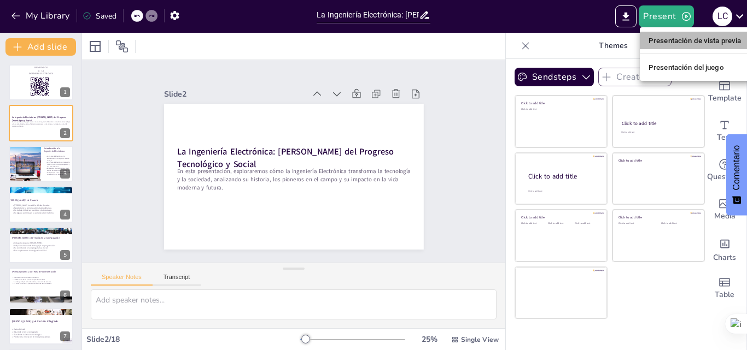
click at [685, 37] on font "Presentación de vista previa" at bounding box center [694, 41] width 93 height 8
